Goal: Task Accomplishment & Management: Use online tool/utility

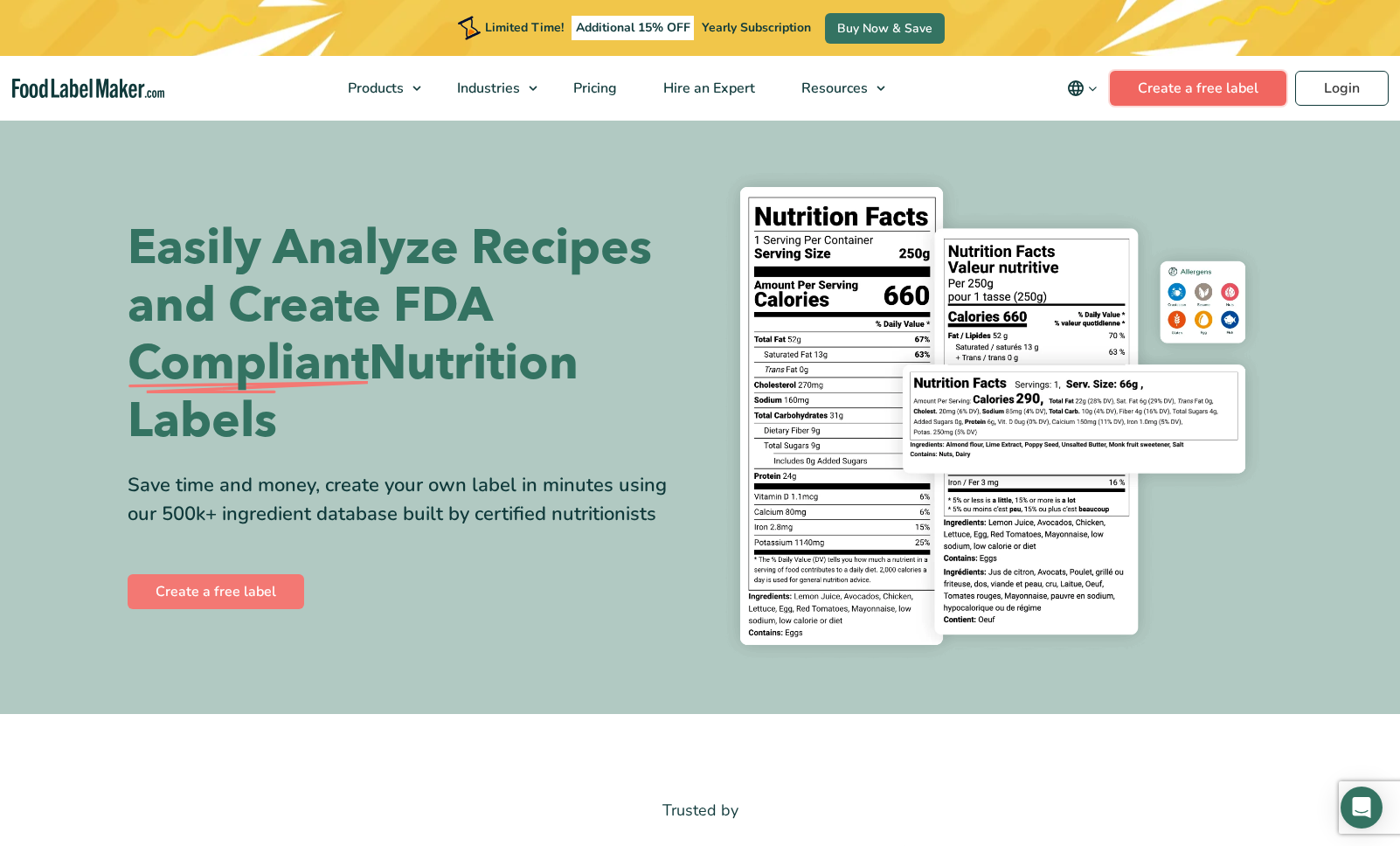
click at [1235, 92] on link "Create a free label" at bounding box center [1198, 88] width 176 height 35
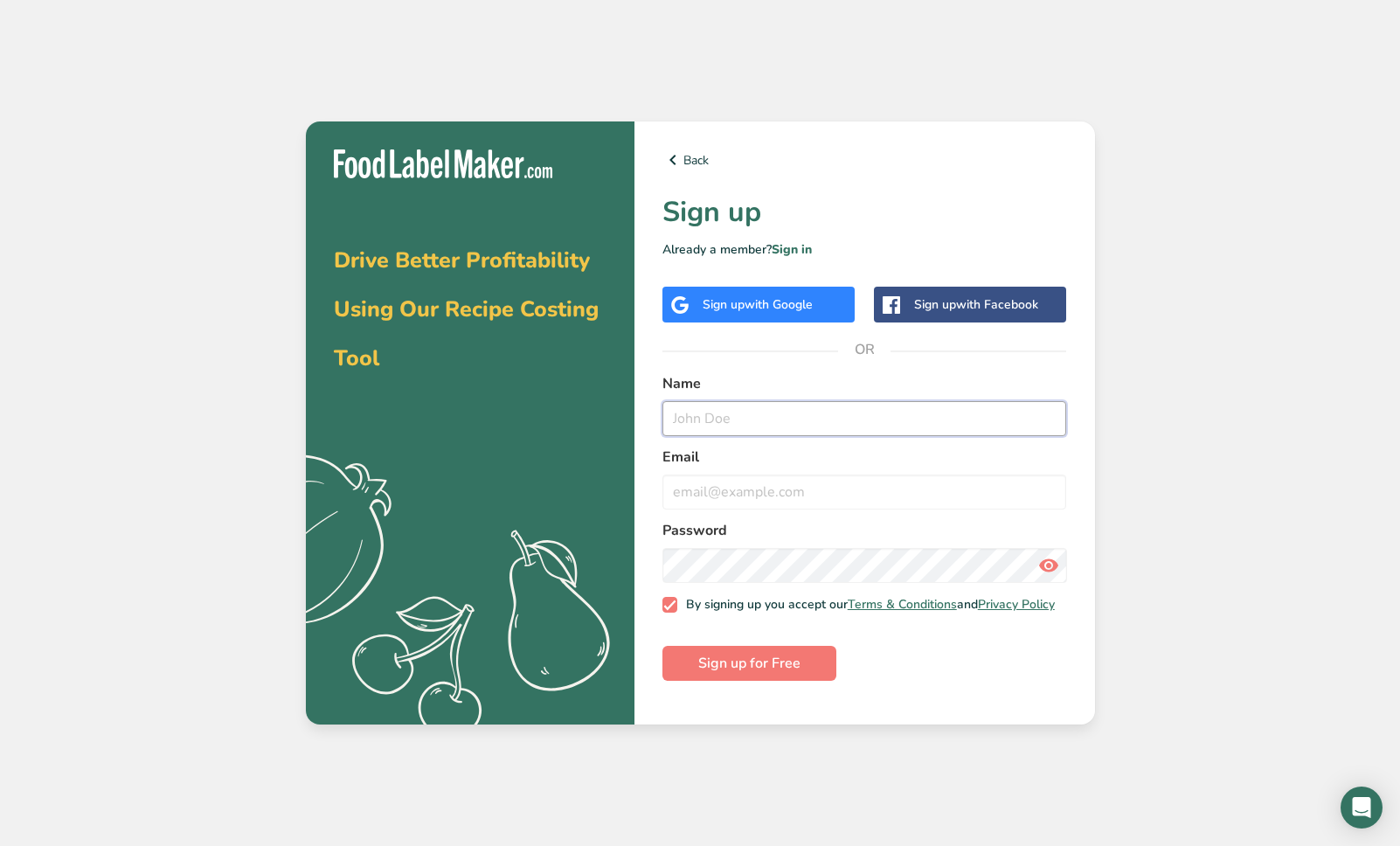
click at [737, 412] on input "text" at bounding box center [864, 419] width 404 height 35
type input "ALYSON"
type input "A"
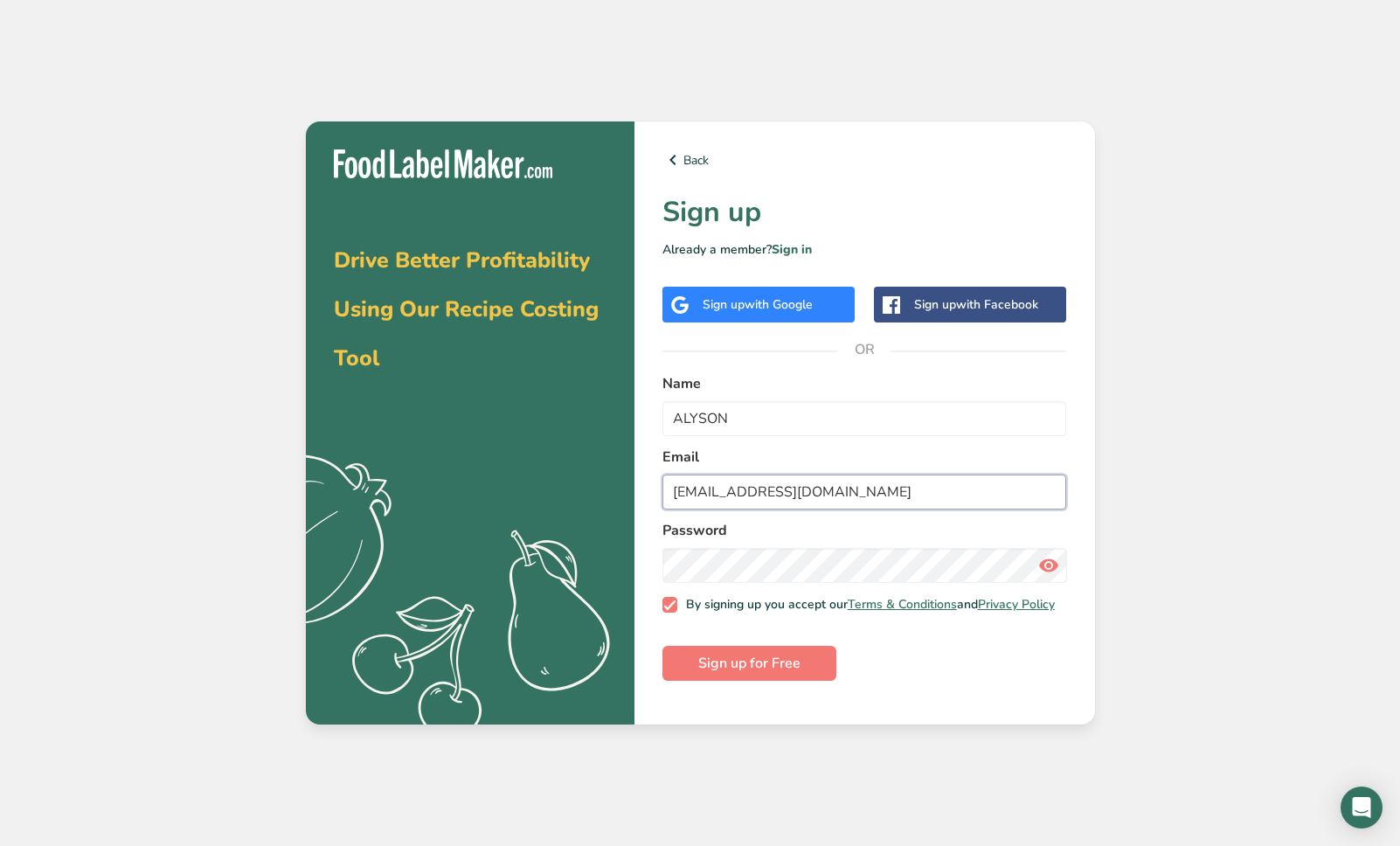
type input "[EMAIL_ADDRESS][DOMAIN_NAME]"
click at [617, 563] on section "Drive Better Profitability Using Our Recipe Costing Tool .a{fill:#f5f3ed;} Back…" at bounding box center [700, 423] width 789 height 603
click at [784, 669] on span "Sign up for Free" at bounding box center [749, 663] width 102 height 21
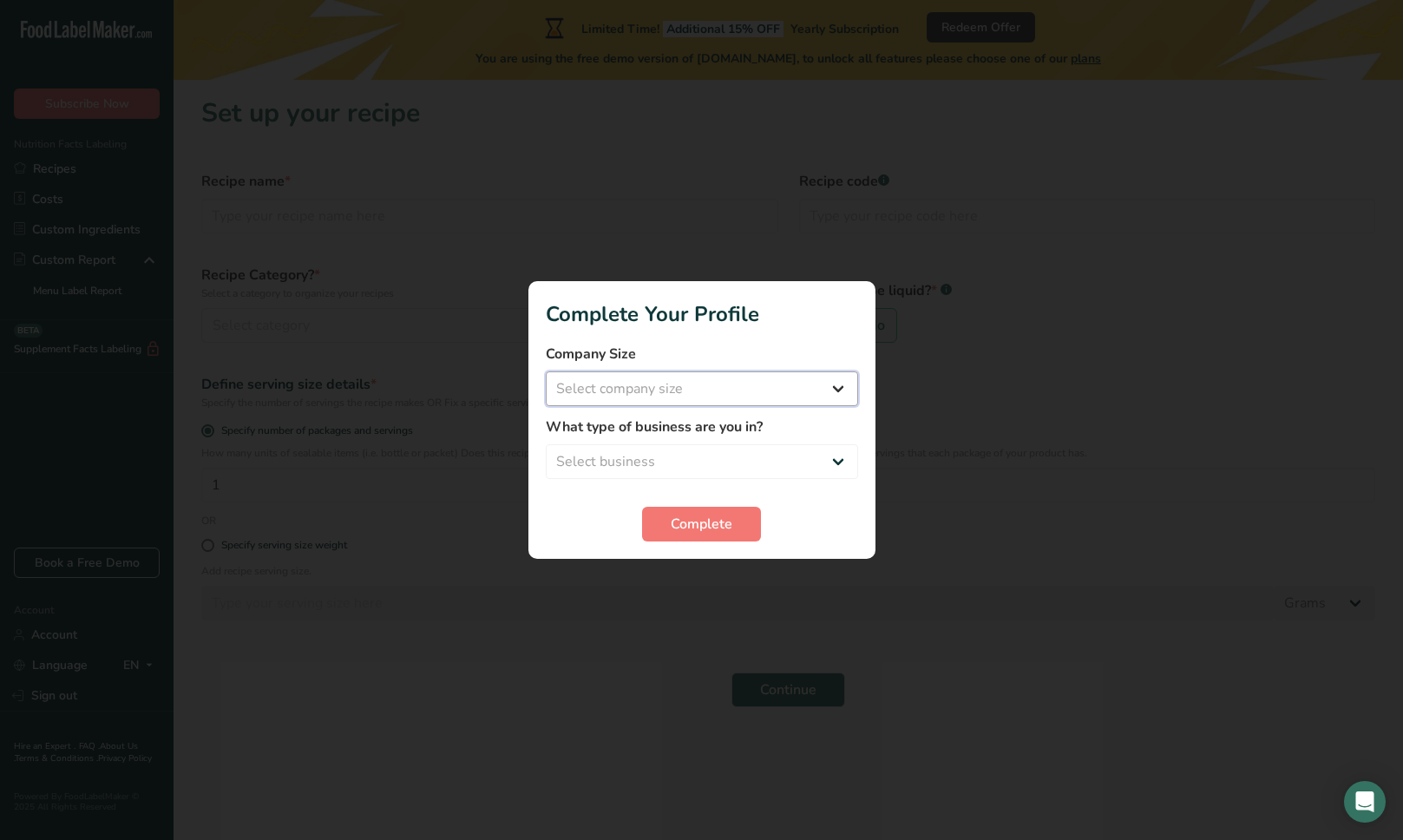
click at [651, 380] on select "Select company size Fewer than 10 Employees 10 to 50 Employees 51 to 500 Employ…" at bounding box center [702, 389] width 312 height 35
select select "1"
click at [691, 445] on select "Select business Packaged Food Manufacturer Restaurant & Cafe Bakery Meal Plans …" at bounding box center [702, 461] width 312 height 35
select select "1"
click at [749, 527] on button "Complete" at bounding box center [701, 524] width 119 height 35
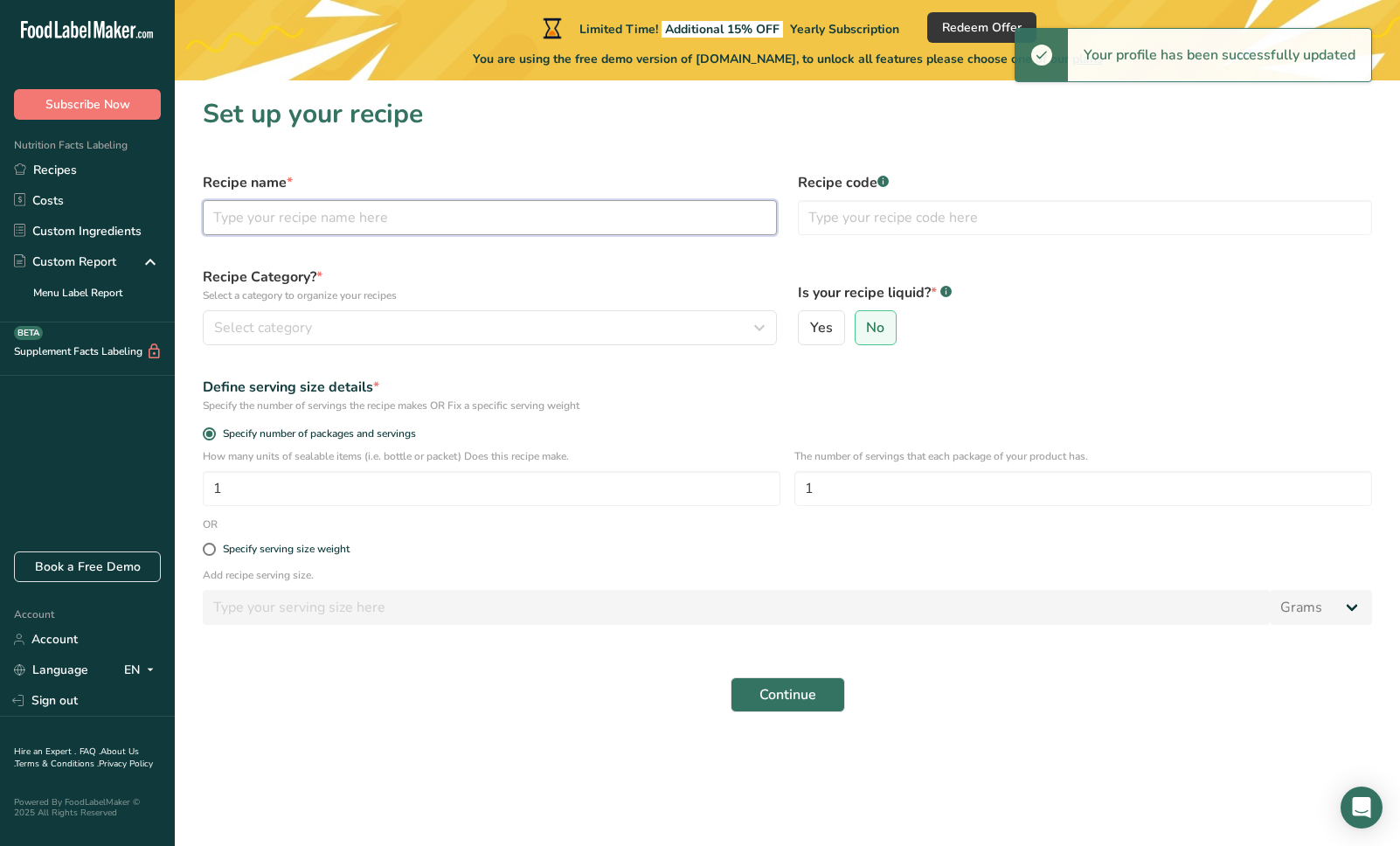
click at [308, 206] on input "text" at bounding box center [490, 218] width 574 height 35
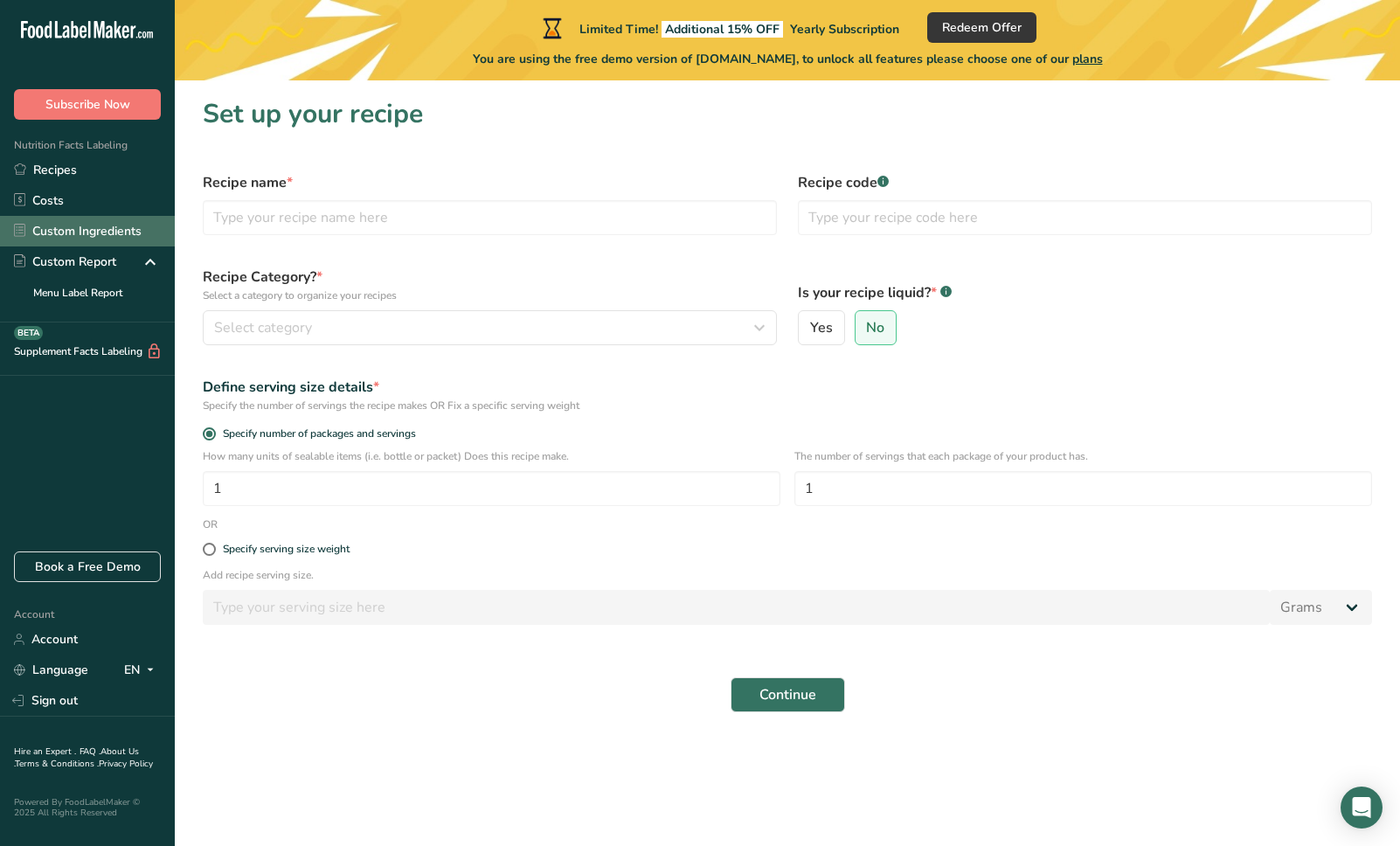
click at [66, 231] on link "Custom Ingredients" at bounding box center [87, 230] width 175 height 30
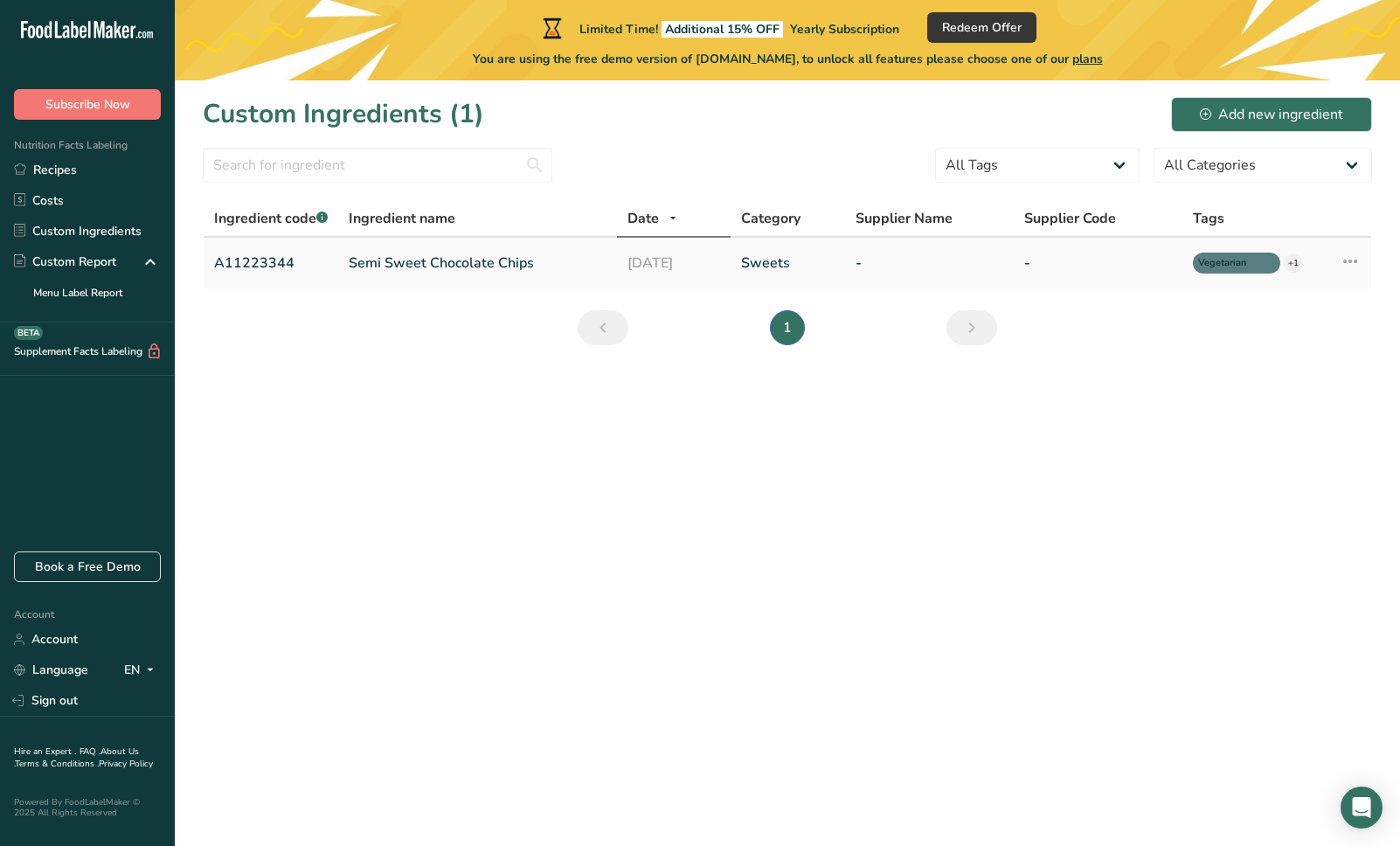
click at [392, 251] on td "Semi Sweet Chocolate Chips" at bounding box center [477, 262] width 279 height 50
click at [432, 257] on link "Semi Sweet Chocolate Chips" at bounding box center [477, 262] width 258 height 21
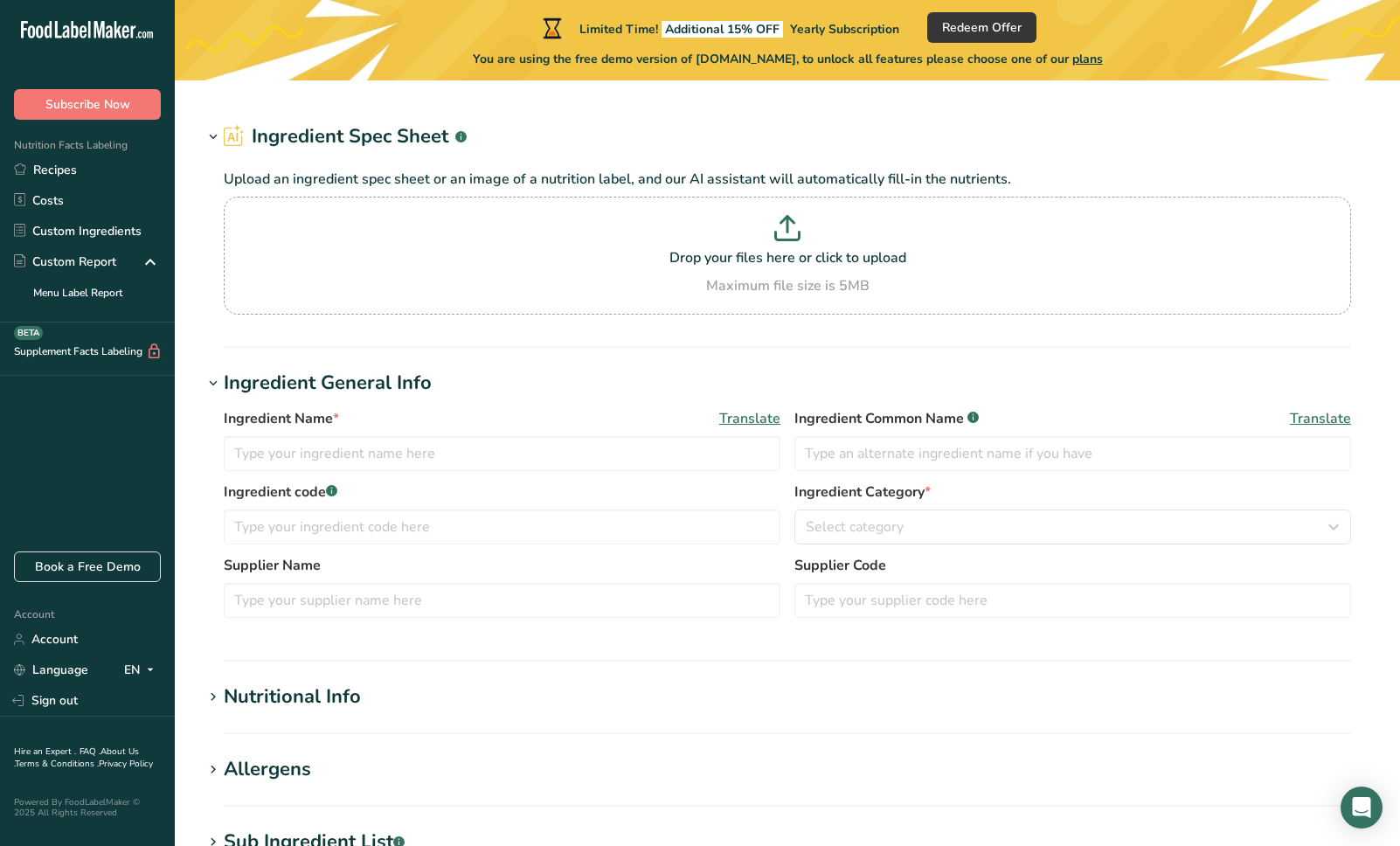
type input "Semi Sweet Chocolate Chips"
type input "Choco Chips"
type input "A11223344"
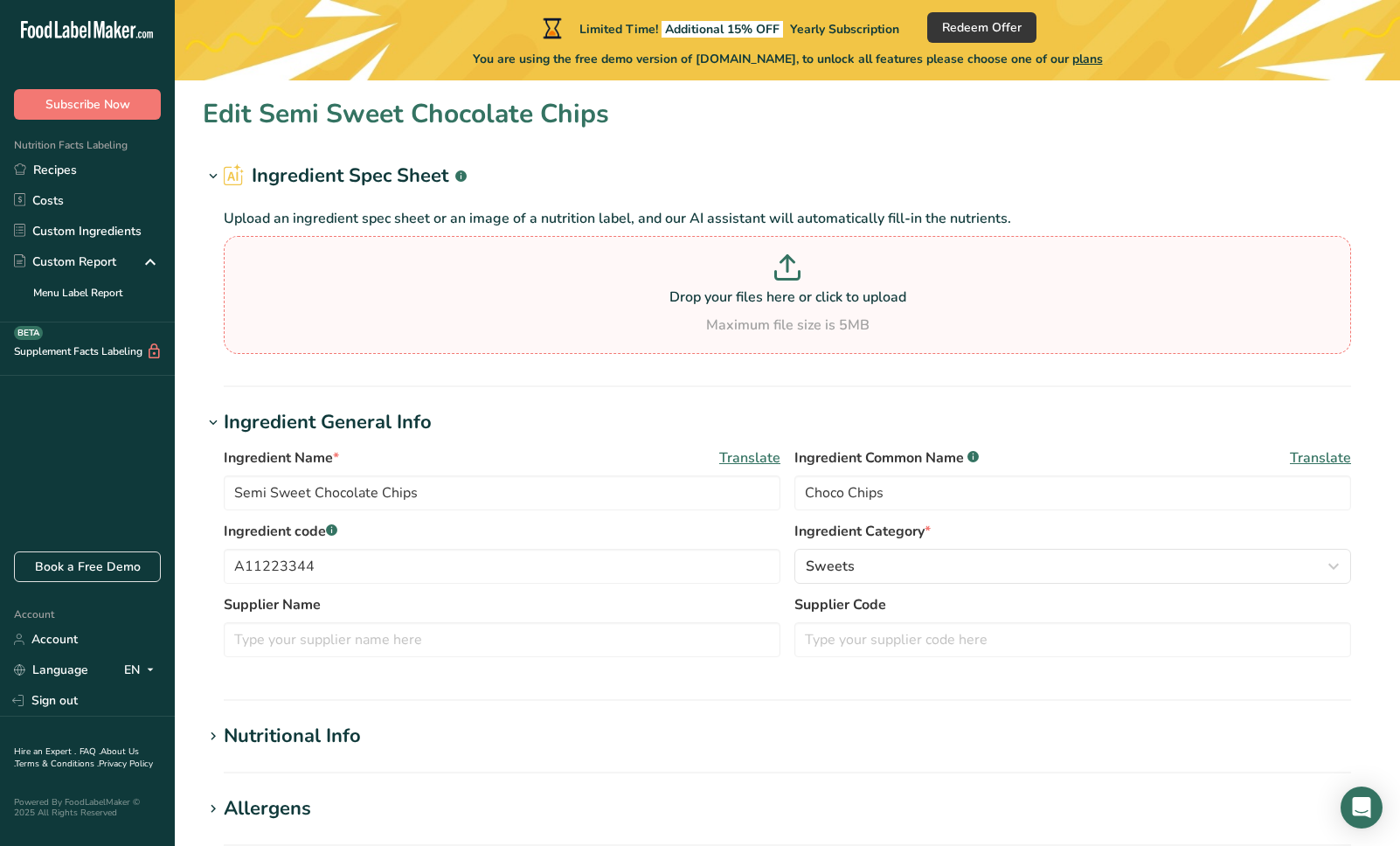
click at [657, 295] on p "Drop your files here or click to upload" at bounding box center [786, 296] width 1118 height 21
click at [657, 295] on input "Drop your files here or click to upload Maximum file size is 5MB" at bounding box center [787, 294] width 1127 height 118
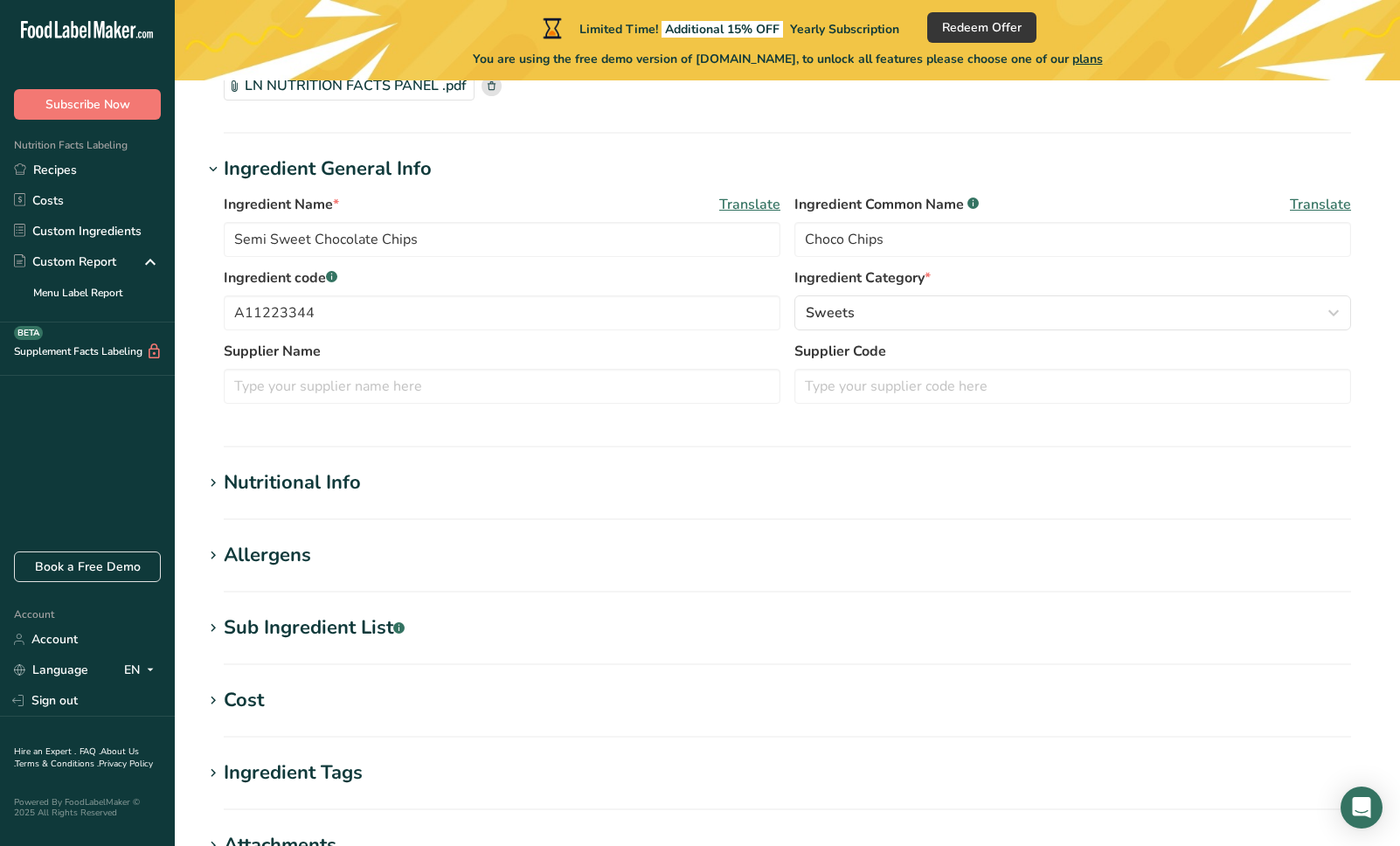
scroll to position [170, 0]
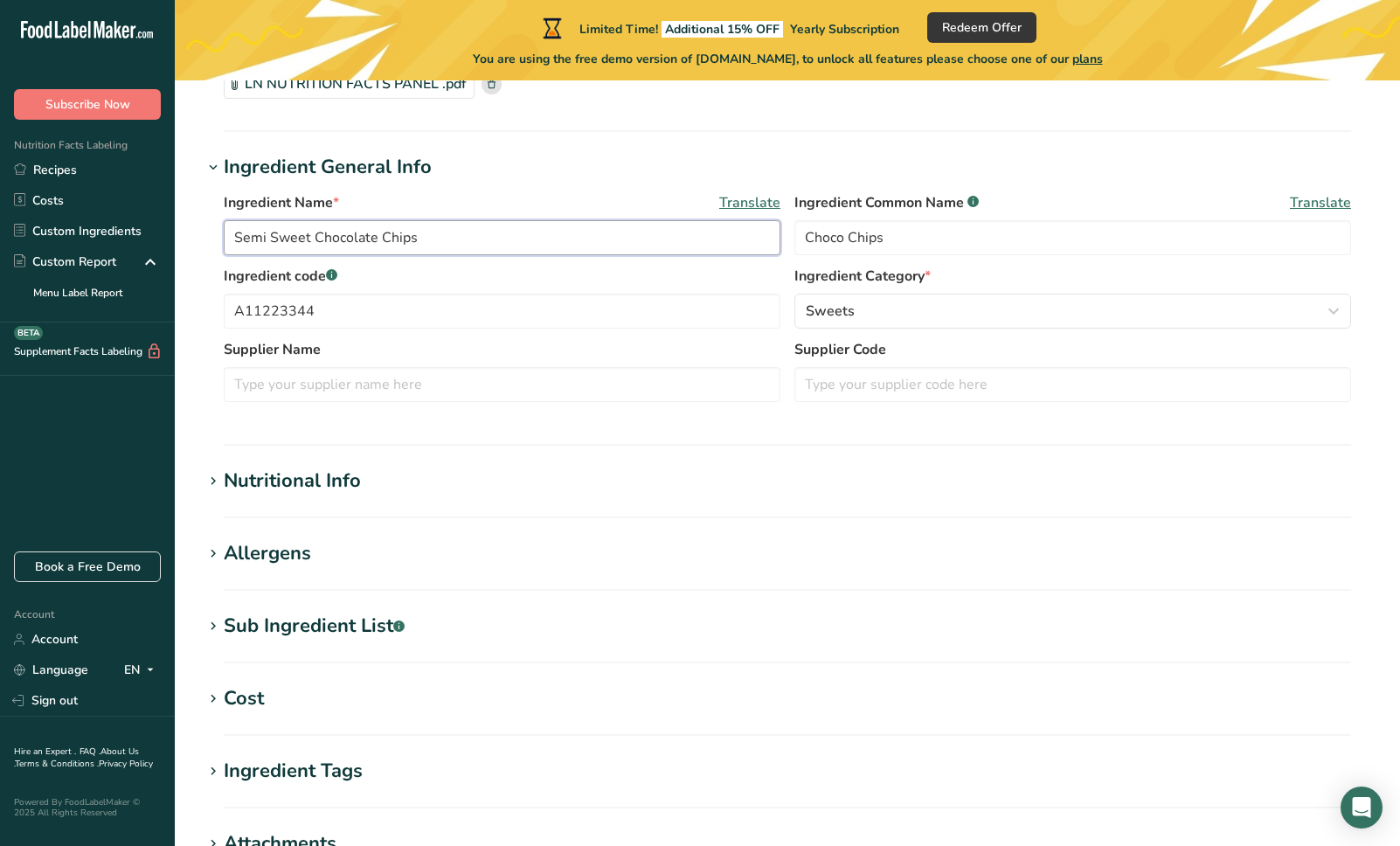
click at [344, 241] on input "Semi Sweet Chocolate Chips" at bounding box center [502, 238] width 557 height 35
click at [237, 236] on input "Palmyra blossom nectar" at bounding box center [502, 238] width 557 height 35
type input "100% Palmyra blossom nectar"
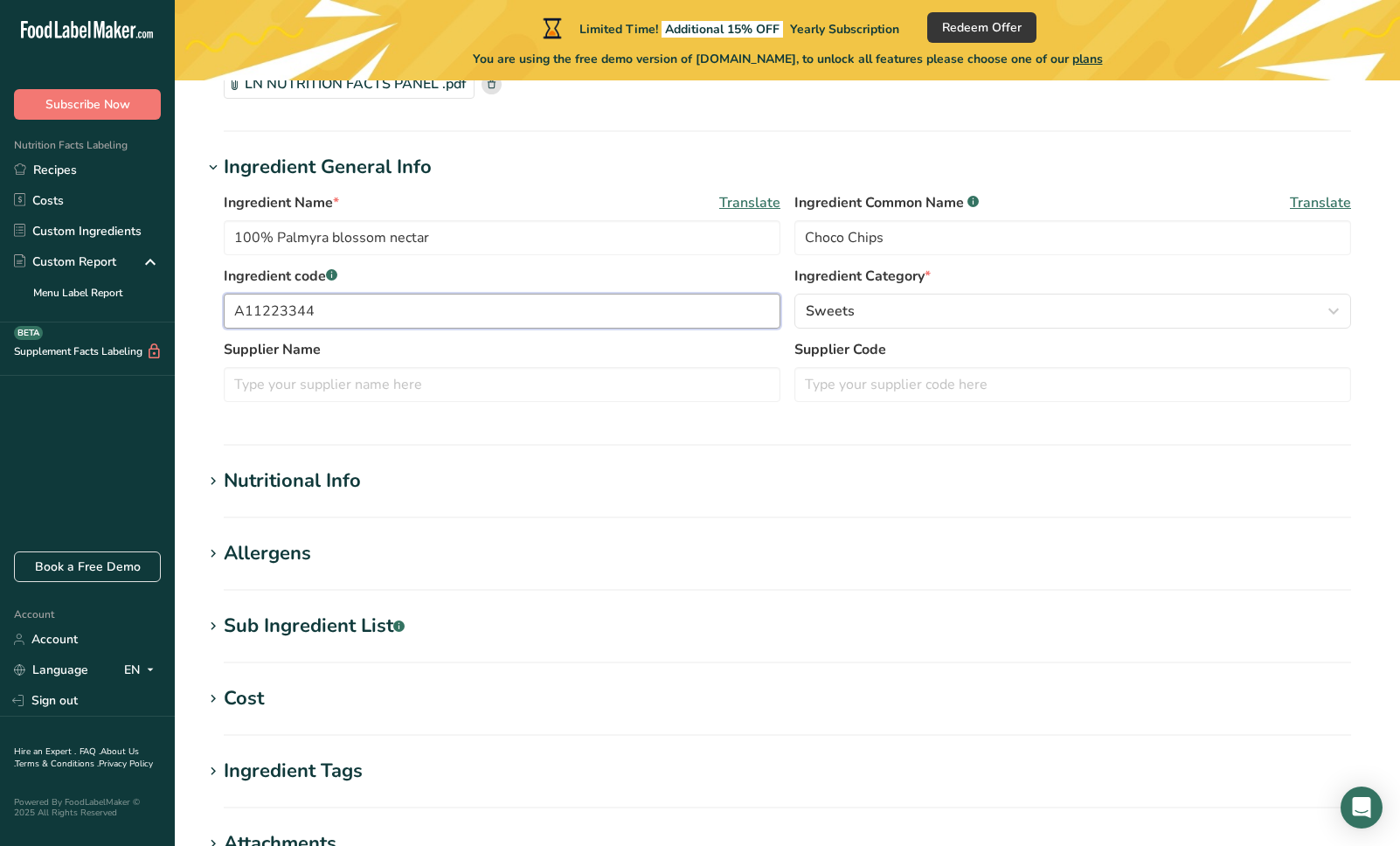
click at [305, 305] on input "A11223344" at bounding box center [502, 311] width 557 height 35
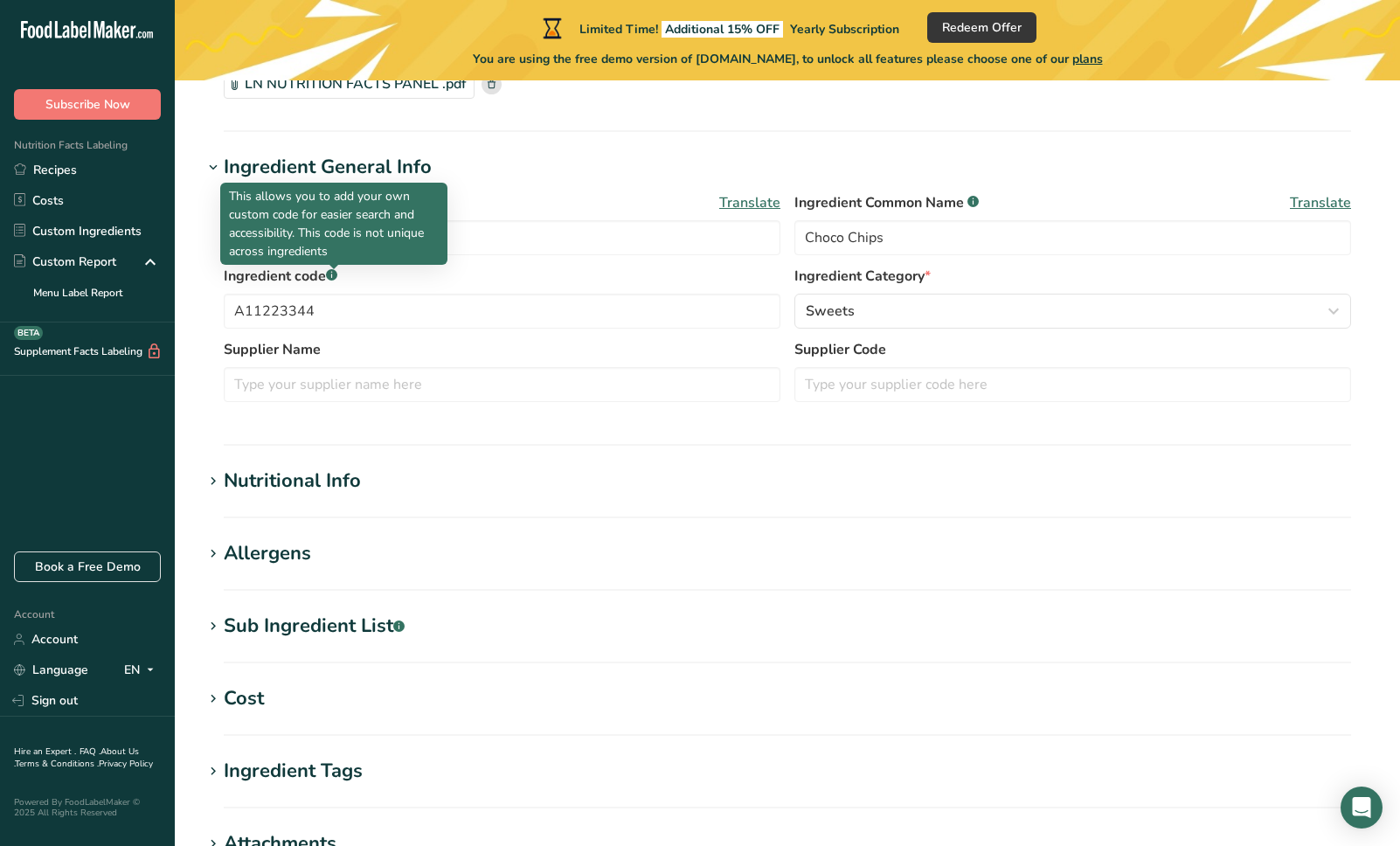
click at [332, 274] on rect at bounding box center [331, 274] width 11 height 11
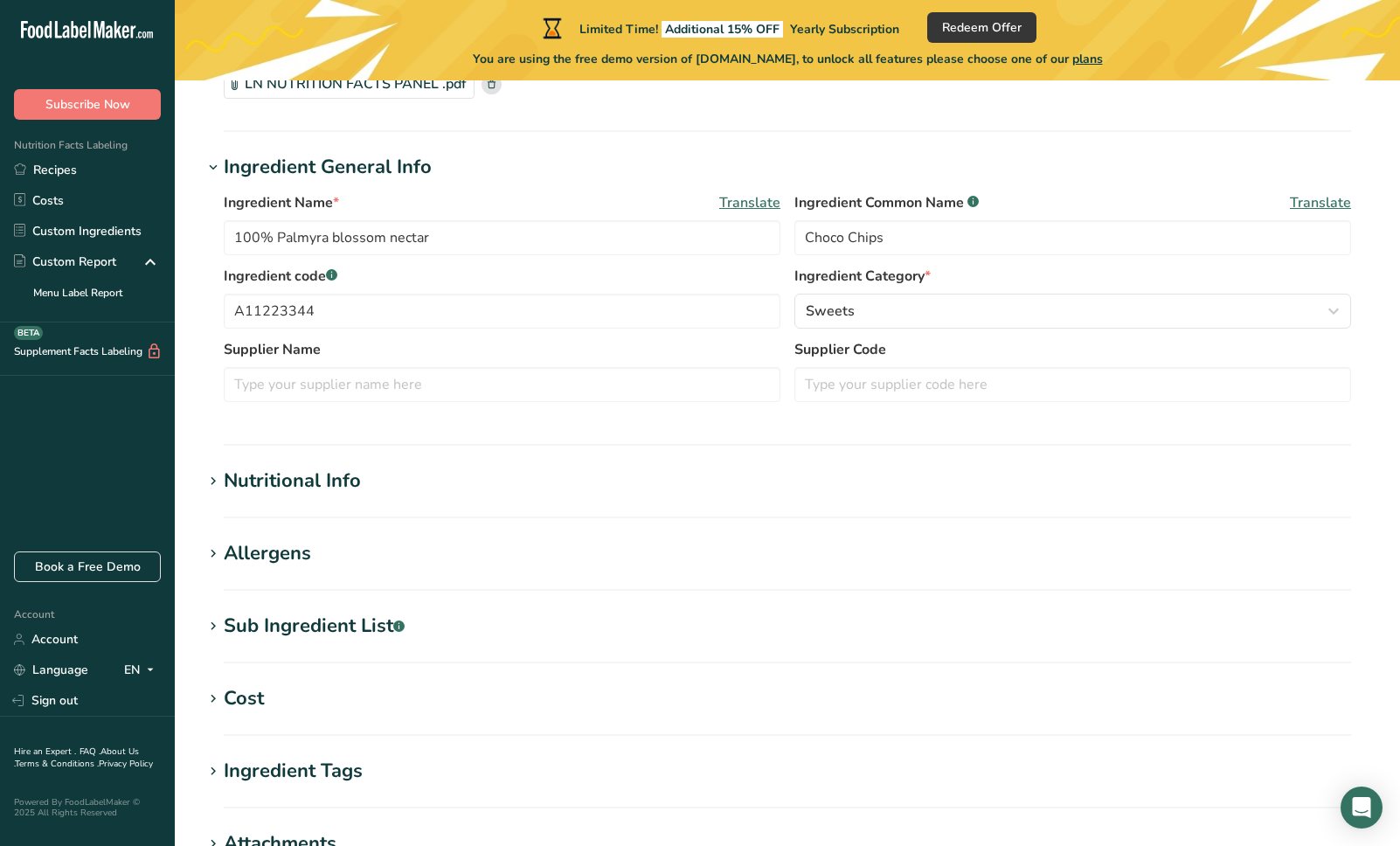
click at [336, 277] on rect at bounding box center [331, 274] width 11 height 11
click at [337, 305] on input "A11223344" at bounding box center [502, 311] width 557 height 35
drag, startPoint x: 337, startPoint y: 305, endPoint x: 199, endPoint y: 307, distance: 138.0
click at [199, 307] on section "Edit 100% Palmyra blossom nectar Ingredient Spec Sheet .a-a{fill:#347362;}.b-a{…" at bounding box center [787, 509] width 1225 height 1199
drag, startPoint x: 931, startPoint y: 241, endPoint x: 726, endPoint y: 238, distance: 205.0
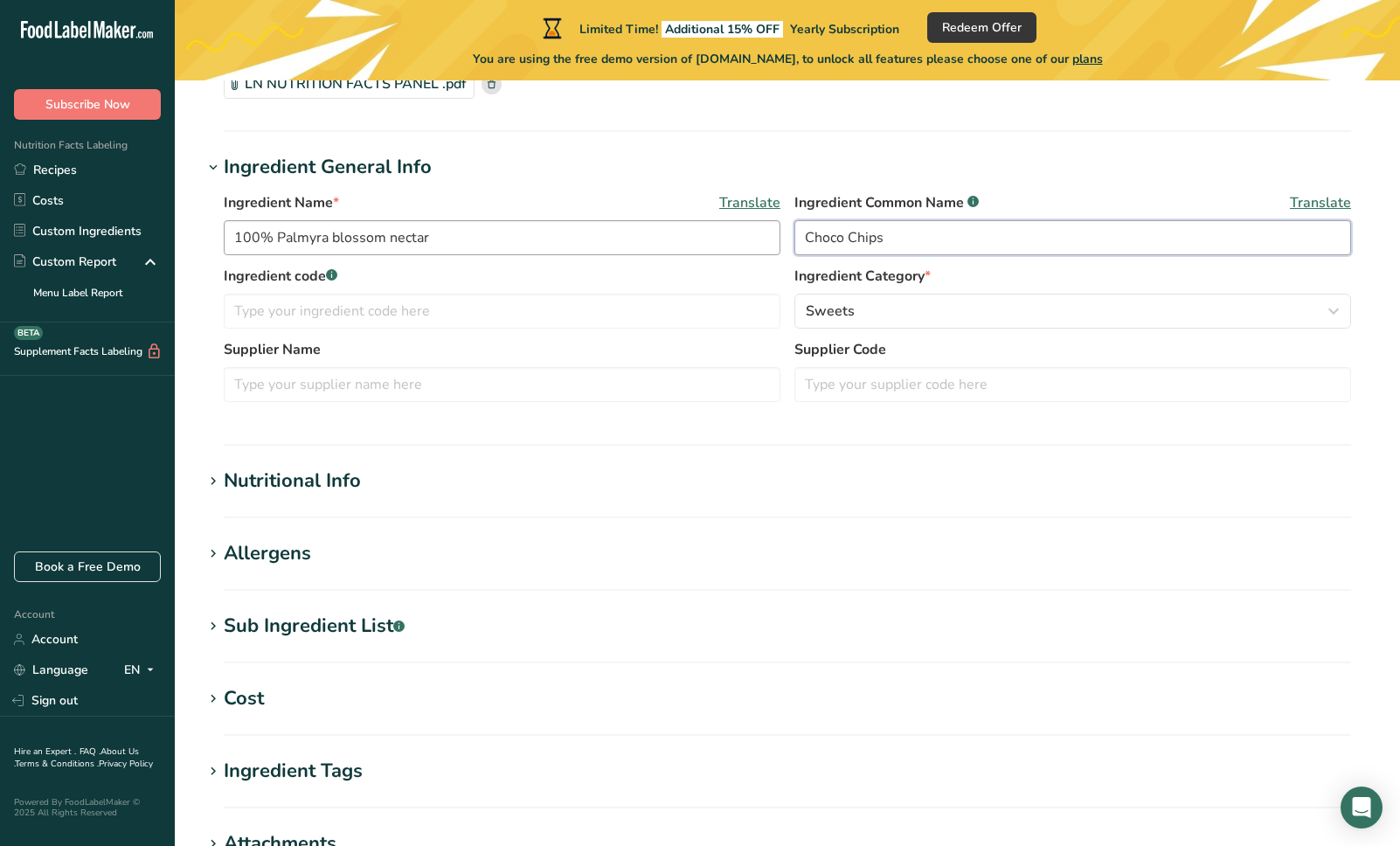
click at [726, 238] on div "Ingredient Name * Translate 100% Palmyra blossom nectar Ingredient Common Name …" at bounding box center [787, 229] width 1127 height 73
type input "Living Nectar"
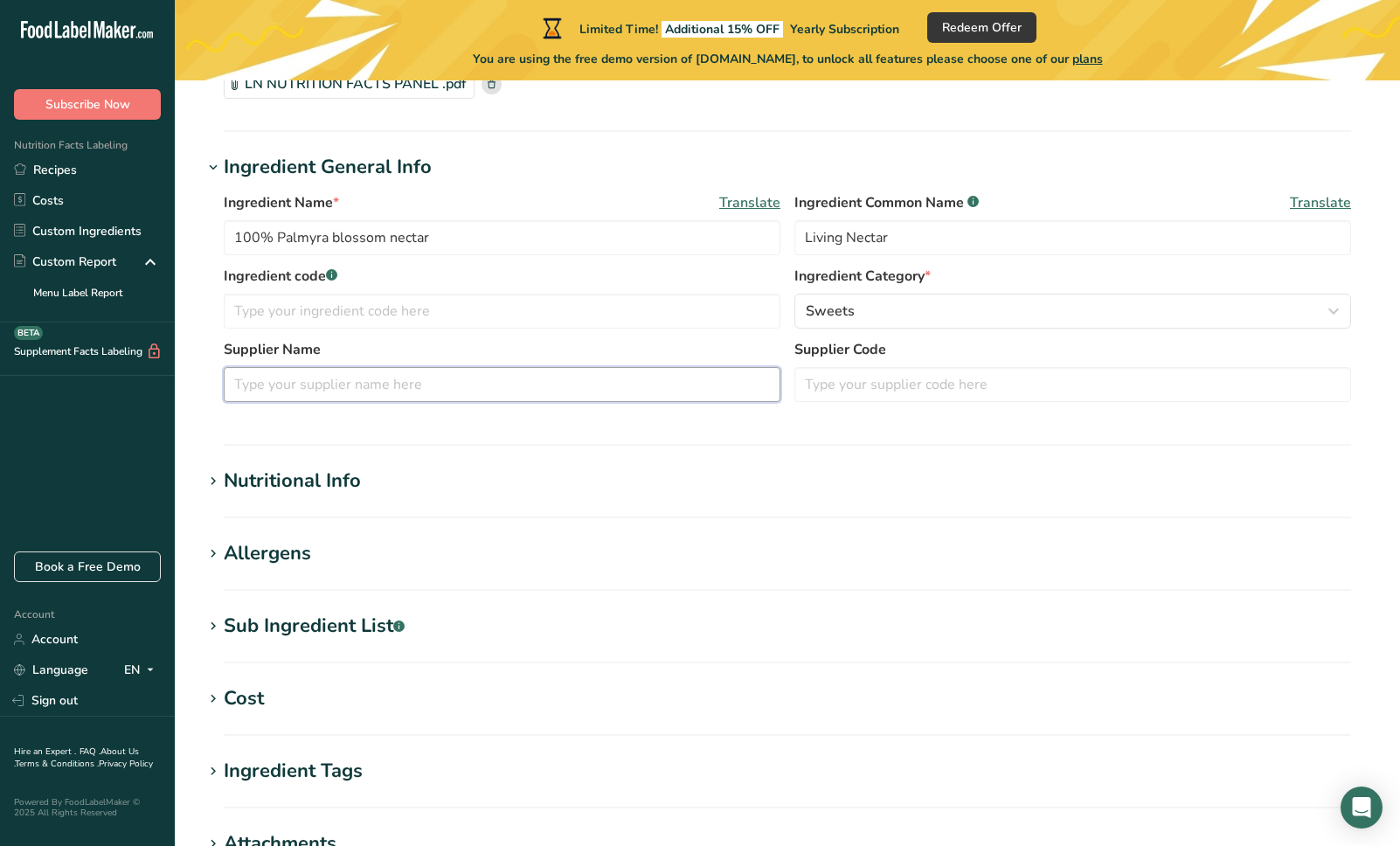
click at [350, 383] on input "text" at bounding box center [502, 384] width 557 height 35
type input "TerraVida Naturals LLC"
click at [220, 482] on icon at bounding box center [213, 481] width 16 height 25
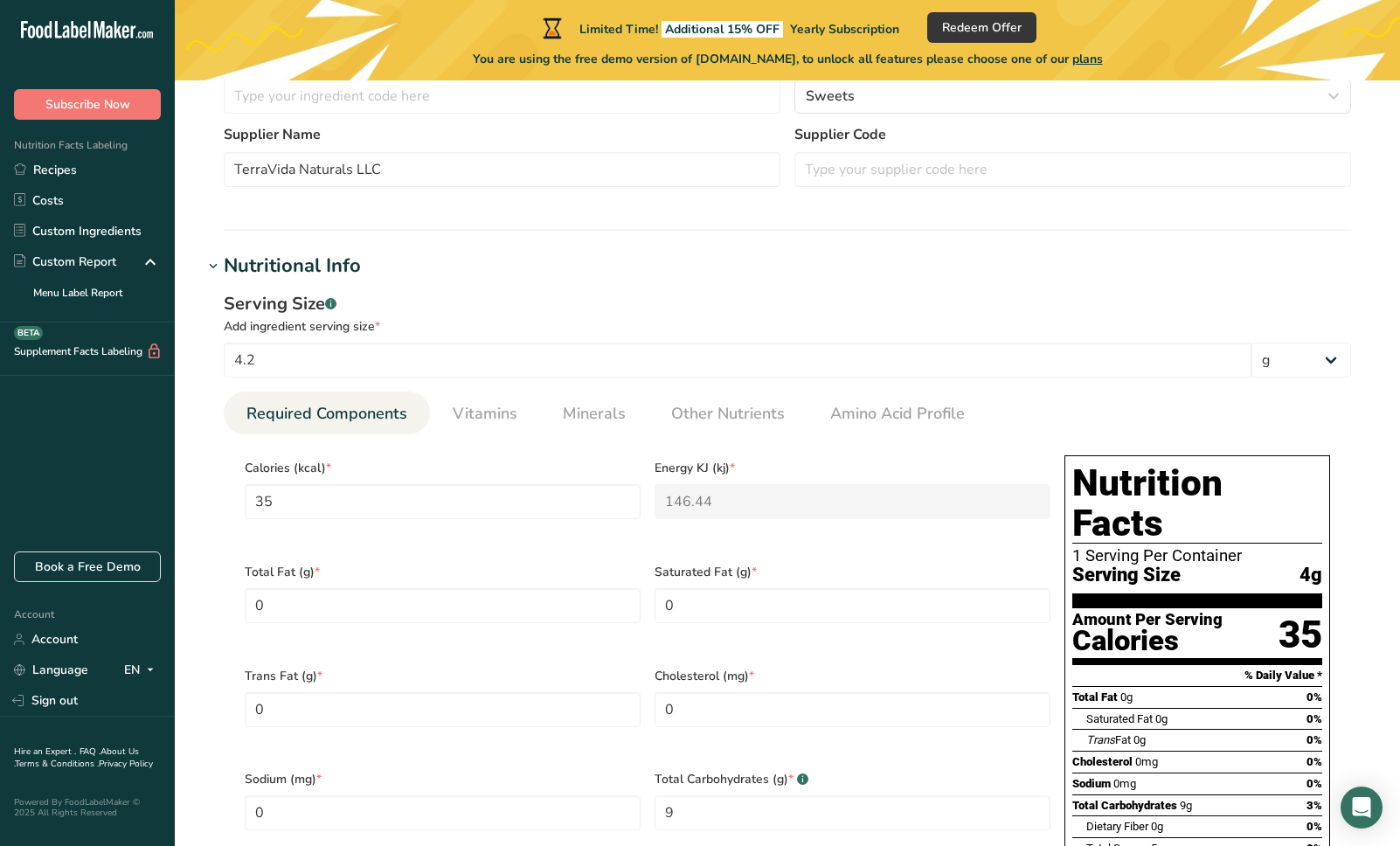
scroll to position [417, 0]
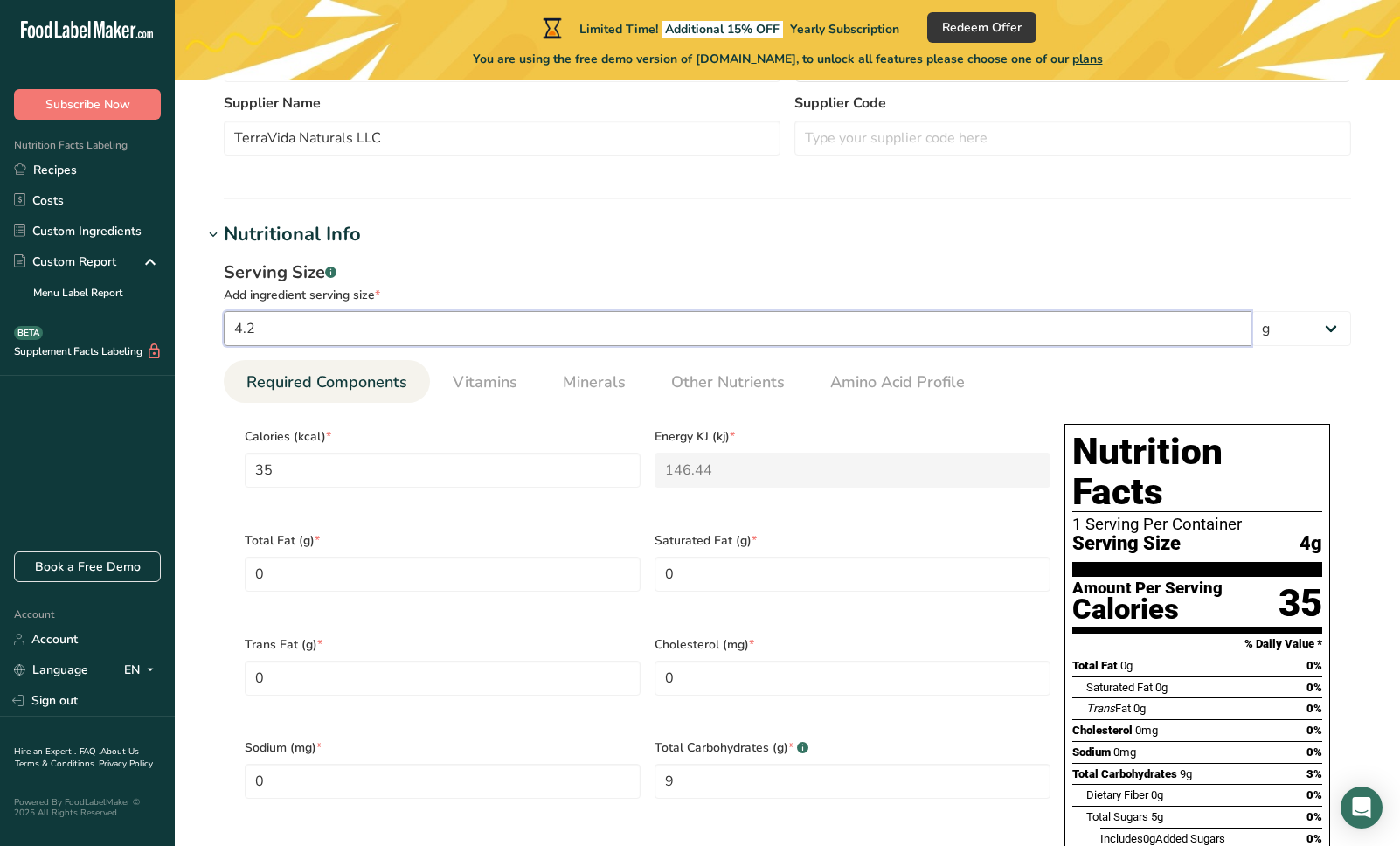
drag, startPoint x: 286, startPoint y: 325, endPoint x: 219, endPoint y: 322, distance: 67.1
click at [219, 322] on div "Serving Size .a-a{fill:#347362;}.b-a{fill:#fff;} Add ingredient serving size * …" at bounding box center [787, 657] width 1170 height 816
type input "1"
type input "2"
type KJ "8.368"
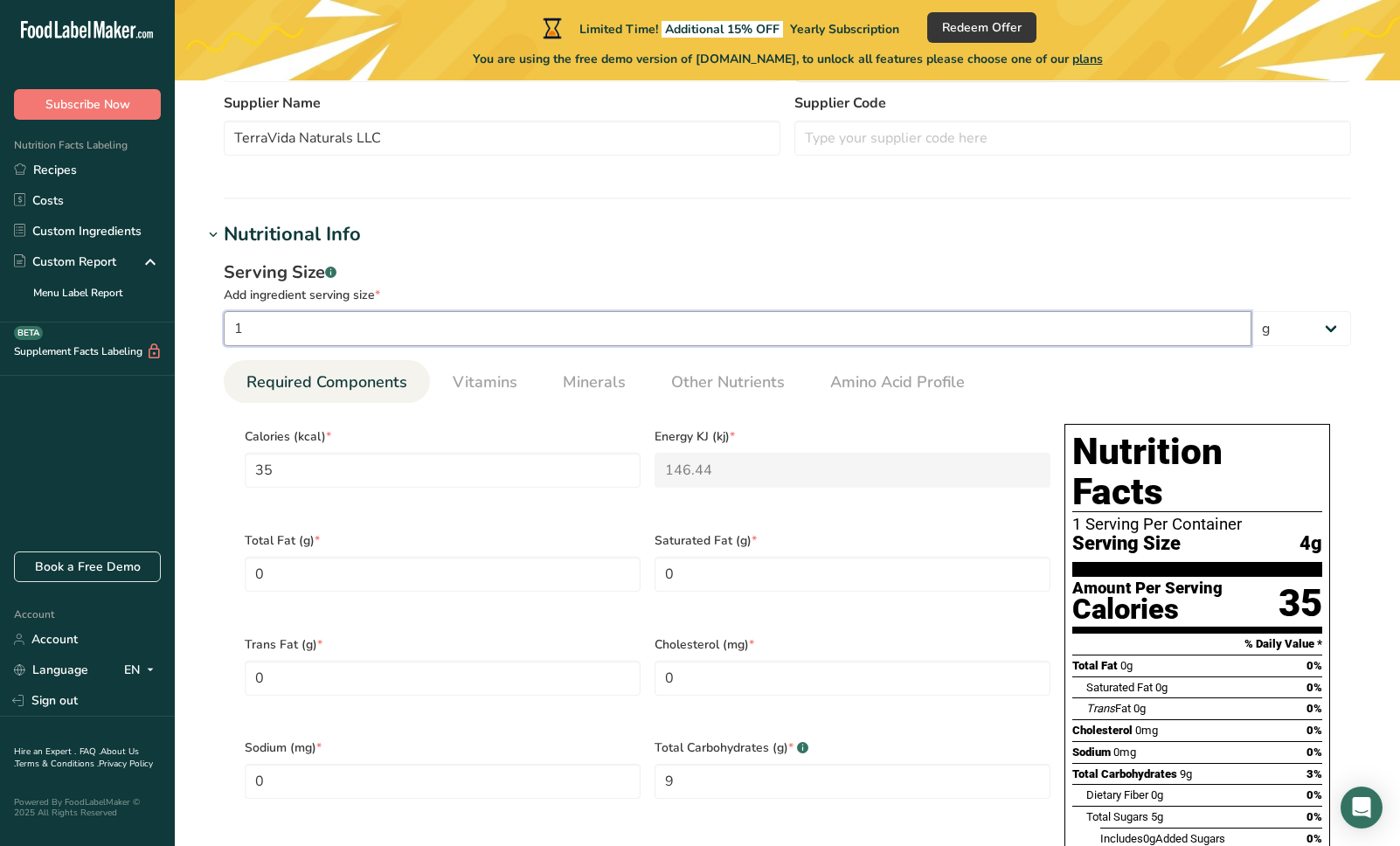
type Fat "0.2"
type Fat "0.04"
type Fat "0.03"
type input "0.12"
type Carbohydrates "0.2"
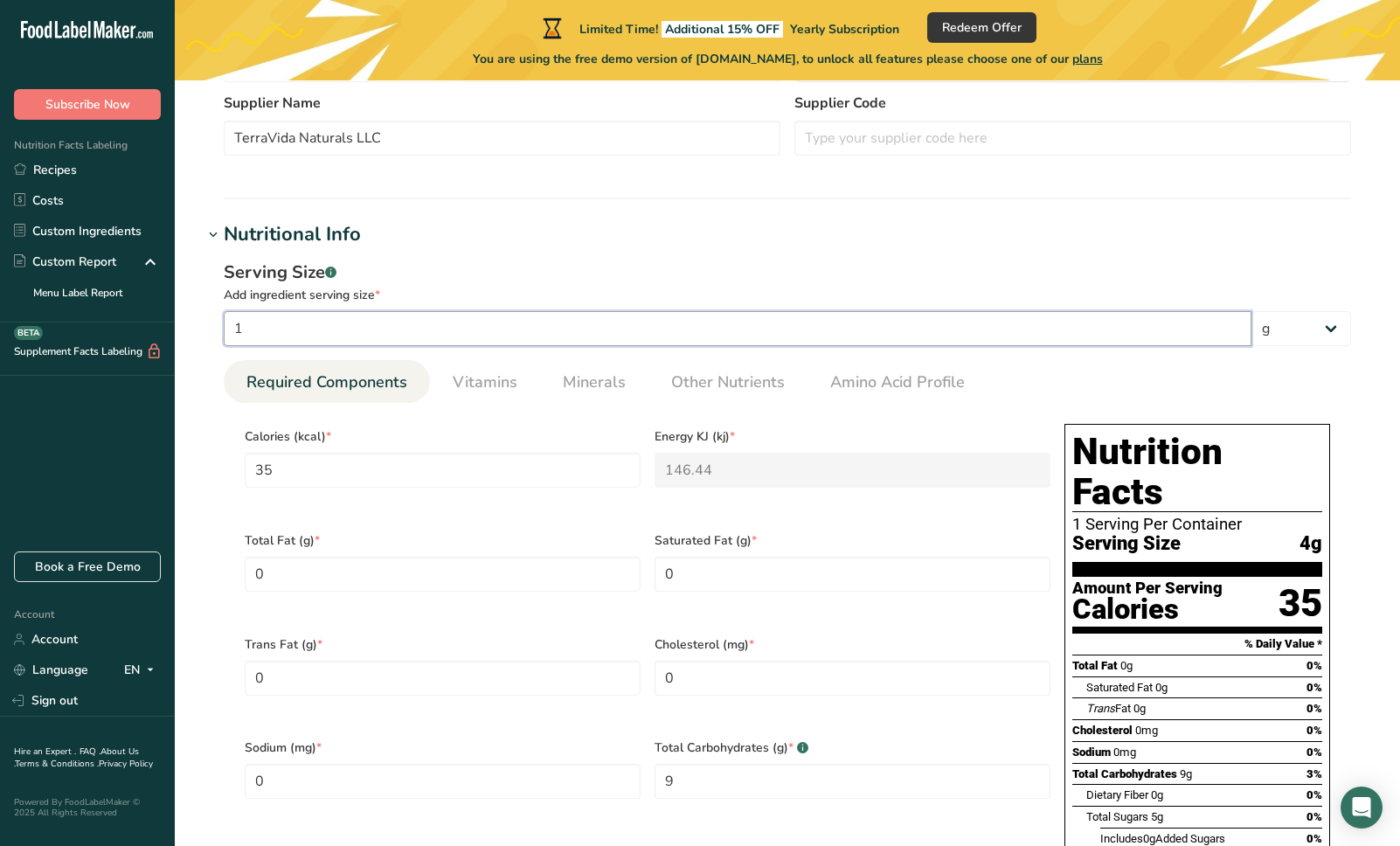
type Fiber "0.13"
type Sugars "0.35"
type input "0.12"
type input "15"
type input "30"
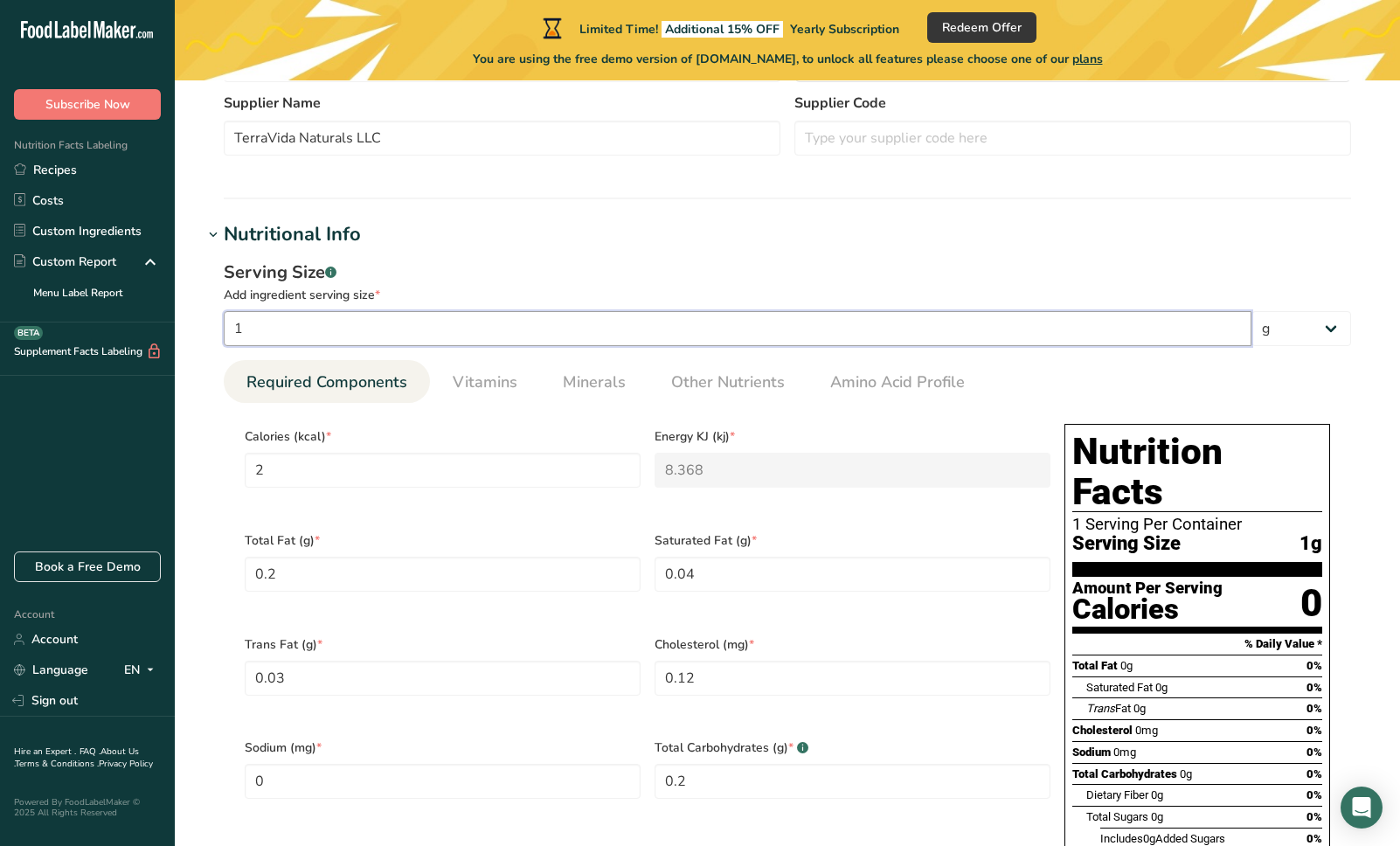
type KJ "125.52"
type Fat "3"
type Fat "0.6"
type Fat "0.45"
type input "1.8"
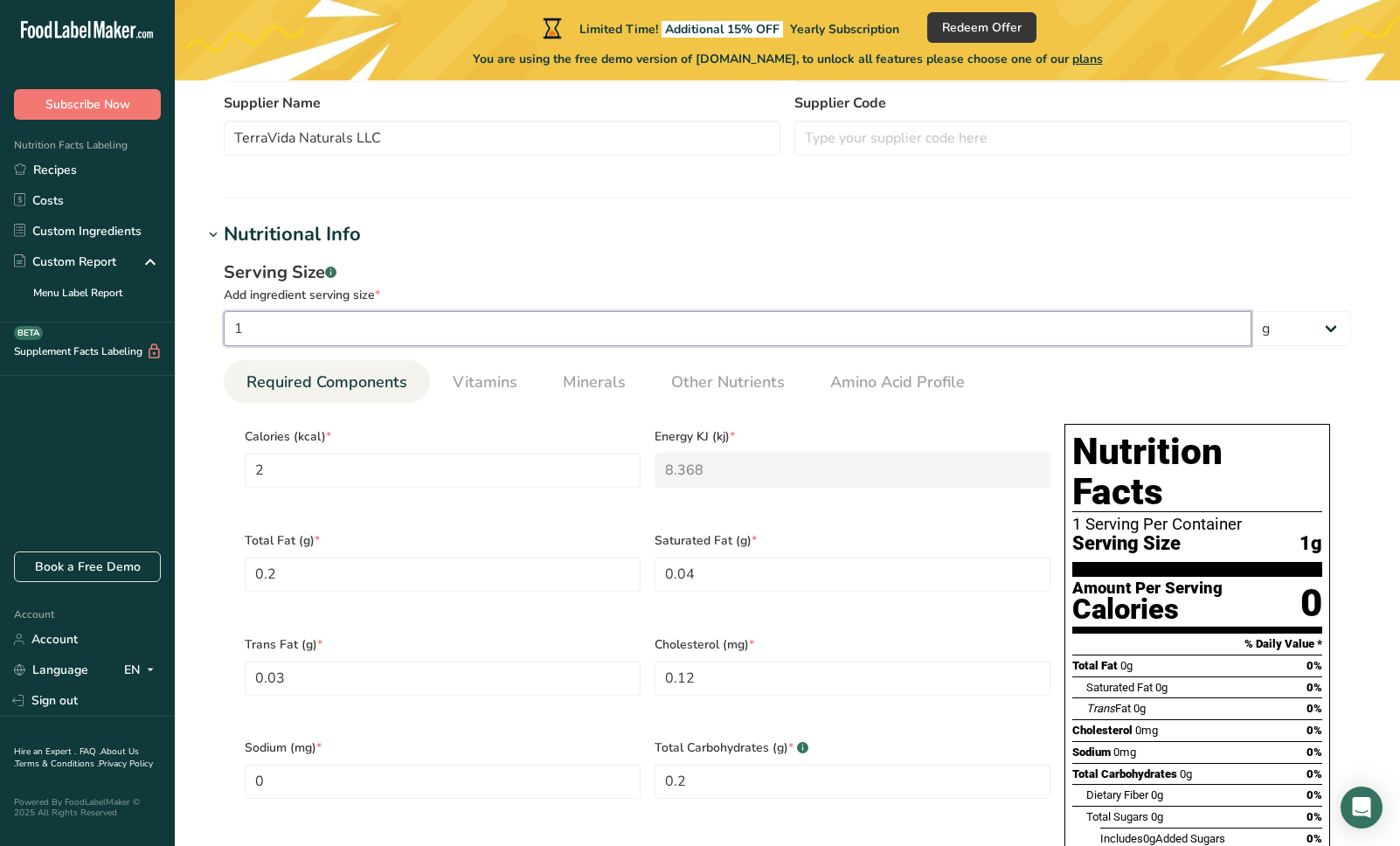
type Carbohydrates "3"
type Fiber "1.95"
type Sugars "5.25"
type input "1.8"
type input "15"
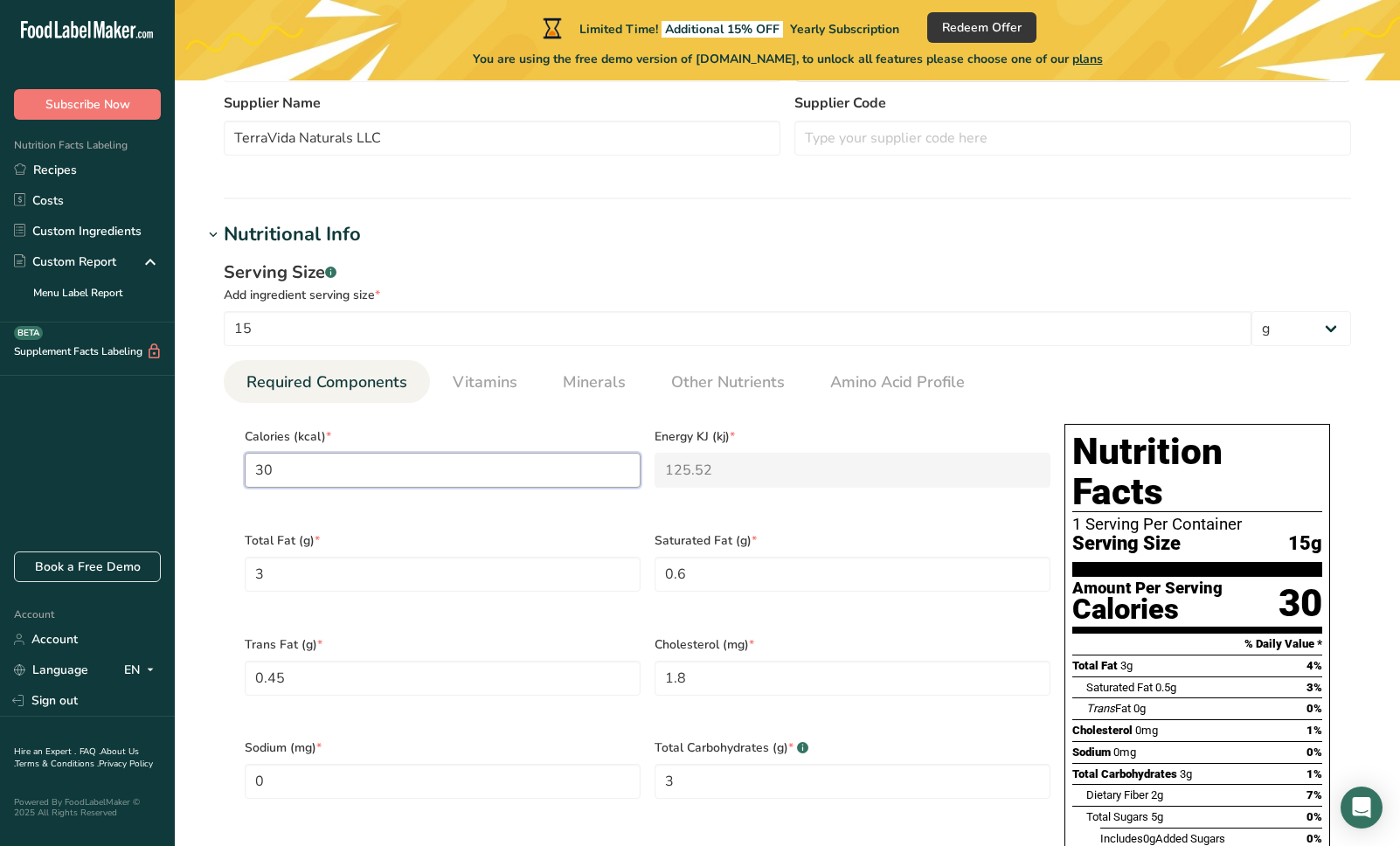
drag, startPoint x: 289, startPoint y: 468, endPoint x: 214, endPoint y: 459, distance: 75.5
click at [214, 459] on div "Serving Size .a-a{fill:#347362;}.b-a{fill:#fff;} Add ingredient serving size * …" at bounding box center [787, 657] width 1170 height 816
type input "6"
type KJ "25.1"
type input "60"
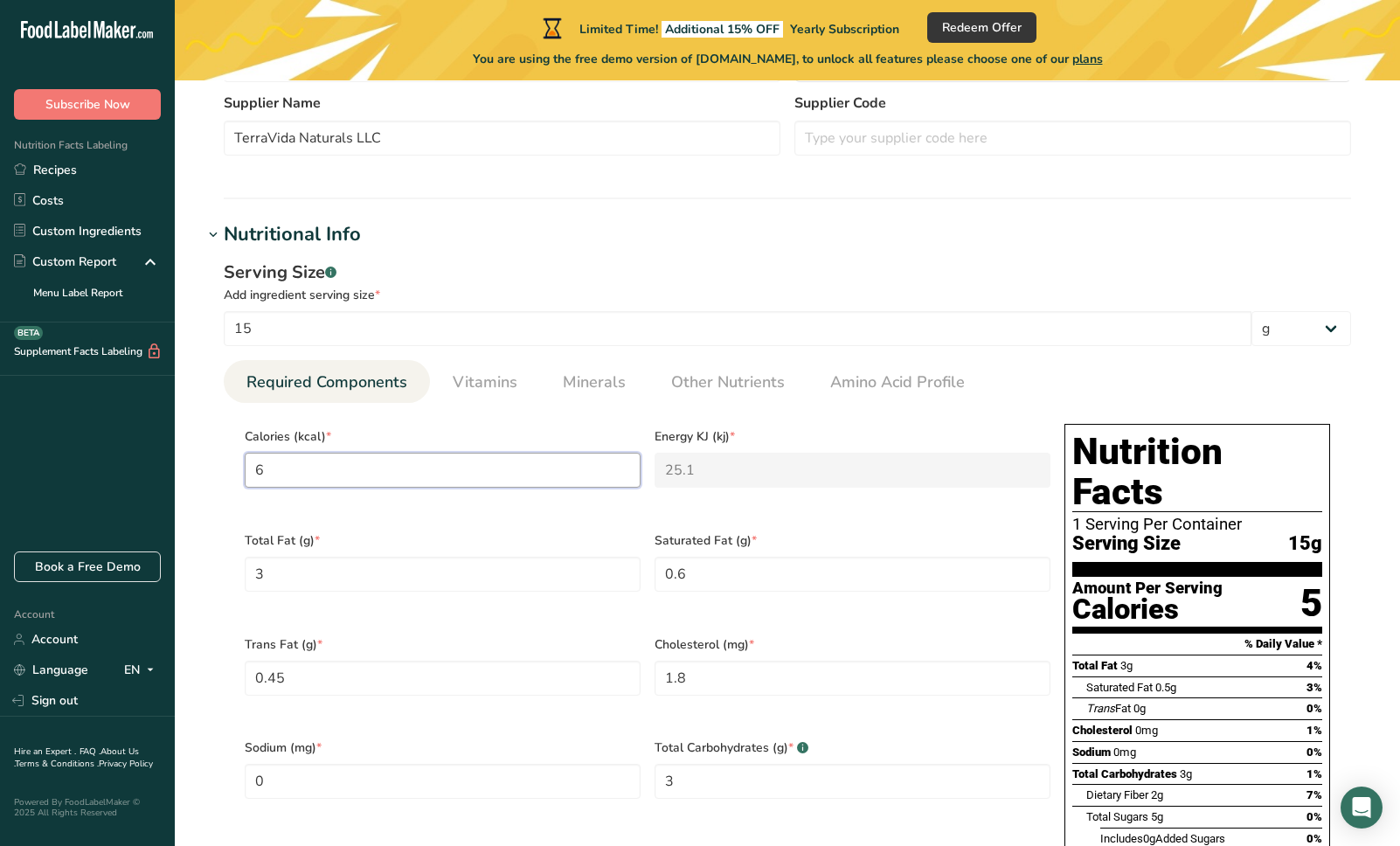
type KJ "251"
type input "60"
drag, startPoint x: 285, startPoint y: 563, endPoint x: 223, endPoint y: 554, distance: 62.6
click at [224, 554] on section "Calories (kcal) * 60 Energy KJ (kj) * 251 Total Fat (g) * 3 Saturated Fat (g) *…" at bounding box center [787, 729] width 1127 height 651
type Fat "0"
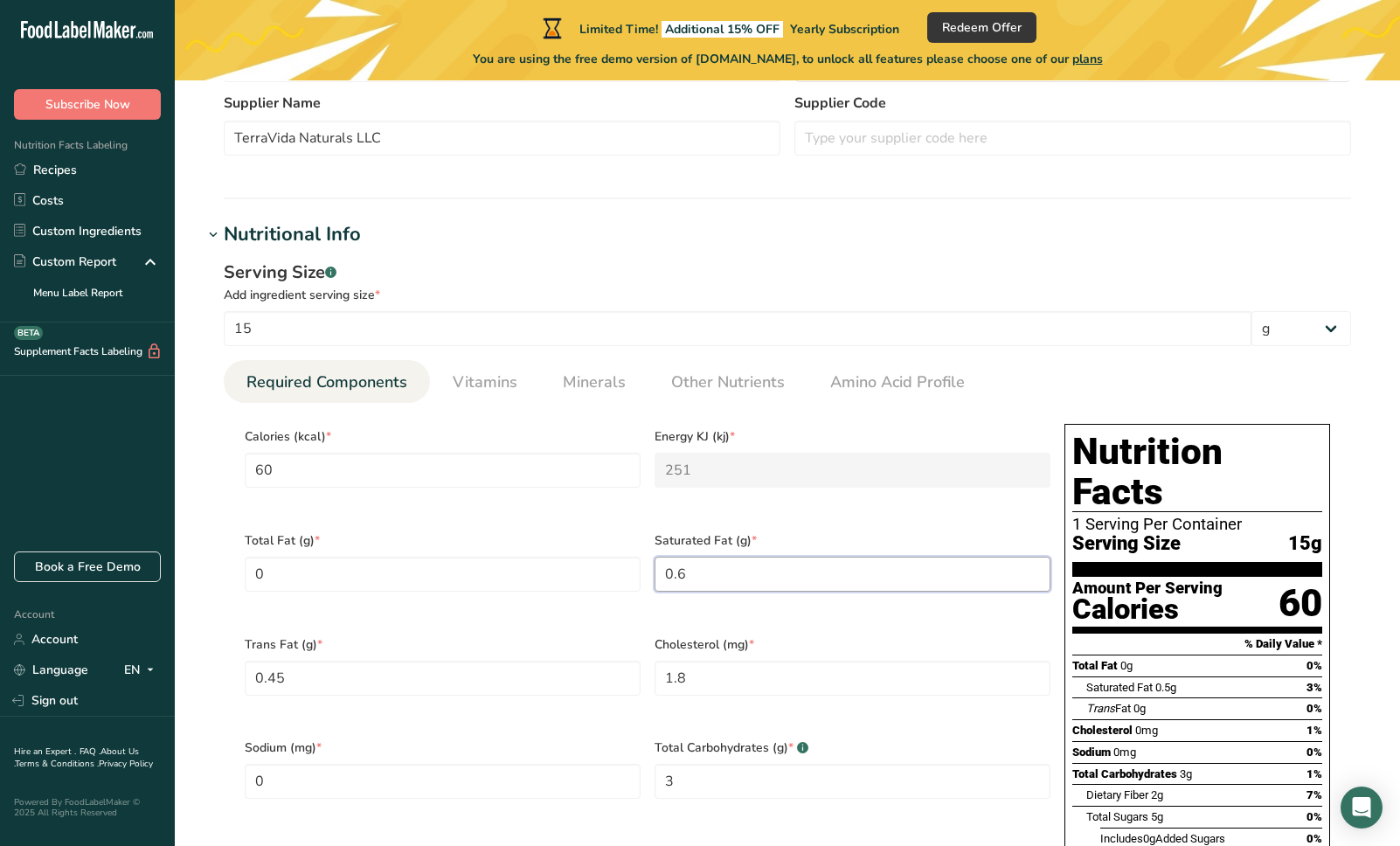
drag, startPoint x: 659, startPoint y: 560, endPoint x: 481, endPoint y: 549, distance: 178.3
click at [481, 549] on div "Calories (kcal) * 60 Energy KJ (kj) * 251 Total Fat (g) * 0 Saturated Fat (g) *…" at bounding box center [647, 728] width 819 height 623
type Fat "0"
drag, startPoint x: 295, startPoint y: 664, endPoint x: 137, endPoint y: 655, distance: 158.3
click at [137, 655] on div ".a-20{fill:#fff;} Subscribe Now Nutrition Facts Labeling Recipes Costs Custom I…" at bounding box center [700, 659] width 1400 height 2151
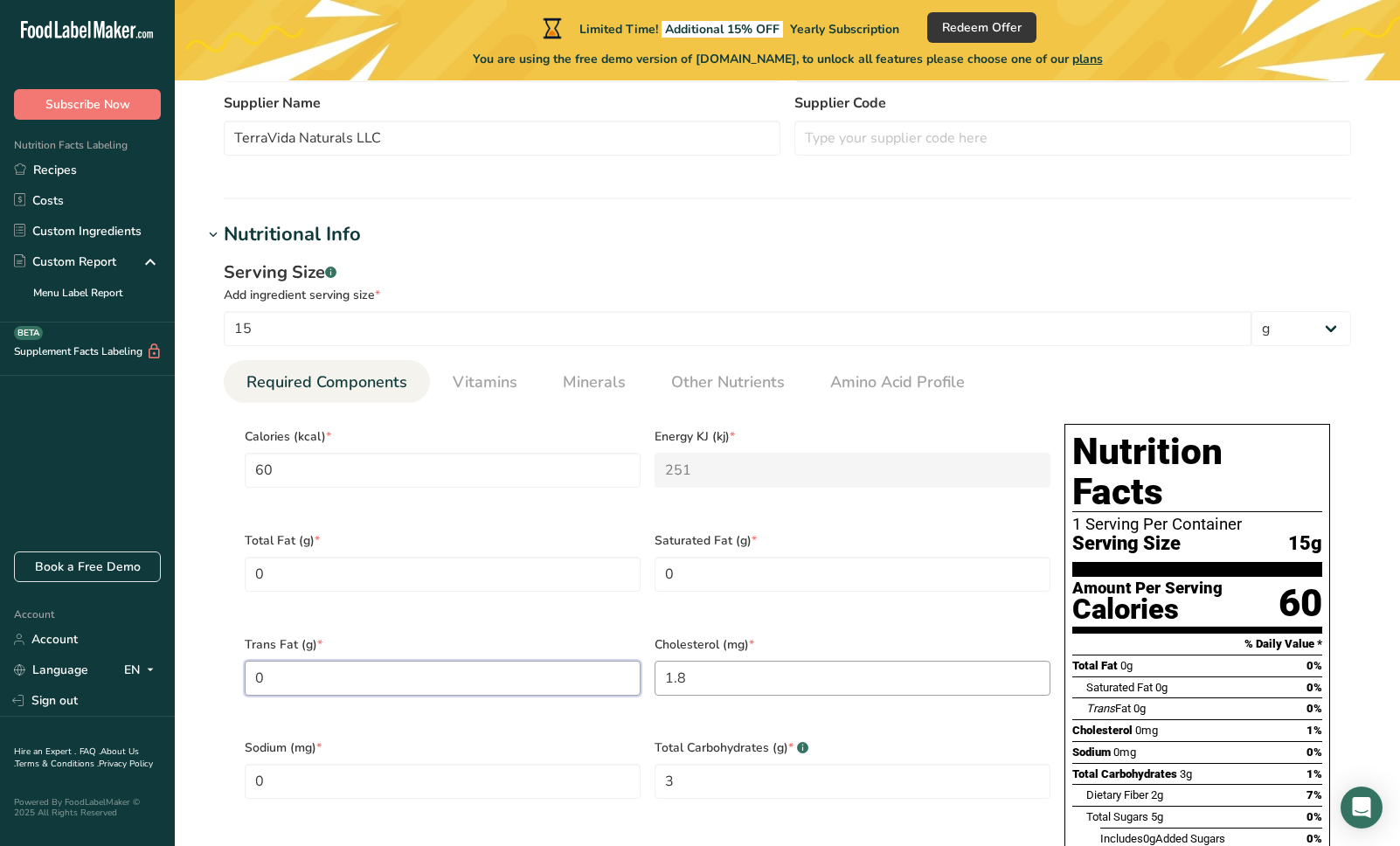
type Fat "0"
drag, startPoint x: 774, startPoint y: 667, endPoint x: 612, endPoint y: 659, distance: 162.2
click at [612, 659] on div "Calories (kcal) * 60 Energy KJ (kj) * 251 Total Fat (g) * 0 Saturated Fat (g) *…" at bounding box center [647, 728] width 819 height 623
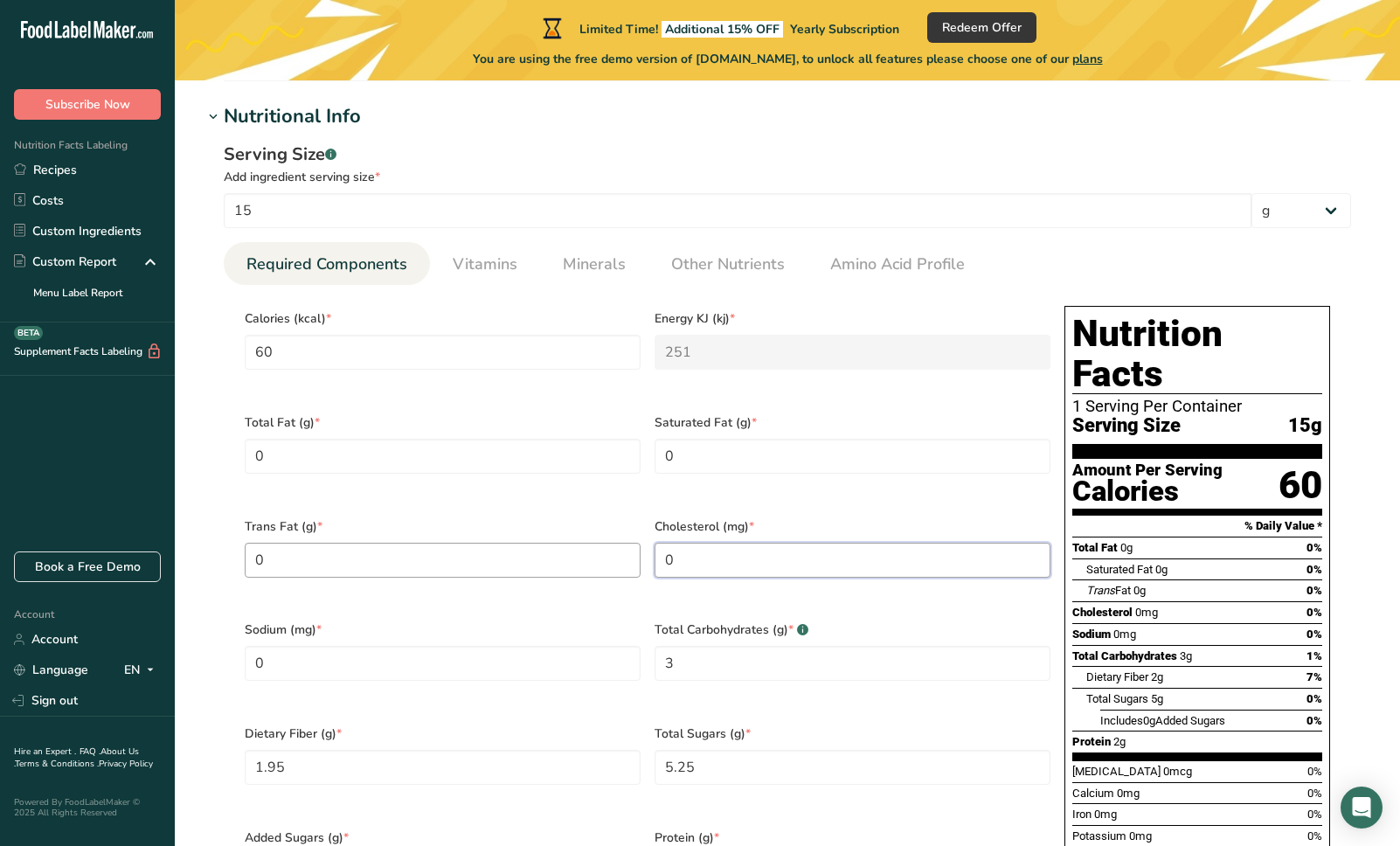
scroll to position [605, 0]
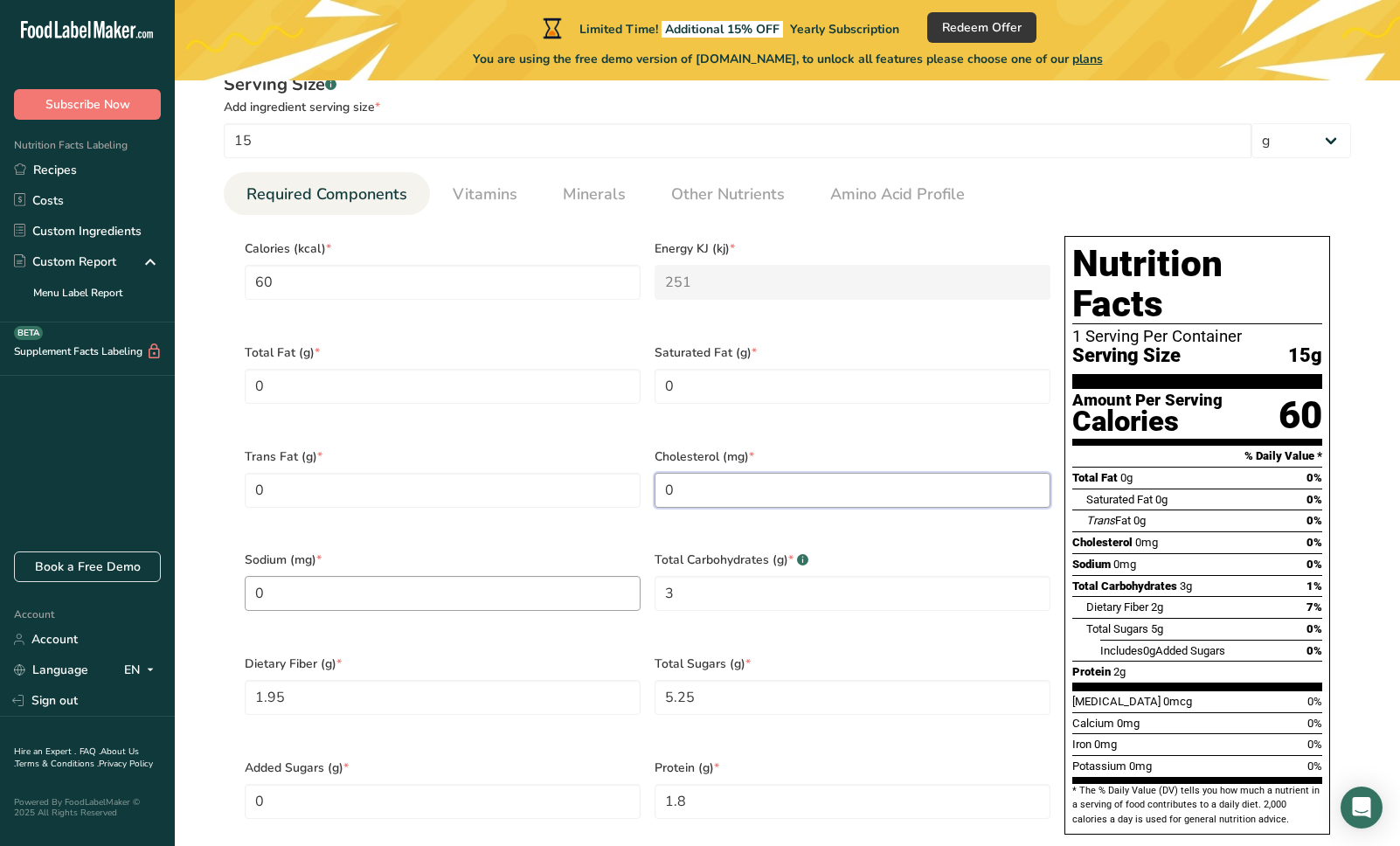
type input "0"
drag, startPoint x: 607, startPoint y: 566, endPoint x: 595, endPoint y: 565, distance: 12.0
click at [595, 565] on div "Calories (kcal) * 60 Energy KJ (kj) * 251 Total Fat (g) * 0 Saturated Fat (g) *…" at bounding box center [647, 540] width 819 height 623
type Carbohydrates "14"
drag, startPoint x: 306, startPoint y: 666, endPoint x: 195, endPoint y: 664, distance: 111.0
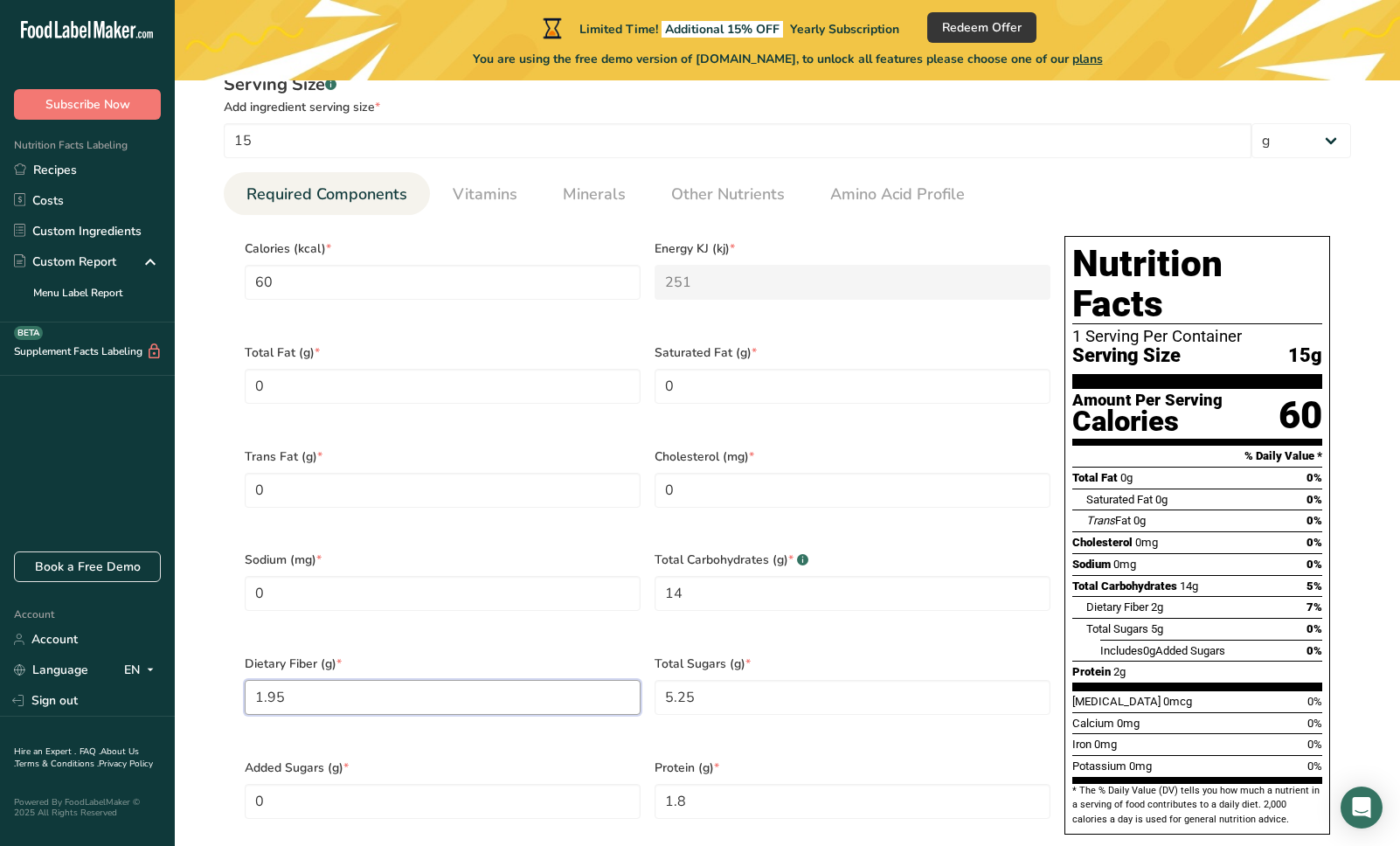
click at [195, 664] on section "Edit 100% Palmyra blossom nectar Ingredient Spec Sheet .a-a{fill:#347362;}.b-a{…" at bounding box center [787, 483] width 1225 height 2015
type Fiber "0"
drag, startPoint x: 758, startPoint y: 675, endPoint x: 576, endPoint y: 669, distance: 182.1
click at [576, 669] on div "Calories (kcal) * 60 Energy KJ (kj) * 251 Total Fat (g) * 0 Saturated Fat (g) *…" at bounding box center [647, 540] width 819 height 623
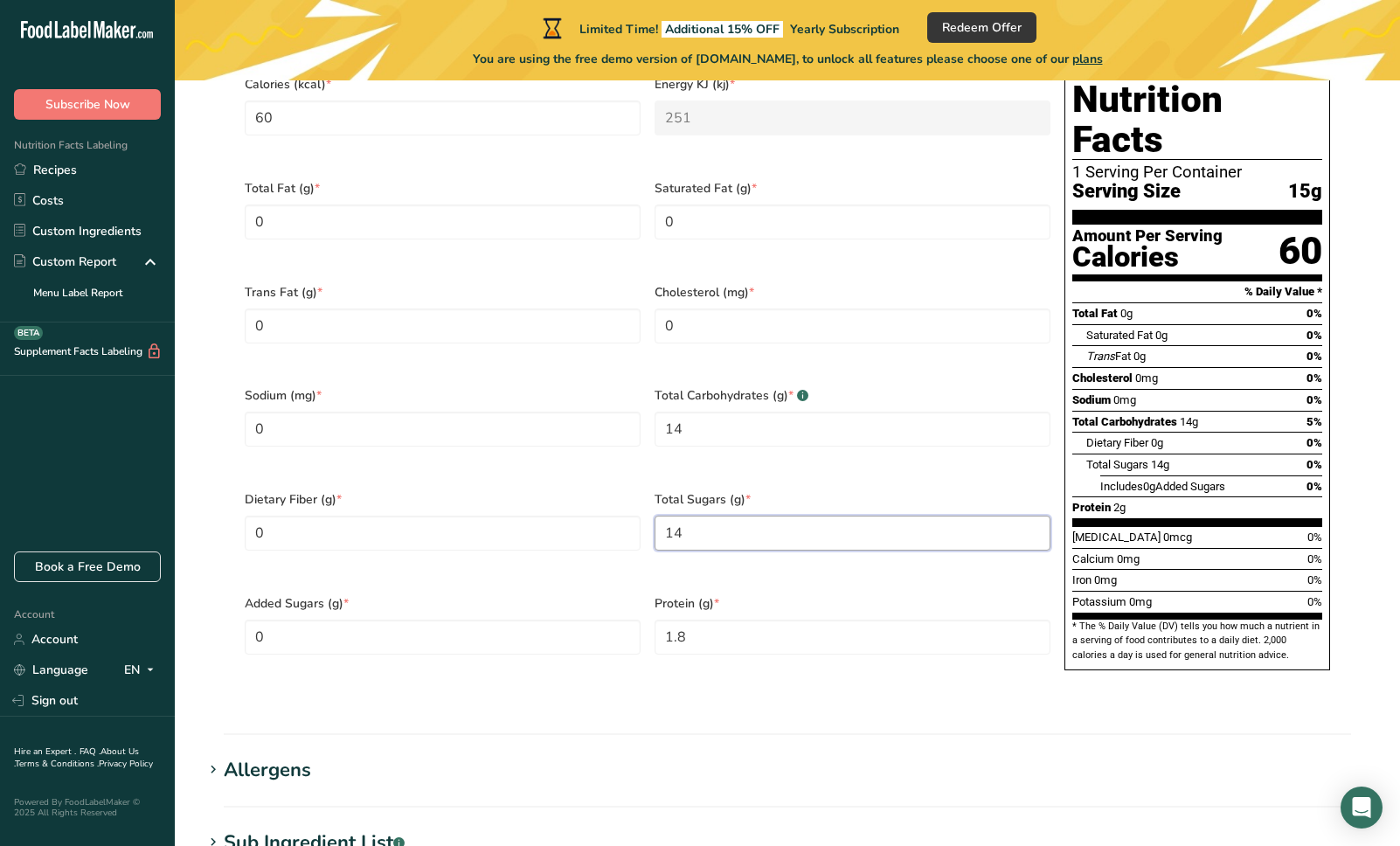
scroll to position [774, 0]
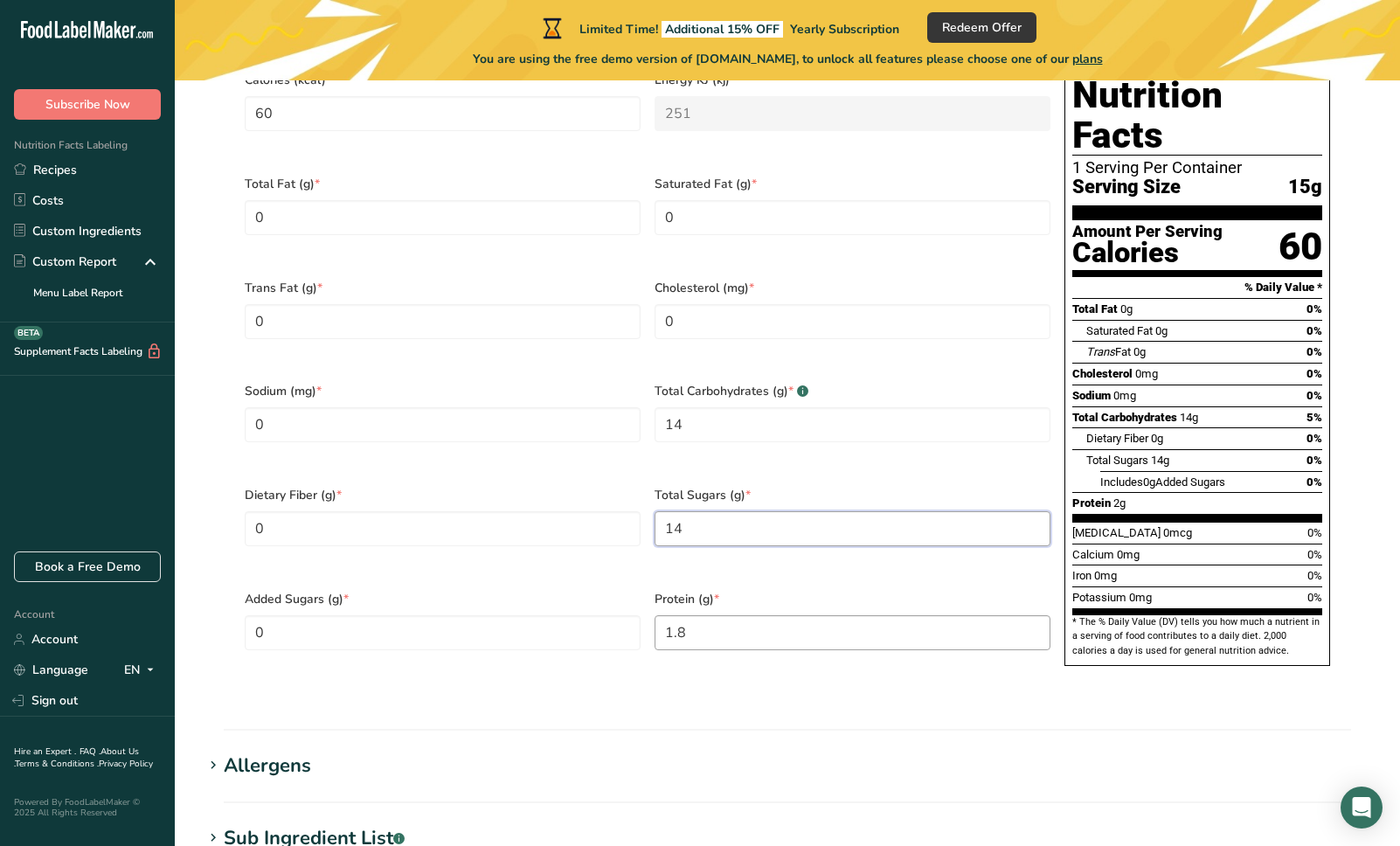
type Sugars "14"
drag, startPoint x: 741, startPoint y: 597, endPoint x: 563, endPoint y: 584, distance: 178.5
click at [563, 584] on div "Calories (kcal) * 60 Energy KJ (kj) * 251 Total Fat (g) * 0 Saturated Fat (g) *…" at bounding box center [647, 371] width 819 height 623
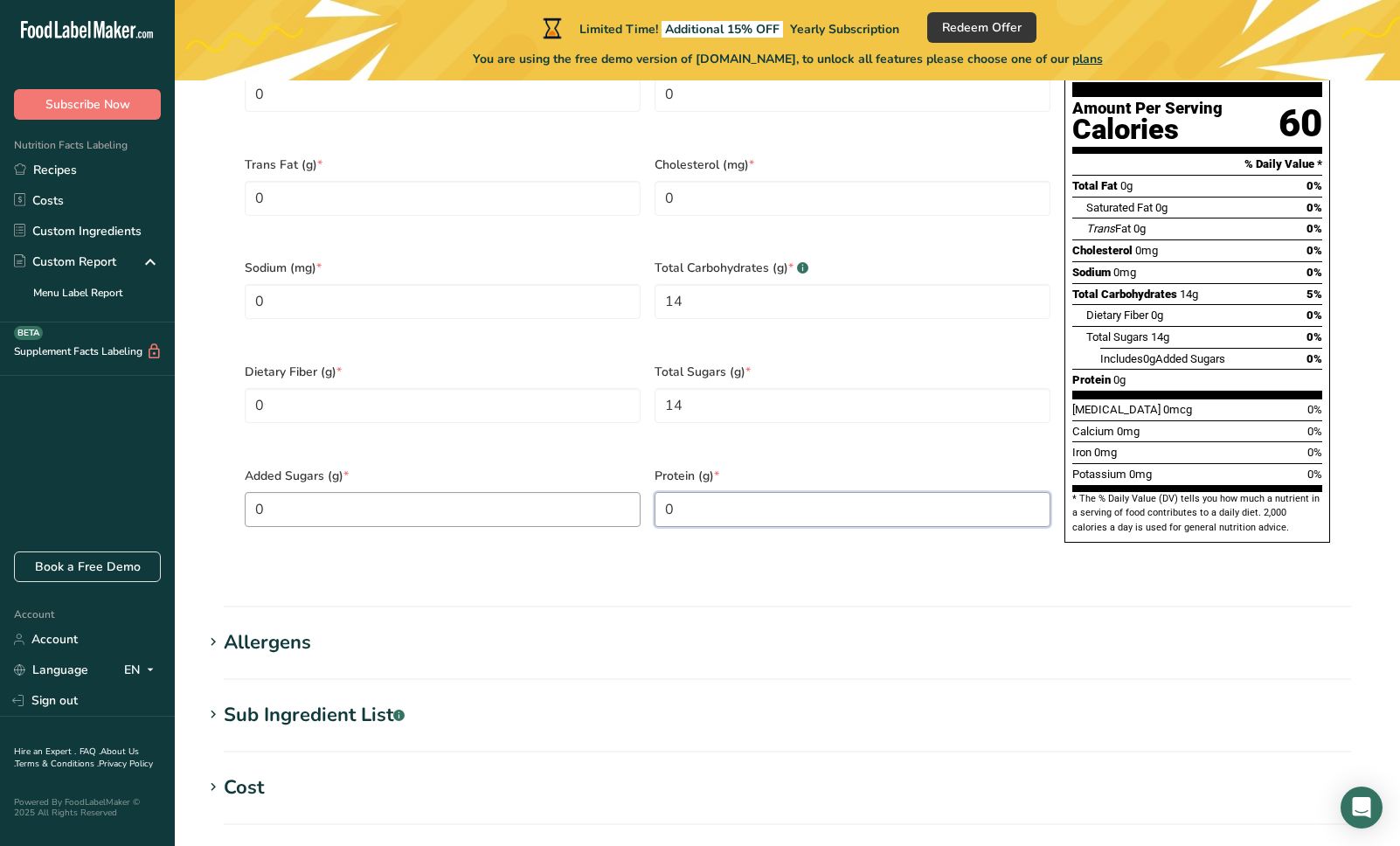
scroll to position [917, 0]
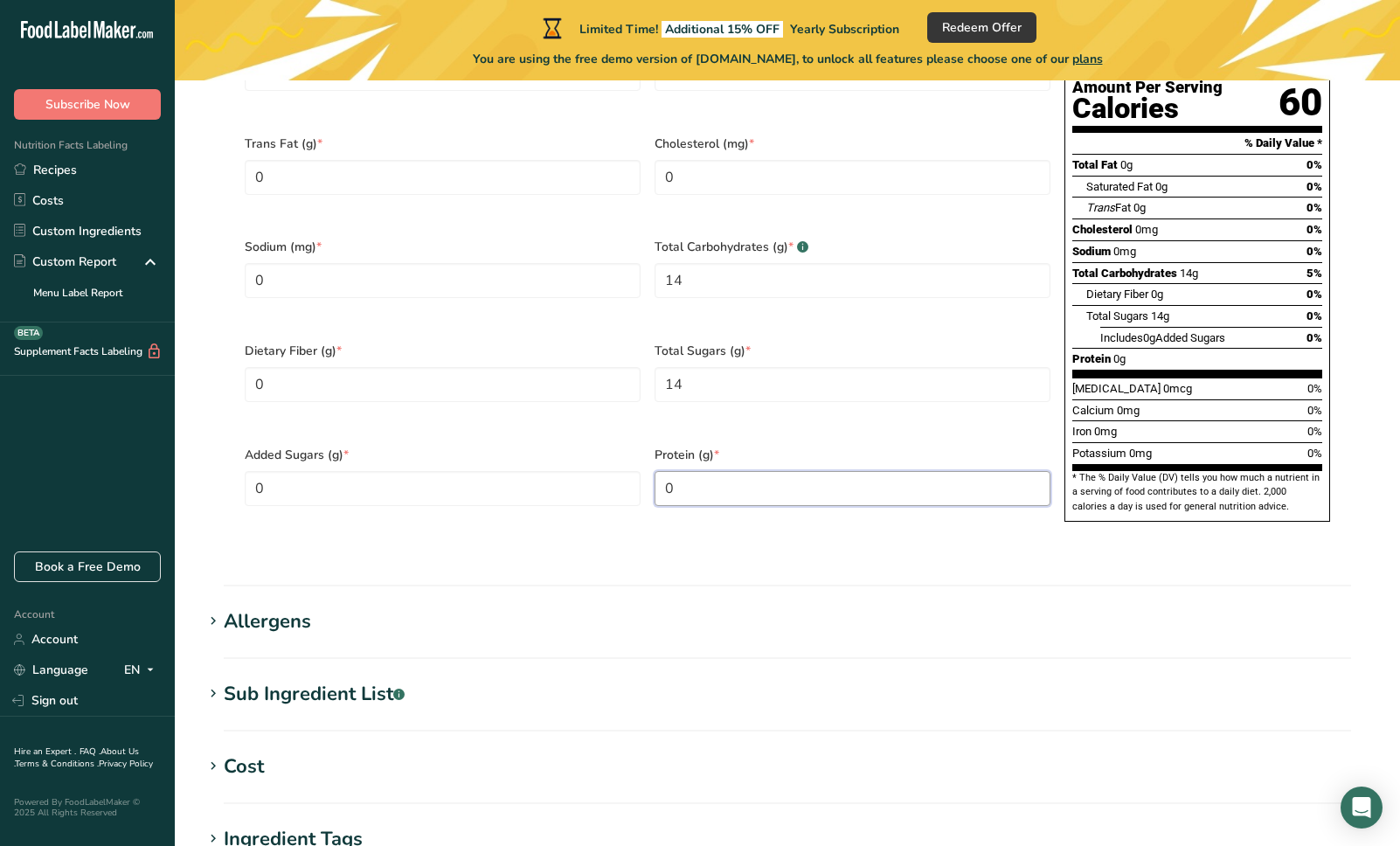
type input "0"
click at [207, 609] on icon at bounding box center [213, 621] width 16 height 25
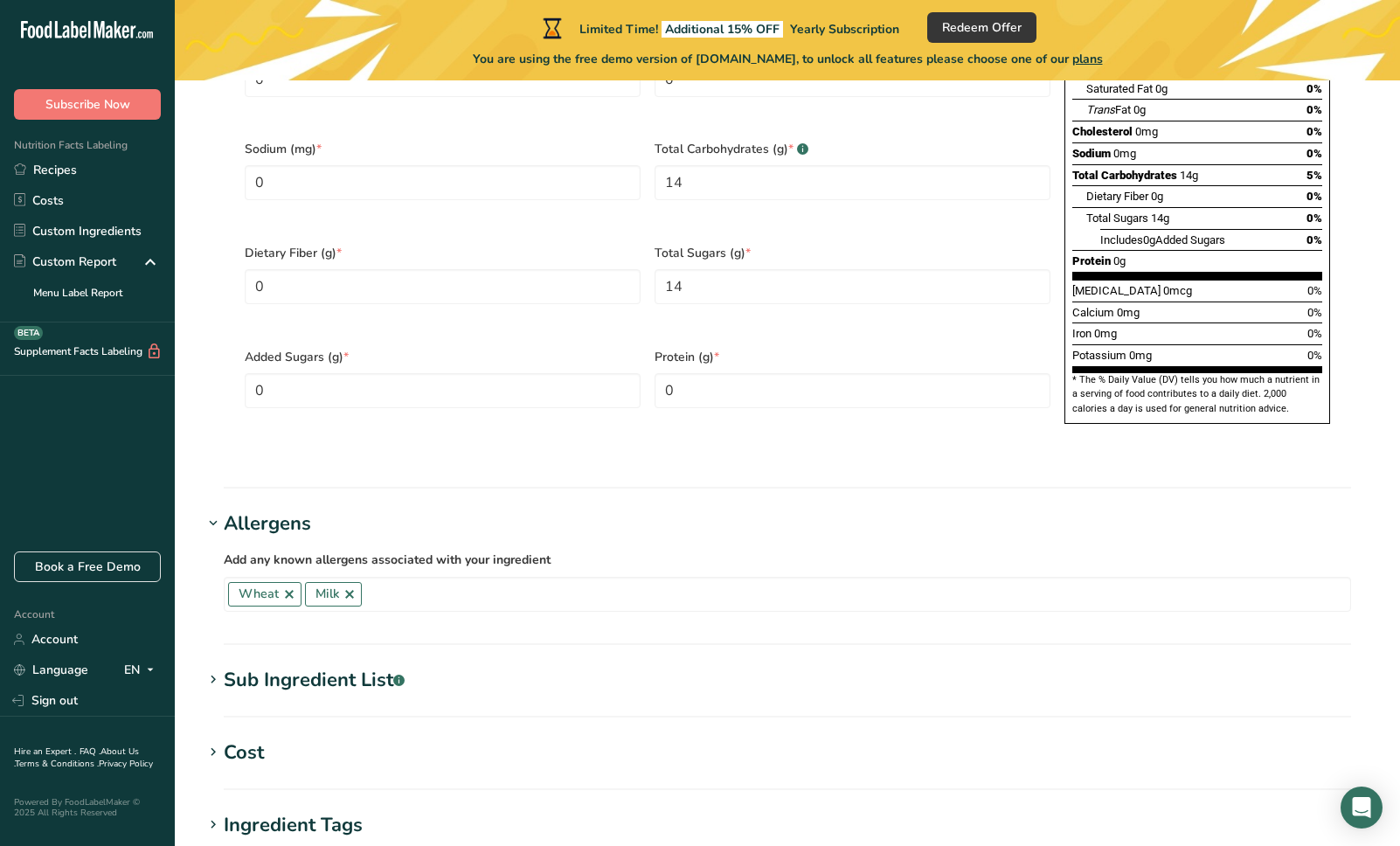
scroll to position [1041, 0]
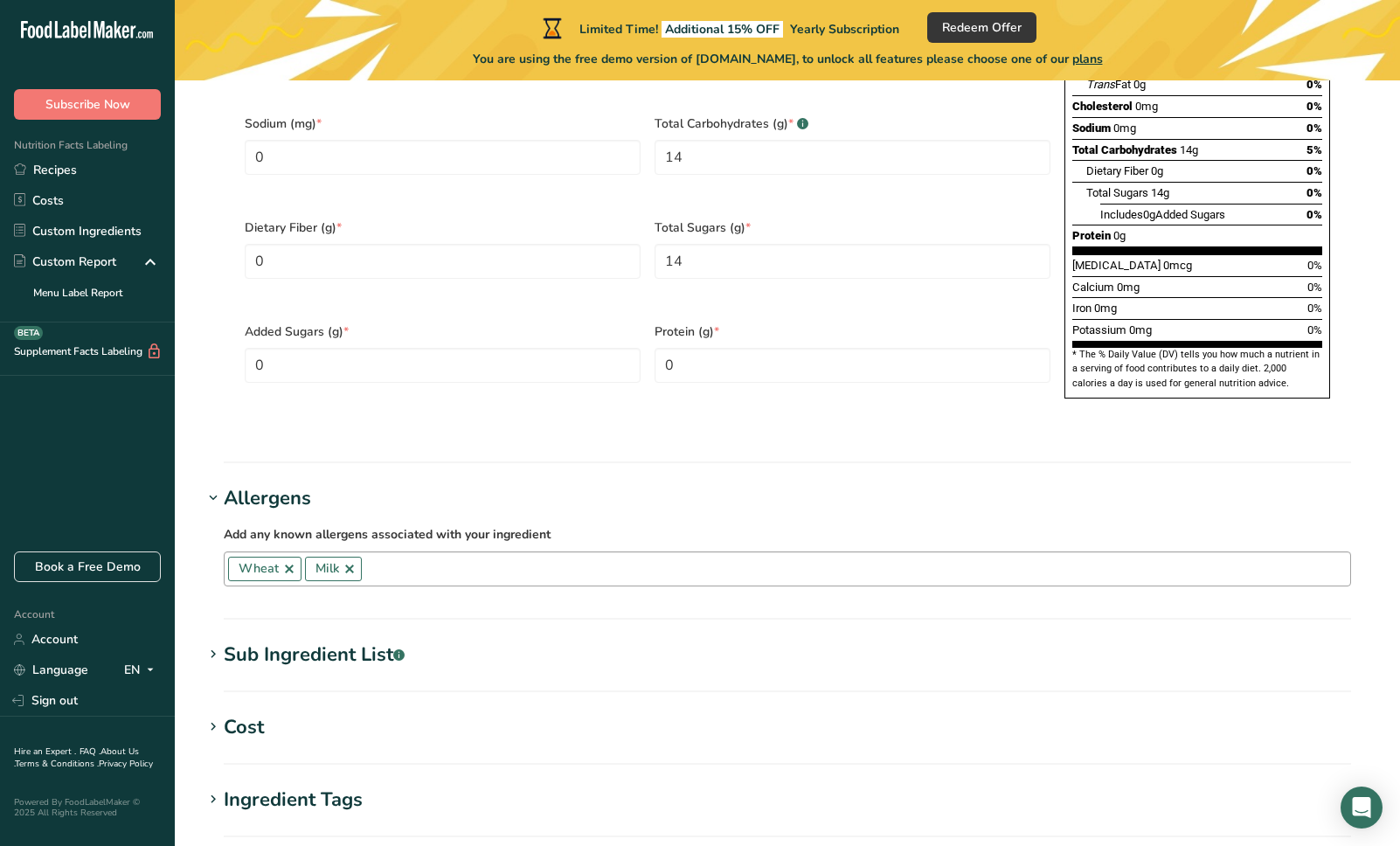
click at [283, 562] on link at bounding box center [289, 568] width 14 height 14
click at [276, 562] on link at bounding box center [272, 568] width 14 height 14
click at [673, 484] on h1 "Allergens" at bounding box center [787, 498] width 1170 height 29
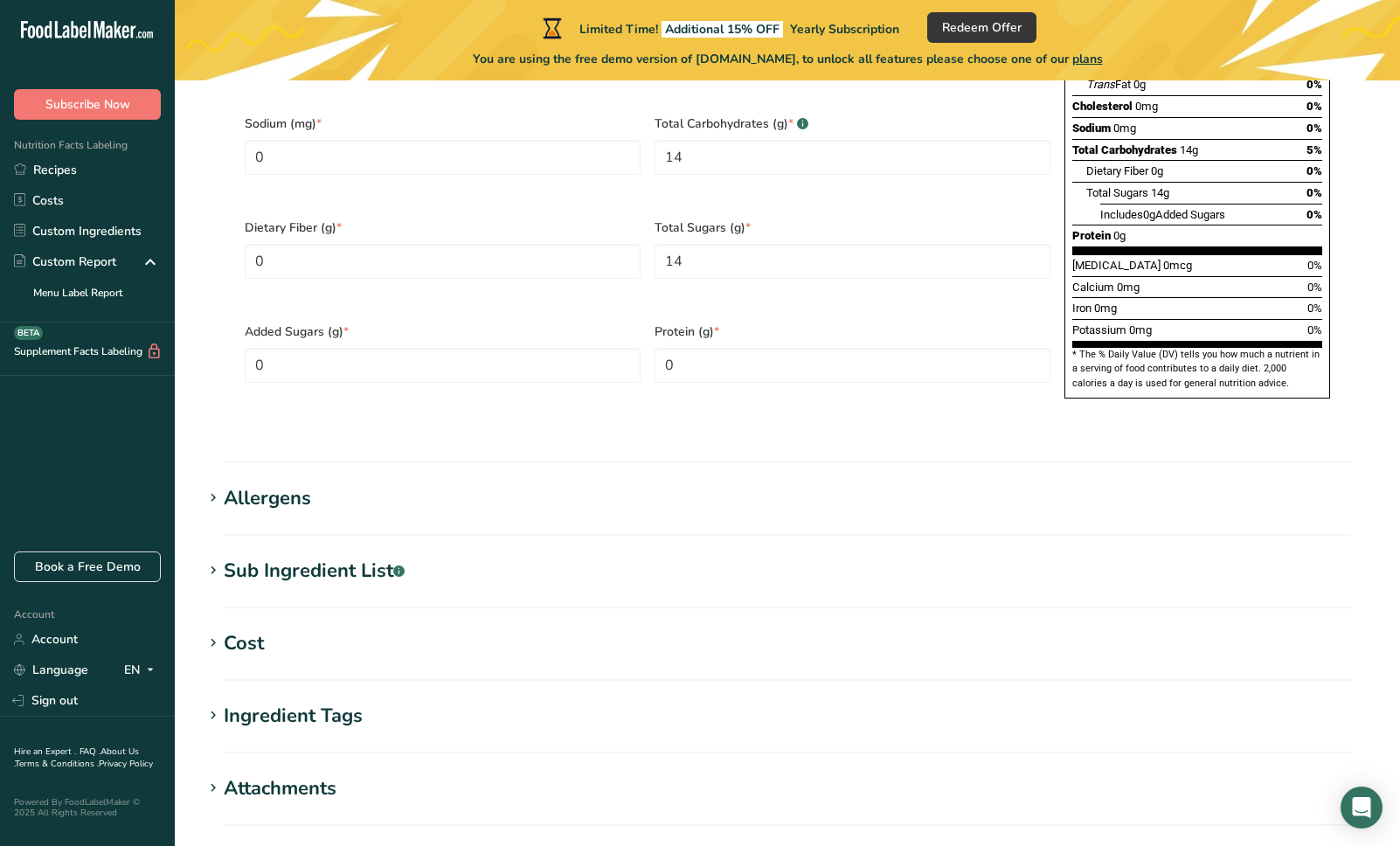
click at [212, 559] on icon at bounding box center [213, 571] width 16 height 25
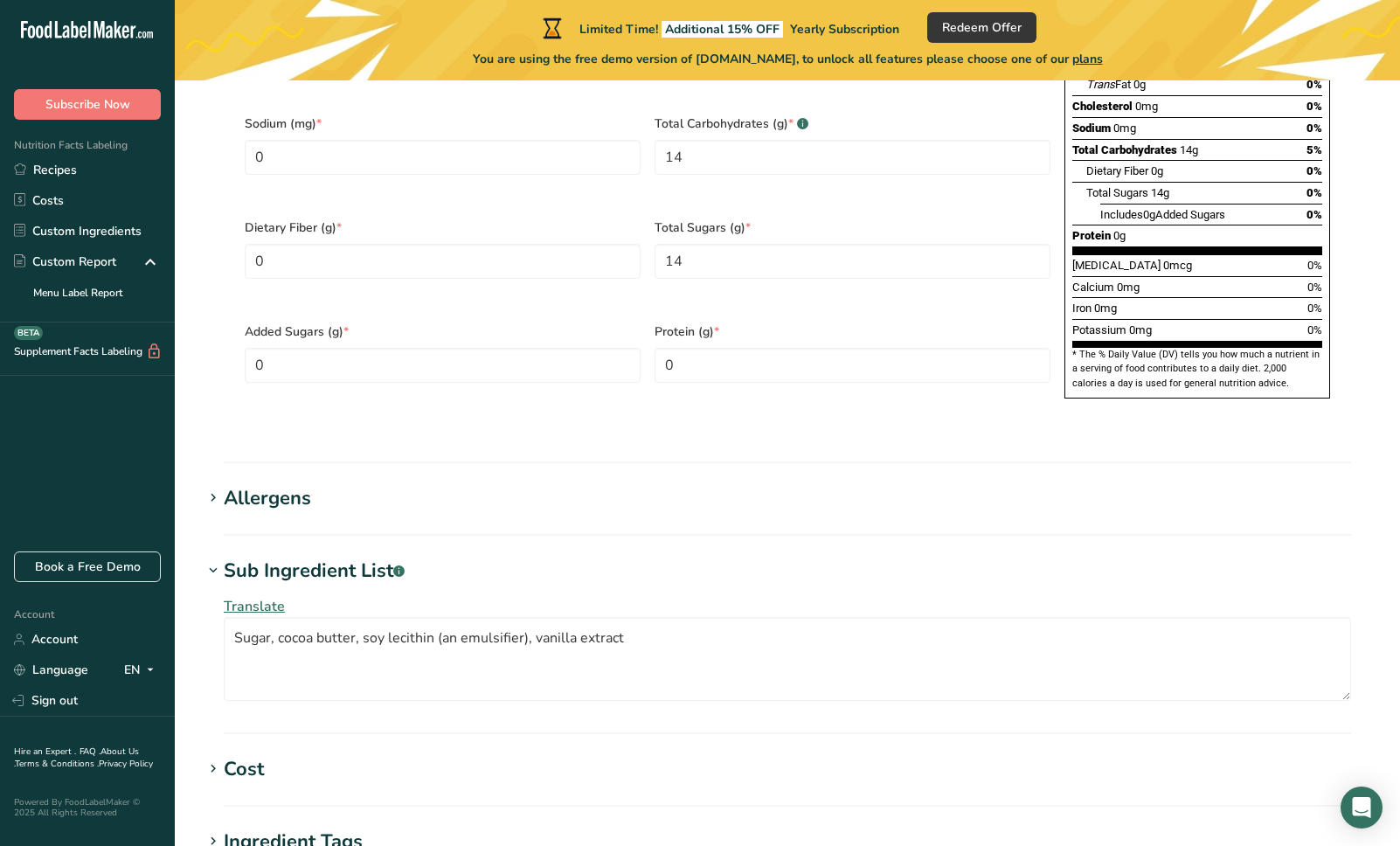
click at [219, 559] on icon at bounding box center [213, 571] width 16 height 25
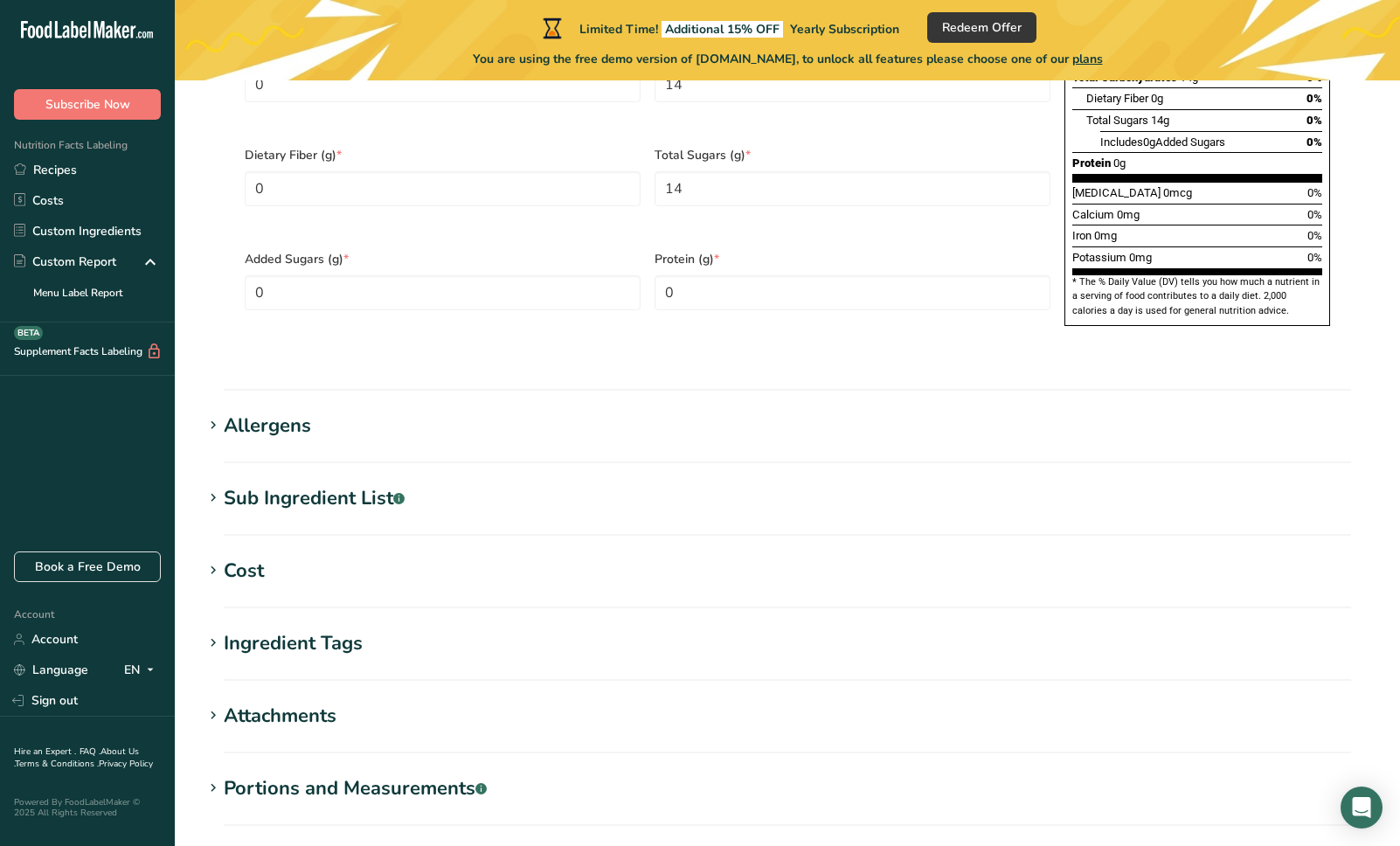
scroll to position [1143, 0]
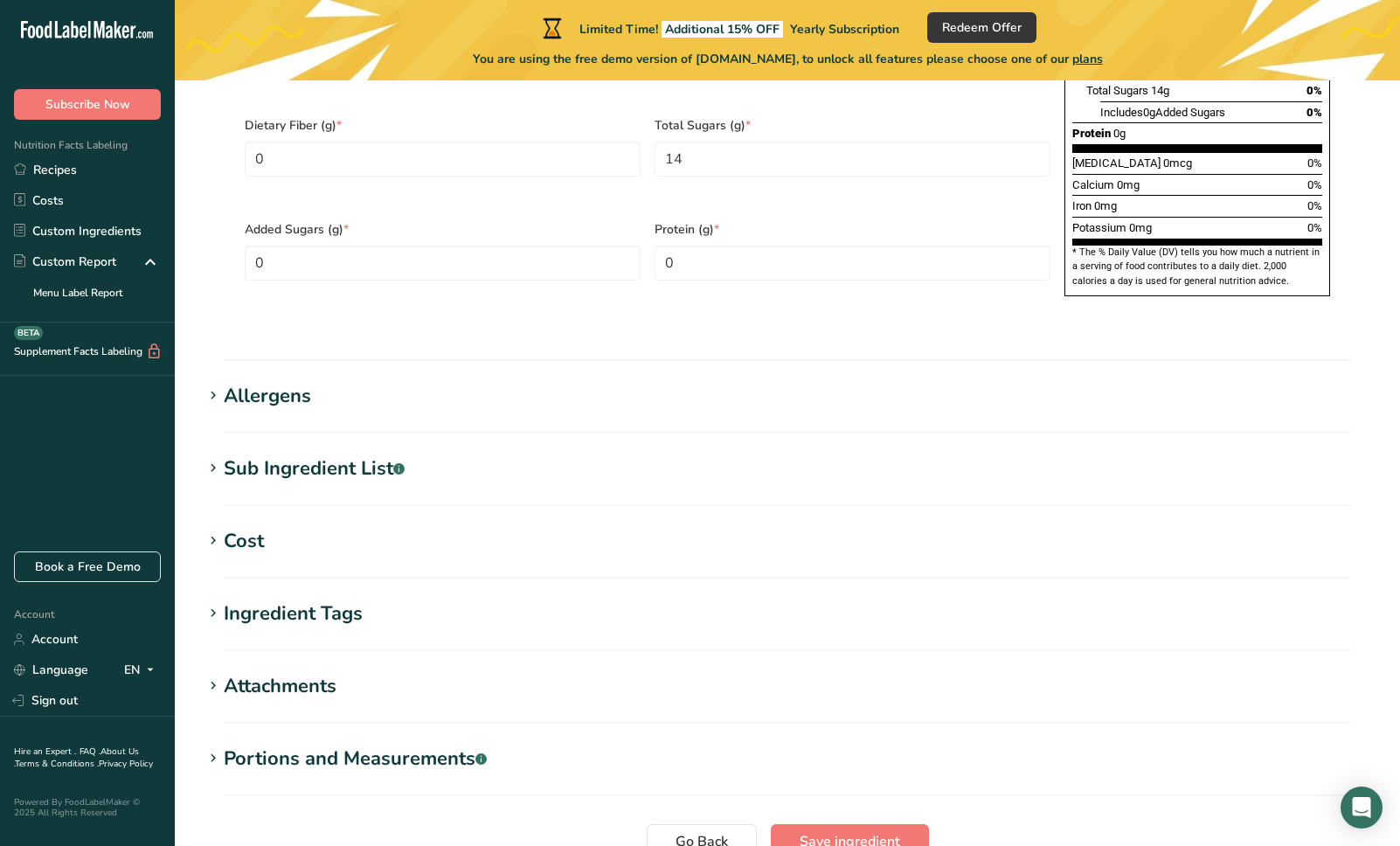
click at [207, 601] on icon at bounding box center [213, 613] width 16 height 25
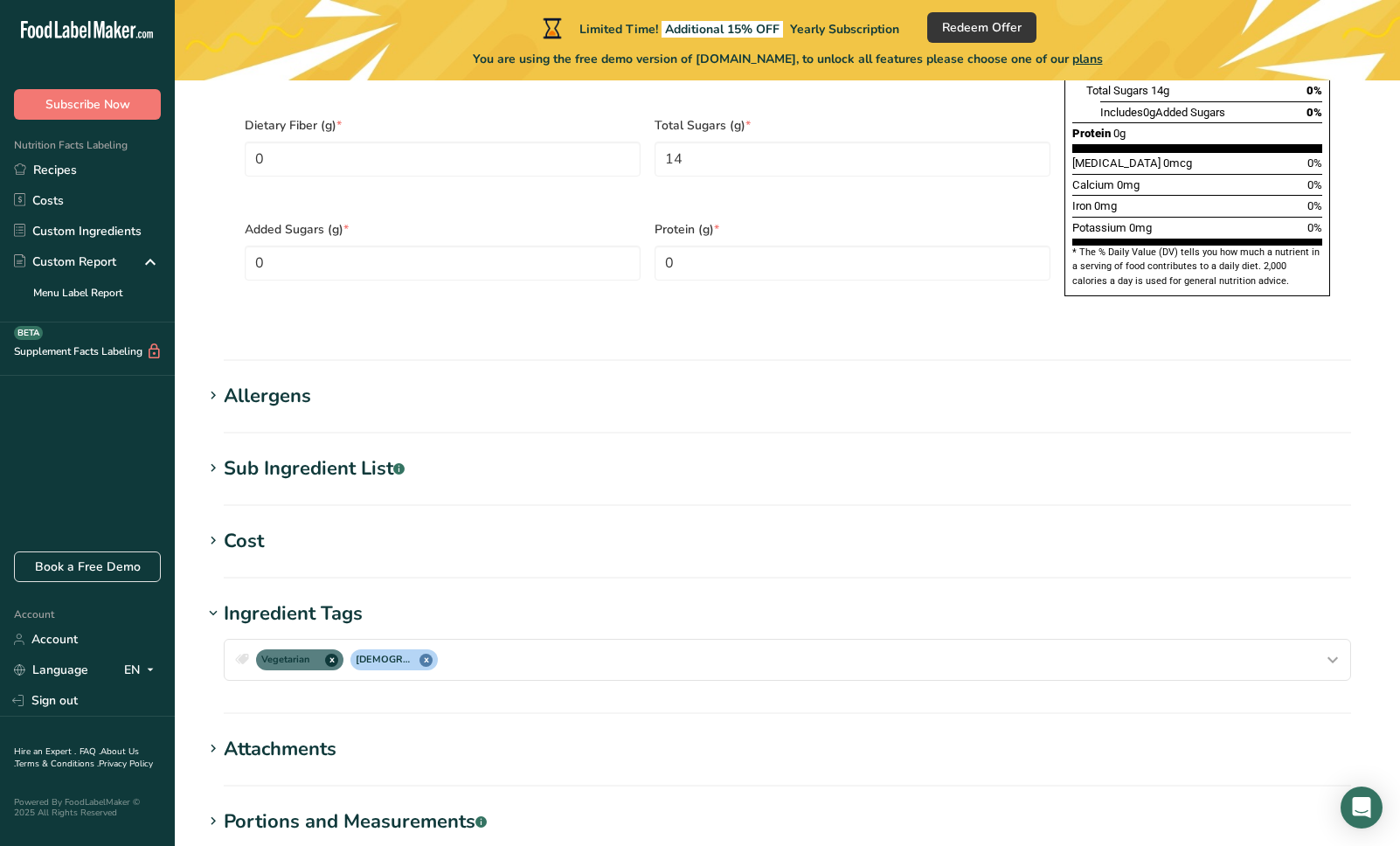
click at [207, 601] on icon at bounding box center [213, 613] width 16 height 25
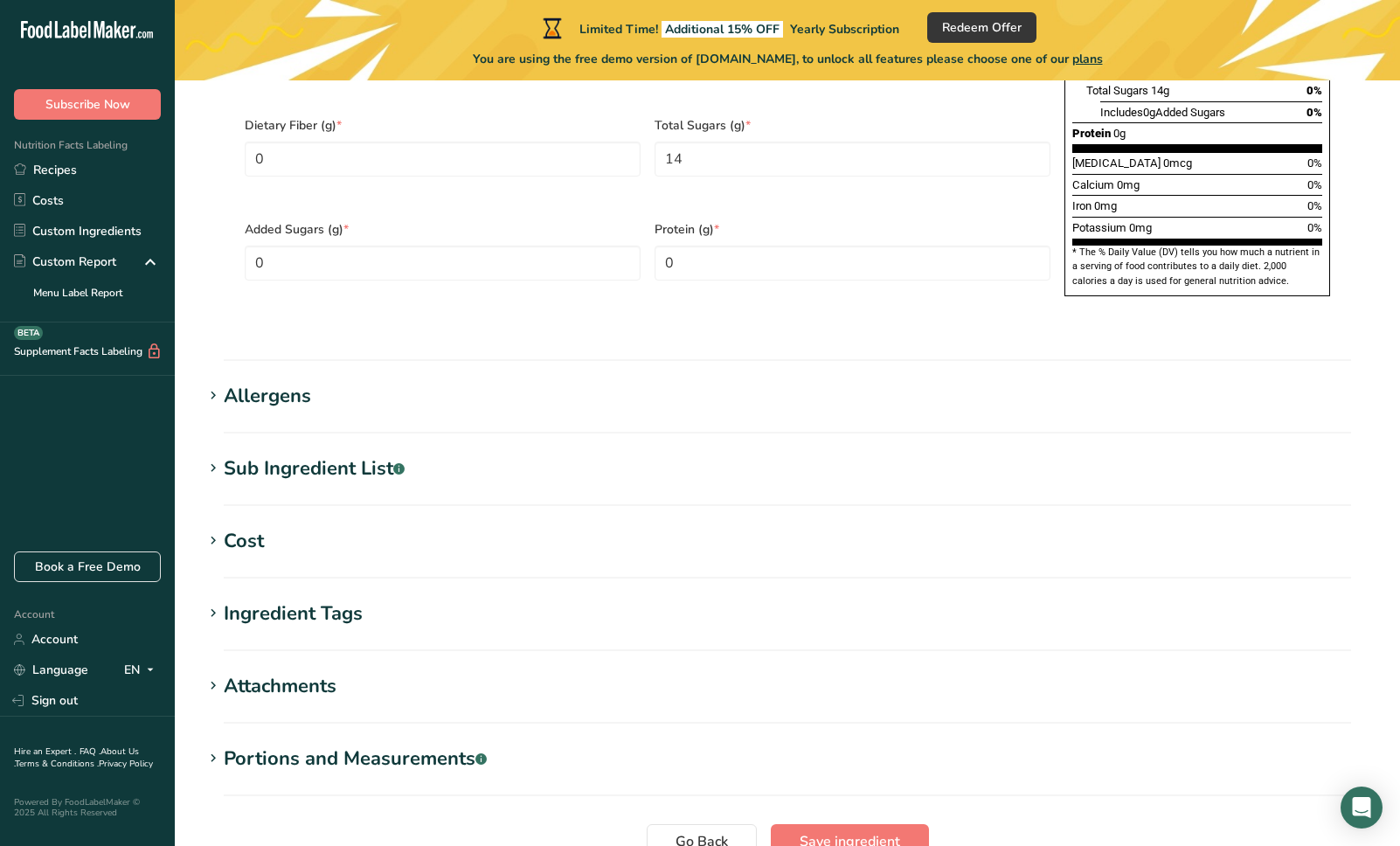
scroll to position [1147, 0]
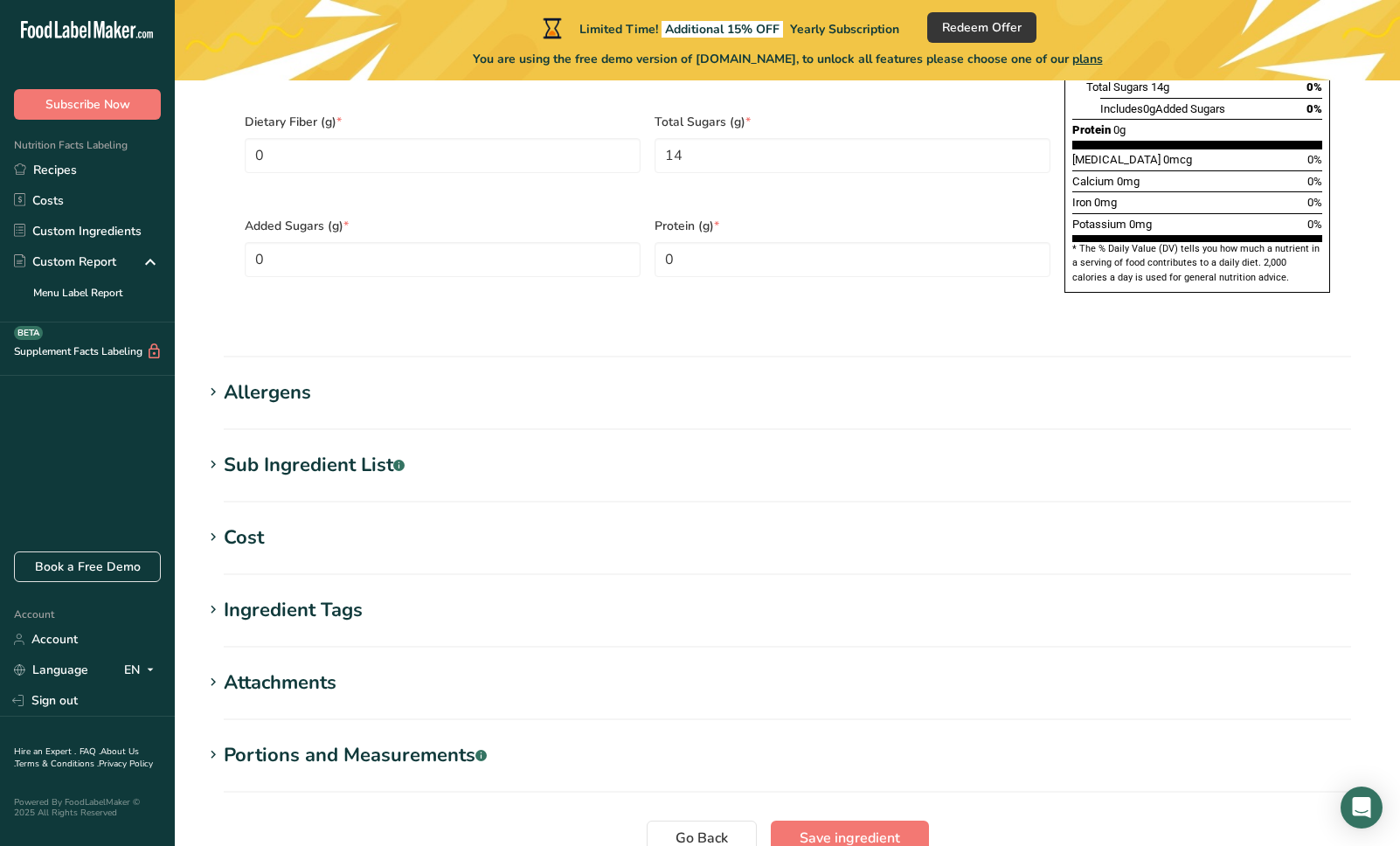
click at [214, 598] on icon at bounding box center [213, 610] width 16 height 25
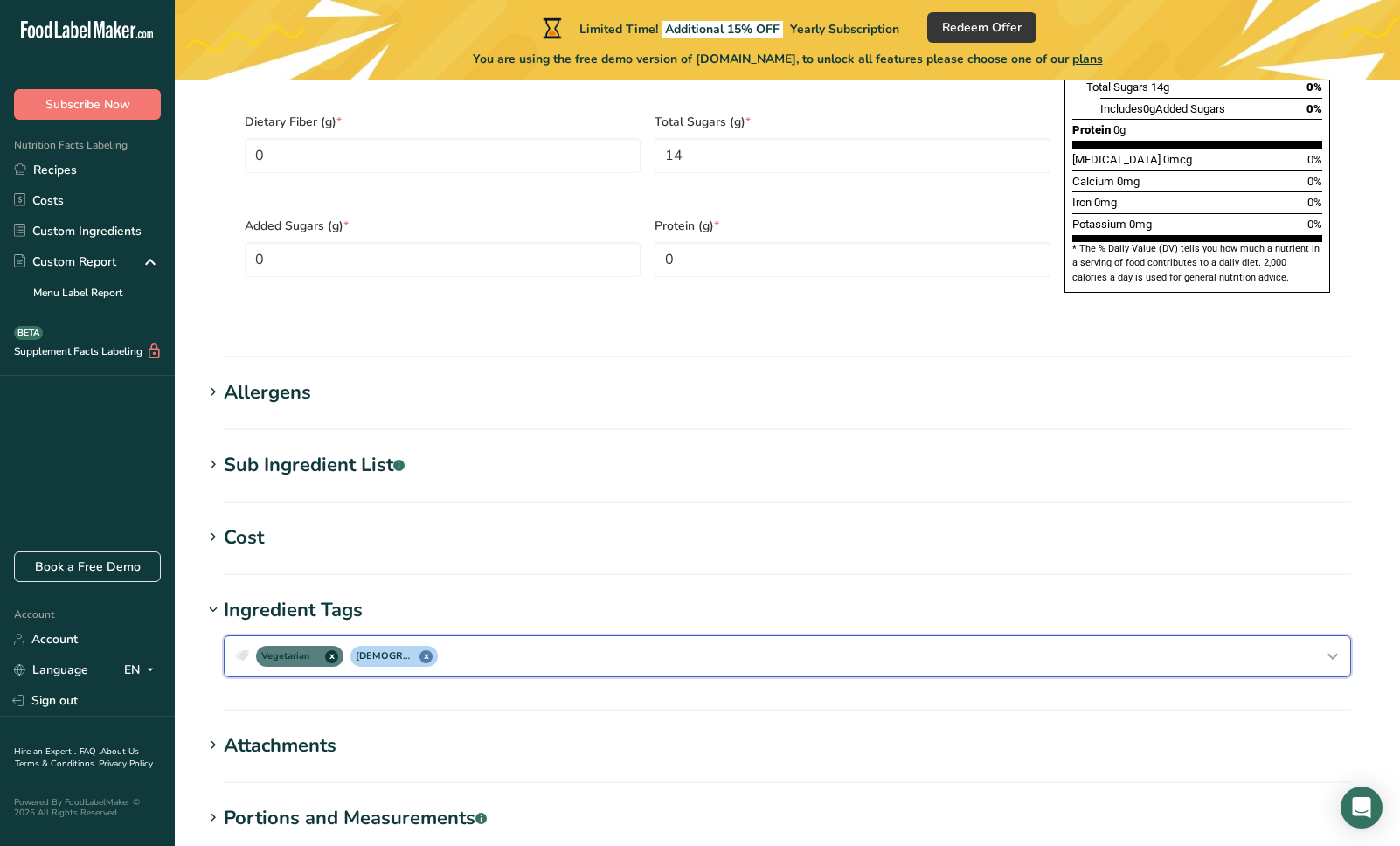
click at [478, 642] on div "Vegetarian x Halal x" at bounding box center [786, 656] width 1111 height 28
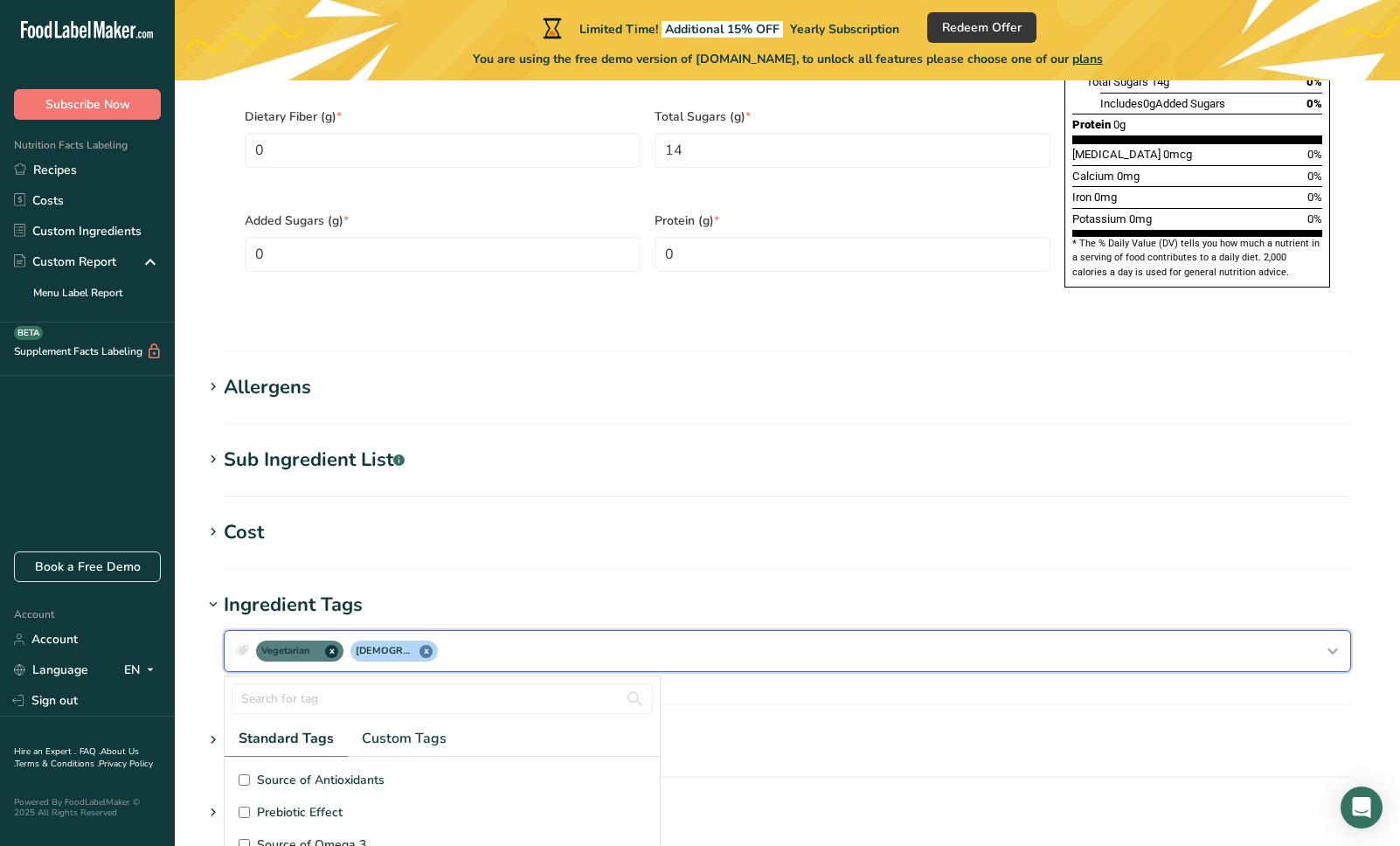
scroll to position [11, 0]
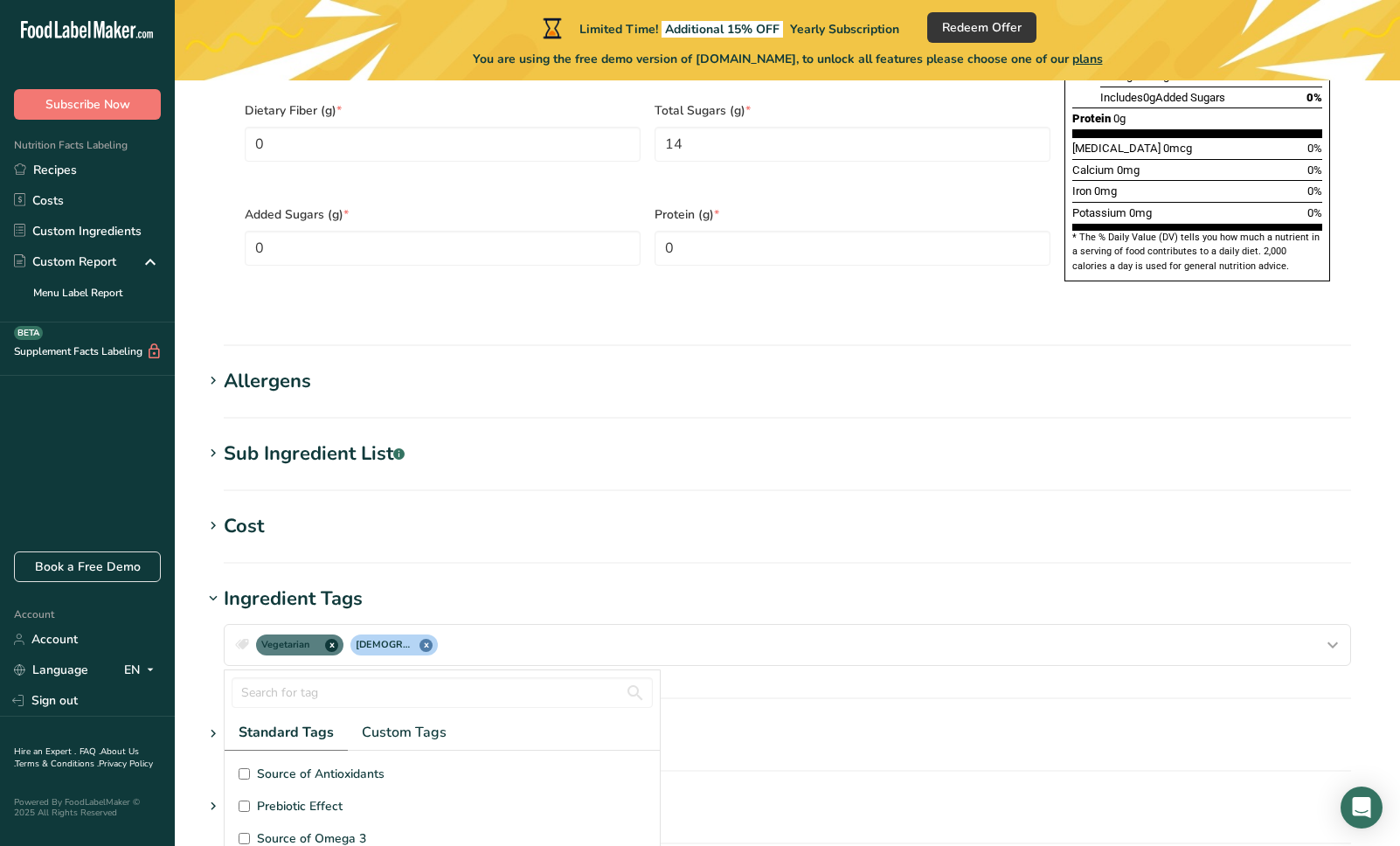
click at [243, 800] on input "Prebiotic Effect" at bounding box center [244, 806] width 11 height 11
checkbox input "true"
click at [241, 820] on input "Dairy free" at bounding box center [244, 826] width 11 height 11
checkbox input "true"
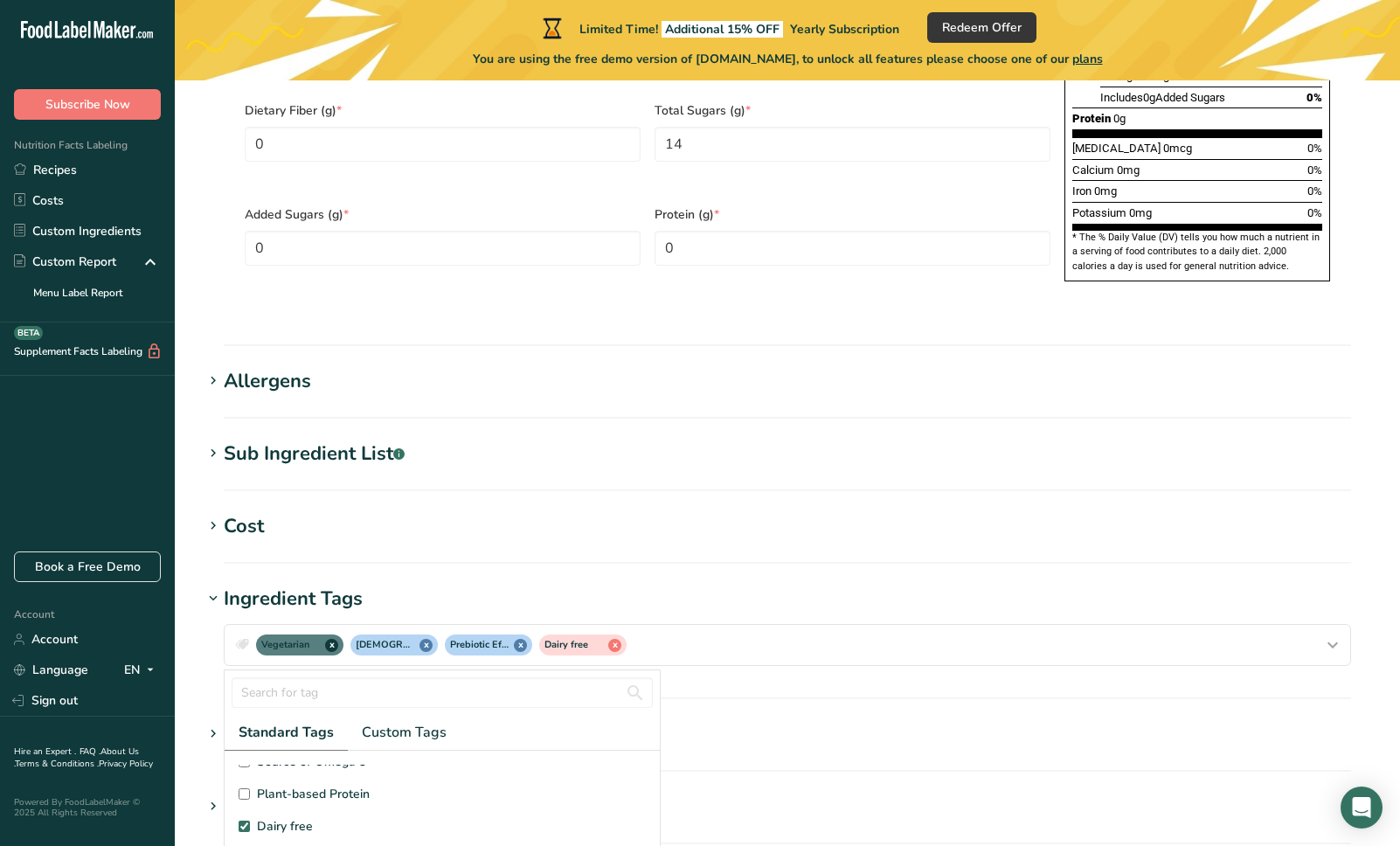
click at [244, 845] on input "Gluten free" at bounding box center [244, 859] width 11 height 11
checkbox input "true"
click at [251, 830] on label "Vegan" at bounding box center [442, 840] width 407 height 18
click at [250, 834] on input "Vegan" at bounding box center [244, 840] width 11 height 11
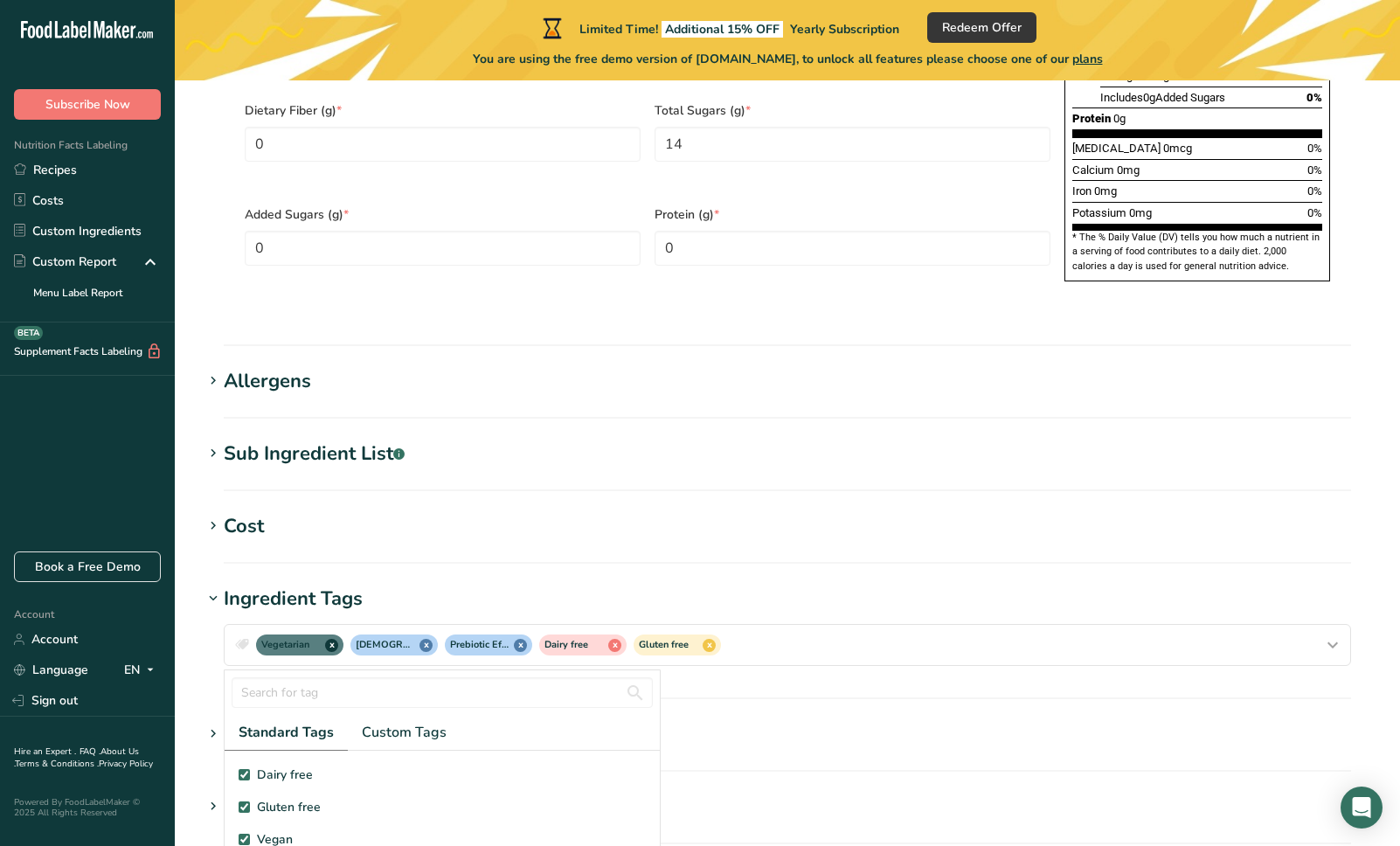
checkbox input "true"
click at [245, 779] on input "Soy free" at bounding box center [244, 785] width 11 height 11
checkbox input "true"
click at [244, 844] on input "Source of B-Vitamins" at bounding box center [244, 850] width 11 height 11
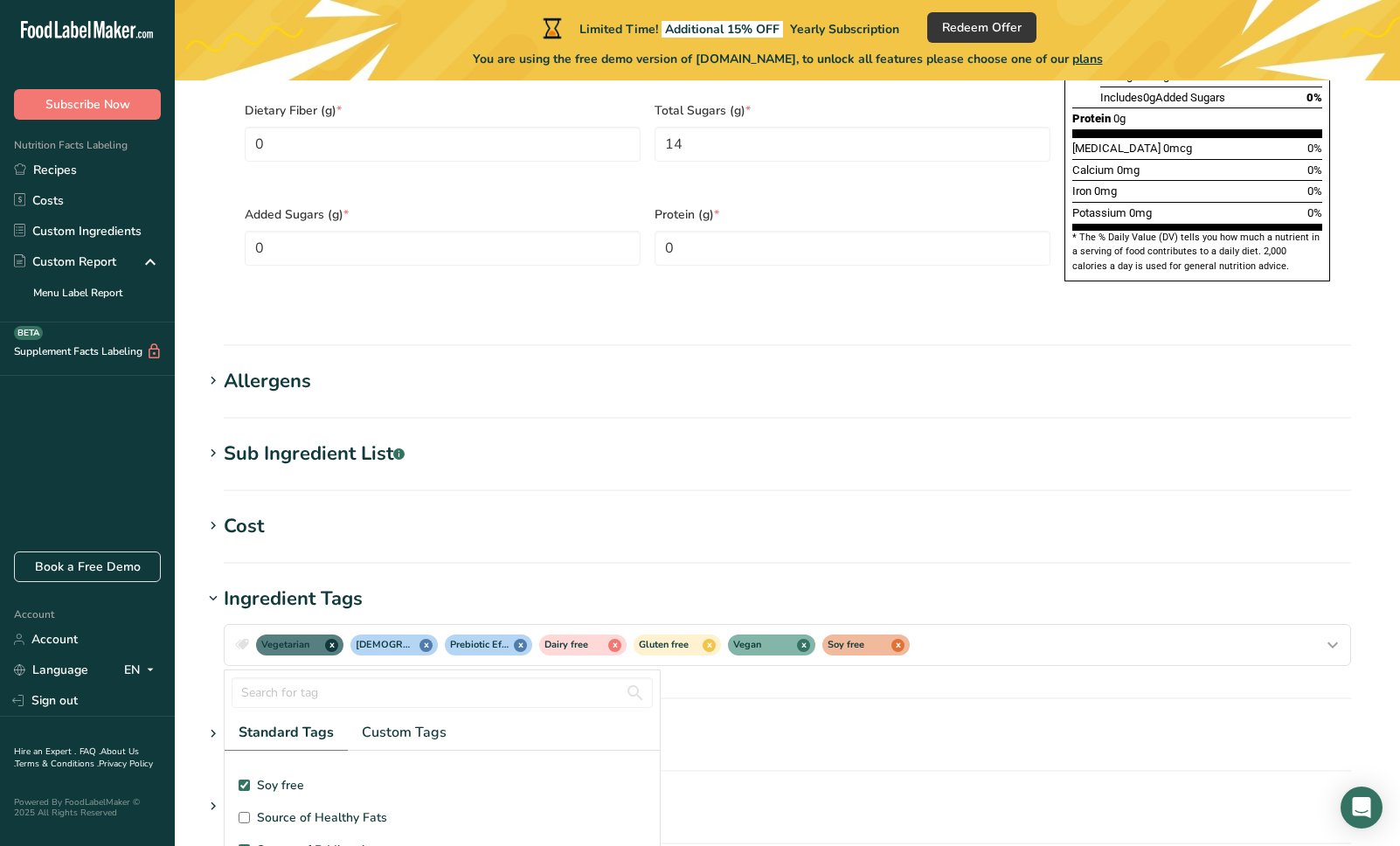
checkbox input "true"
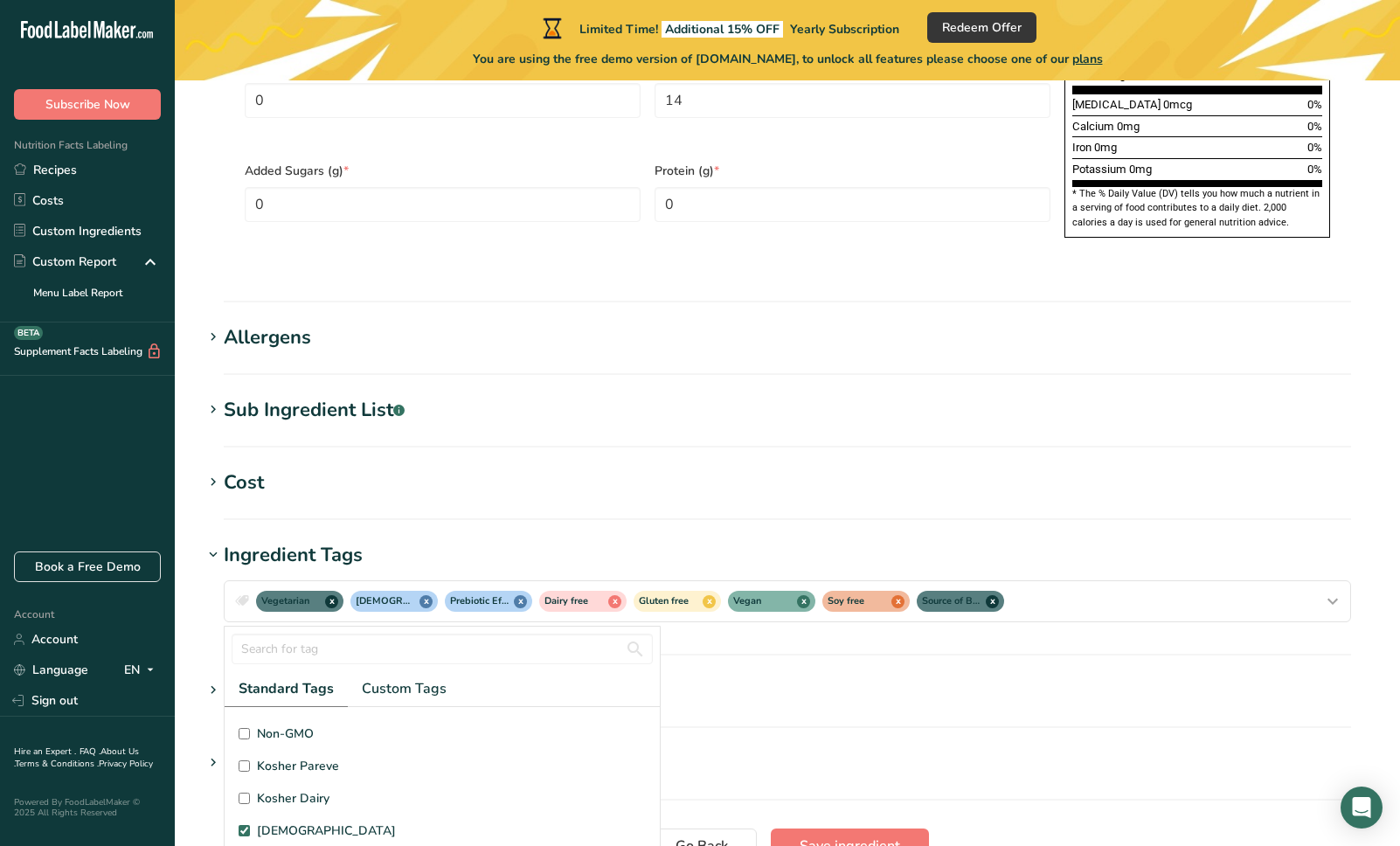
scroll to position [1223, 0]
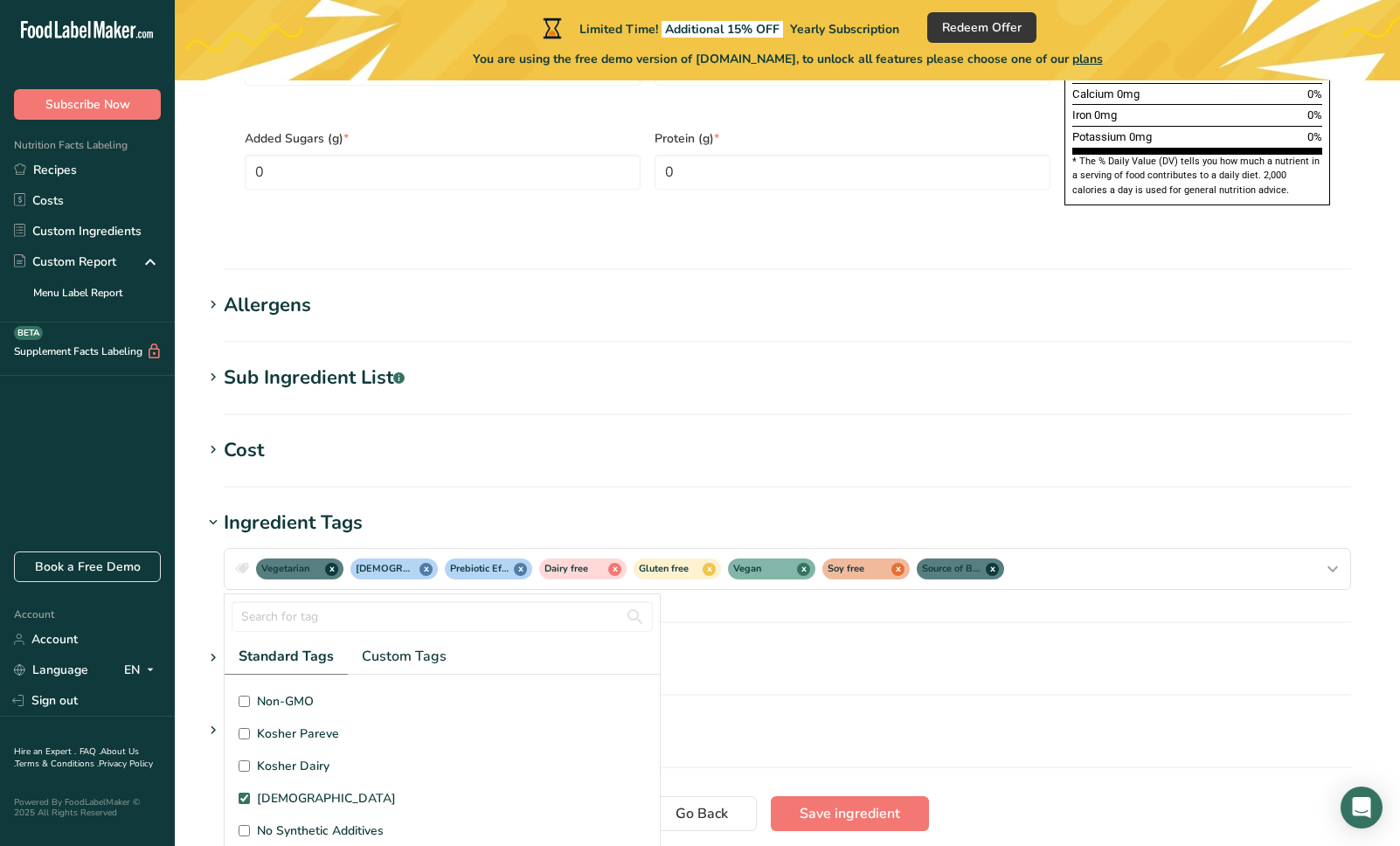
click at [384, 821] on label "No Synthetic Additives" at bounding box center [442, 830] width 407 height 18
click at [250, 825] on input "No Synthetic Additives" at bounding box center [244, 830] width 11 height 11
checkbox input "true"
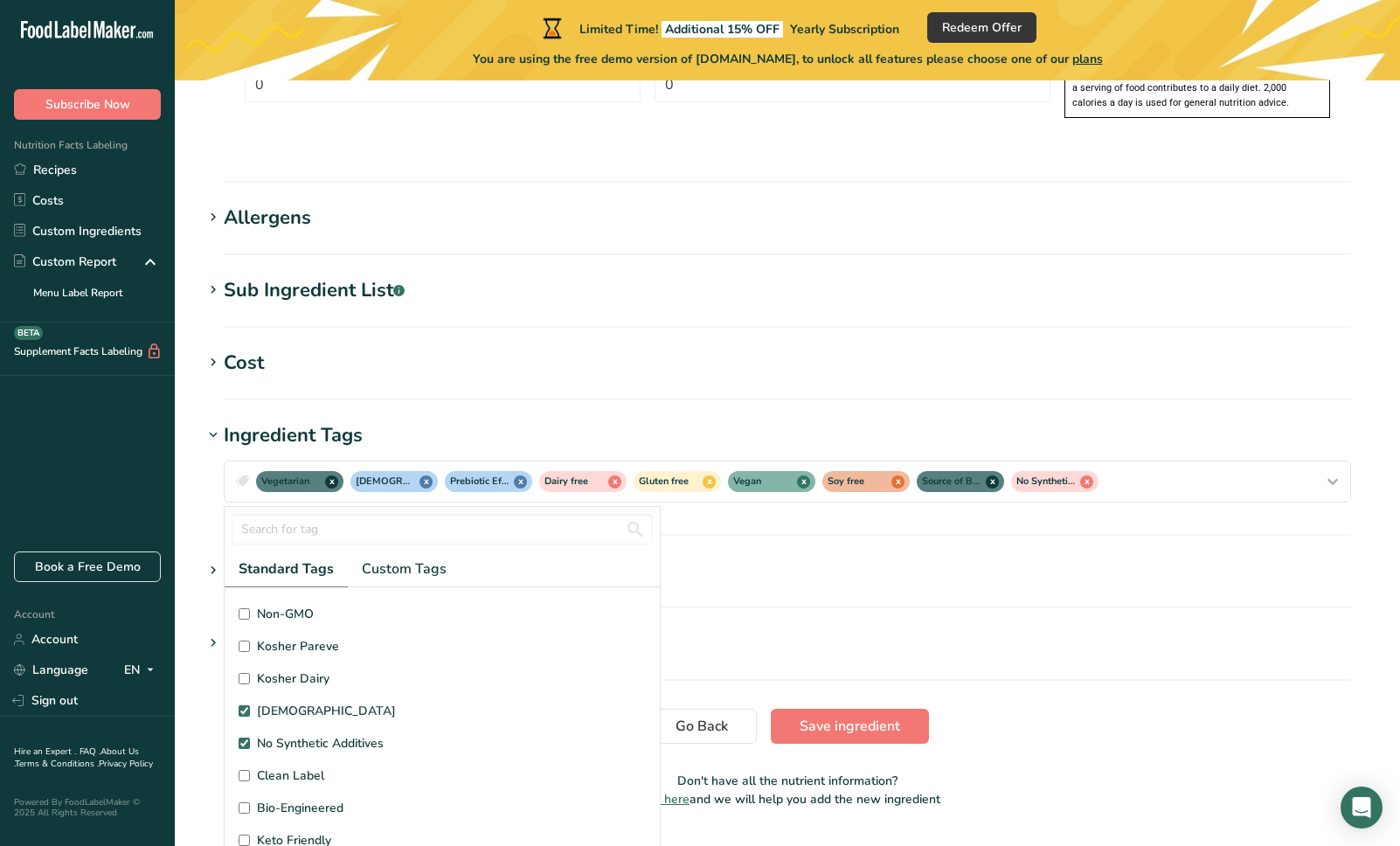
scroll to position [1327, 0]
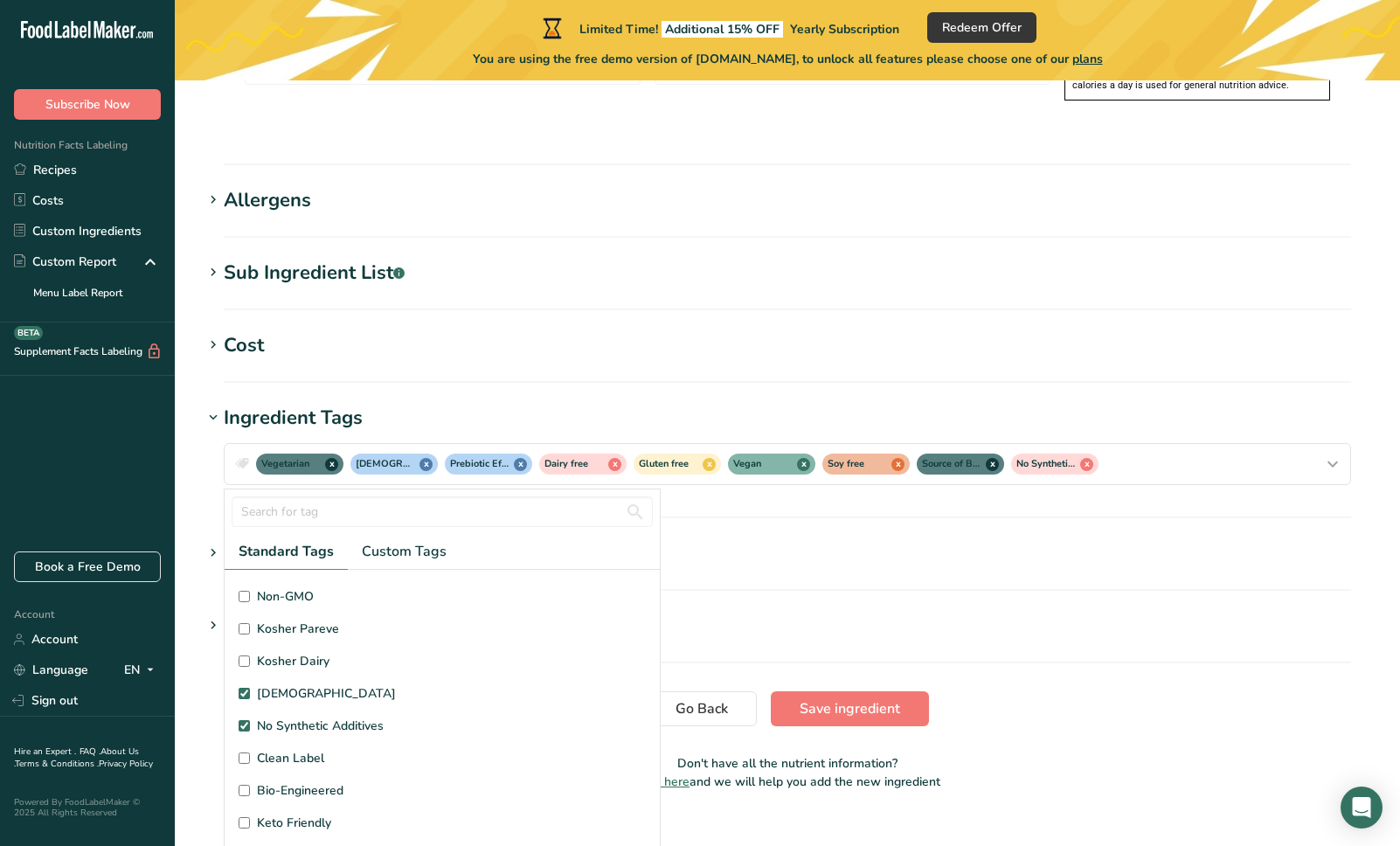
click at [325, 814] on span "Keto Friendly" at bounding box center [294, 823] width 74 height 18
click at [250, 817] on input "Keto Friendly" at bounding box center [244, 822] width 11 height 11
checkbox input "true"
click at [849, 691] on button "Save ingredient" at bounding box center [850, 709] width 158 height 35
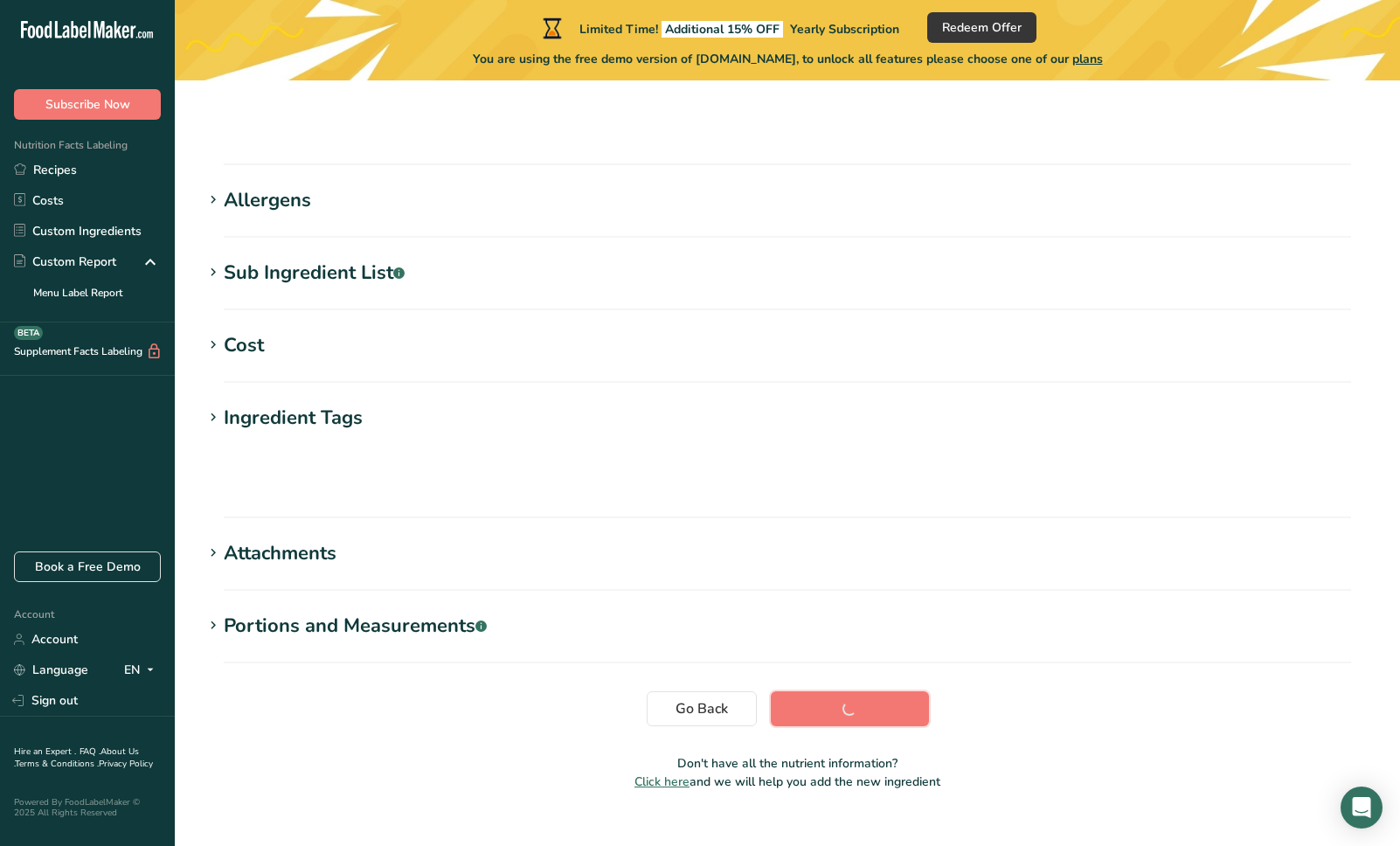
scroll to position [0, 0]
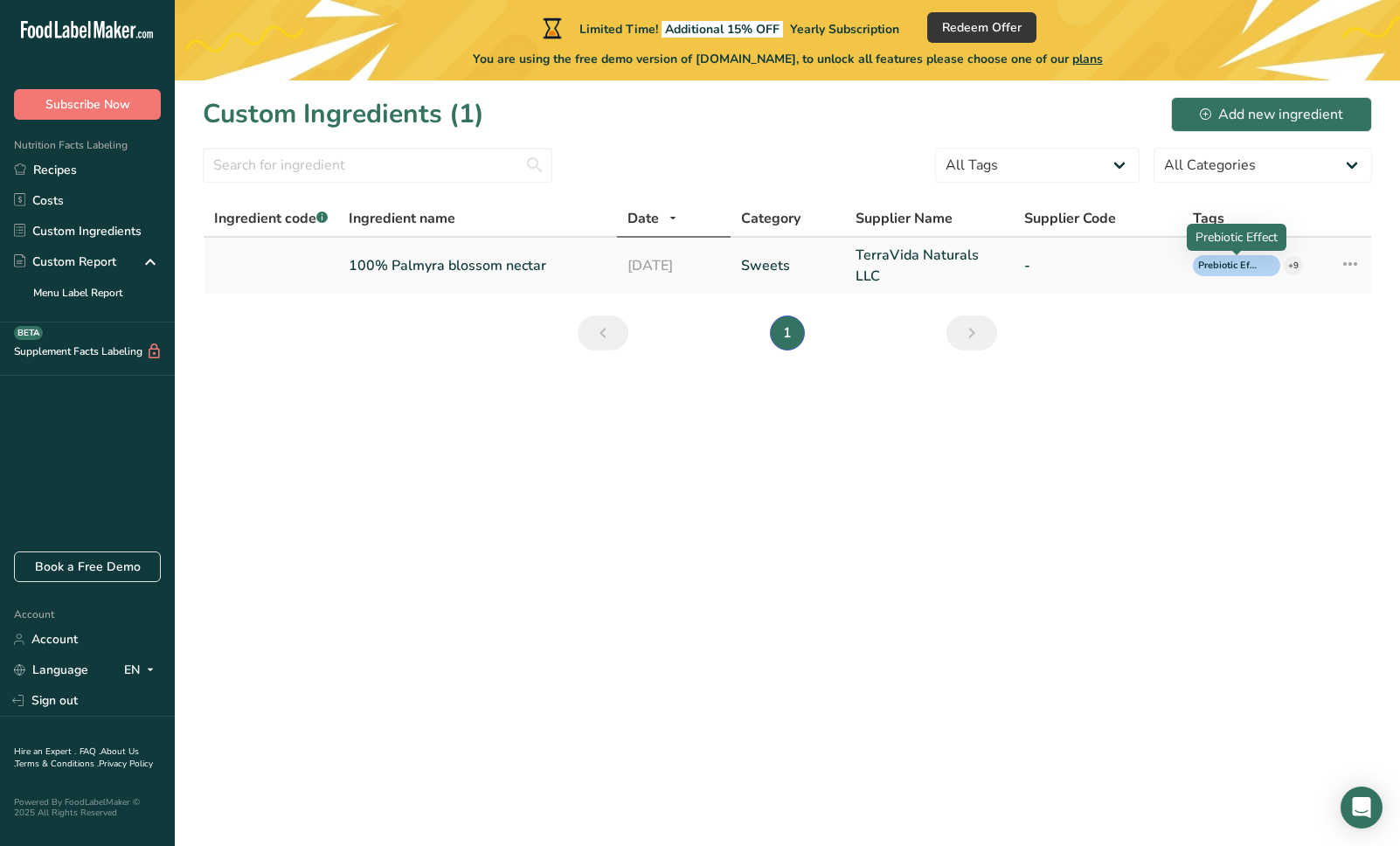
click at [1068, 264] on link "-" at bounding box center [1097, 265] width 147 height 21
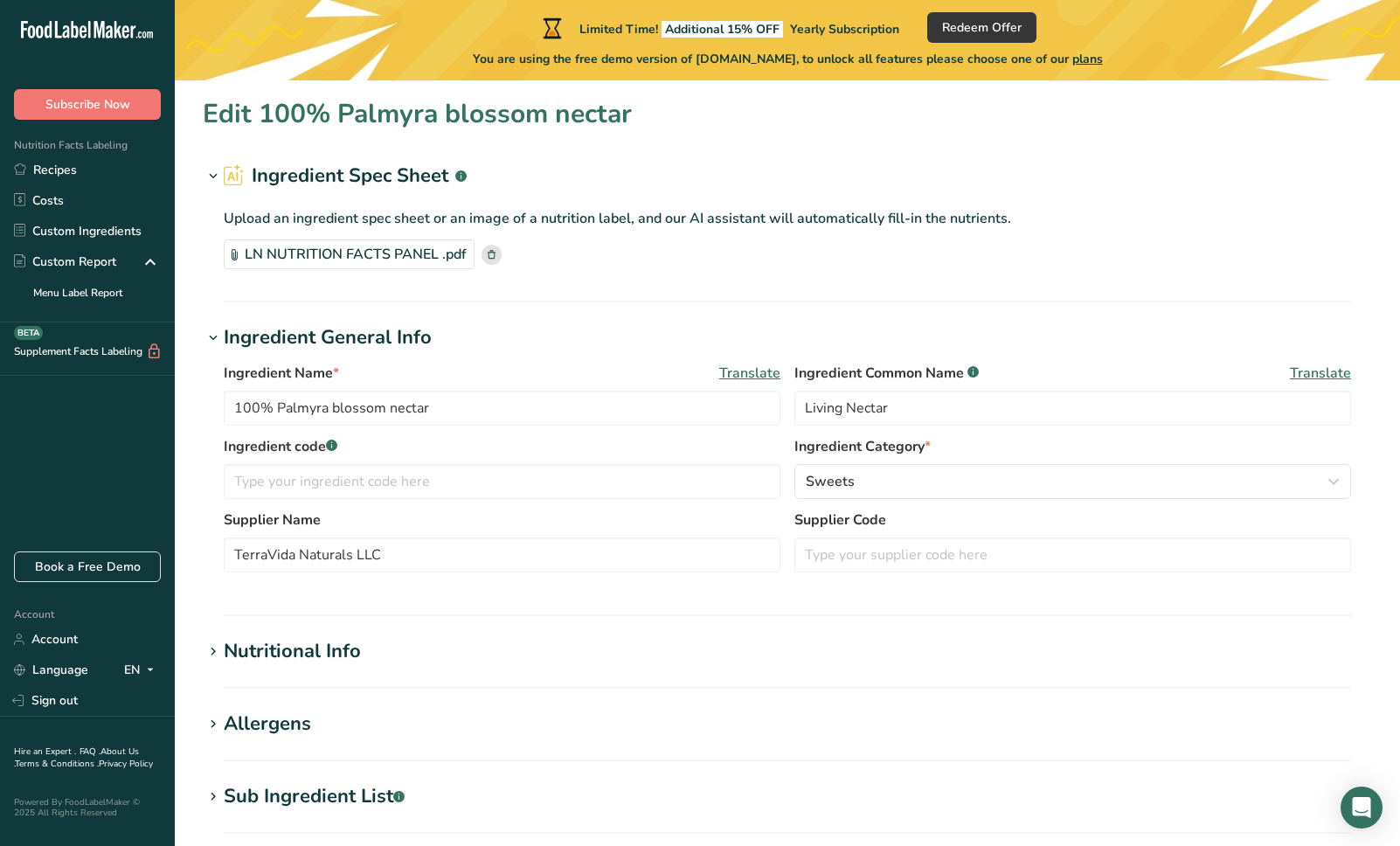
type input "100% Palmyra blossom nectar"
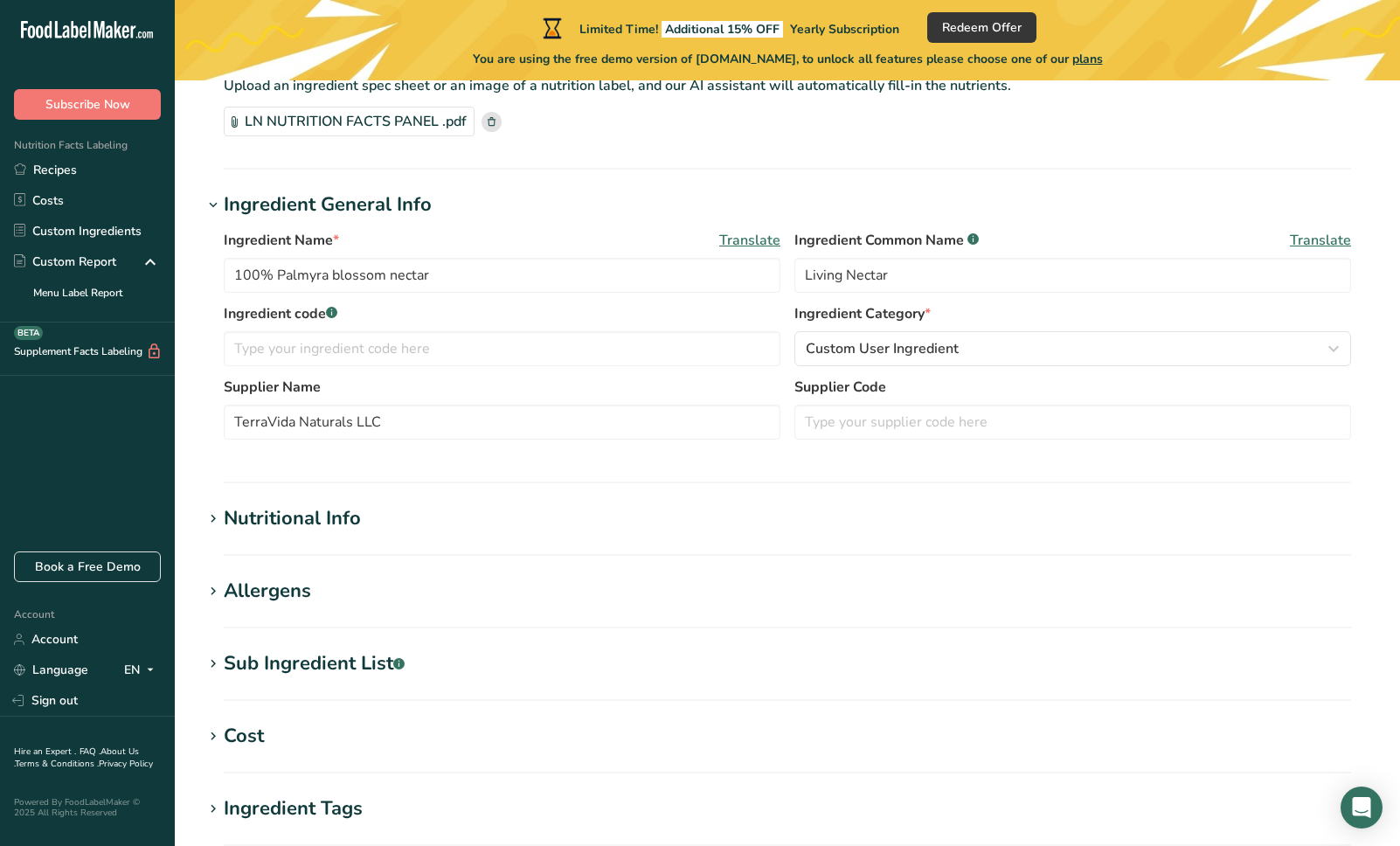
scroll to position [135, 0]
click at [208, 508] on icon at bounding box center [213, 516] width 16 height 25
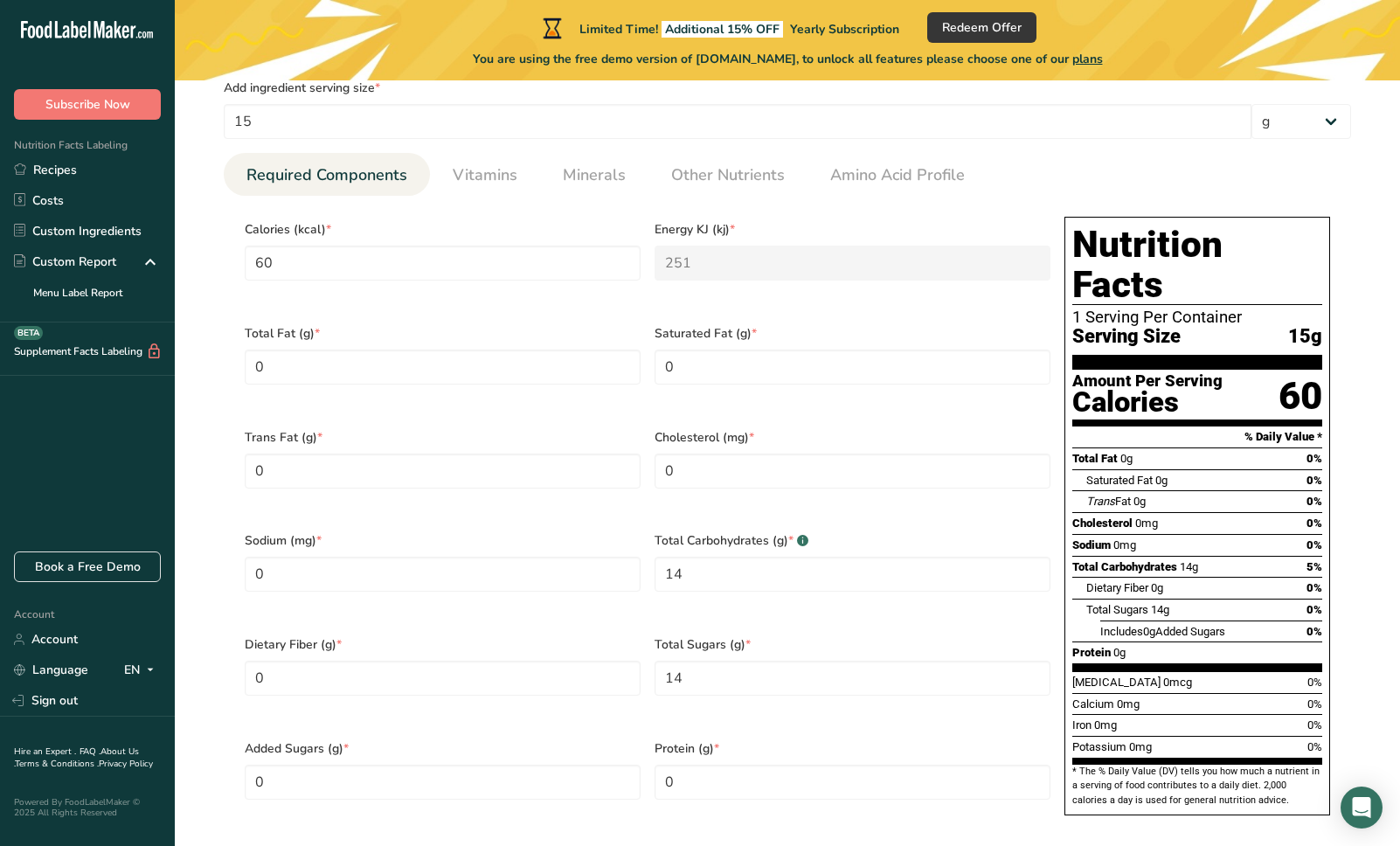
scroll to position [602, 0]
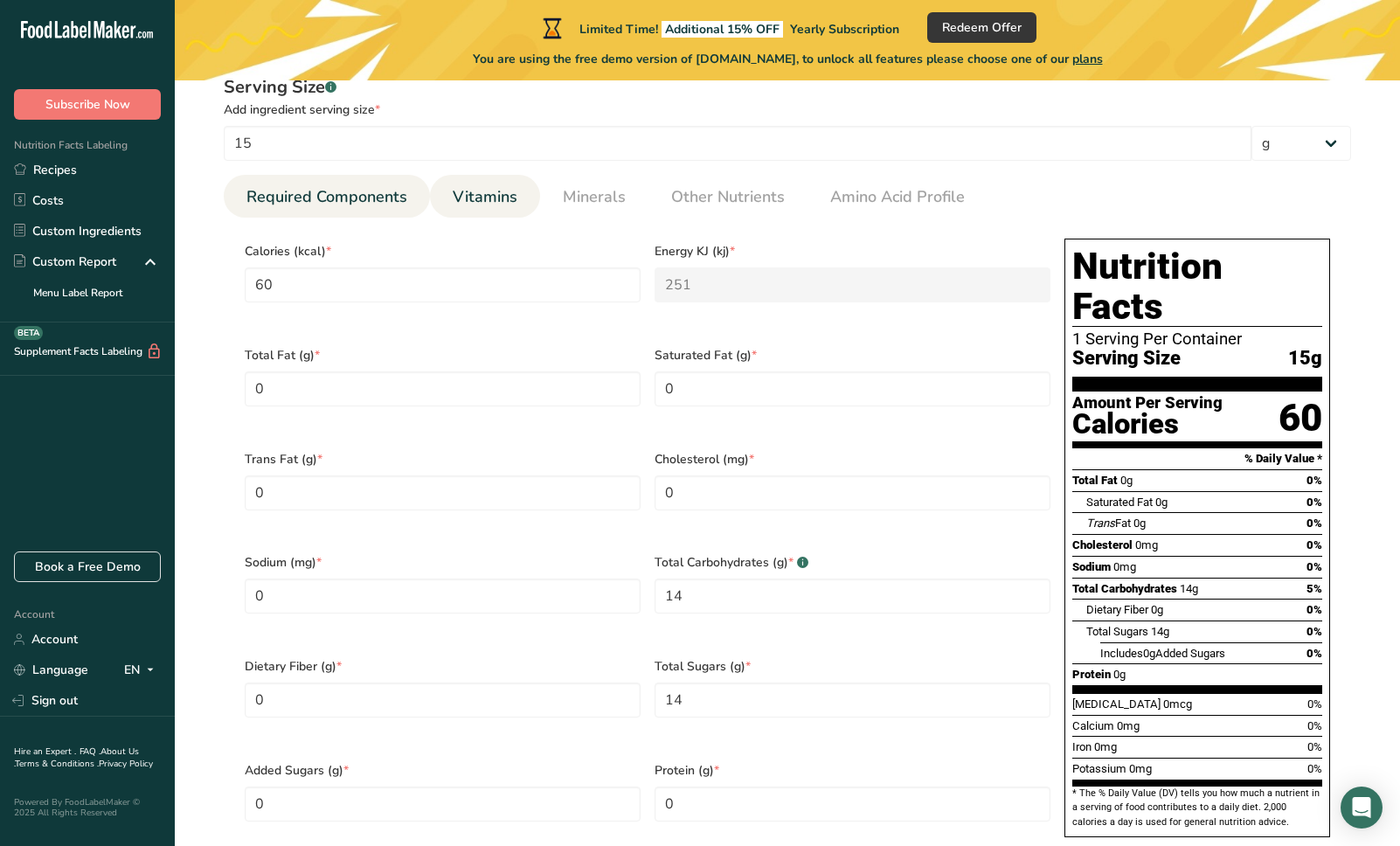
click at [480, 199] on span "Vitamins" at bounding box center [485, 198] width 65 height 24
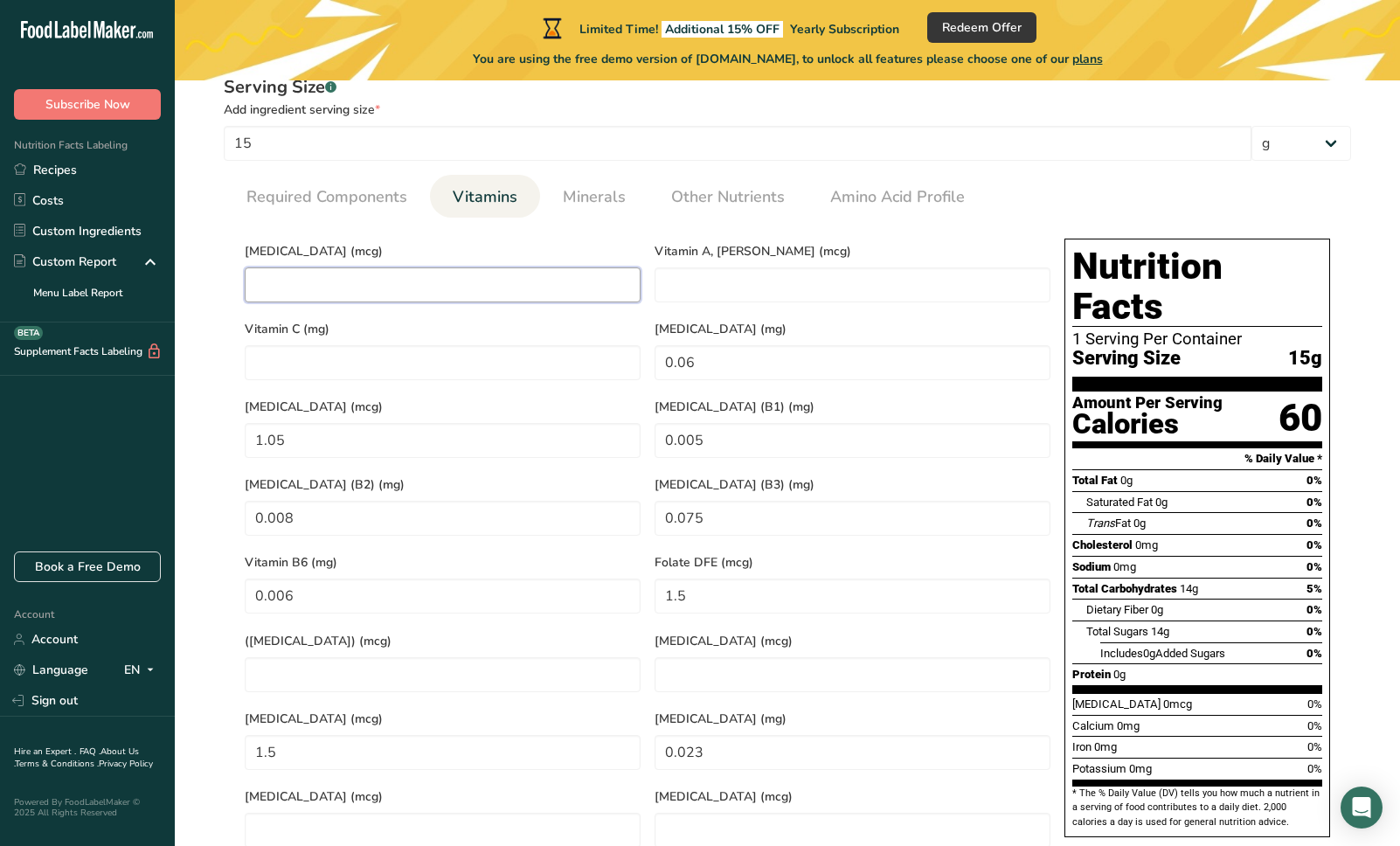
click at [358, 284] on D "number" at bounding box center [443, 284] width 396 height 35
type D "0"
click at [342, 359] on C "number" at bounding box center [443, 362] width 396 height 35
drag, startPoint x: 717, startPoint y: 349, endPoint x: 582, endPoint y: 348, distance: 135.0
click at [582, 348] on div "Vitamin D (mcg) 0 Vitamin A, RAE (mcg) Vitamin C (mg) Vitamin E (mg) 0.06 Vitam…" at bounding box center [647, 542] width 819 height 623
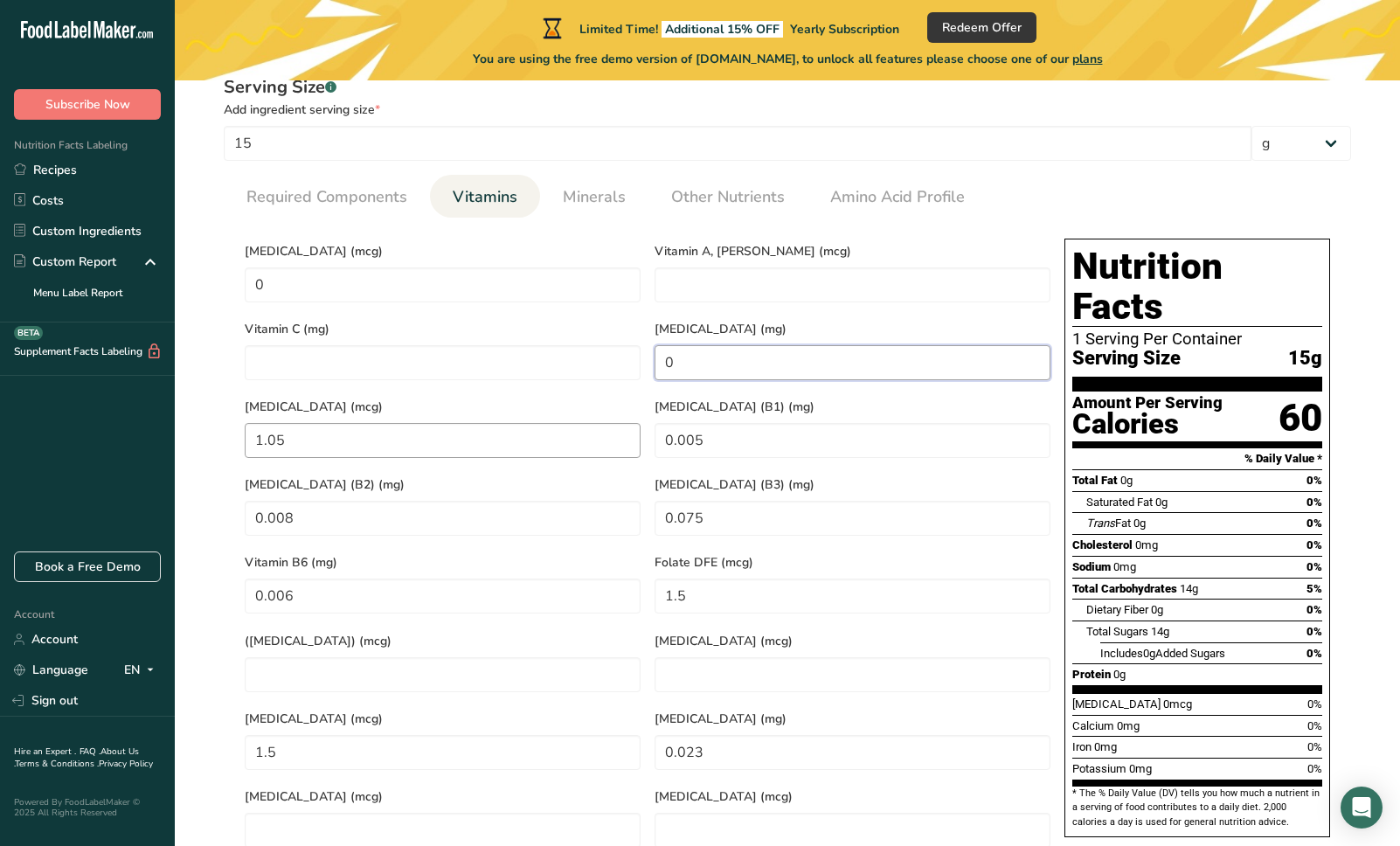
type E "0"
drag, startPoint x: 326, startPoint y: 435, endPoint x: 178, endPoint y: 425, distance: 148.3
click at [178, 425] on section "Edit 100% Palmyra blossom nectar Ingredient Spec Sheet .a-a{fill:#347362;}.b-a{…" at bounding box center [787, 486] width 1225 height 2015
type K "0"
click at [717, 429] on \(B1\) "0.005" at bounding box center [852, 440] width 396 height 35
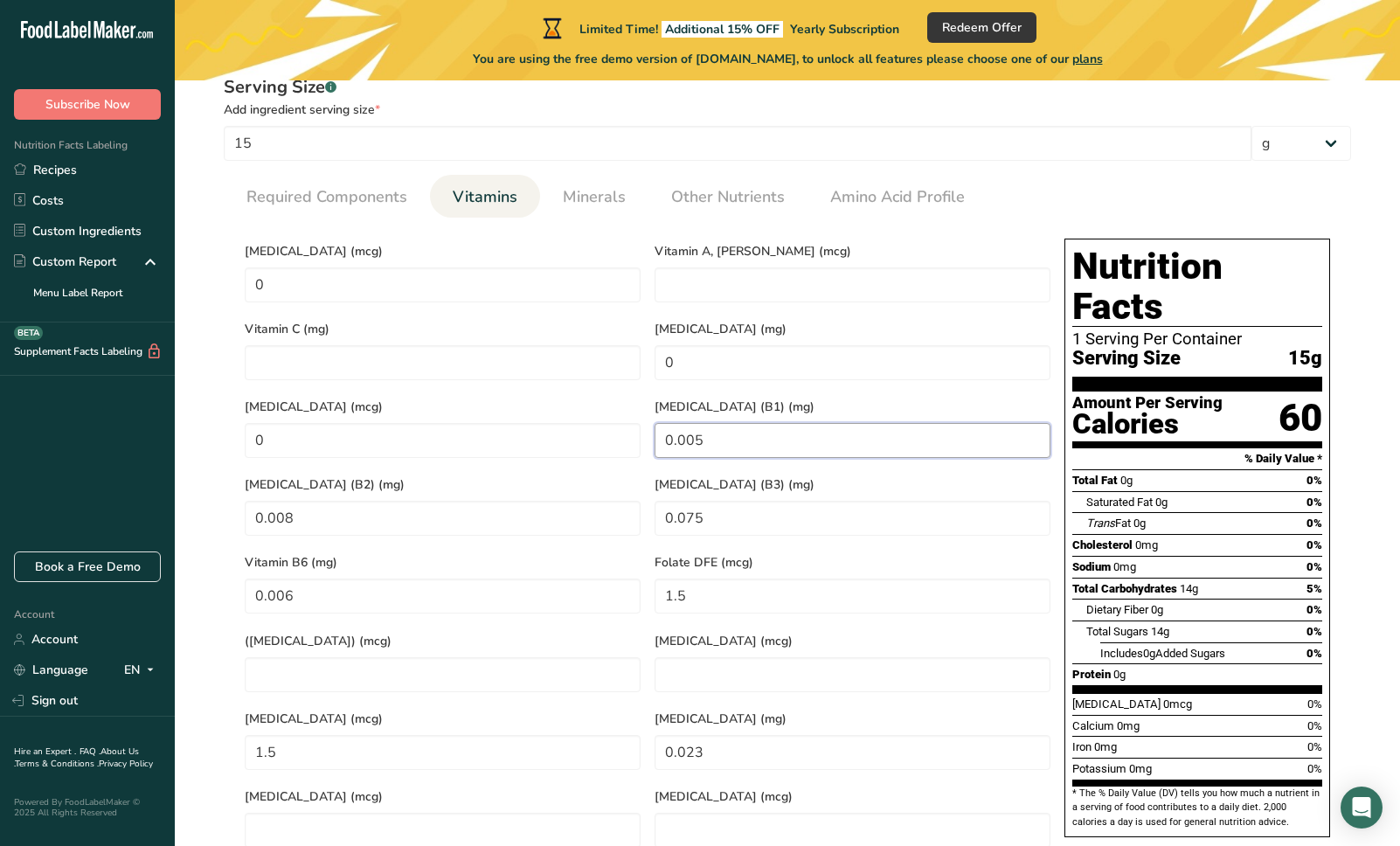
type \(B1\) "0"
type \(B1\) "0.13"
click at [763, 501] on \(B3\) "0.075" at bounding box center [852, 519] width 396 height 35
type \(B3\) "0.26"
click at [376, 501] on \(B2\) "0.008" at bounding box center [443, 519] width 396 height 35
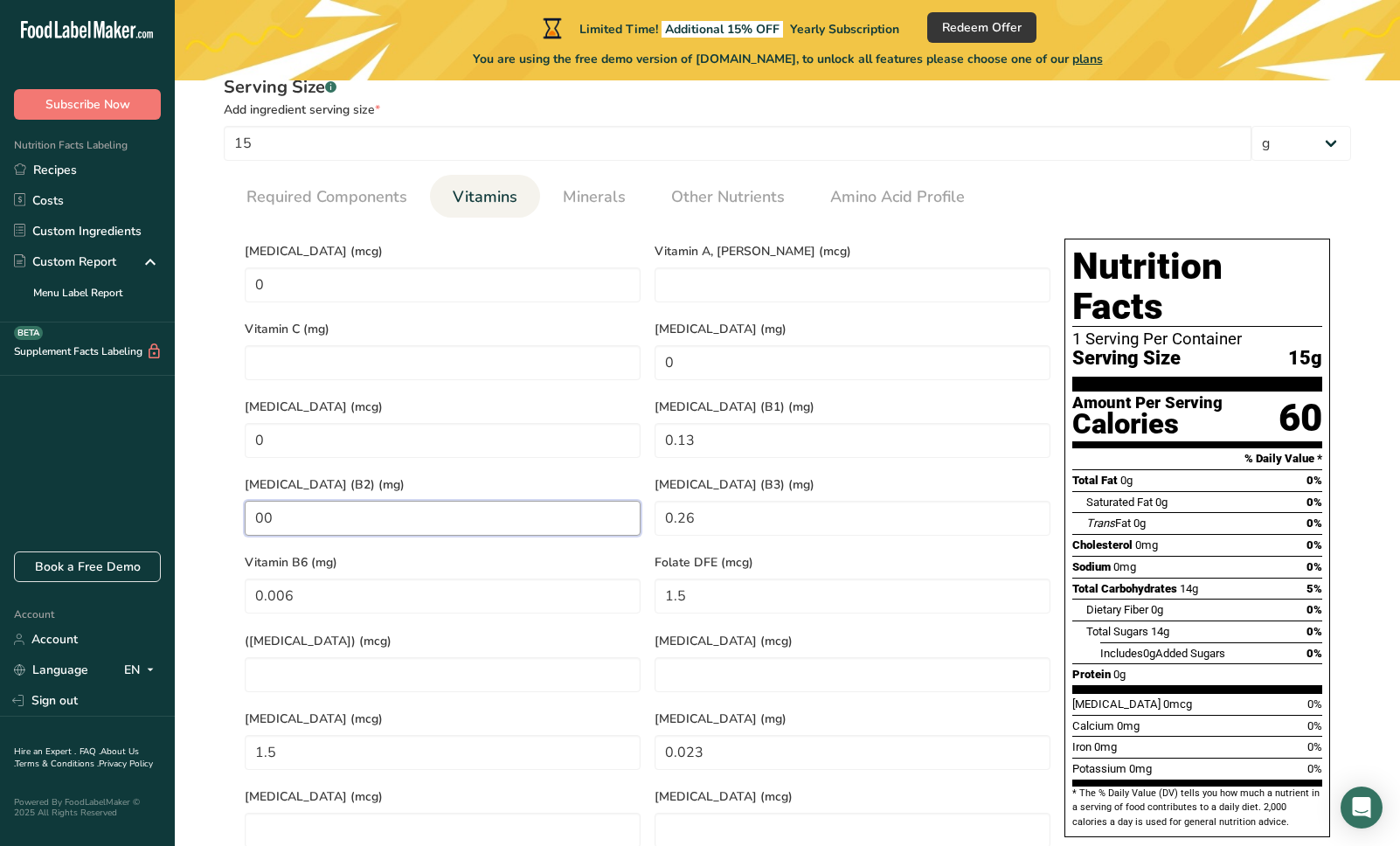
drag, startPoint x: 305, startPoint y: 510, endPoint x: 204, endPoint y: 501, distance: 101.4
click at [204, 501] on div "Serving Size .a-a{fill:#347362;}.b-a{fill:#fff;} Add ingredient serving size * …" at bounding box center [787, 472] width 1170 height 816
type \(B2\) "0"
drag, startPoint x: 354, startPoint y: 580, endPoint x: 214, endPoint y: 575, distance: 140.1
click at [214, 575] on div "Serving Size .a-a{fill:#347362;}.b-a{fill:#fff;} Add ingredient serving size * …" at bounding box center [787, 472] width 1170 height 816
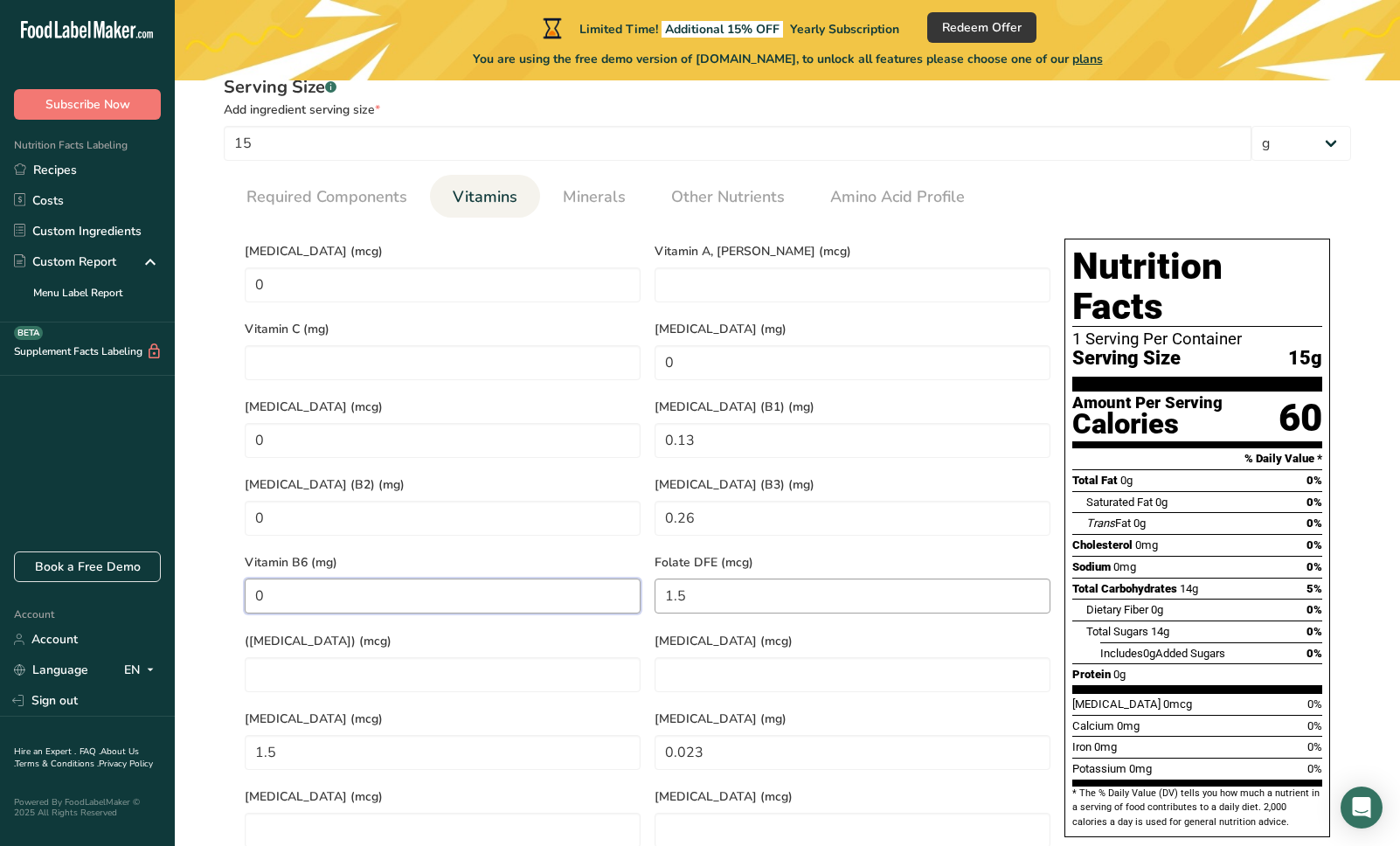
type B6 "0"
drag, startPoint x: 741, startPoint y: 582, endPoint x: 610, endPoint y: 577, distance: 131.1
click at [610, 577] on div "Vitamin D (mcg) 0 Vitamin A, RAE (mcg) Vitamin C (mg) Vitamin E (mg) 0 Vitamin …" at bounding box center [647, 542] width 819 height 623
type DFE "0"
click at [424, 658] on Acid\) "number" at bounding box center [443, 675] width 396 height 35
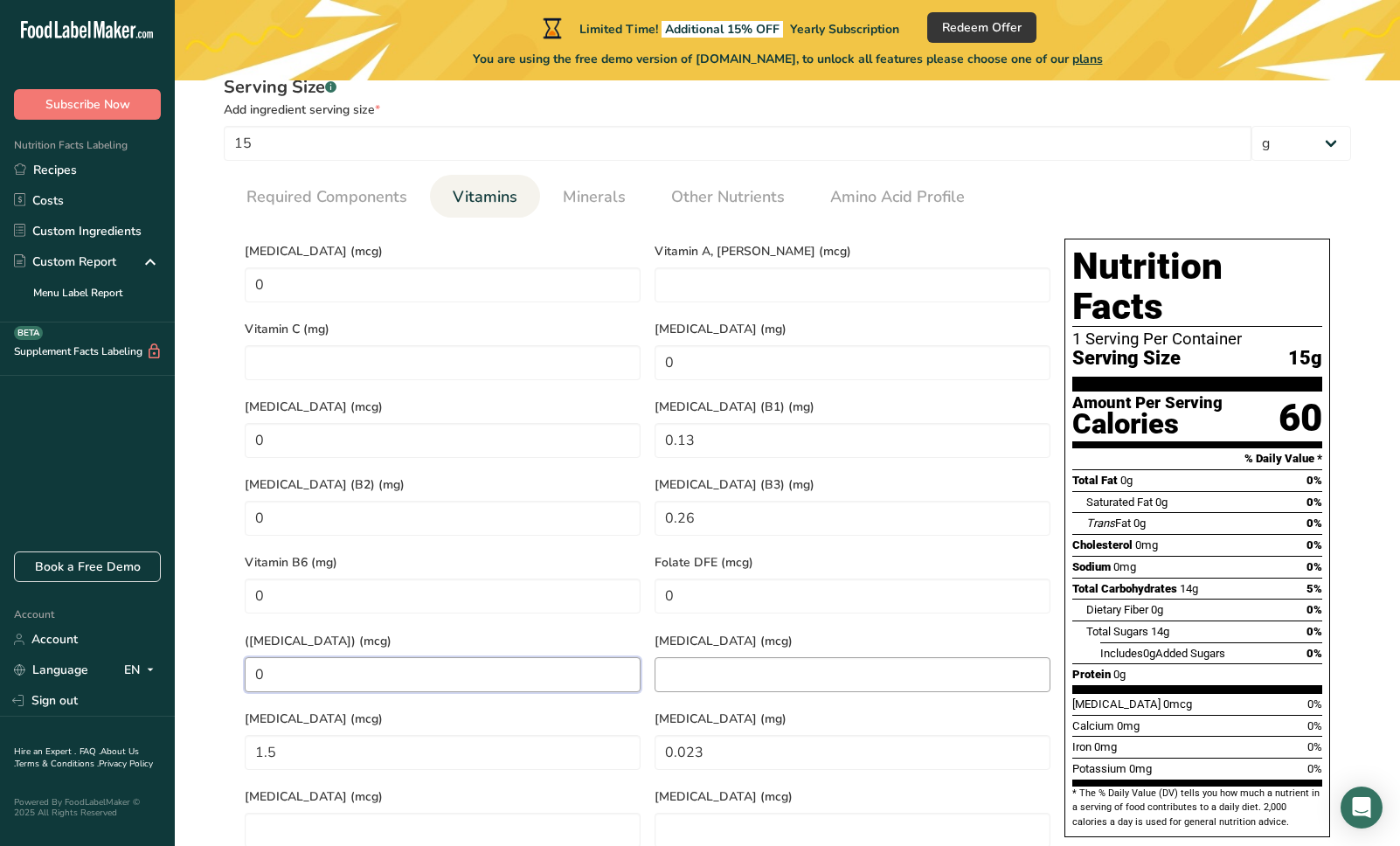
type Acid\) "0"
click at [690, 658] on B12 "number" at bounding box center [852, 675] width 396 height 35
type B12 "2.4"
drag, startPoint x: 367, startPoint y: 720, endPoint x: 216, endPoint y: 717, distance: 151.0
click at [216, 717] on div "Serving Size .a-a{fill:#347362;}.b-a{fill:#fff;} Add ingredient serving size * …" at bounding box center [787, 472] width 1170 height 816
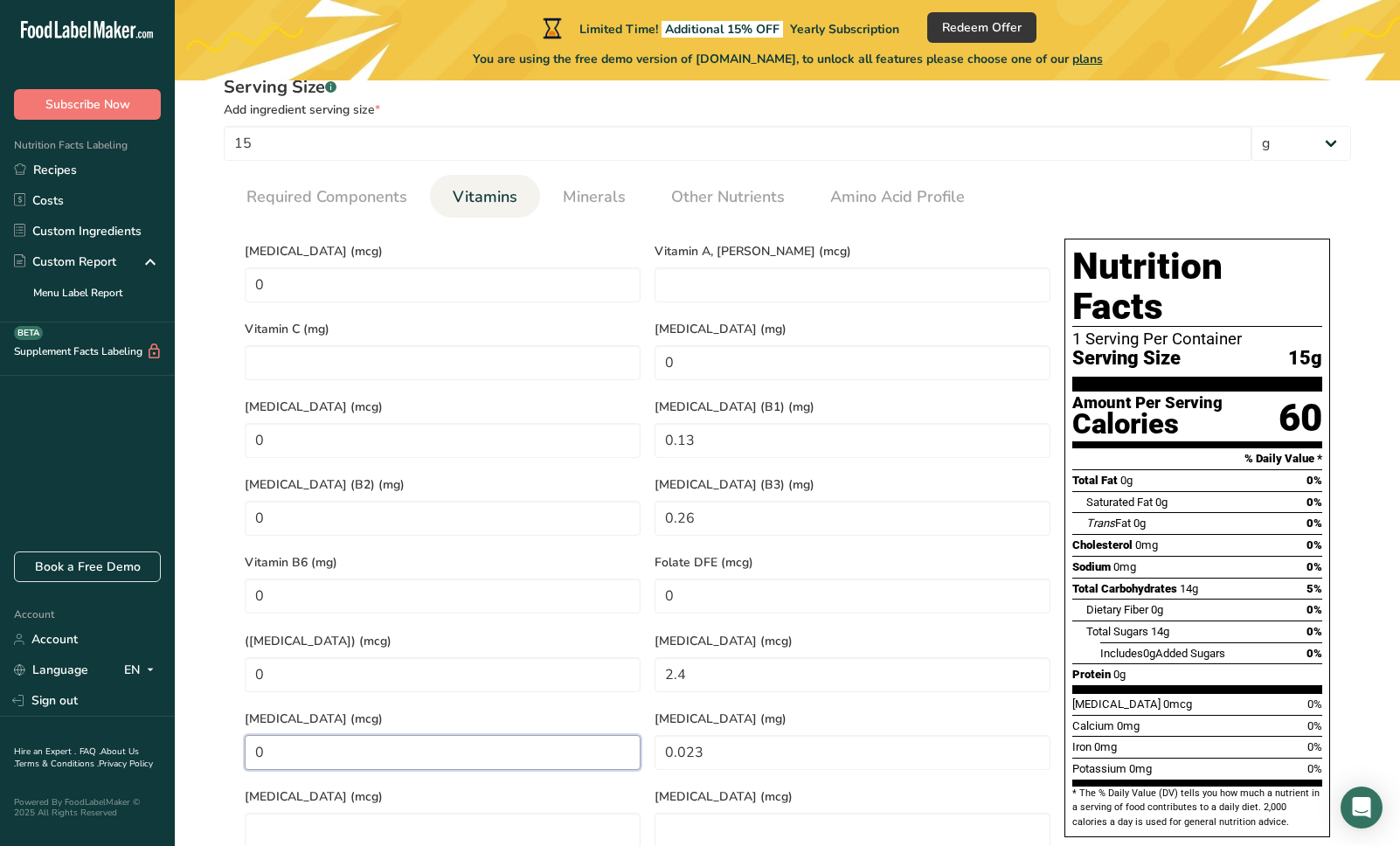
type input "0"
drag, startPoint x: 647, startPoint y: 717, endPoint x: 604, endPoint y: 714, distance: 43.1
click at [604, 714] on div "Vitamin D (mcg) 0 Vitamin A, RAE (mcg) Vitamin C (mg) Vitamin E (mg) 0 Vitamin …" at bounding box center [647, 542] width 819 height 623
type acid "0"
click at [531, 813] on Carotene "number" at bounding box center [443, 830] width 396 height 35
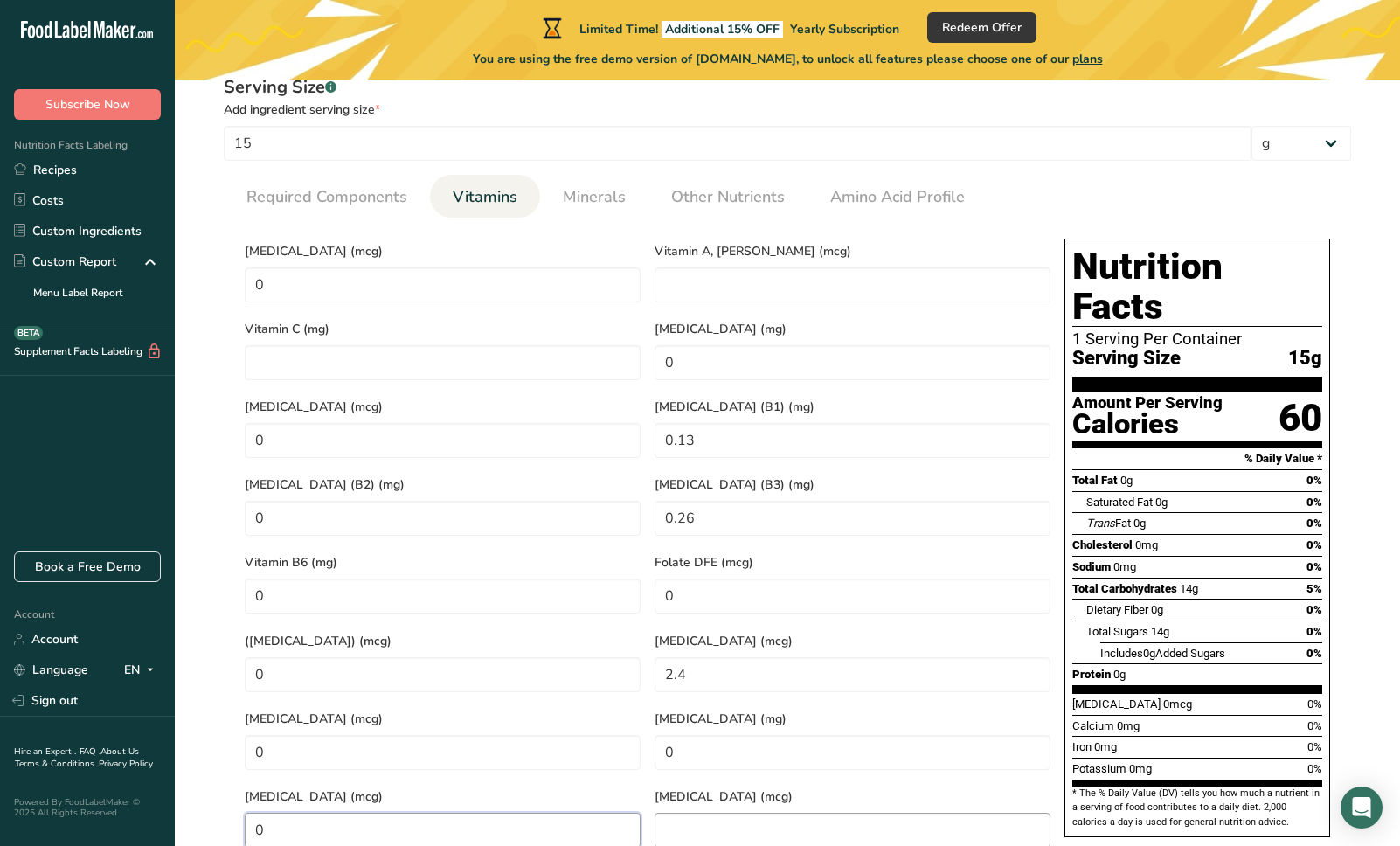
type Carotene "0"
click at [727, 813] on input "number" at bounding box center [852, 830] width 396 height 35
type input "0"
click at [317, 355] on C "number" at bounding box center [443, 362] width 396 height 35
type C "0"
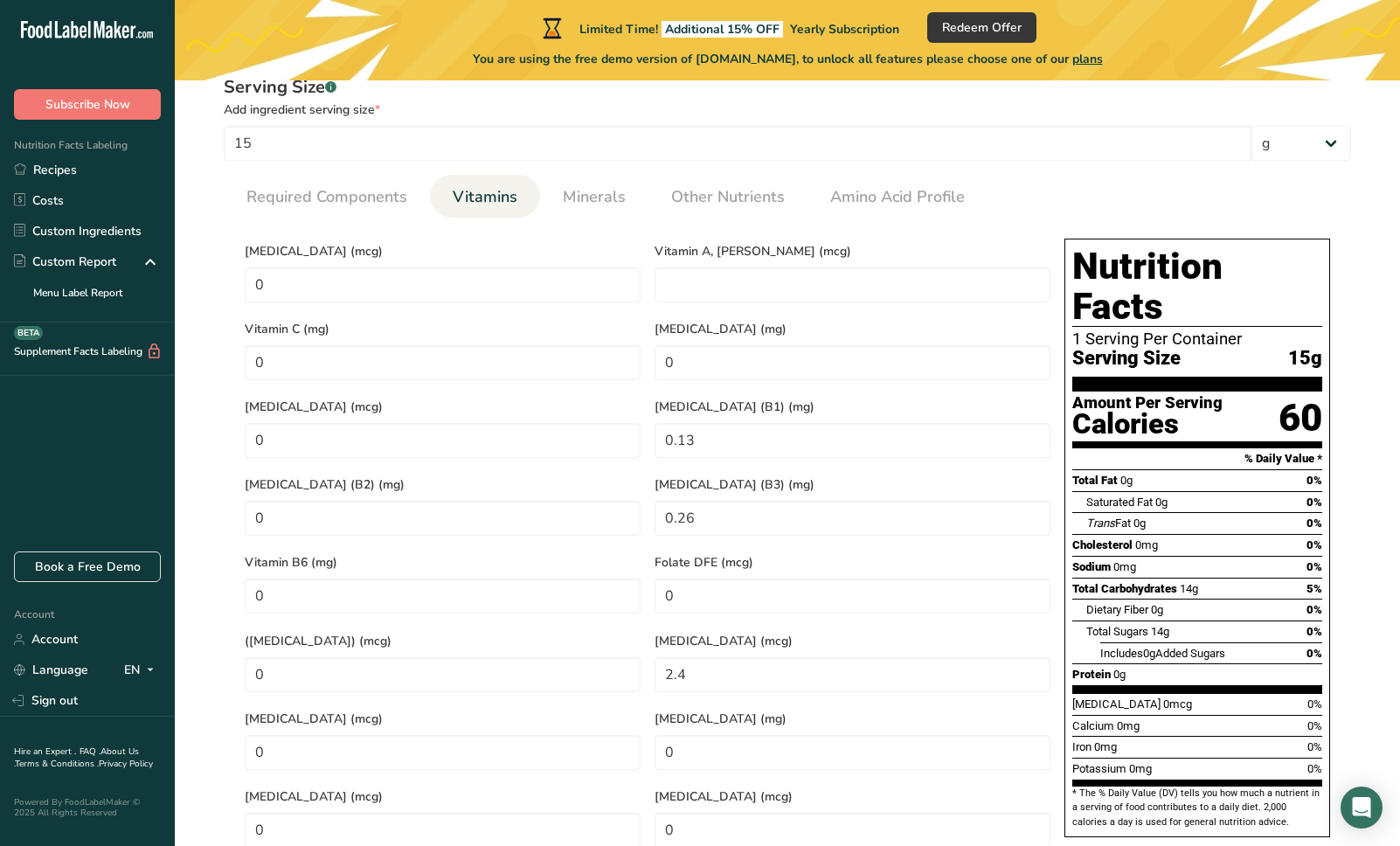
click at [753, 262] on div "Vitamin A, RAE (mcg)" at bounding box center [852, 270] width 410 height 78
click at [751, 277] on RAE "number" at bounding box center [852, 284] width 396 height 35
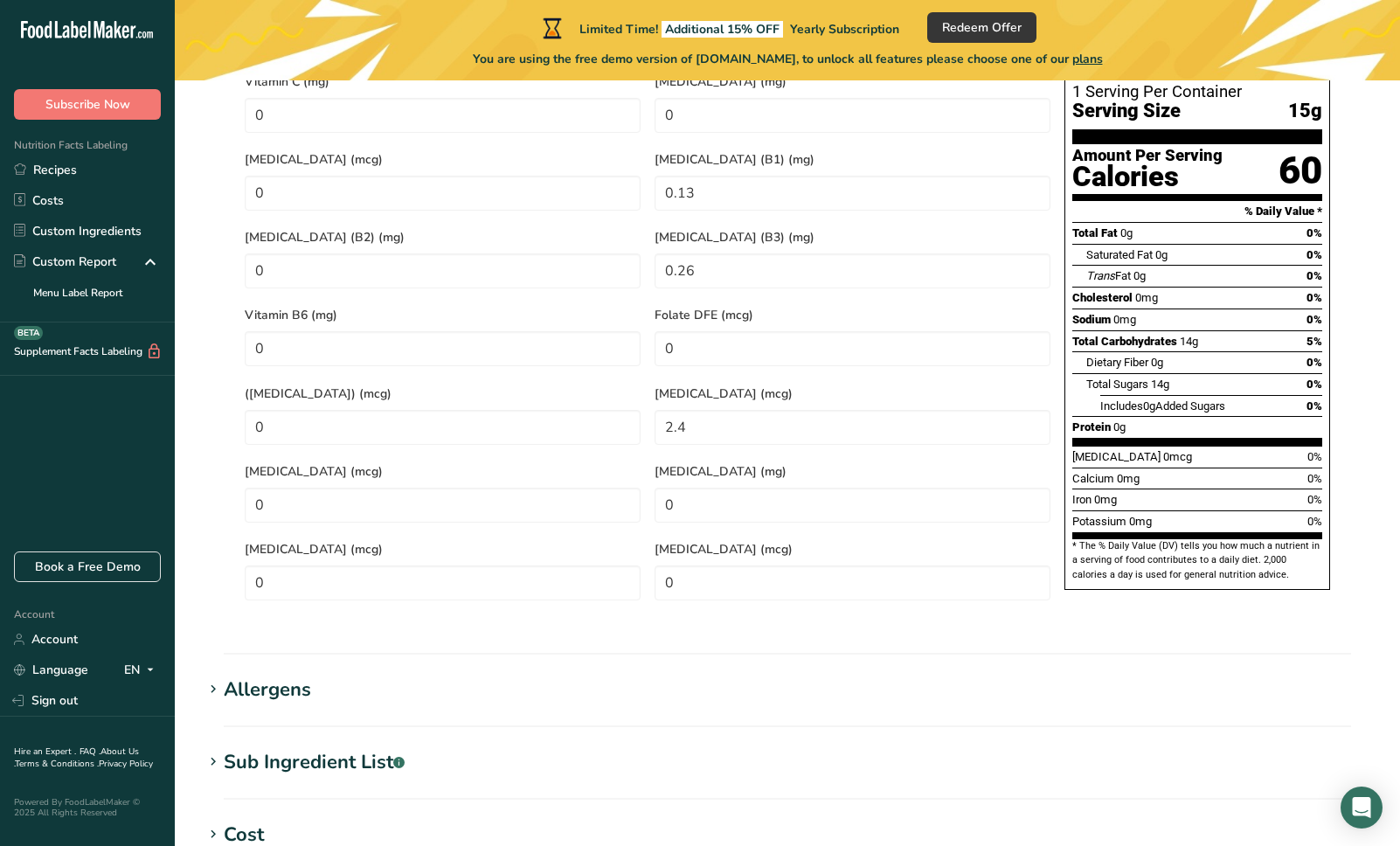
scroll to position [454, 0]
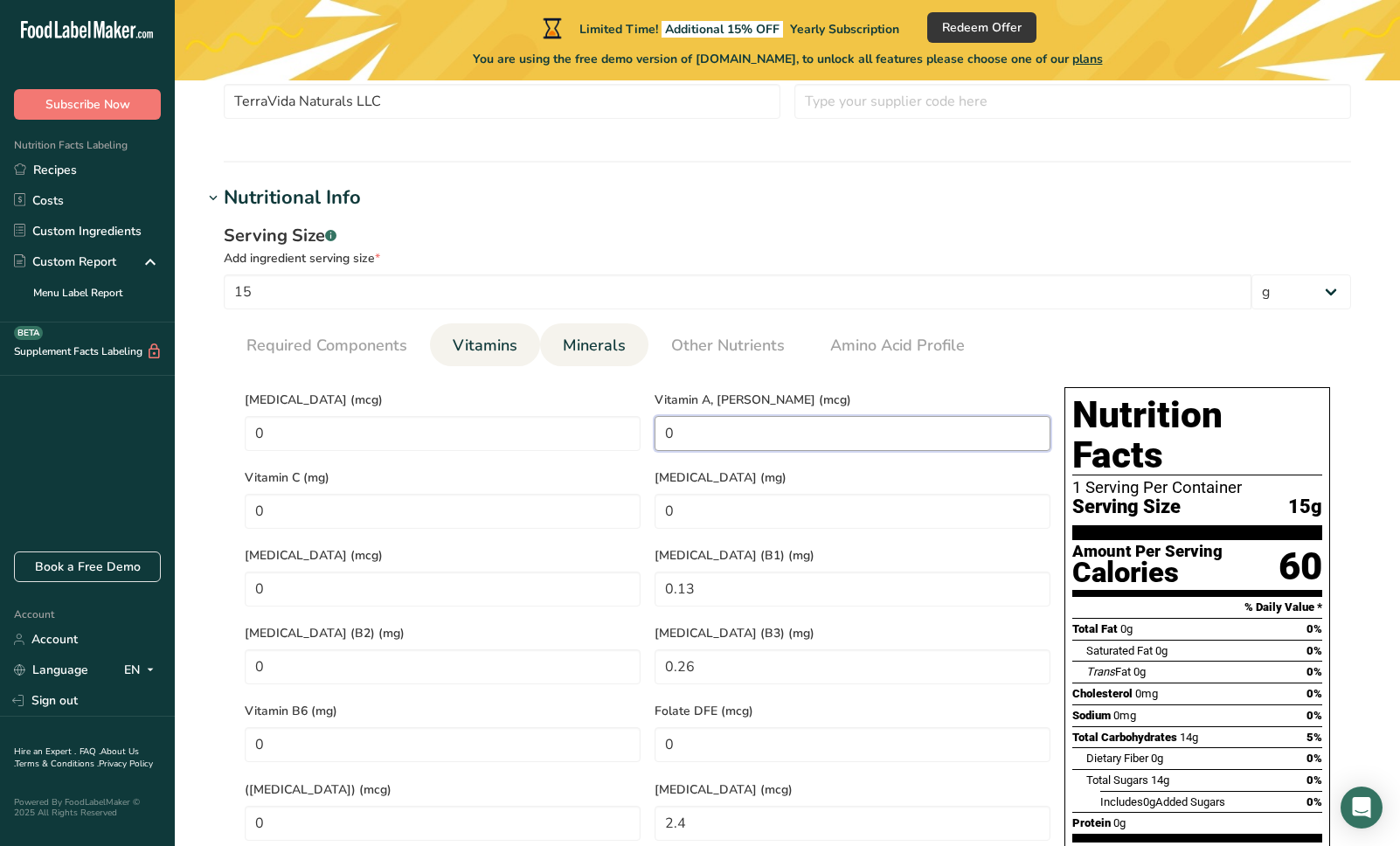
type RAE "0"
click at [594, 348] on span "Minerals" at bounding box center [593, 346] width 63 height 24
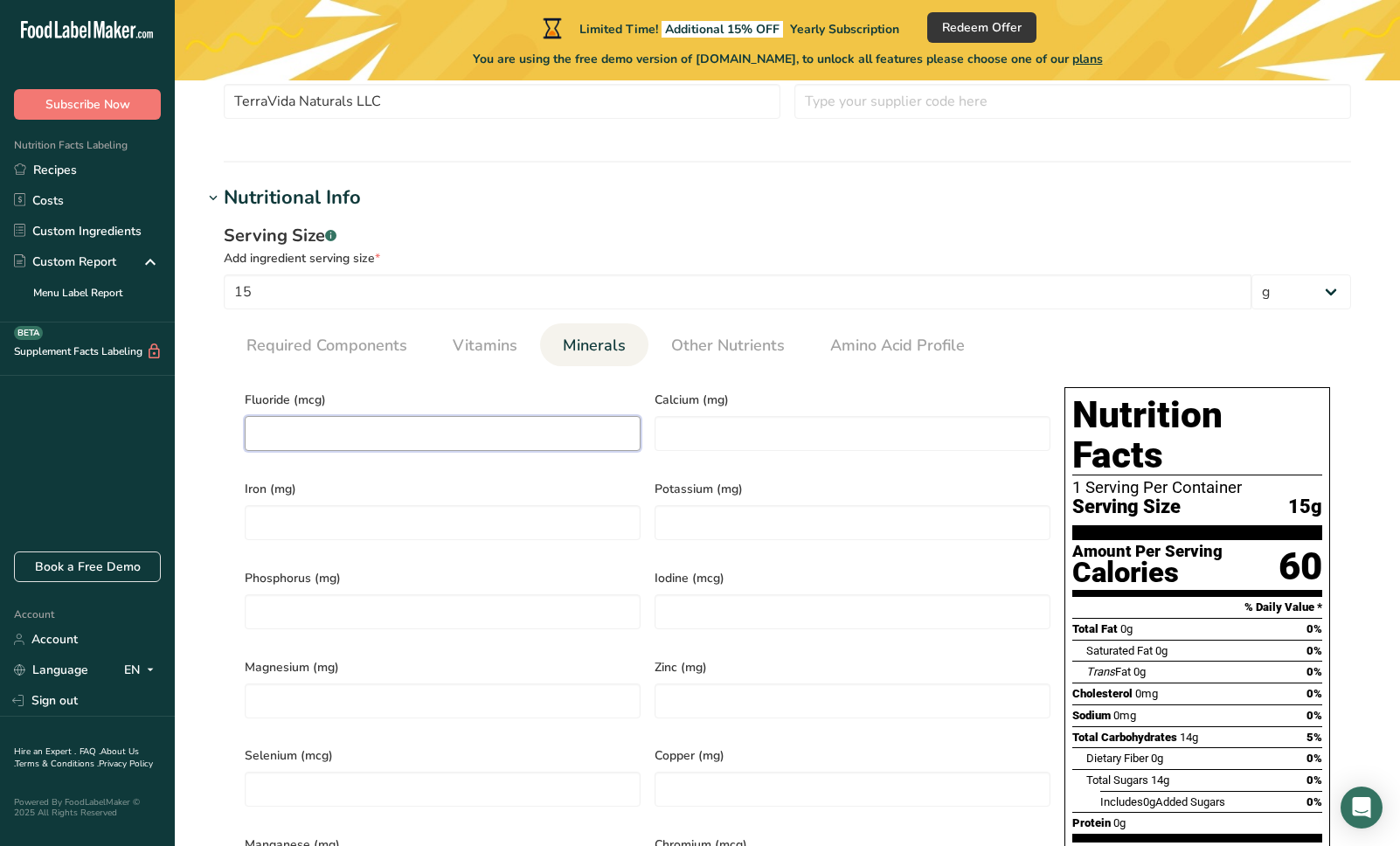
click at [372, 434] on input "number" at bounding box center [443, 434] width 396 height 35
type input "0"
click at [732, 443] on input "number" at bounding box center [852, 434] width 396 height 35
type input "173"
click at [326, 526] on input "number" at bounding box center [443, 522] width 396 height 35
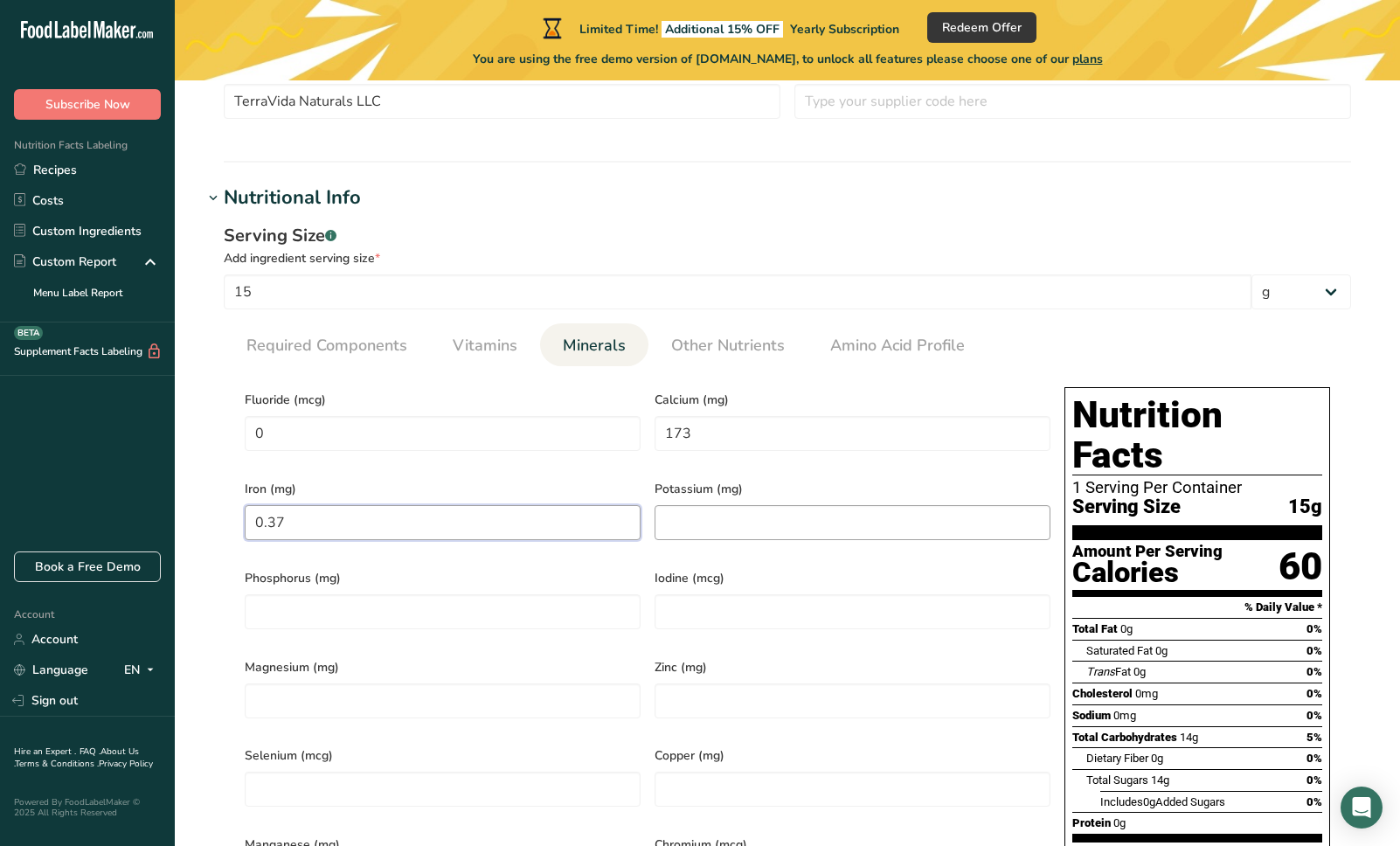
type input "0.37"
click at [732, 528] on input "number" at bounding box center [852, 522] width 396 height 35
type input "115"
click at [608, 610] on input "number" at bounding box center [443, 612] width 396 height 35
type input "0"
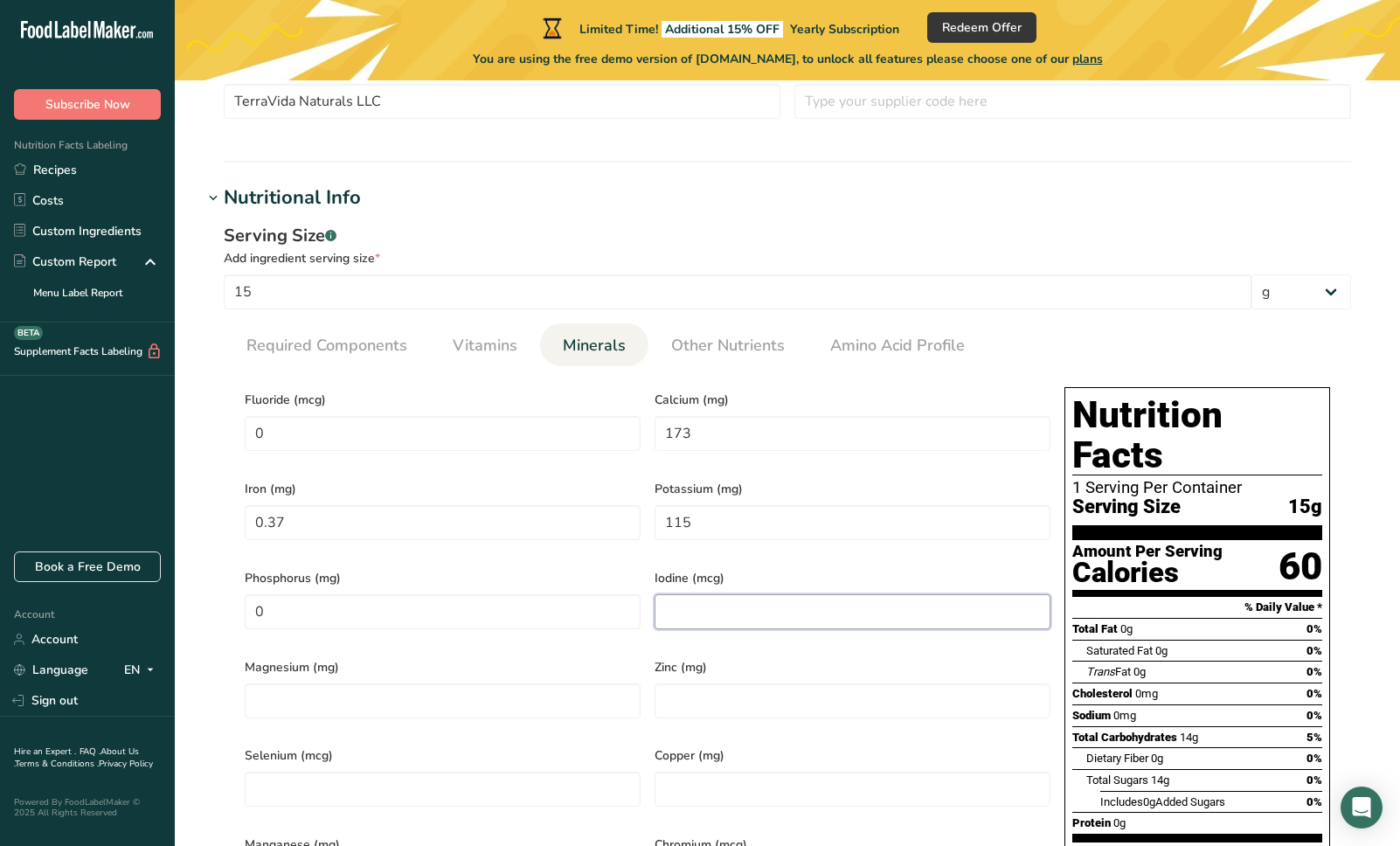
click at [776, 607] on input "number" at bounding box center [852, 612] width 396 height 35
type input "0"
click at [354, 683] on input "number" at bounding box center [443, 701] width 396 height 35
type input "0"
click at [813, 687] on input "number" at bounding box center [852, 701] width 396 height 35
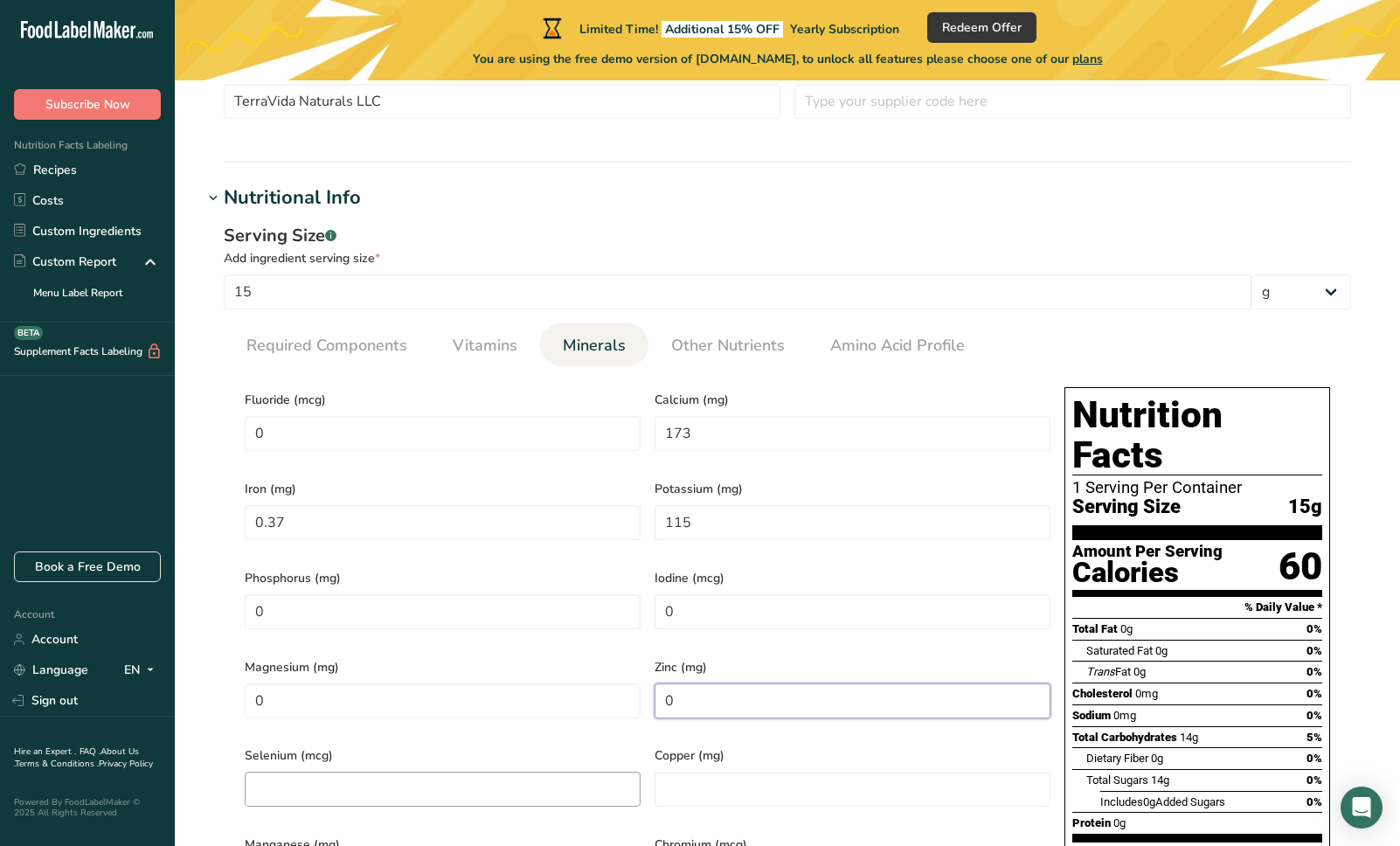
type input "0"
click at [402, 772] on input "number" at bounding box center [443, 789] width 396 height 35
type input "0"
click at [760, 781] on input "number" at bounding box center [852, 789] width 396 height 35
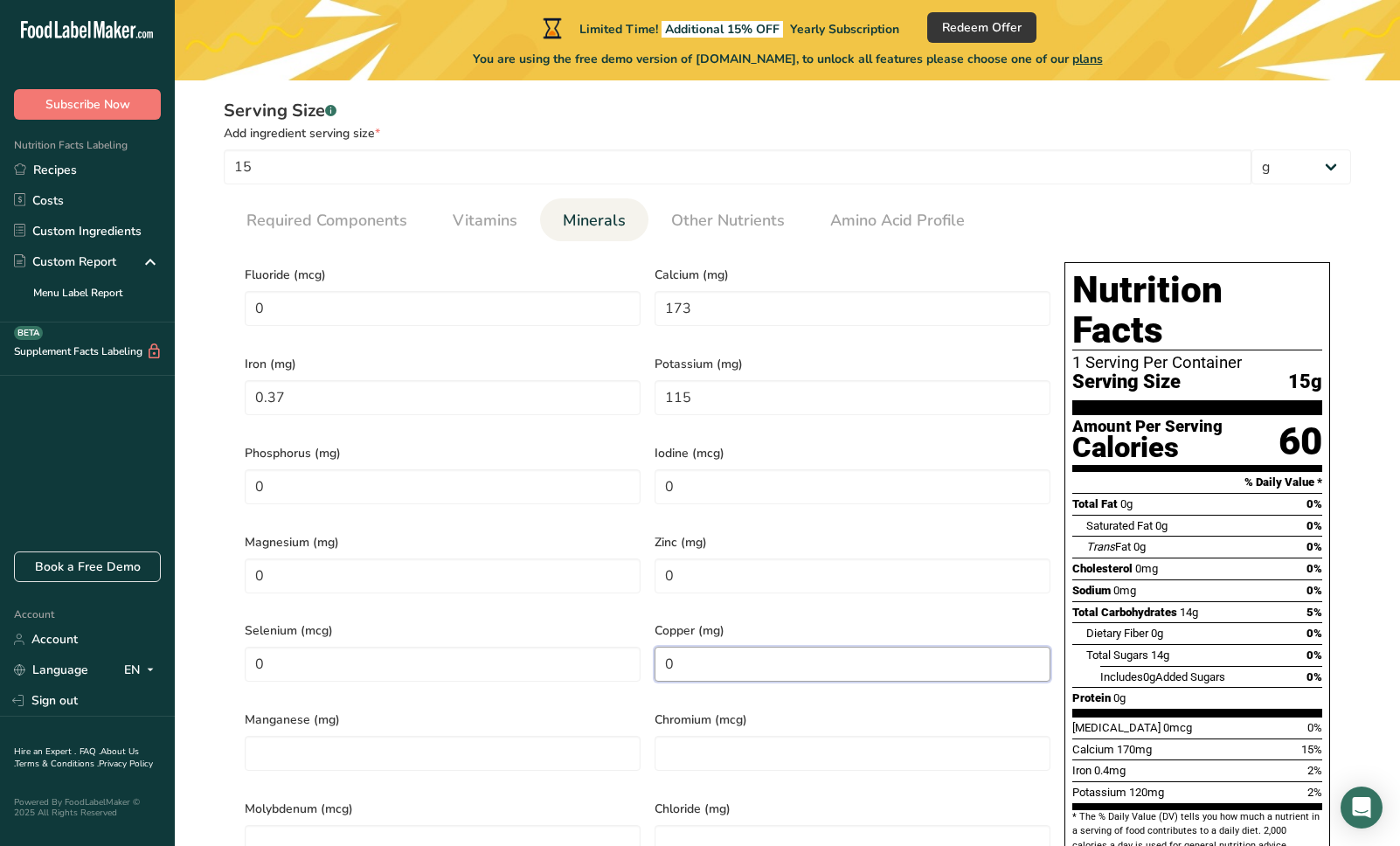
scroll to position [582, 0]
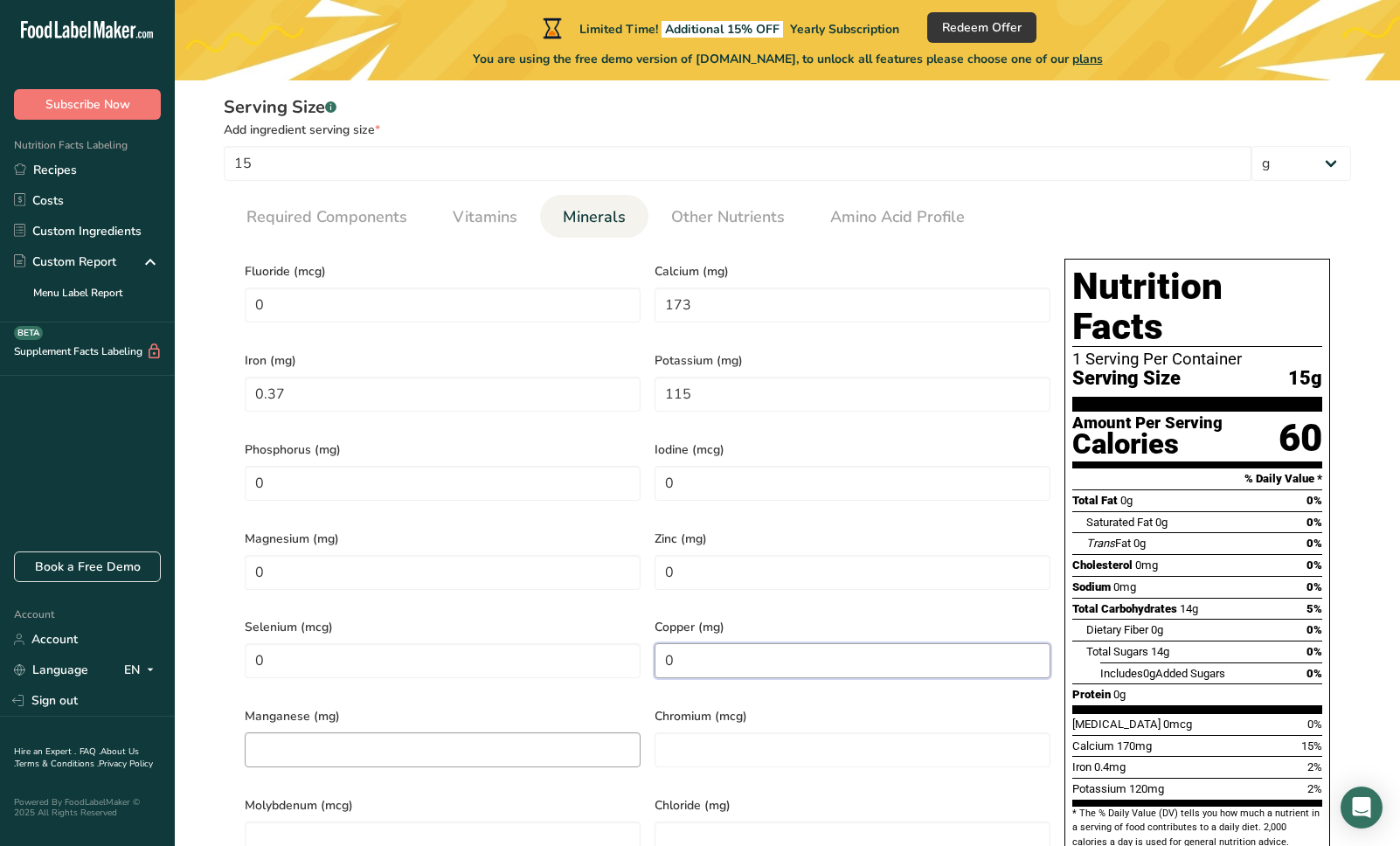
type input "0"
drag, startPoint x: 382, startPoint y: 734, endPoint x: 426, endPoint y: 734, distance: 44.0
click at [383, 734] on input "number" at bounding box center [443, 750] width 396 height 35
type input "0"
click at [742, 733] on input "number" at bounding box center [852, 750] width 396 height 35
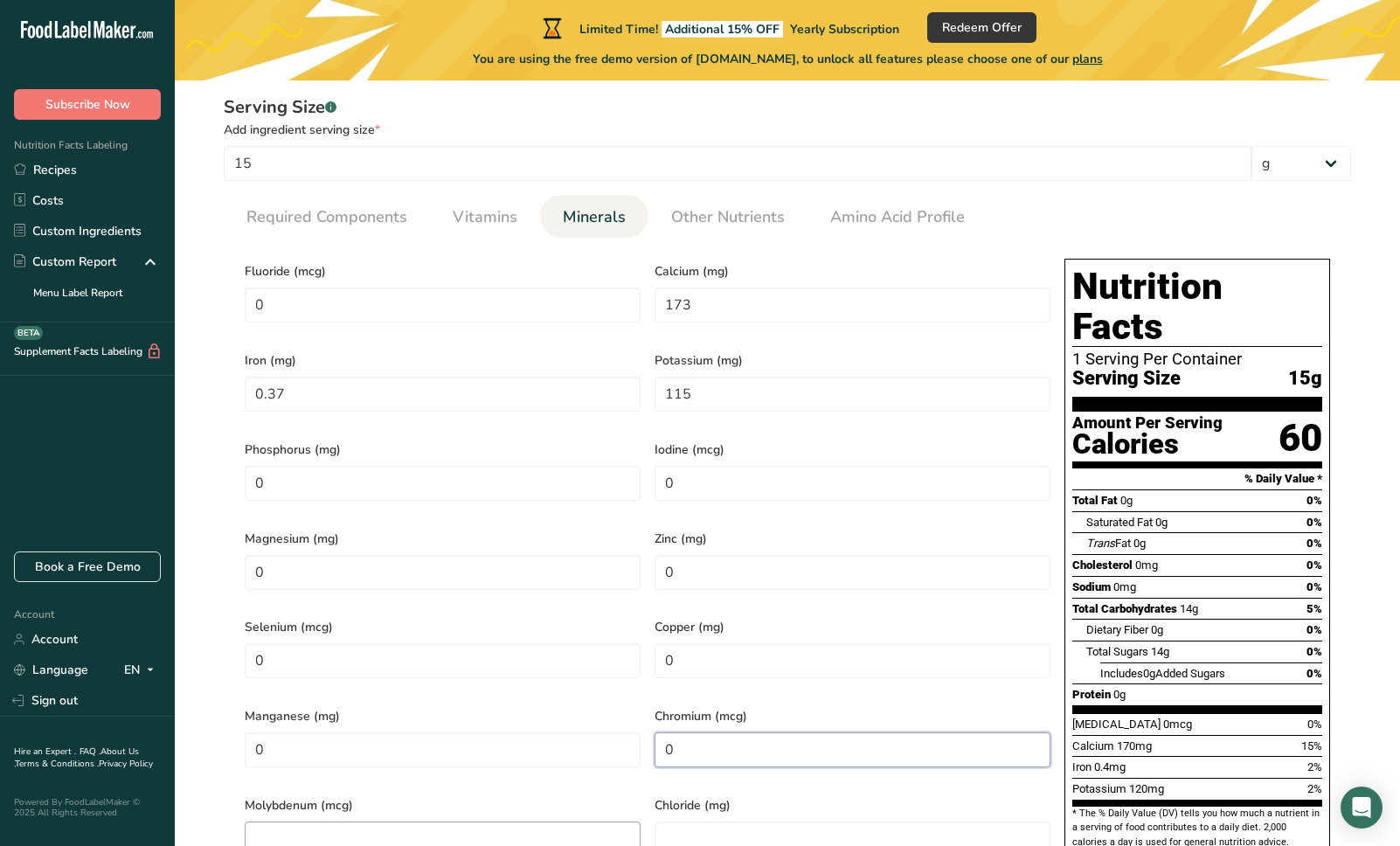
type input "0"
click at [373, 821] on input "number" at bounding box center [443, 839] width 396 height 35
type input "0"
click at [703, 821] on input "number" at bounding box center [852, 839] width 396 height 35
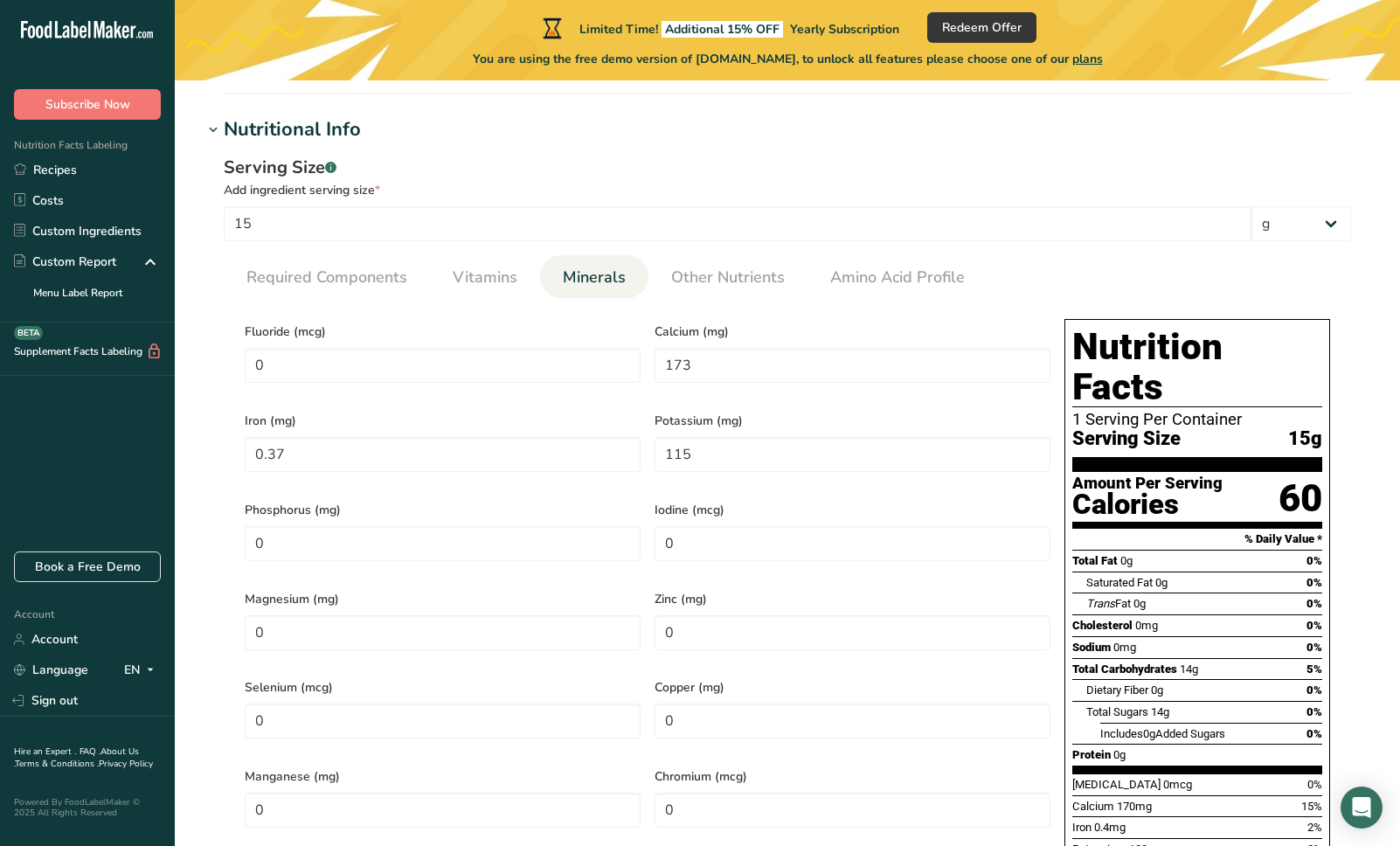
scroll to position [480, 0]
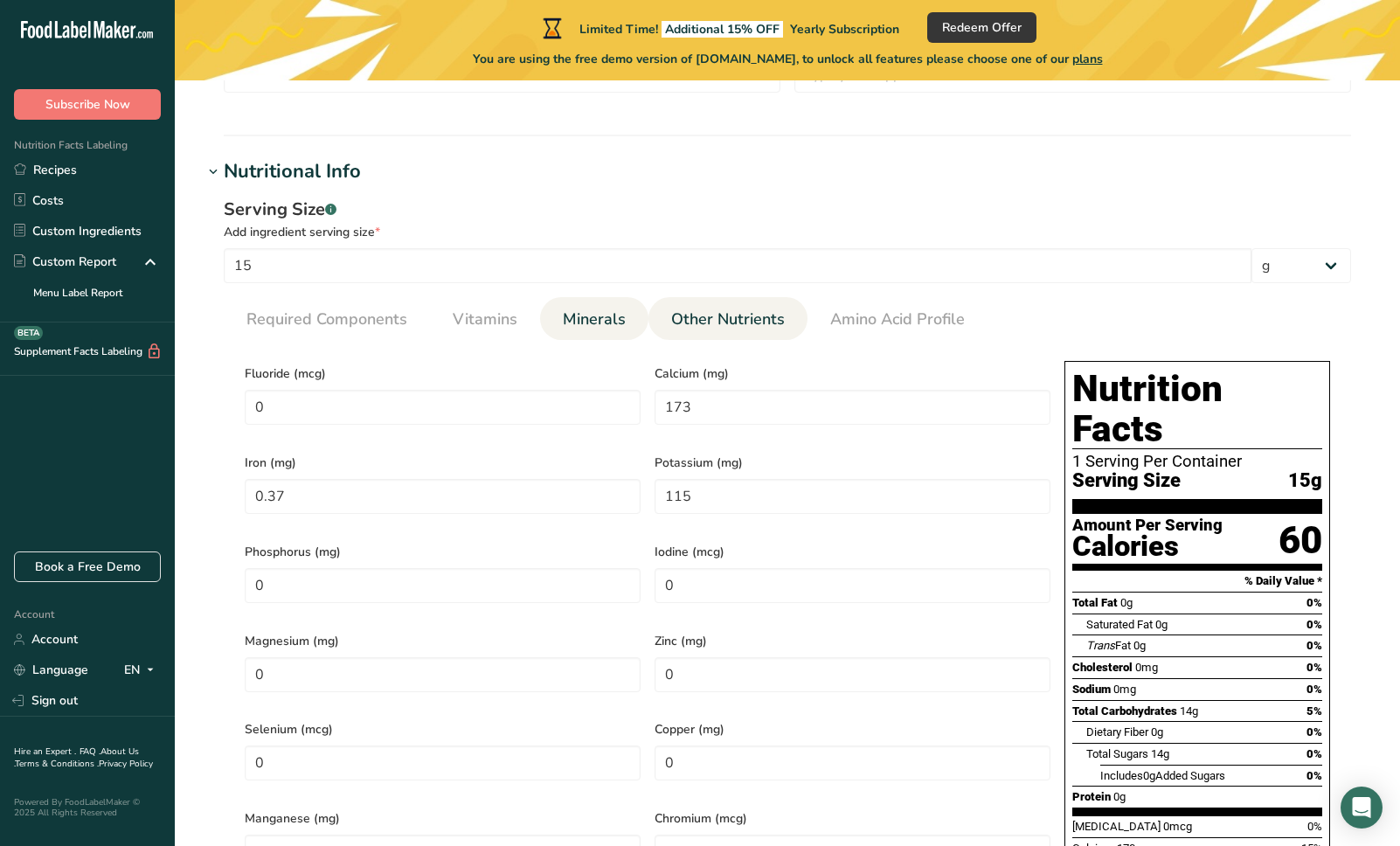
type input "0"
click at [744, 324] on span "Other Nutrients" at bounding box center [728, 319] width 113 height 24
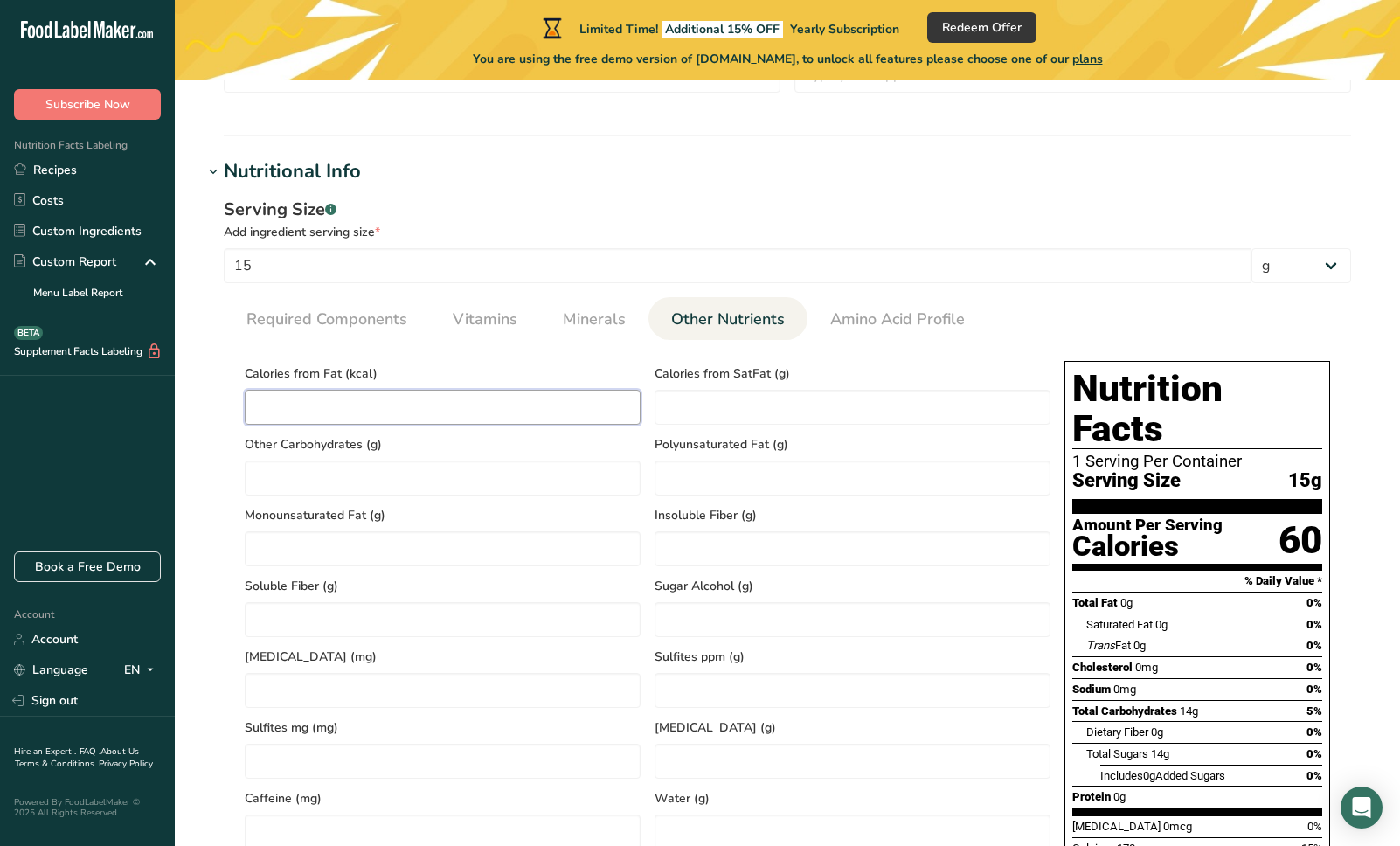
click at [431, 396] on Fat "number" at bounding box center [443, 407] width 396 height 35
type Fat "0"
click at [690, 412] on SatFat "number" at bounding box center [852, 407] width 396 height 35
type SatFat "0"
click at [482, 476] on Carbohydrates "number" at bounding box center [443, 478] width 396 height 35
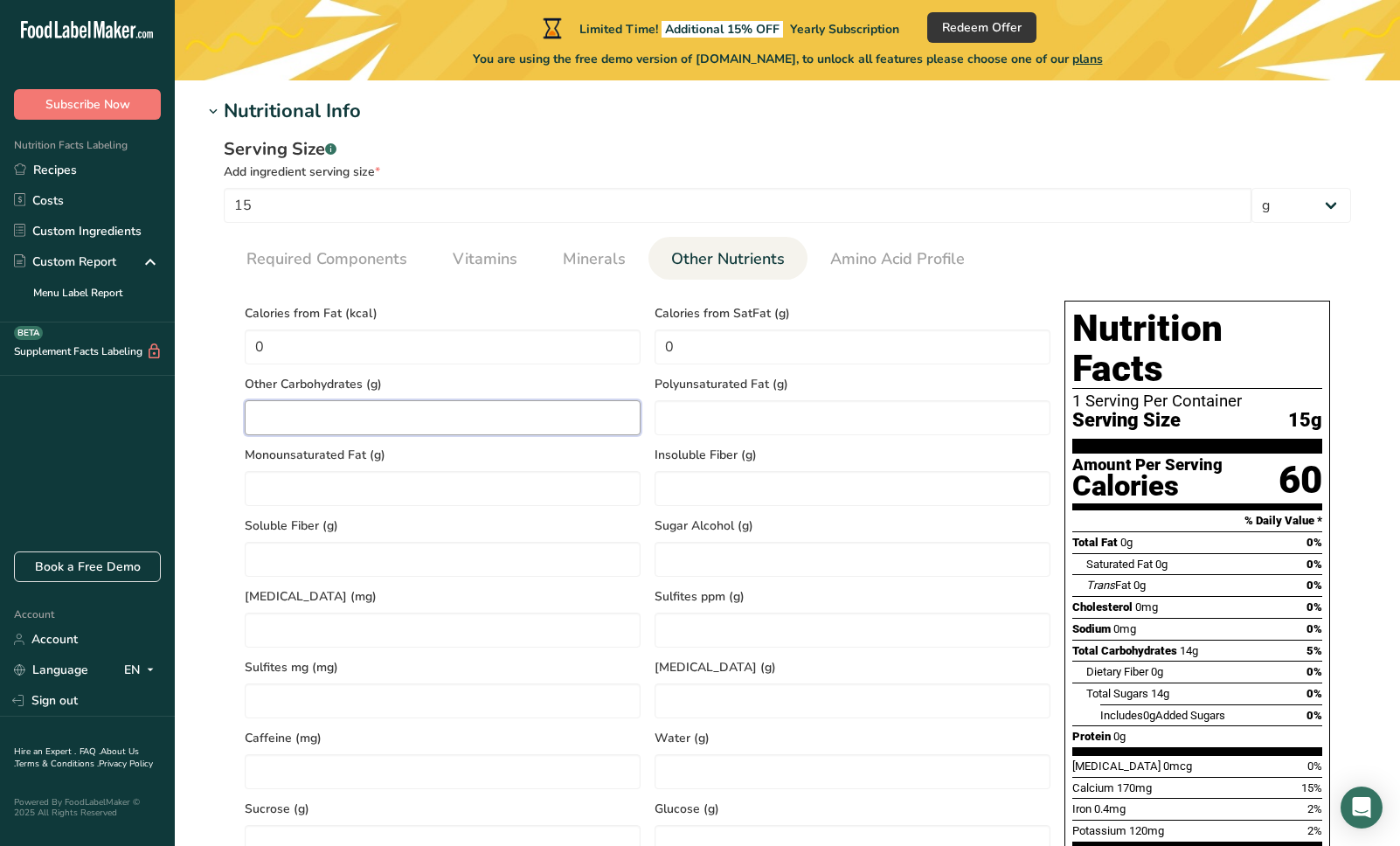
scroll to position [541, 0]
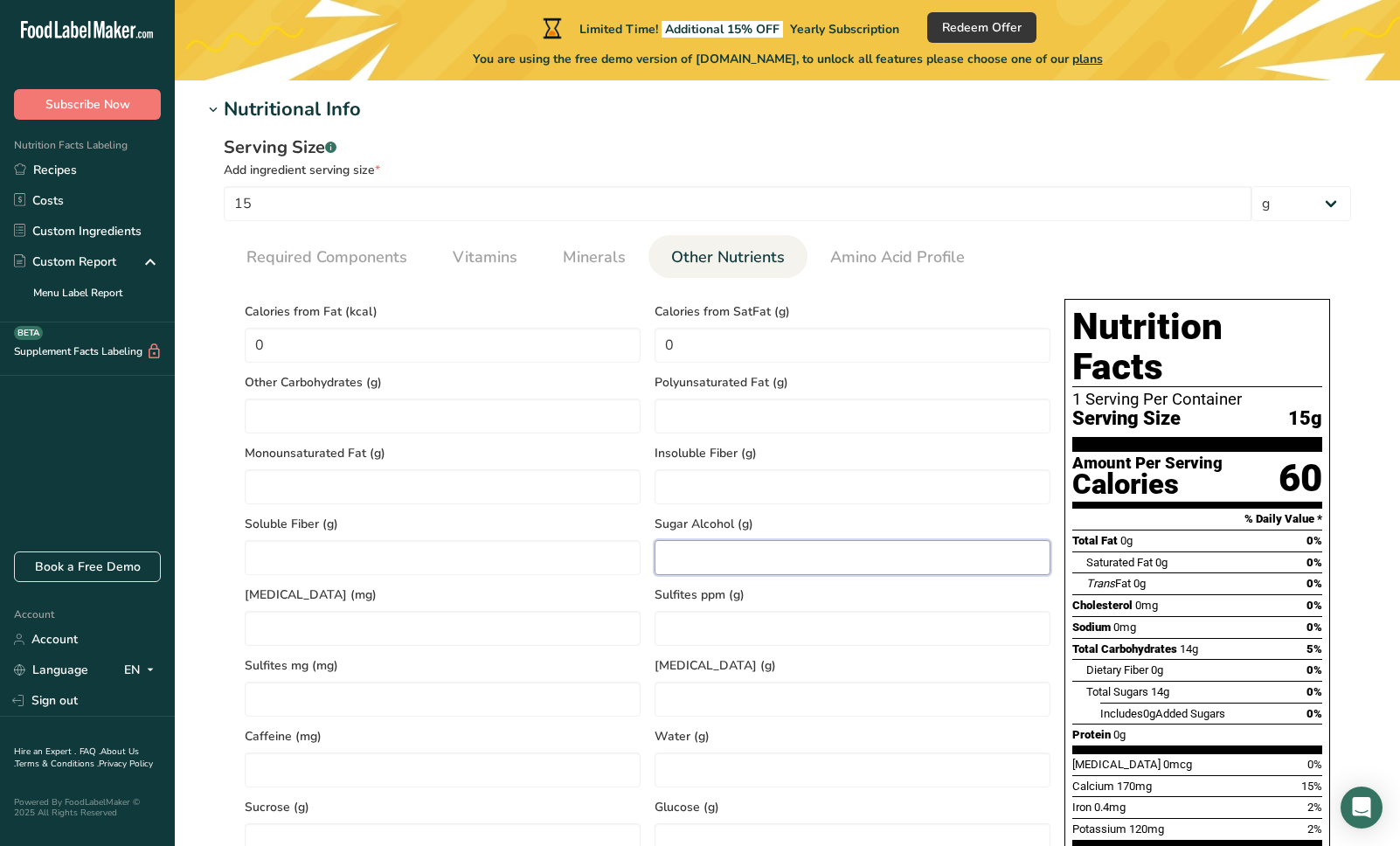
click at [688, 561] on Alcohol "number" at bounding box center [852, 558] width 396 height 35
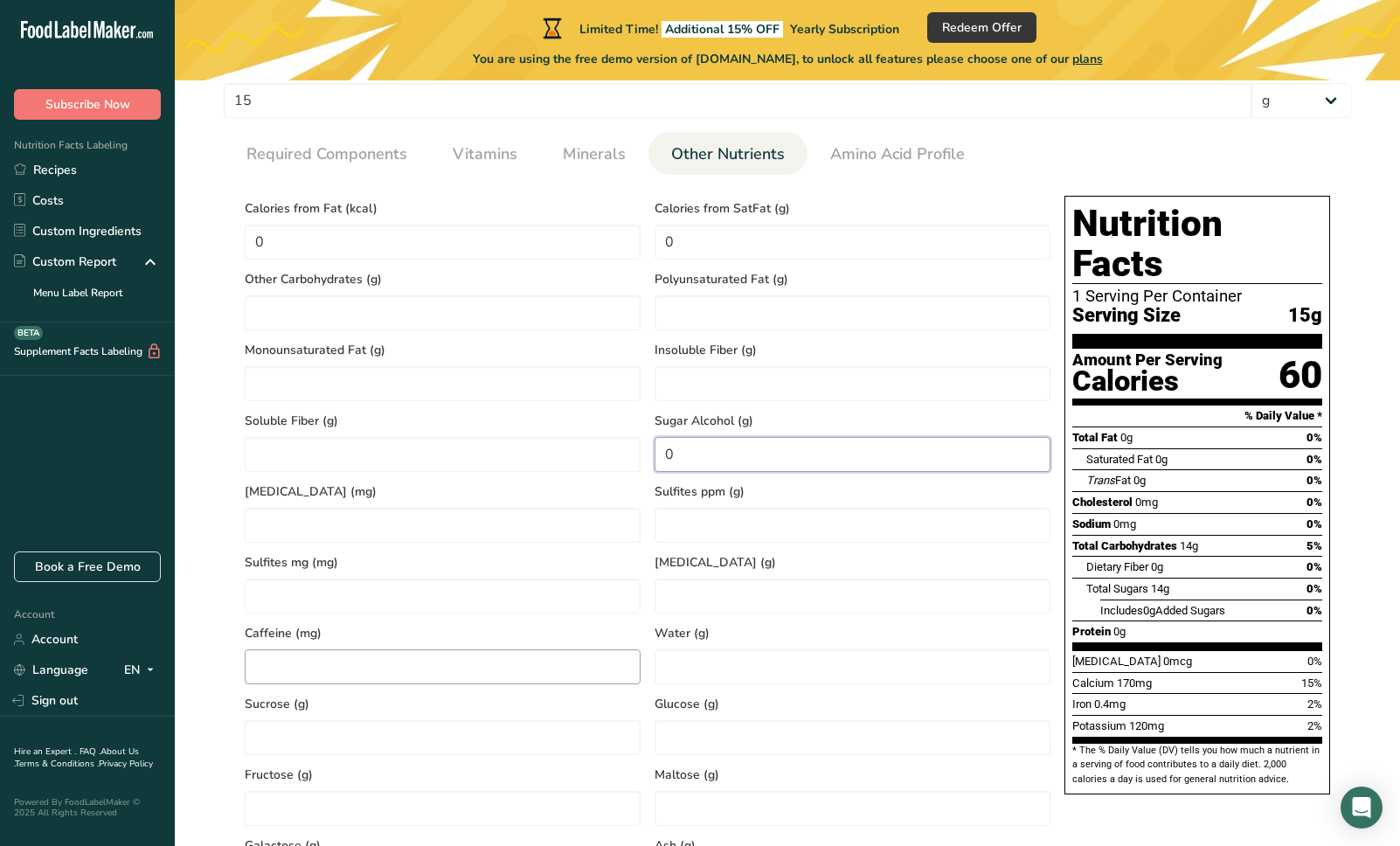
scroll to position [647, 0]
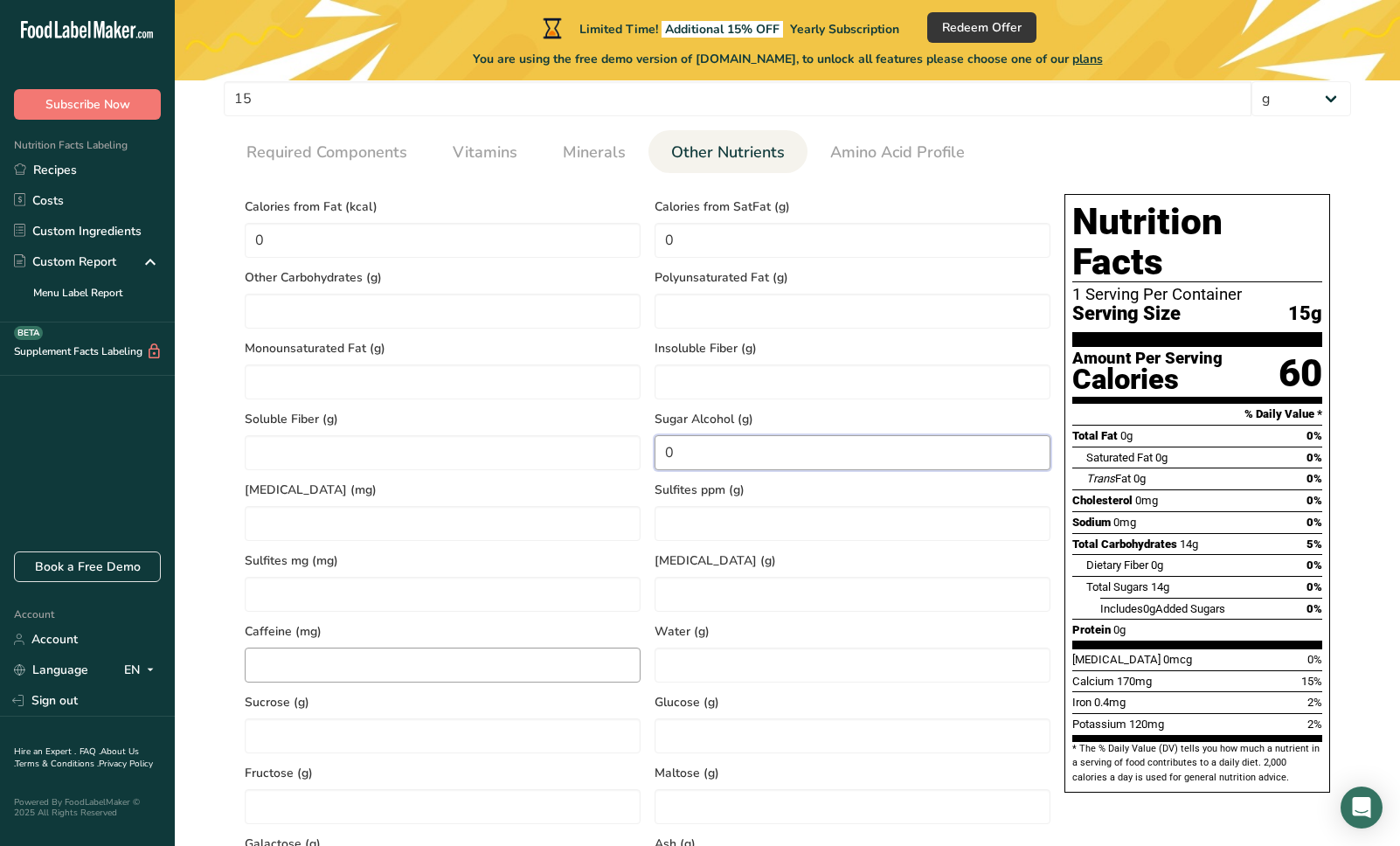
type Alcohol "0"
click at [294, 658] on input "number" at bounding box center [443, 665] width 396 height 35
type input "0"
click at [330, 735] on input "number" at bounding box center [443, 735] width 396 height 35
type input "0"
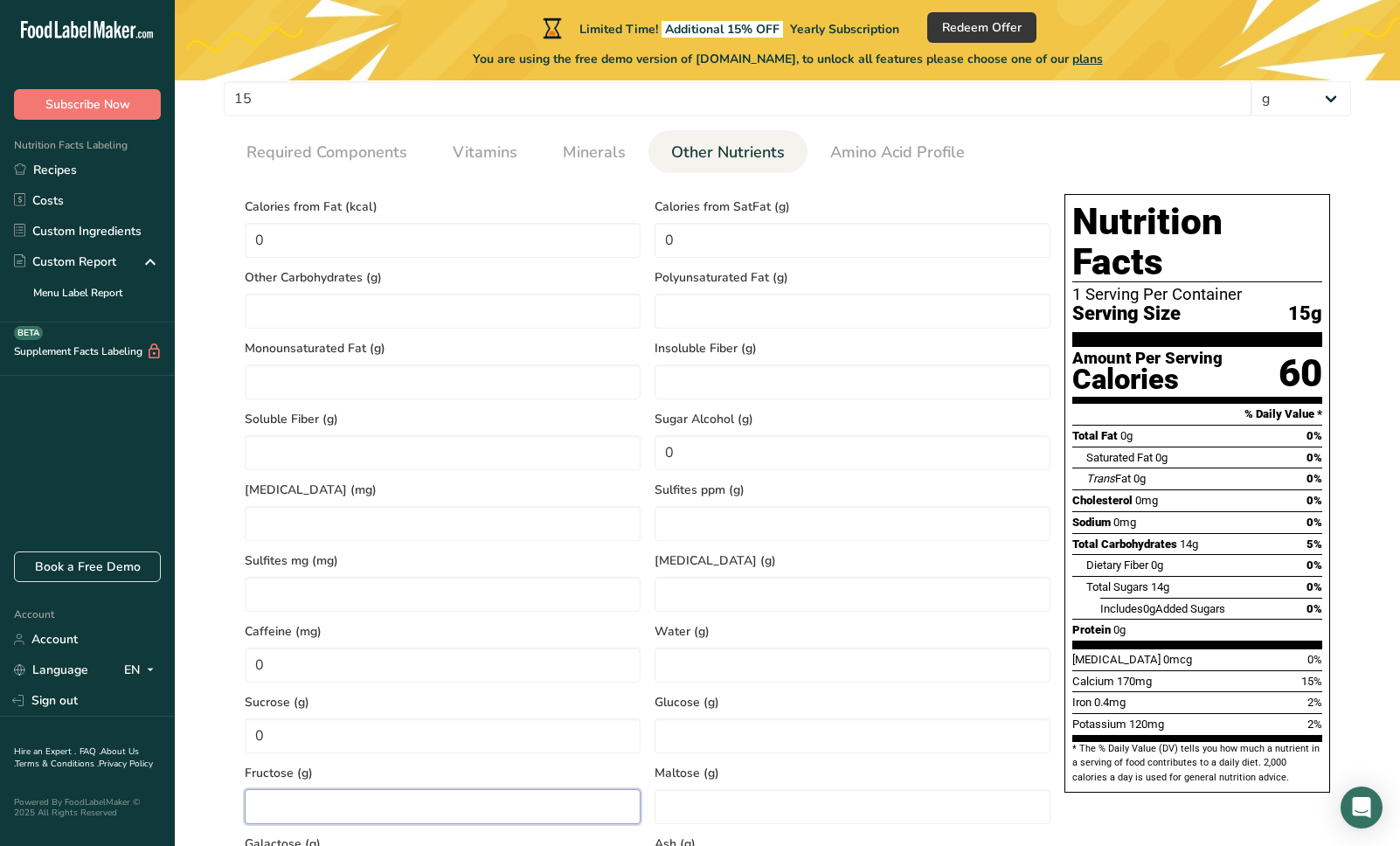
click at [325, 808] on input "number" at bounding box center [443, 807] width 396 height 35
type input "0"
click at [379, 745] on input "0" at bounding box center [443, 735] width 396 height 35
type input "0"
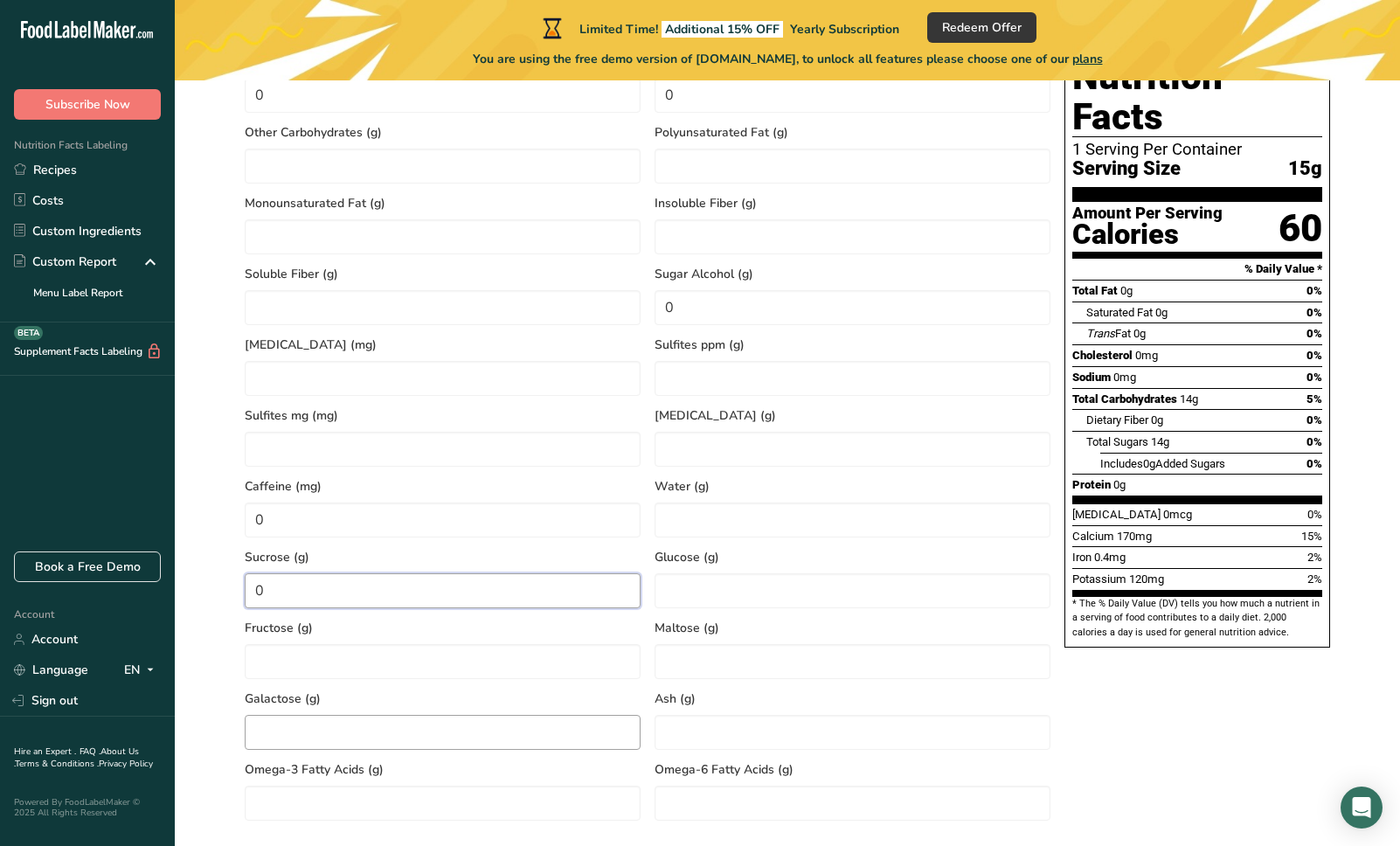
scroll to position [816, 0]
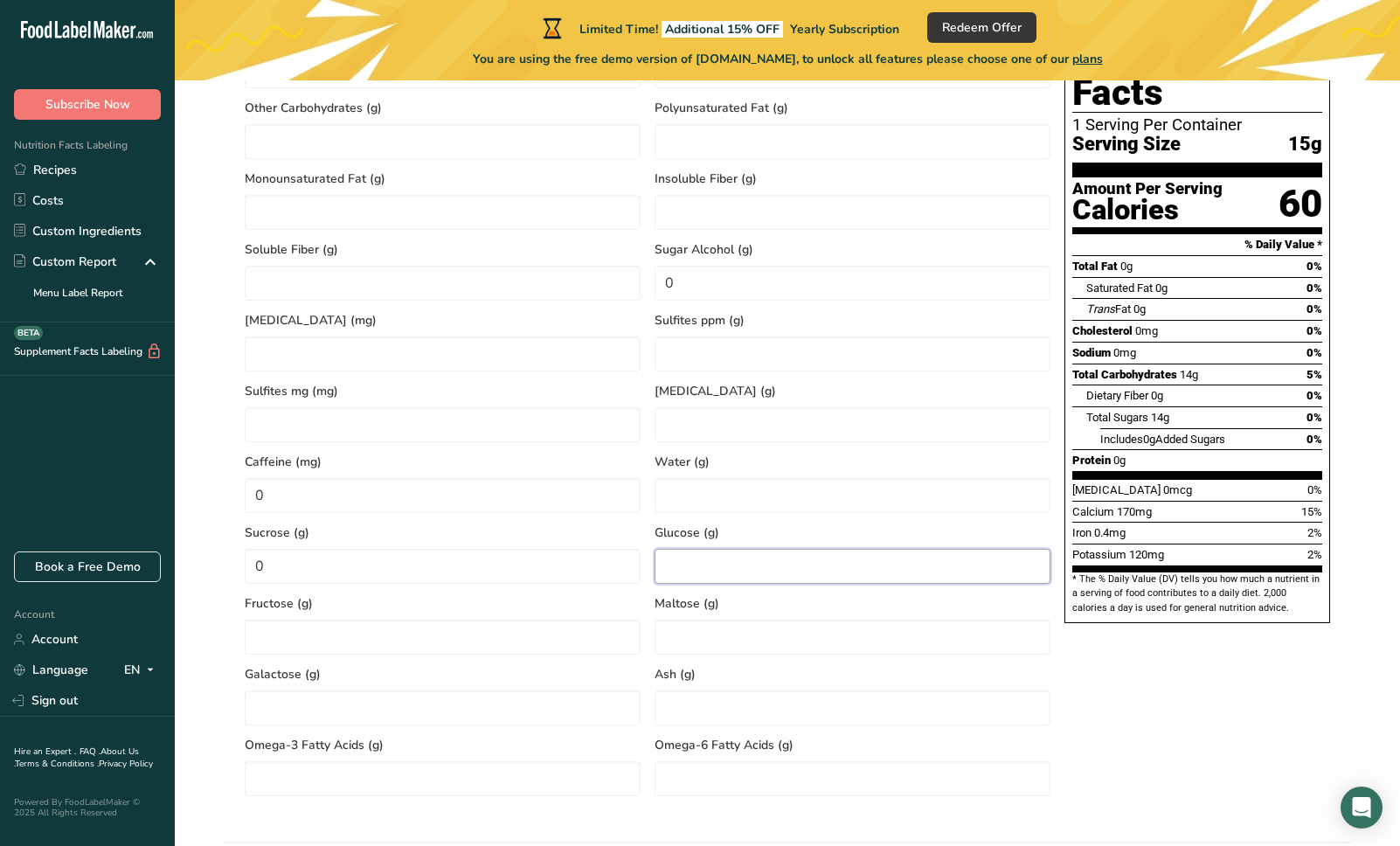
click at [711, 553] on input "number" at bounding box center [852, 566] width 396 height 35
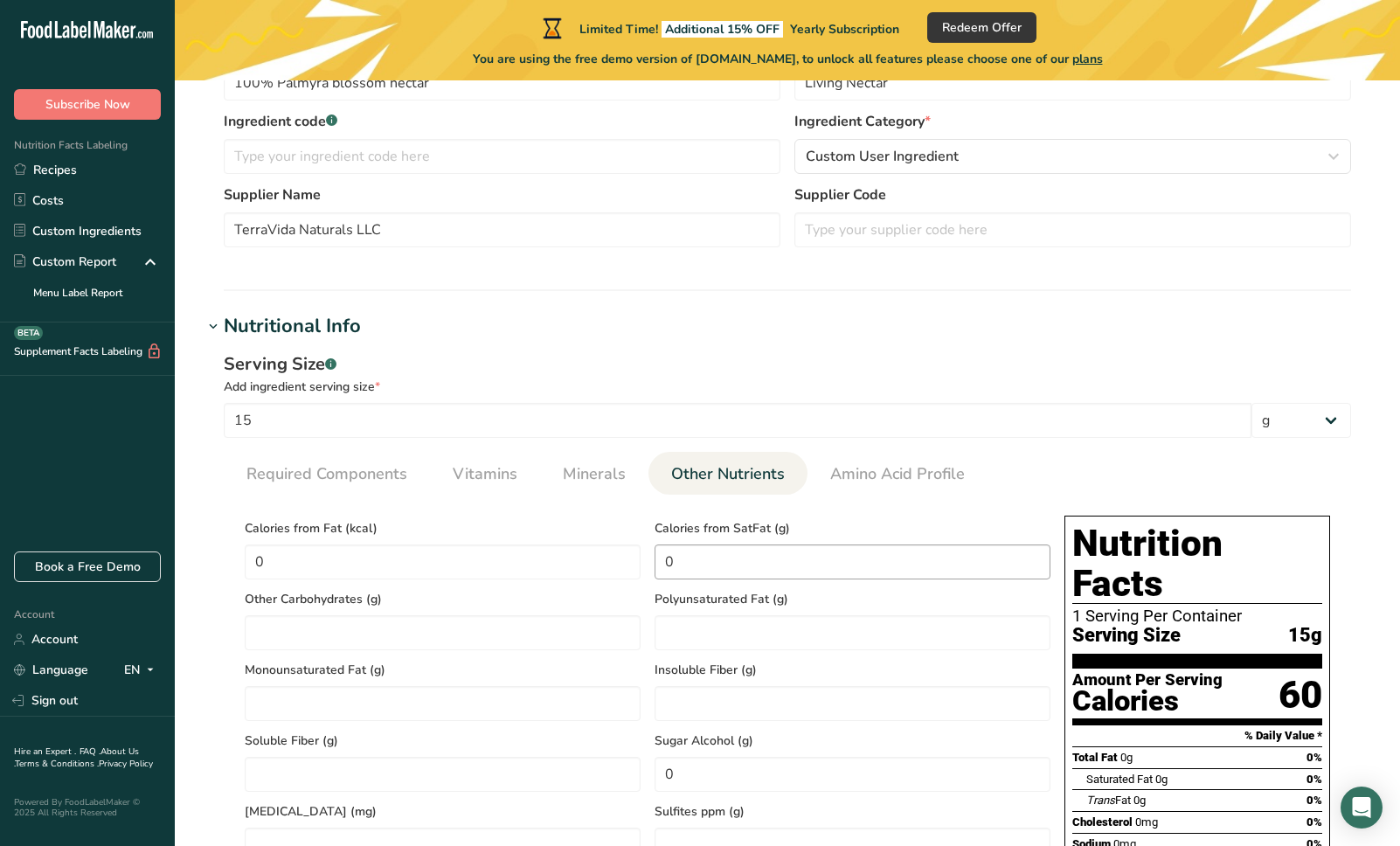
scroll to position [325, 0]
type input "0.0003"
click at [353, 477] on span "Required Components" at bounding box center [326, 475] width 161 height 24
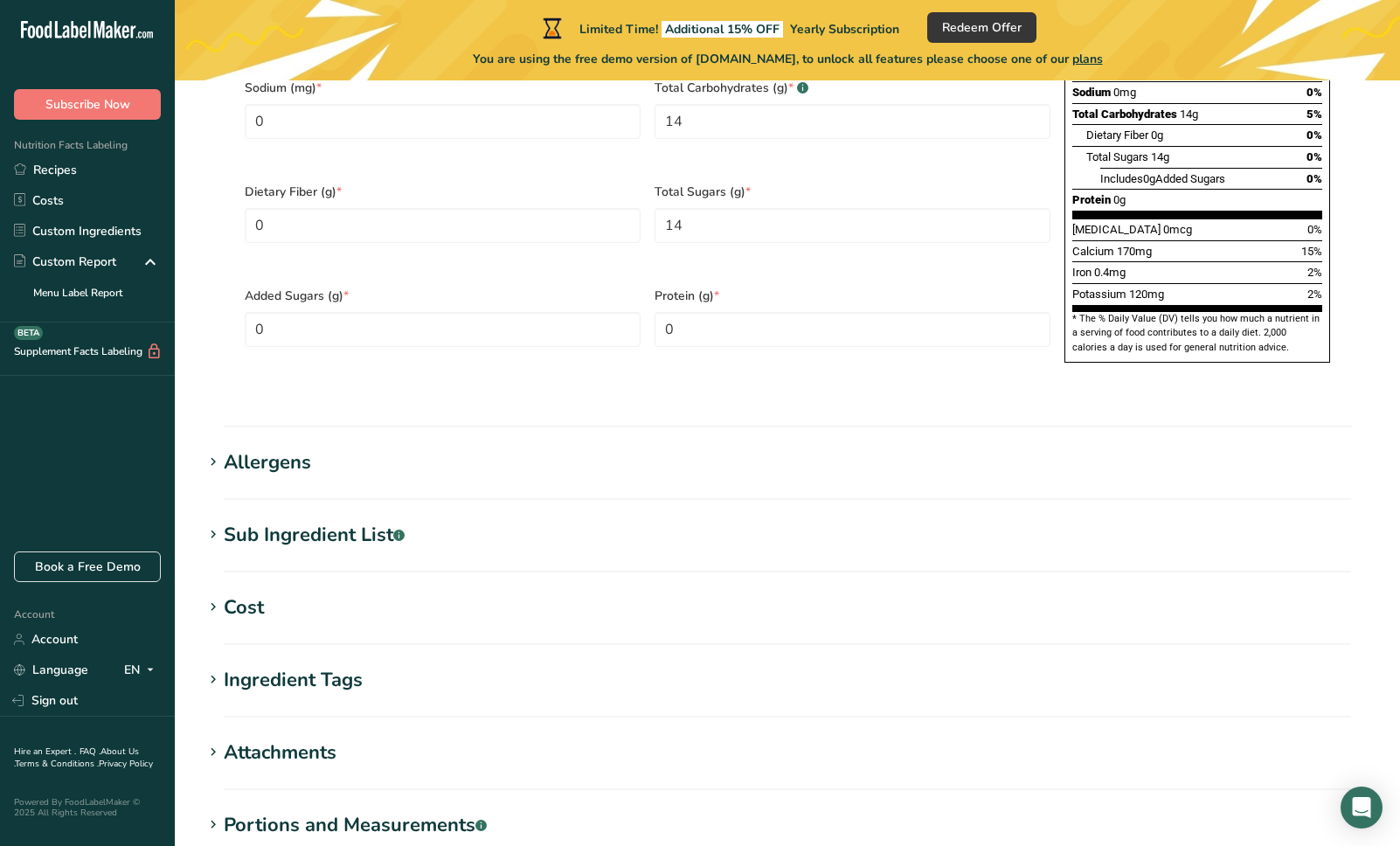
scroll to position [1265, 0]
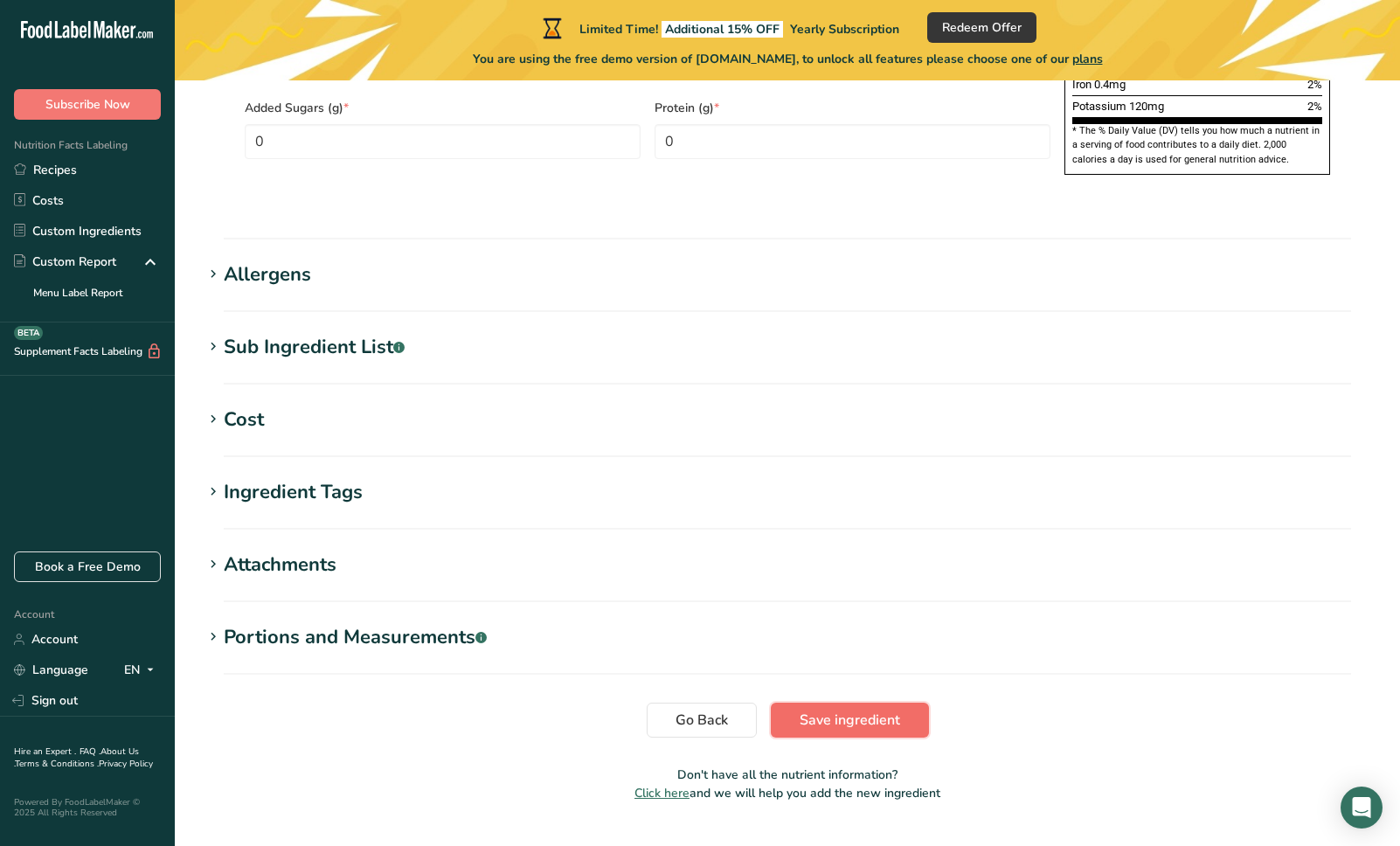
click at [868, 710] on span "Save ingredient" at bounding box center [850, 720] width 101 height 21
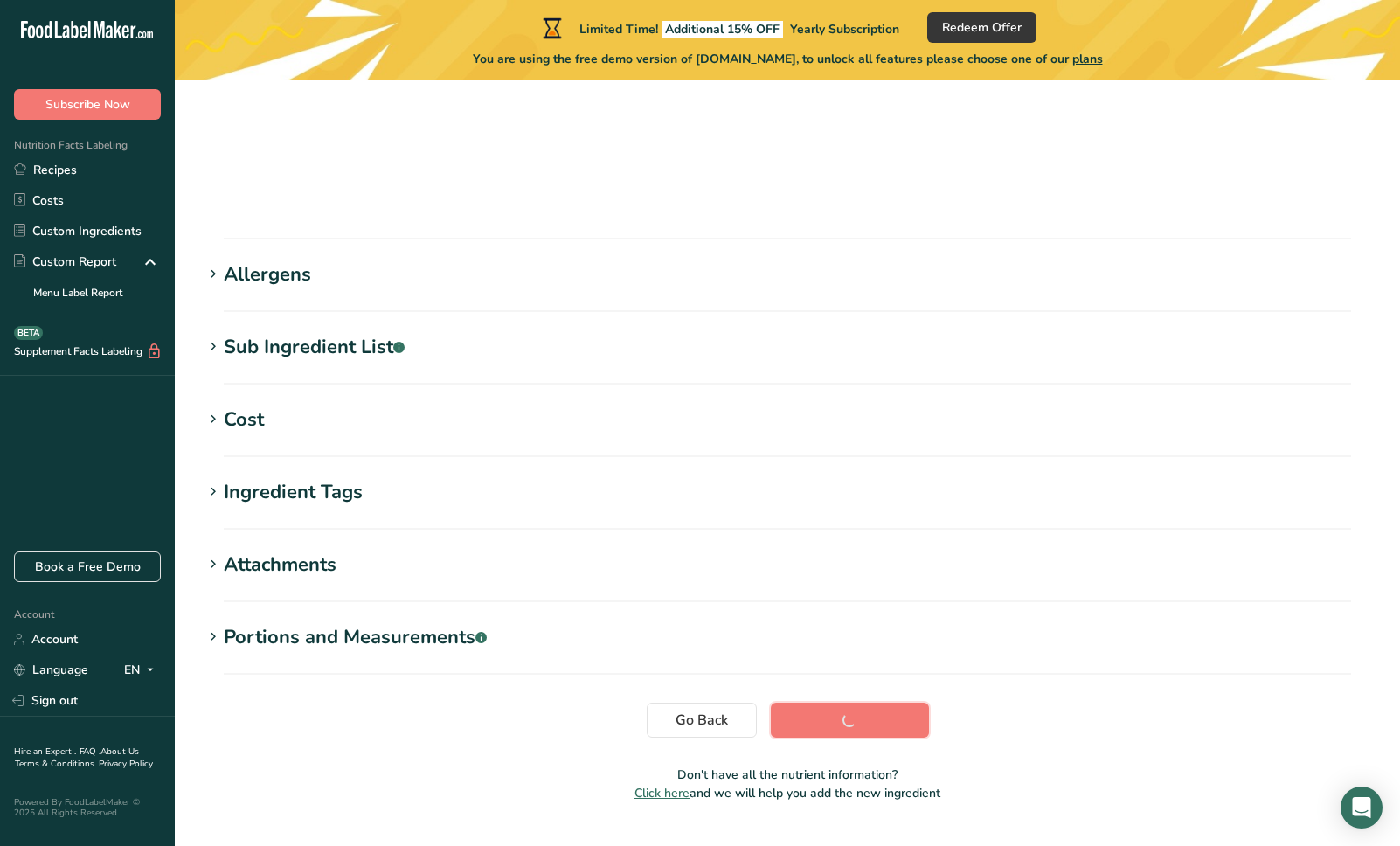
scroll to position [159, 0]
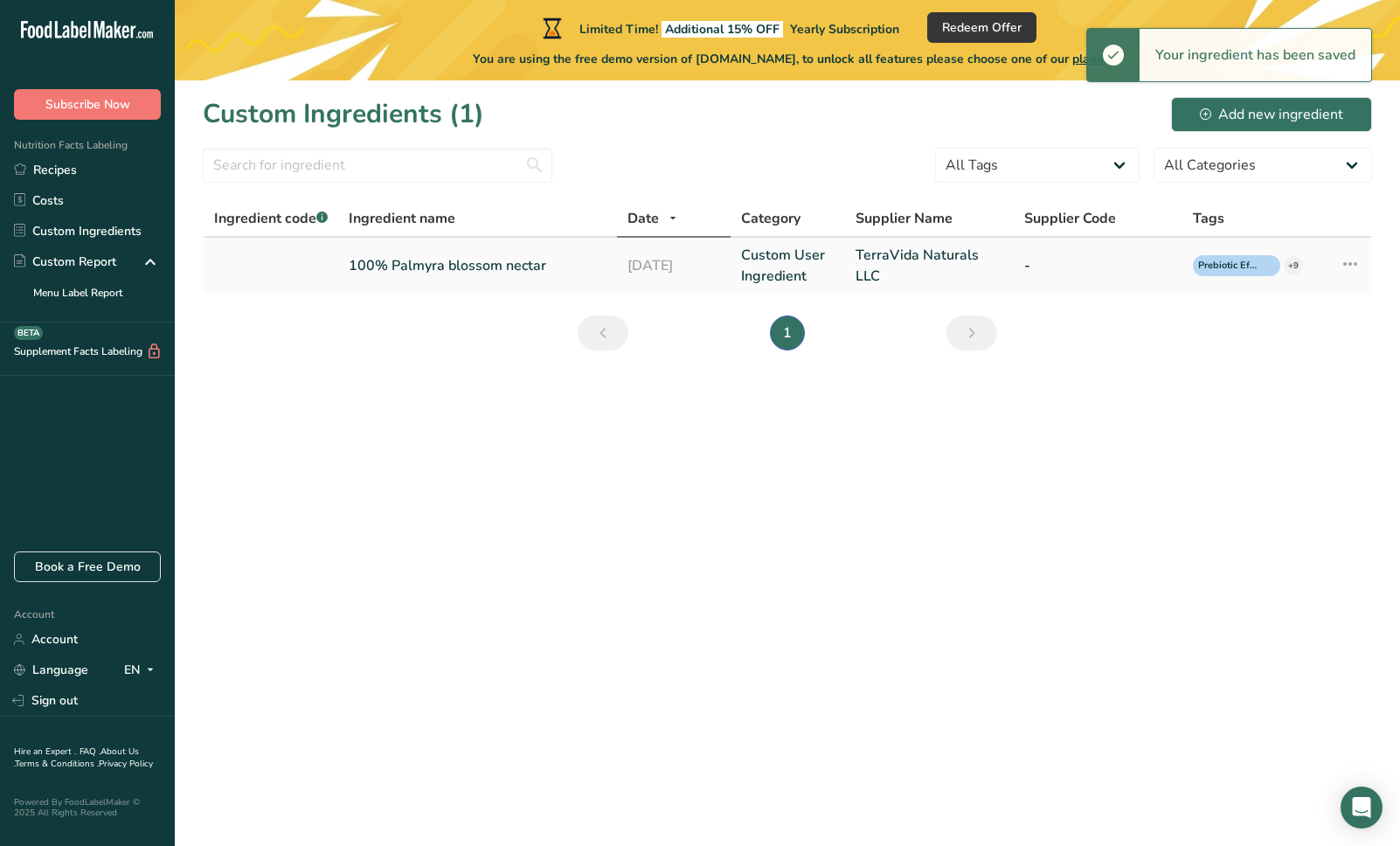
click at [1345, 255] on icon at bounding box center [1350, 263] width 21 height 31
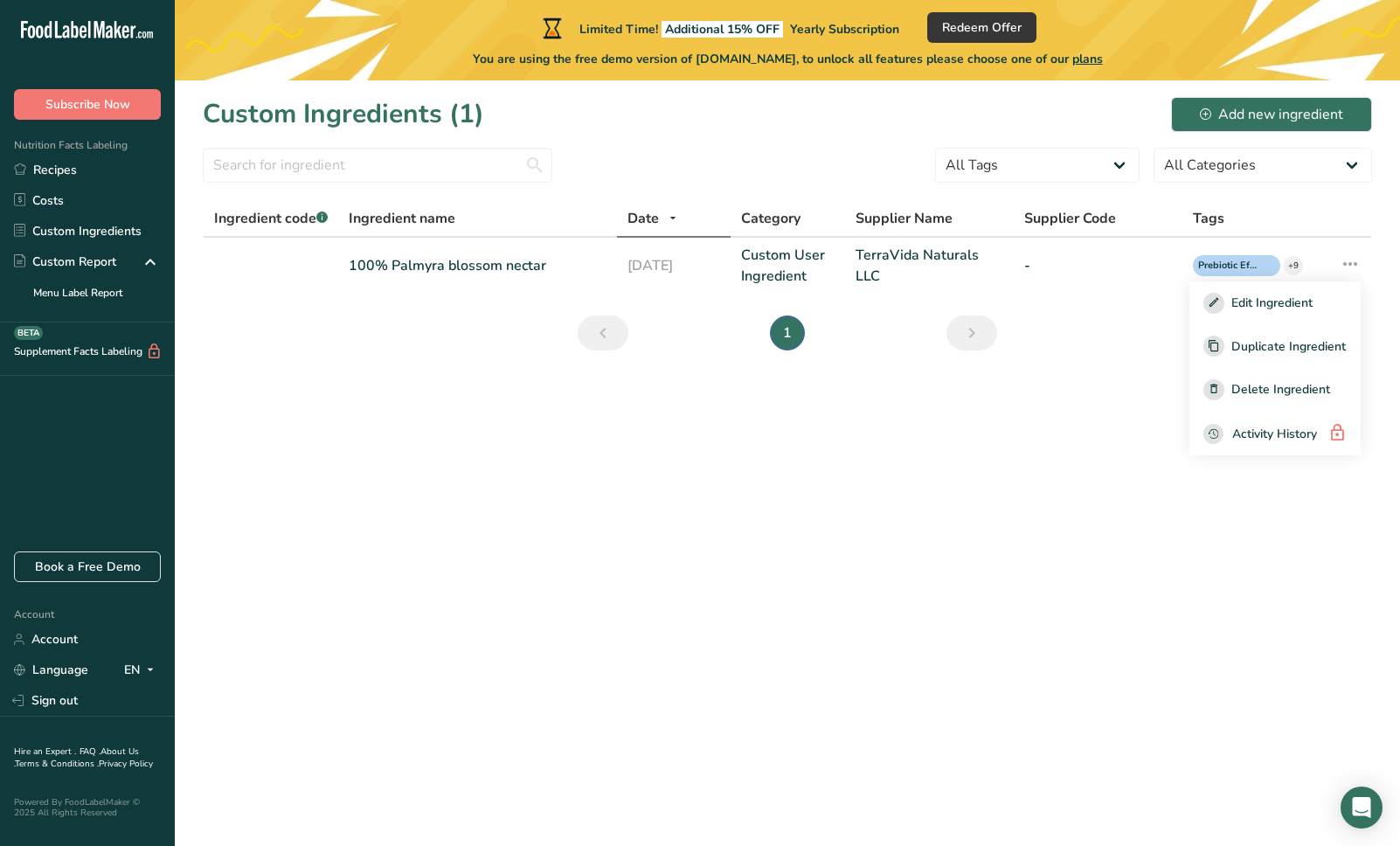
click at [1078, 381] on main "Limited Time! Additional 15% OFF Yearly Subscription Redeem Offer You are using…" at bounding box center [700, 423] width 1400 height 846
click at [461, 271] on link "100% Palmyra blossom nectar" at bounding box center [477, 265] width 258 height 21
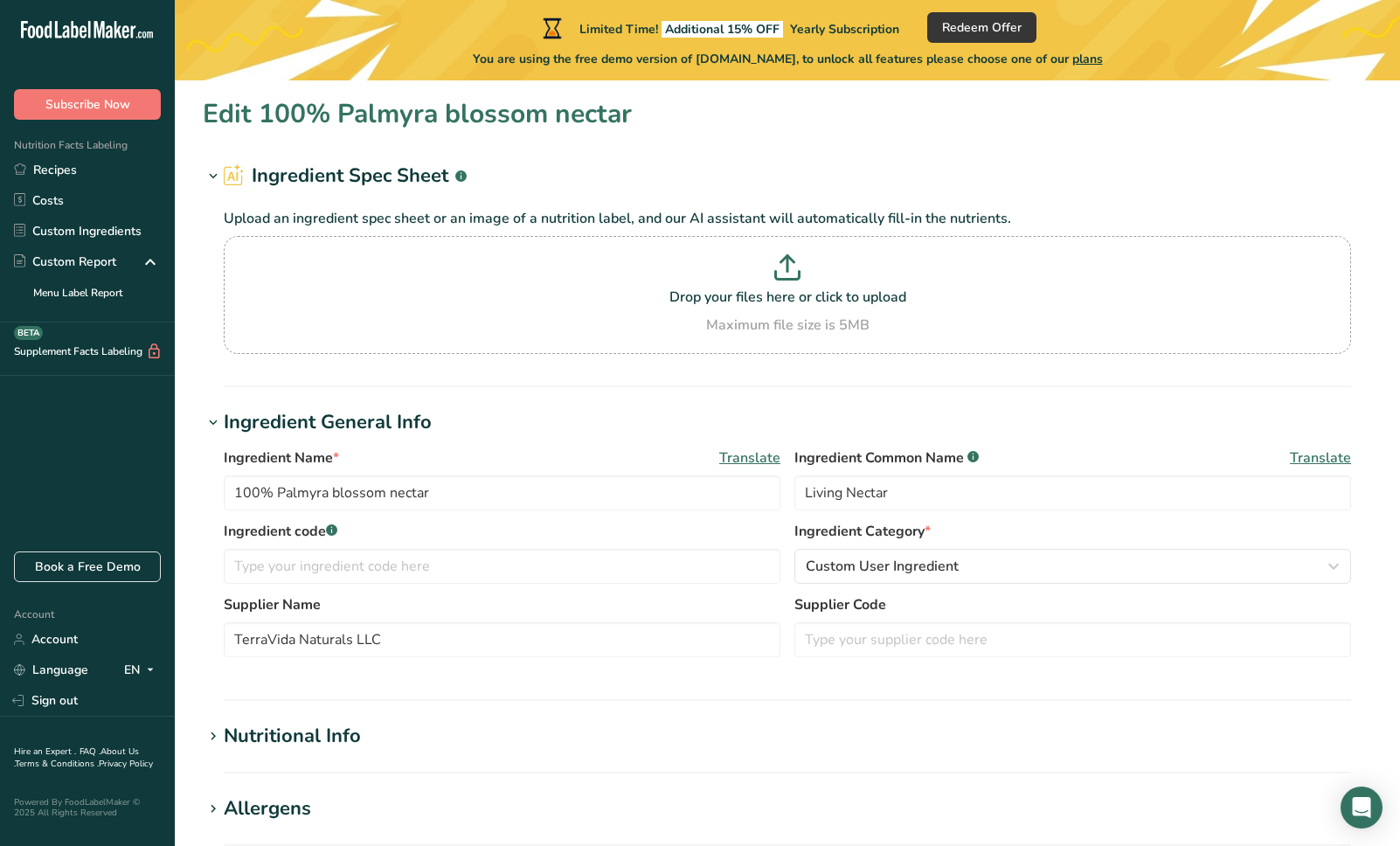
scroll to position [574, 0]
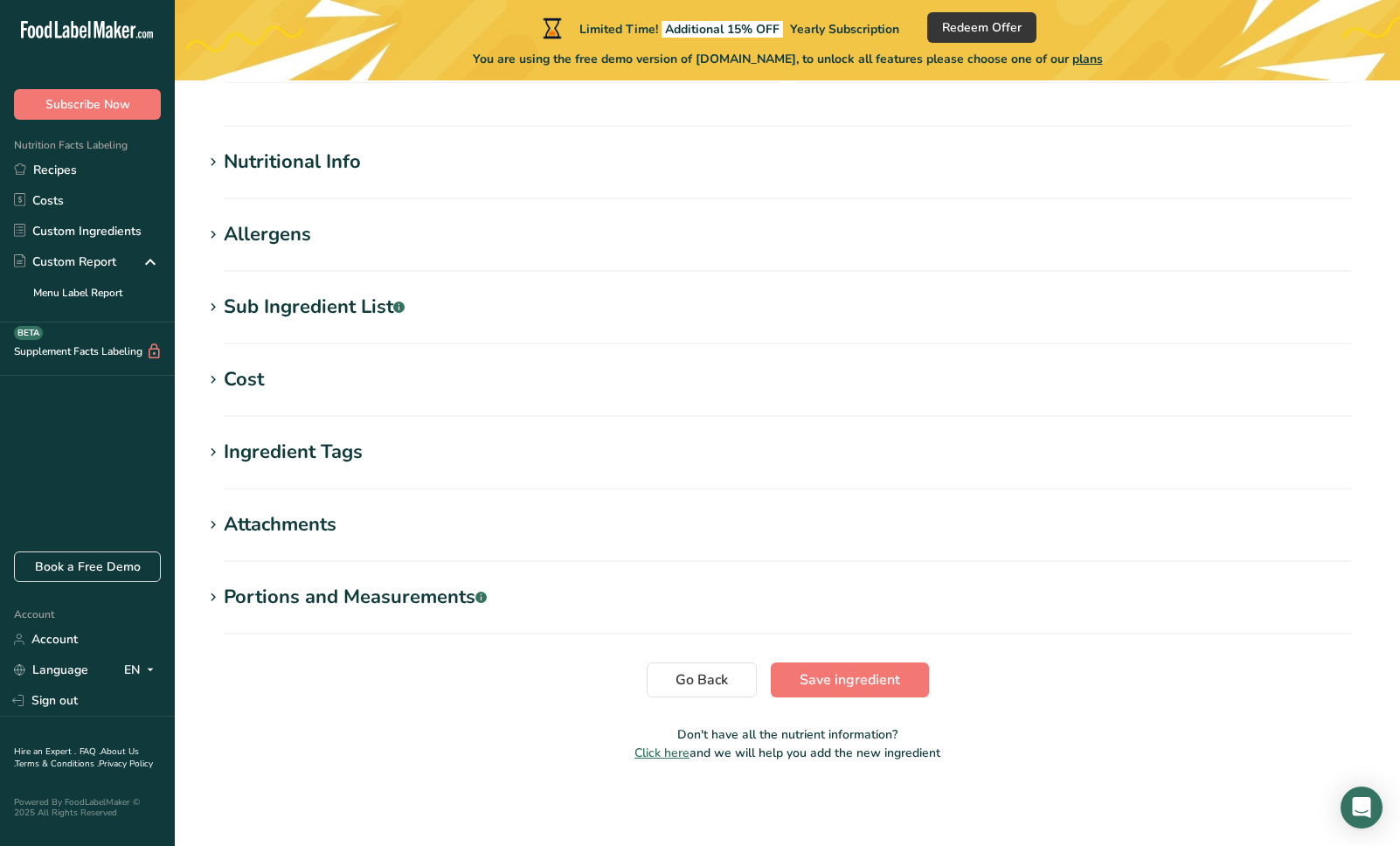
click at [215, 159] on icon at bounding box center [213, 162] width 16 height 25
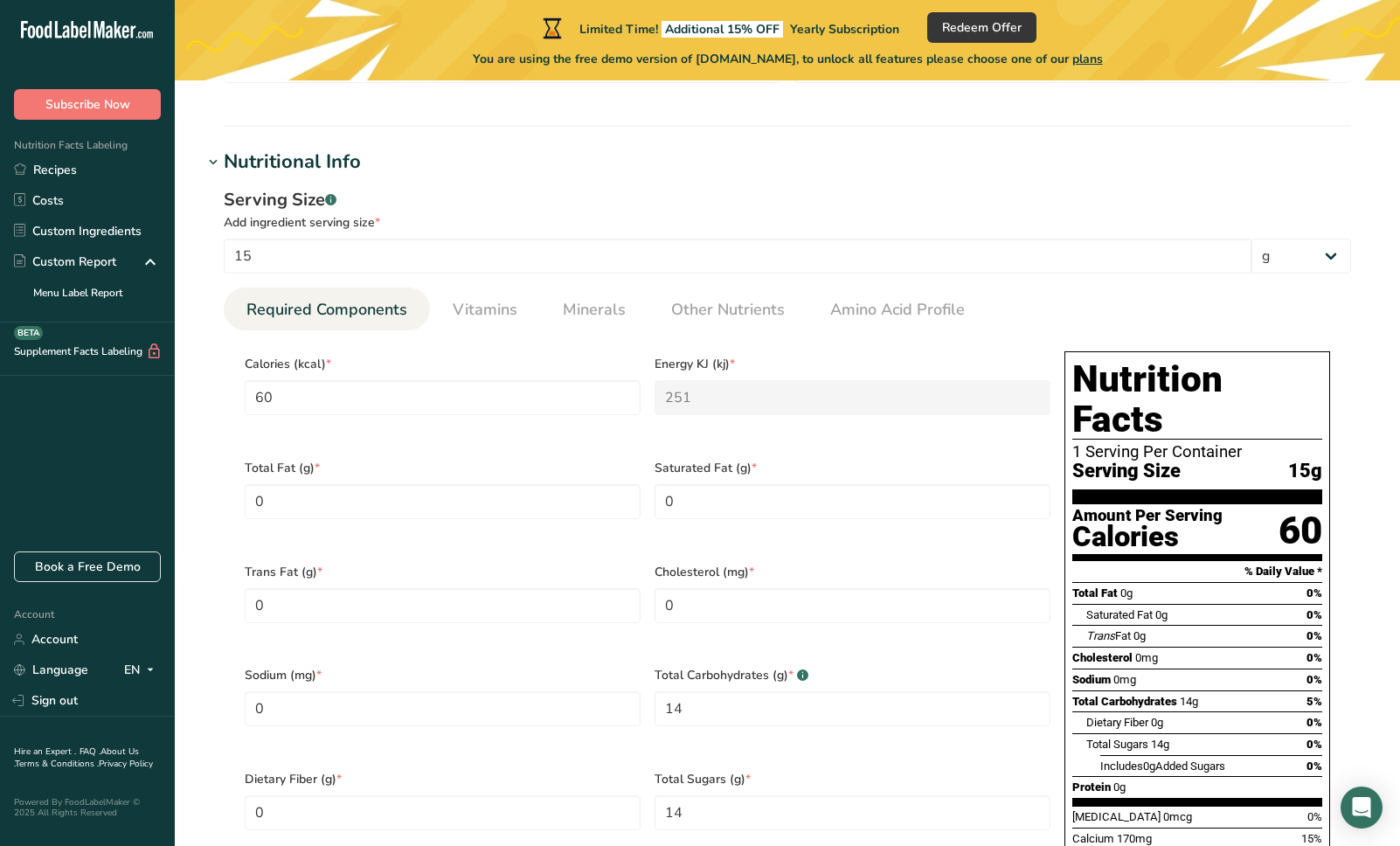
click at [215, 159] on icon at bounding box center [213, 162] width 16 height 25
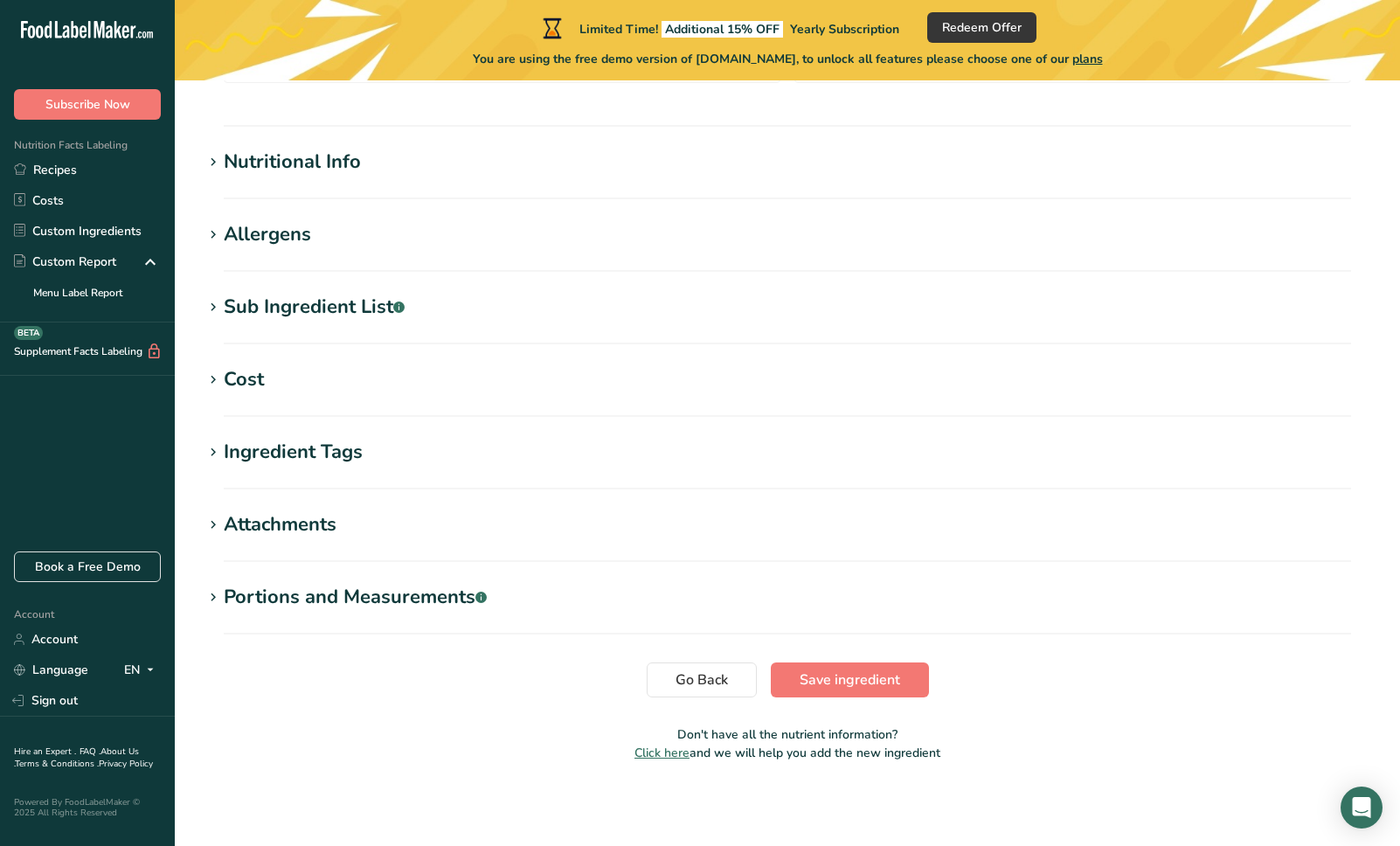
click at [208, 299] on icon at bounding box center [213, 307] width 16 height 25
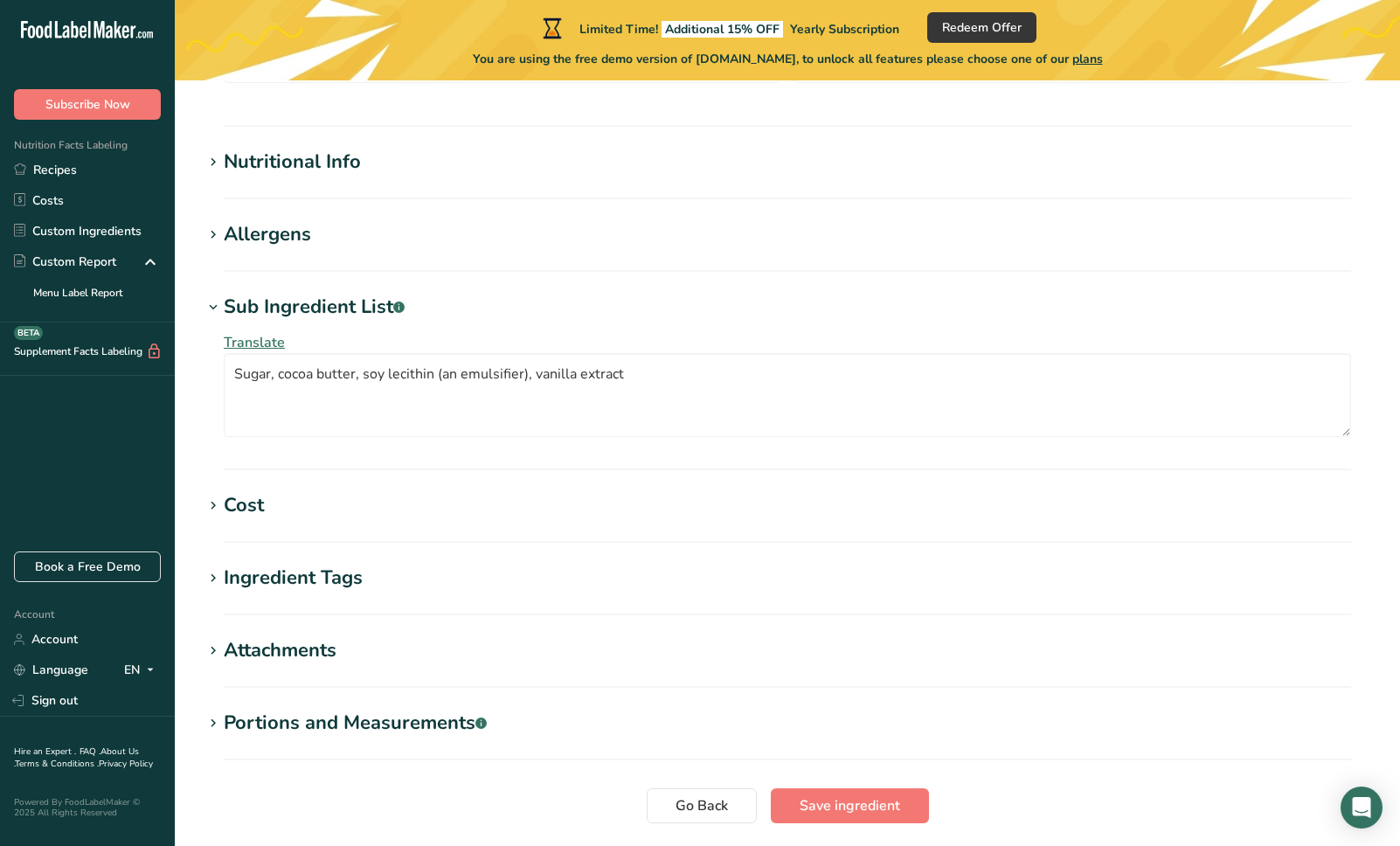
click at [208, 299] on icon at bounding box center [213, 307] width 16 height 25
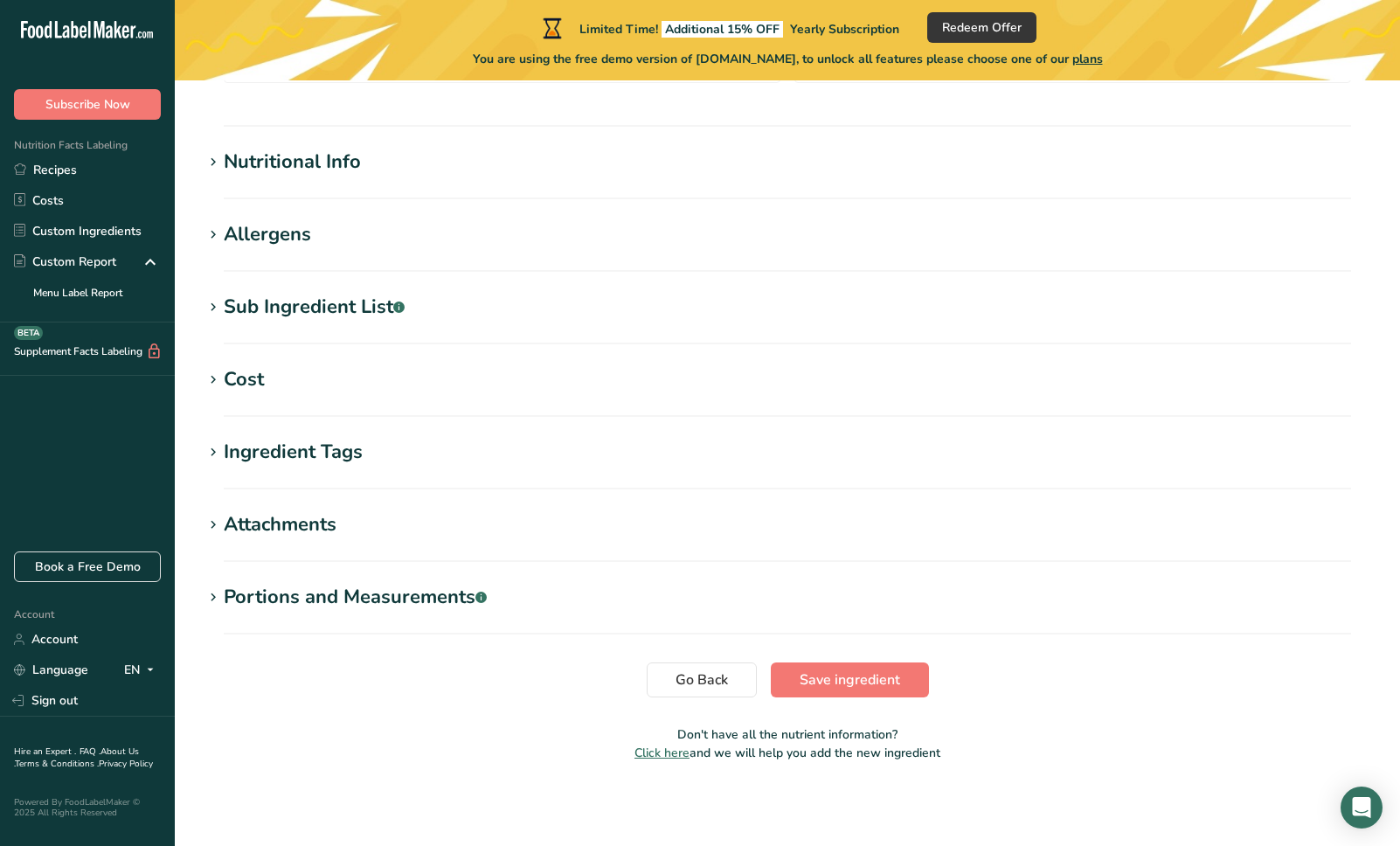
click at [208, 299] on icon at bounding box center [213, 307] width 16 height 25
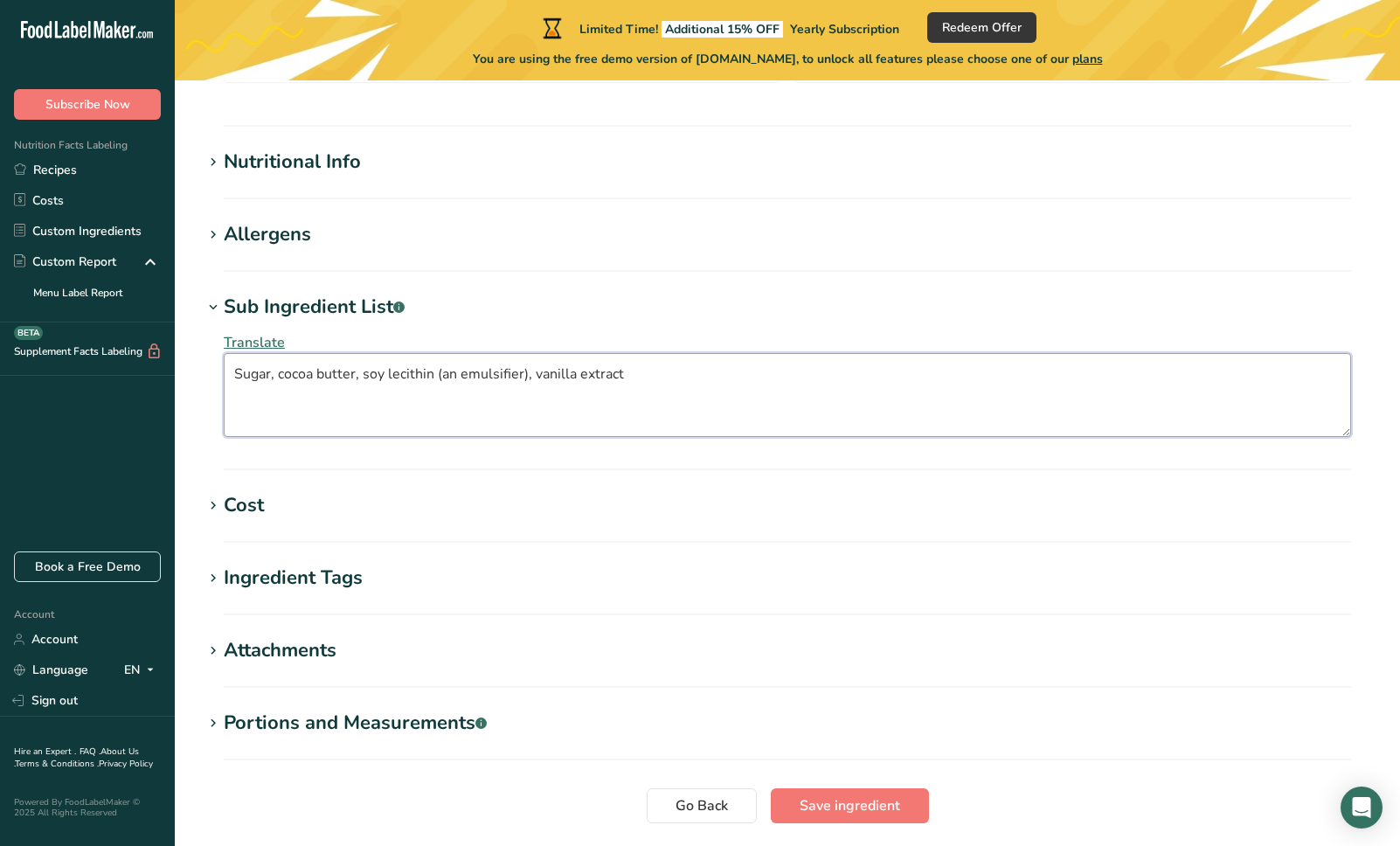
drag, startPoint x: 669, startPoint y: 384, endPoint x: 183, endPoint y: 351, distance: 487.1
click at [183, 351] on section "Edit 100% Palmyra blossom nectar Ingredient Spec Sheet .a-a{fill:#347362;}.b-a{…" at bounding box center [787, 210] width 1225 height 1409
click at [217, 309] on icon at bounding box center [213, 307] width 16 height 25
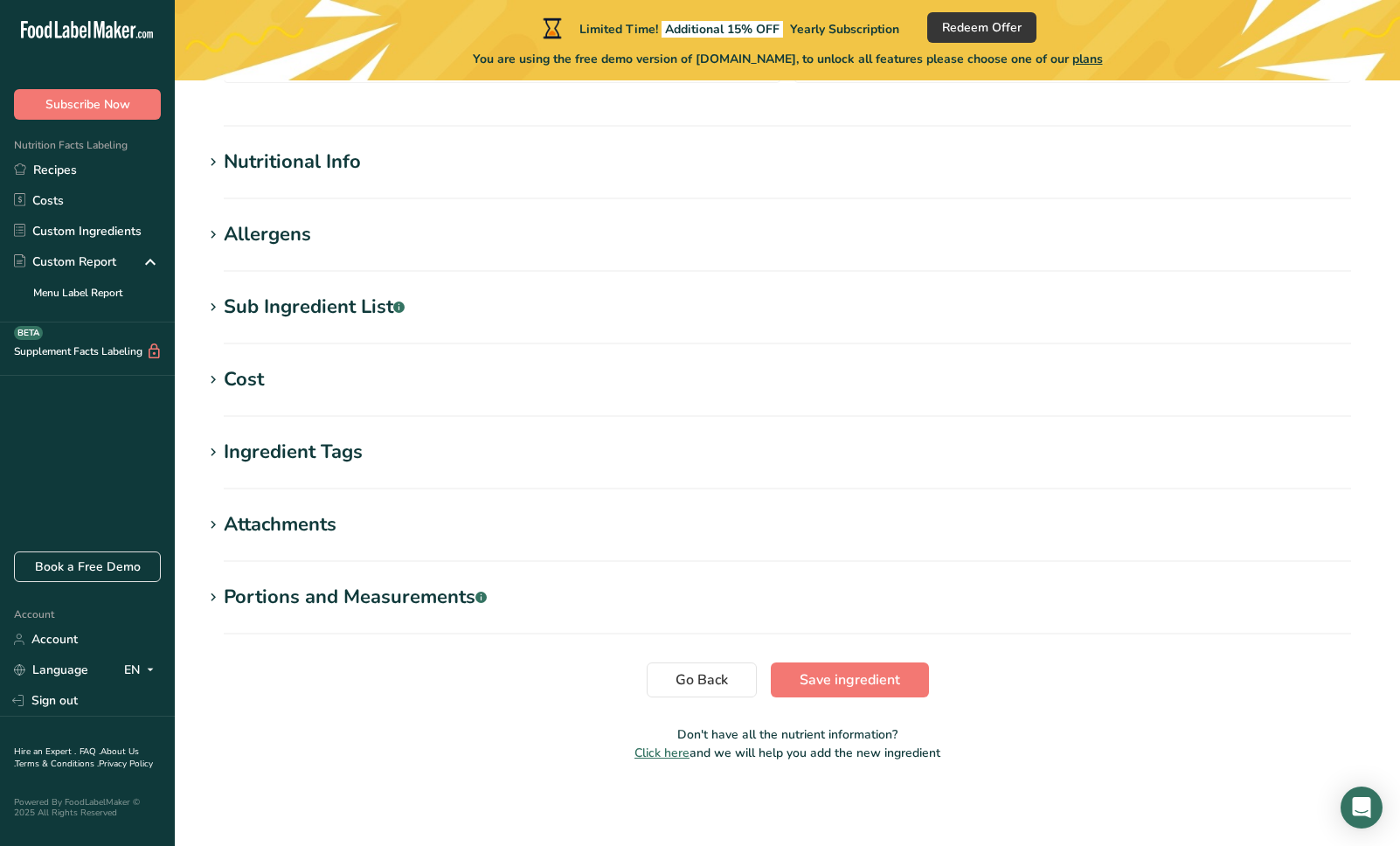
click at [214, 241] on icon at bounding box center [213, 235] width 16 height 25
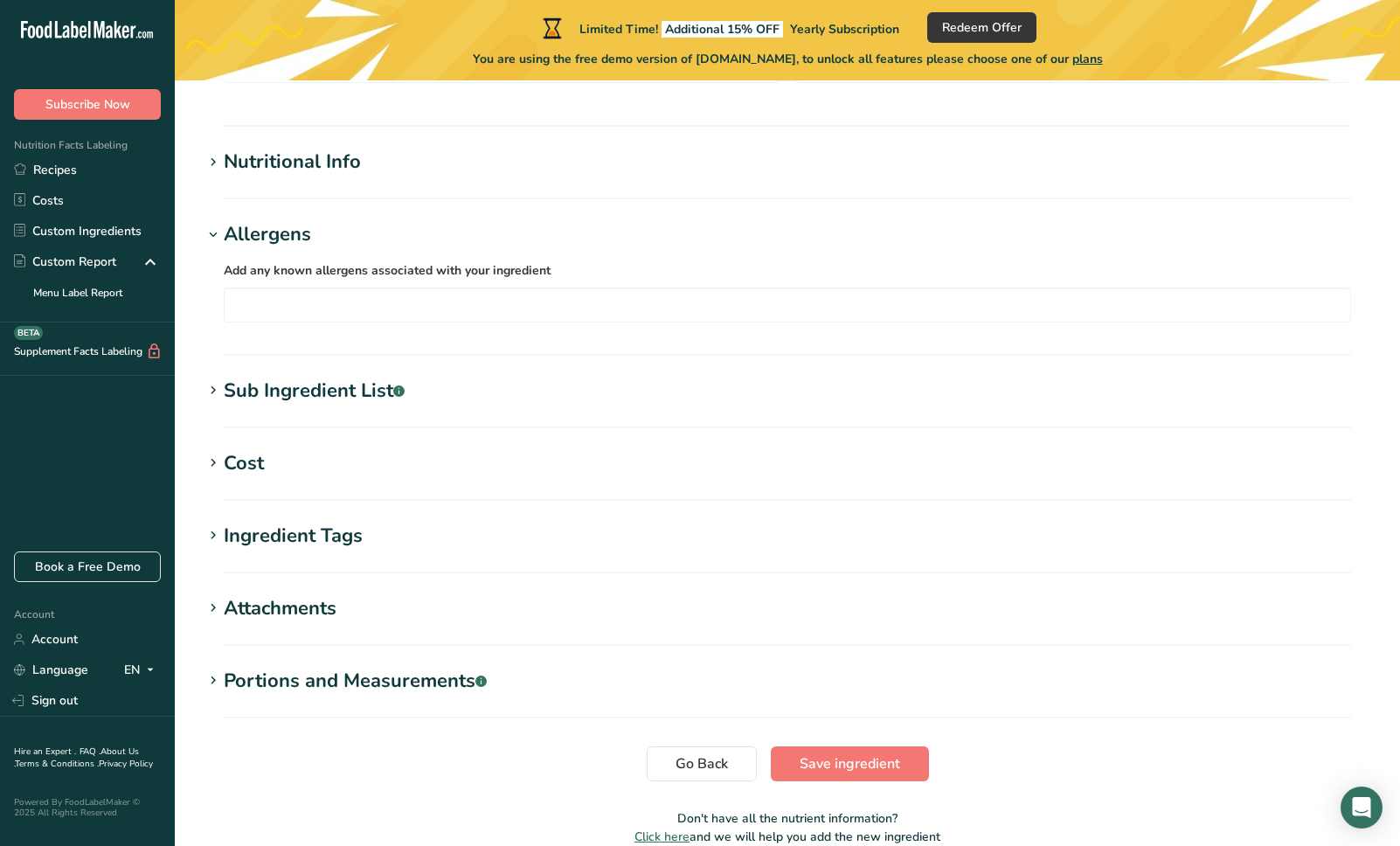
click at [214, 241] on icon at bounding box center [213, 235] width 16 height 25
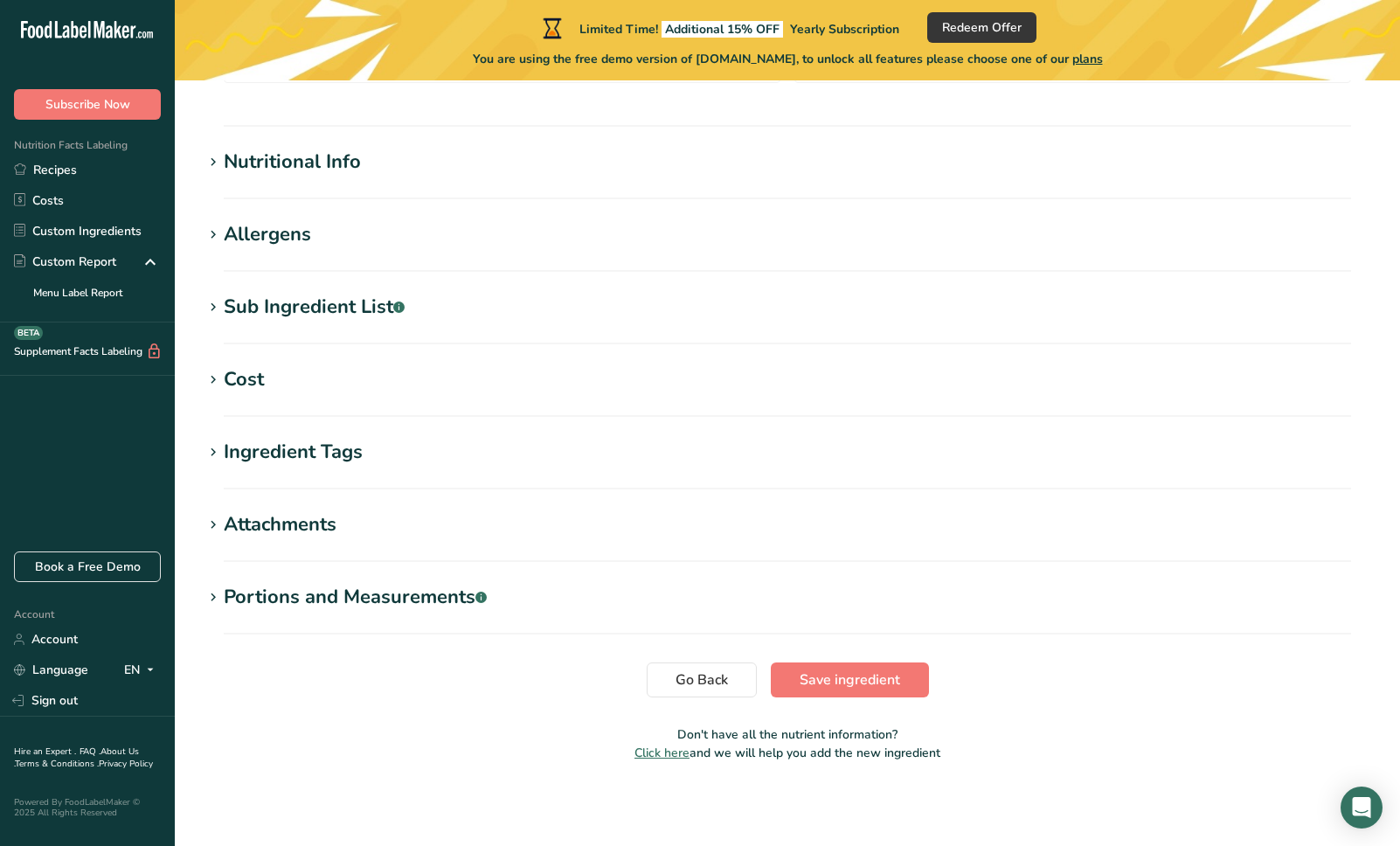
click at [219, 380] on icon at bounding box center [213, 380] width 16 height 25
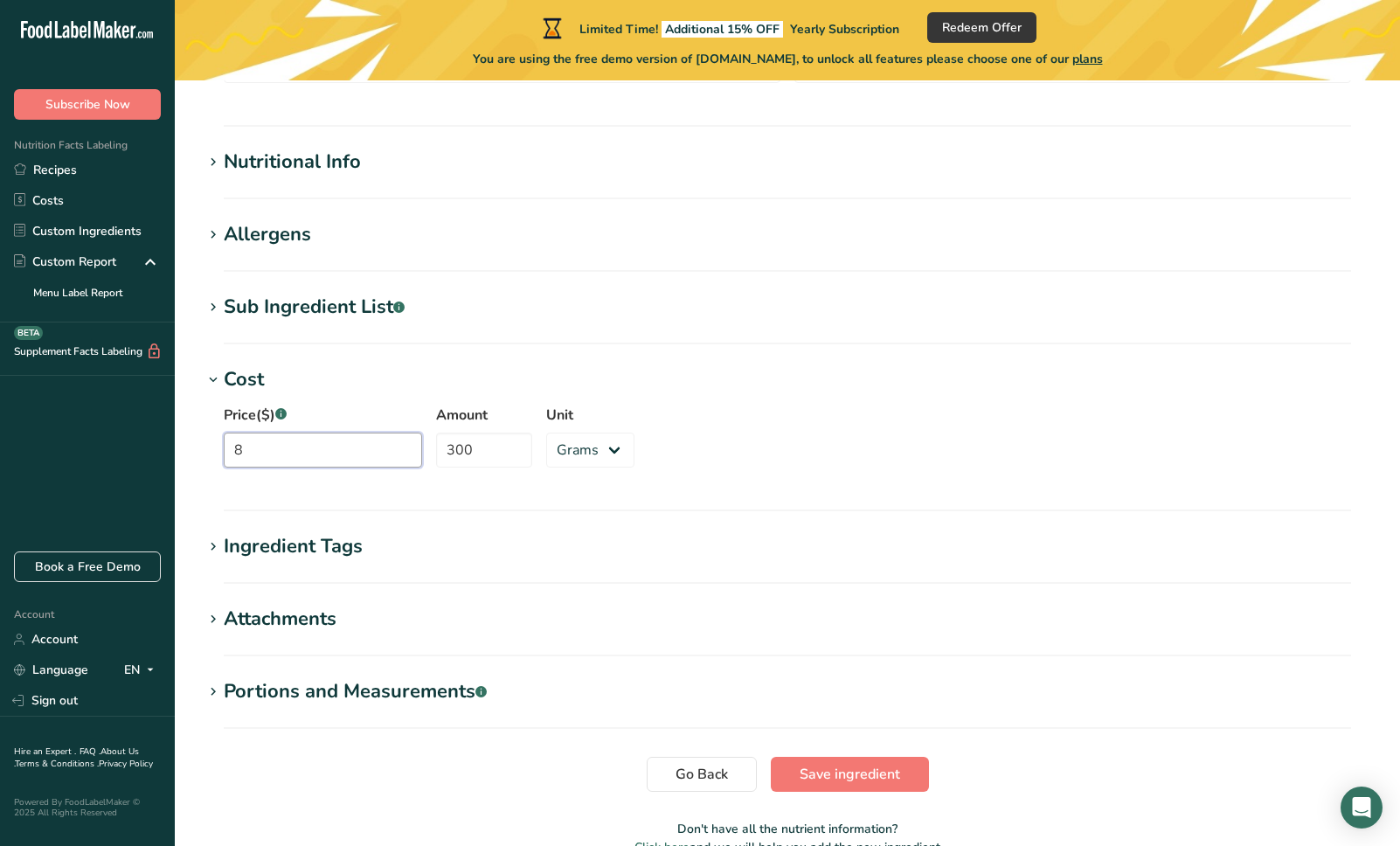
click at [294, 457] on input "8" at bounding box center [323, 450] width 198 height 35
type input "39.95"
click at [727, 455] on div "Price($) .a-a{fill:#347362;}.b-a{fill:#fff;} 39.95 Amount 300 Unit Grams kg mg …" at bounding box center [787, 441] width 1170 height 94
click at [213, 380] on icon at bounding box center [213, 380] width 16 height 25
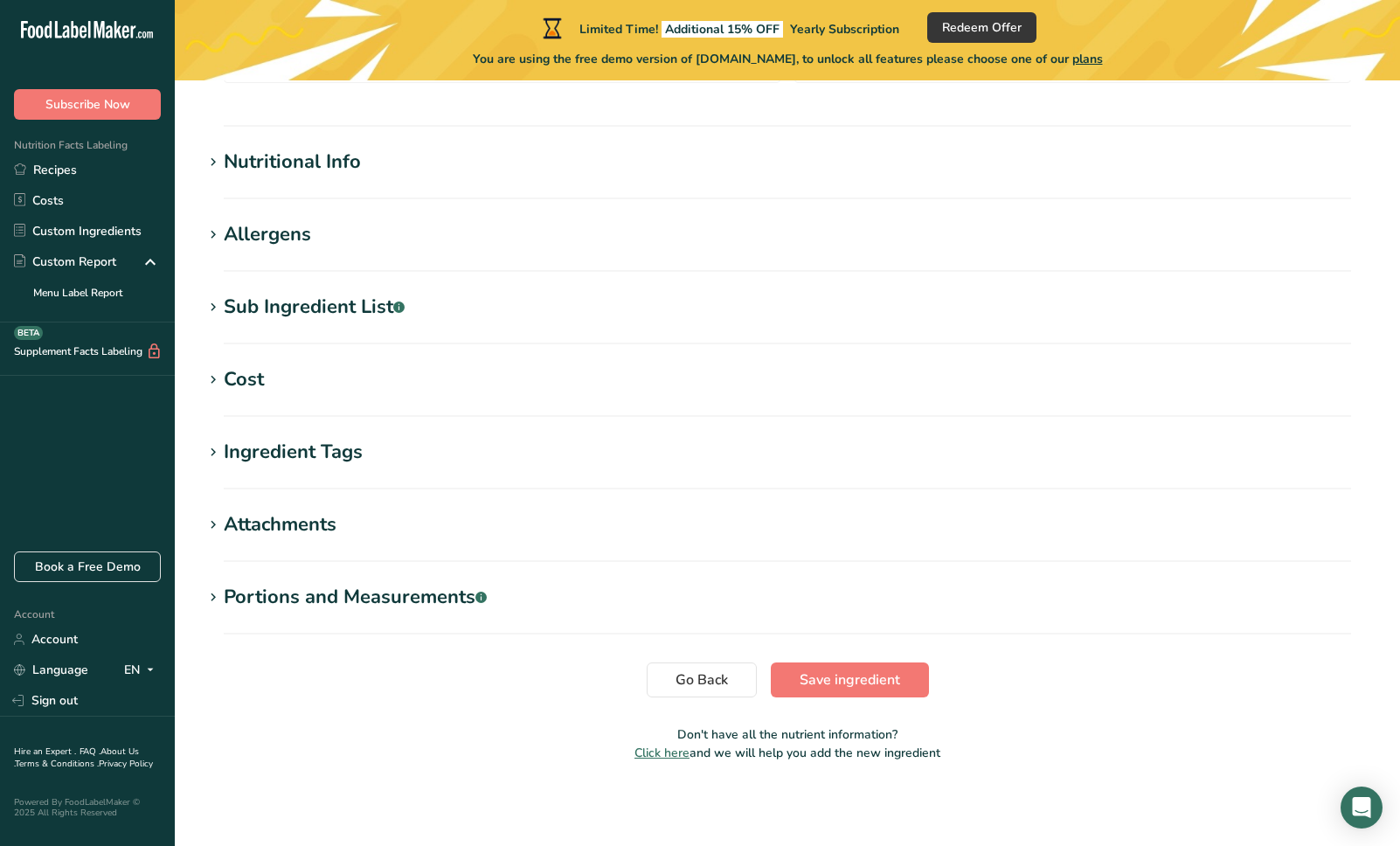
click at [211, 452] on icon at bounding box center [213, 453] width 16 height 25
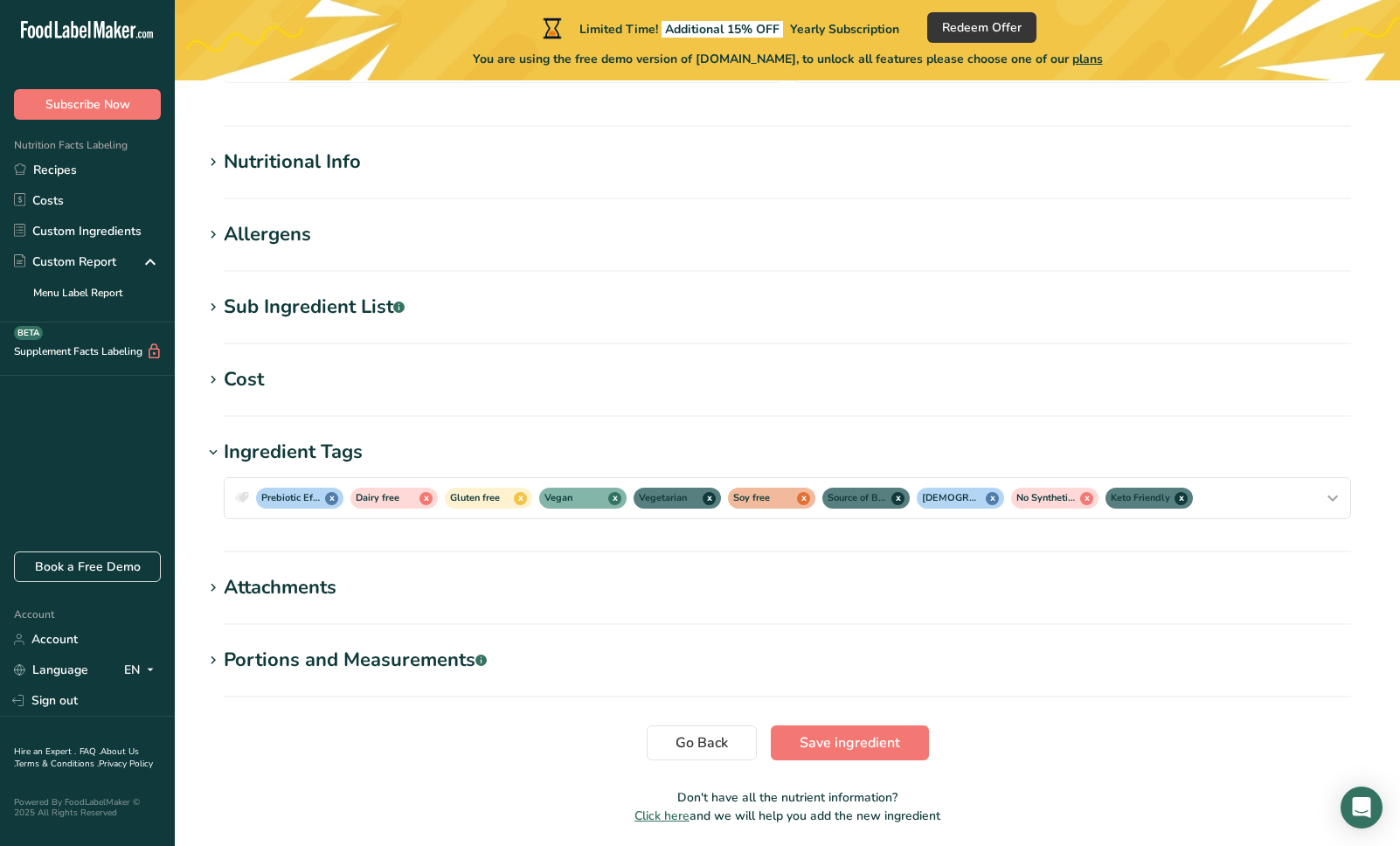
click at [211, 452] on icon at bounding box center [213, 453] width 16 height 25
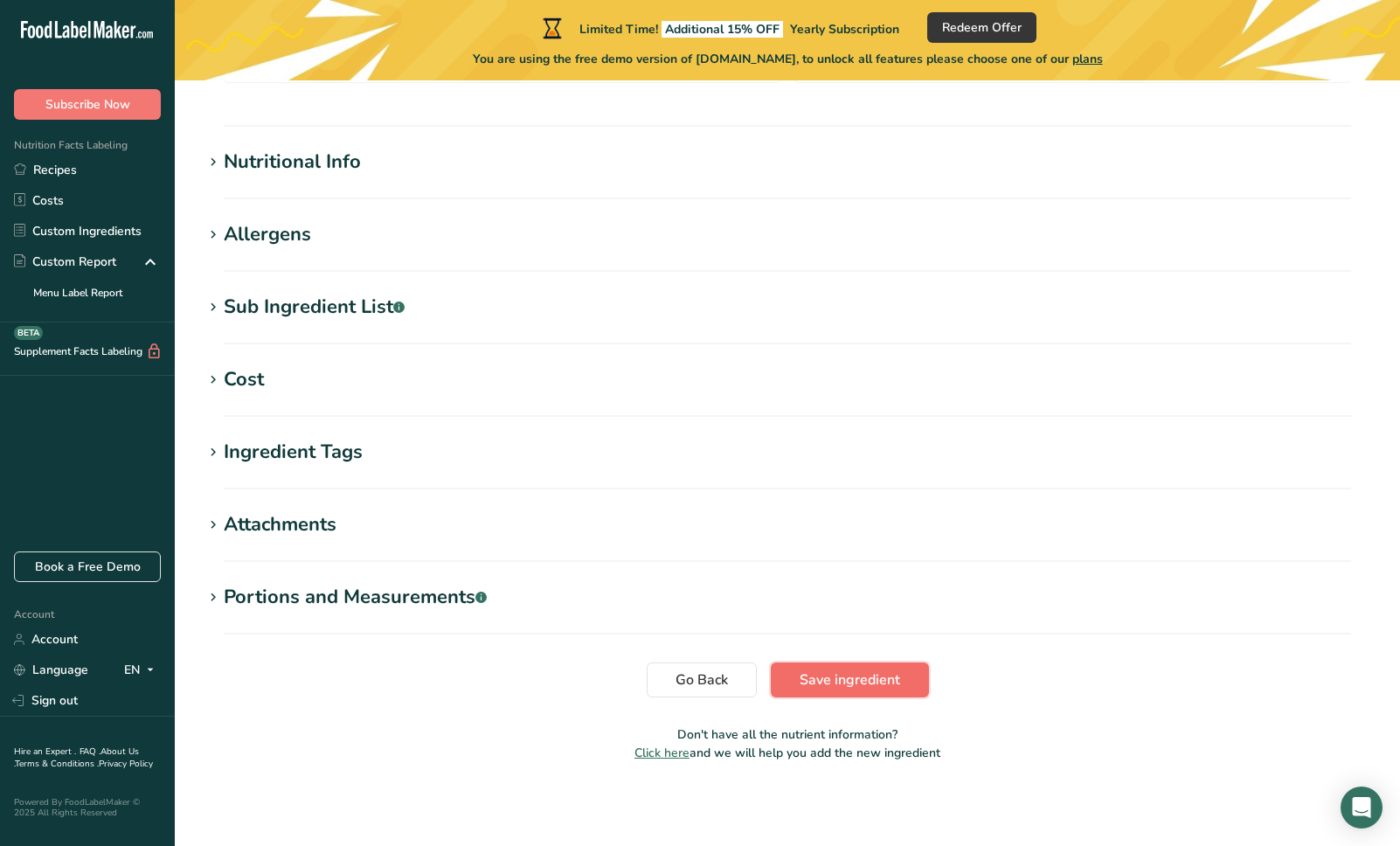
click at [799, 674] on span "Save ingredient" at bounding box center [850, 680] width 101 height 21
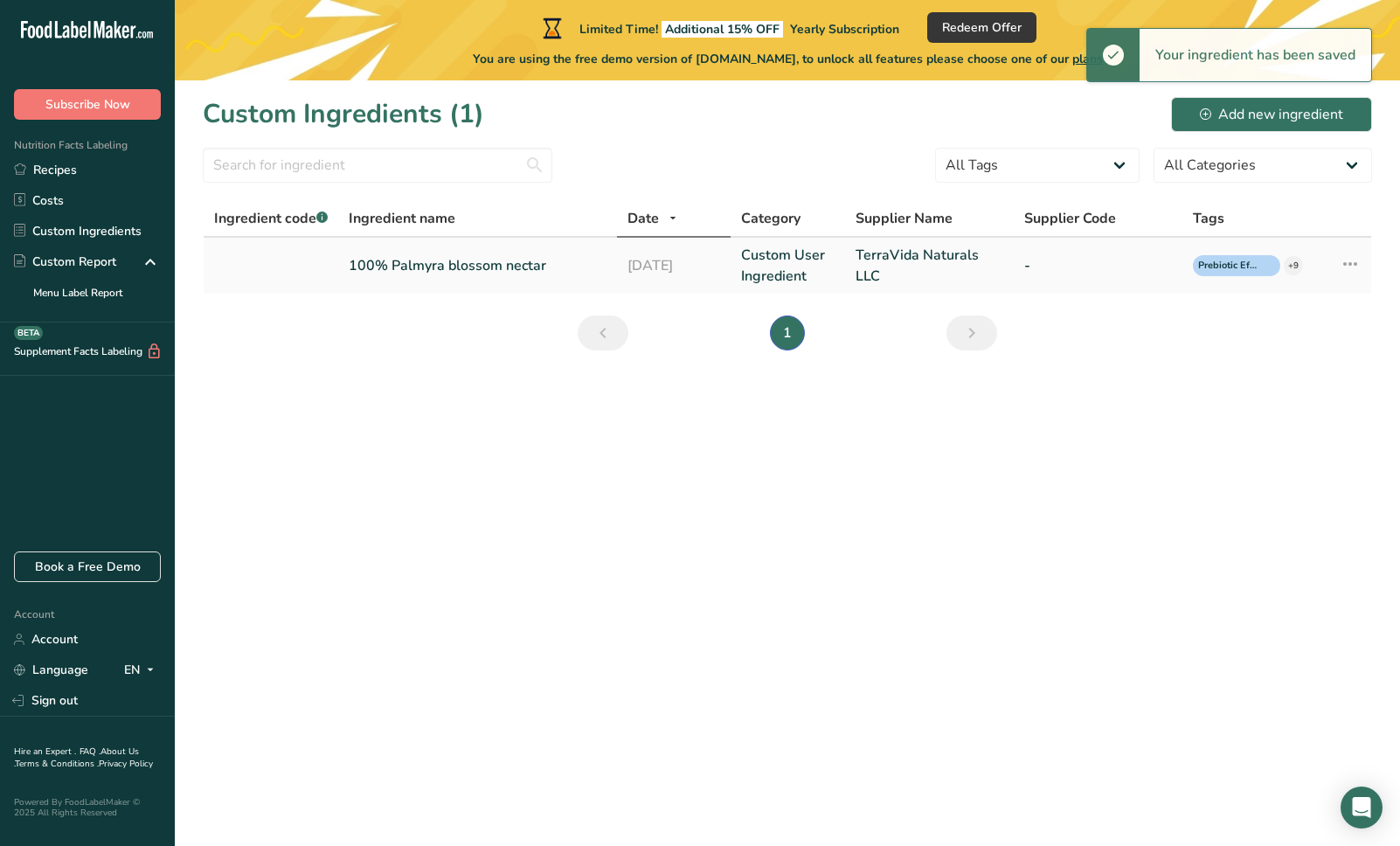
click at [1351, 252] on icon at bounding box center [1350, 263] width 21 height 31
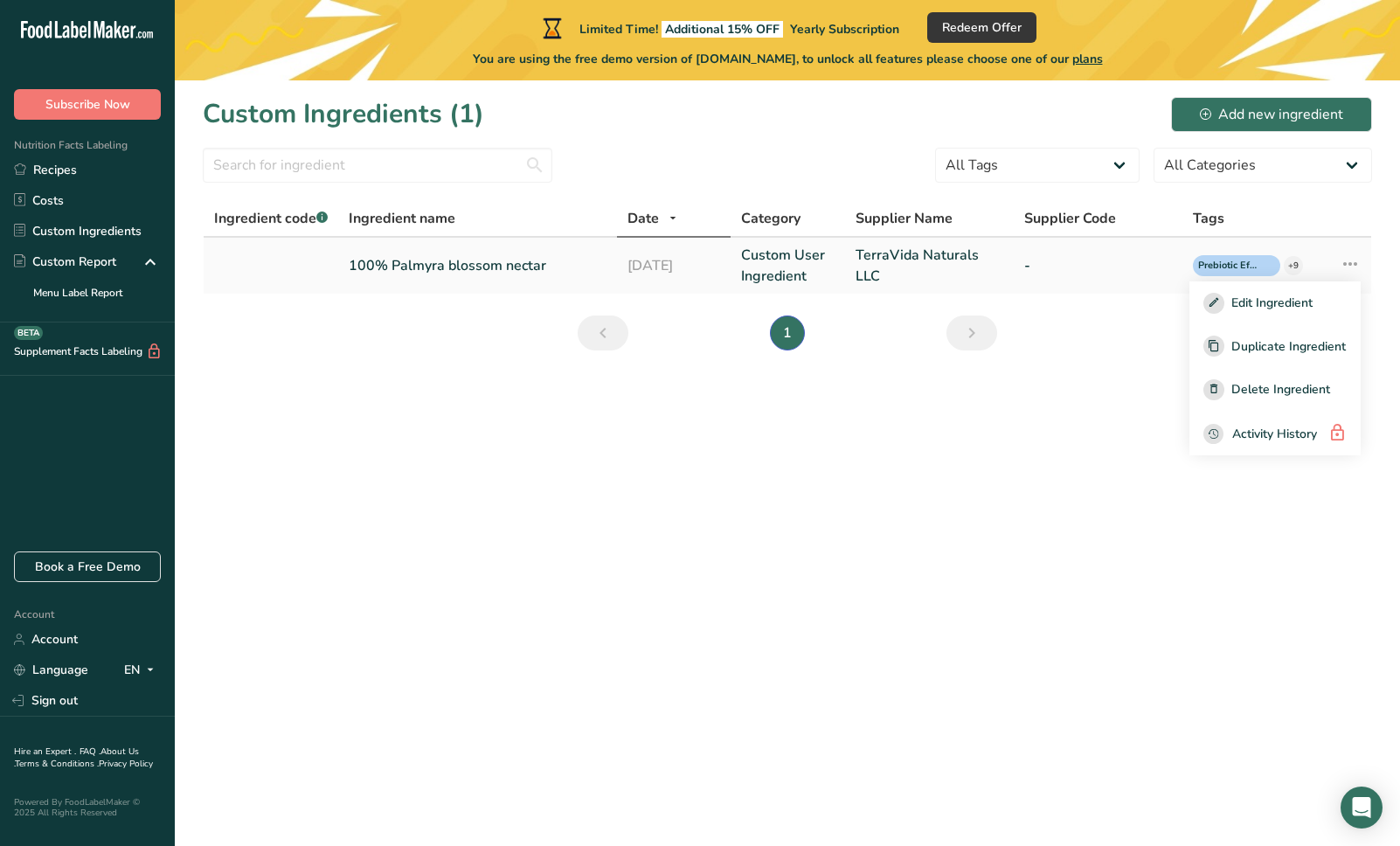
click at [1073, 267] on link "-" at bounding box center [1097, 265] width 147 height 21
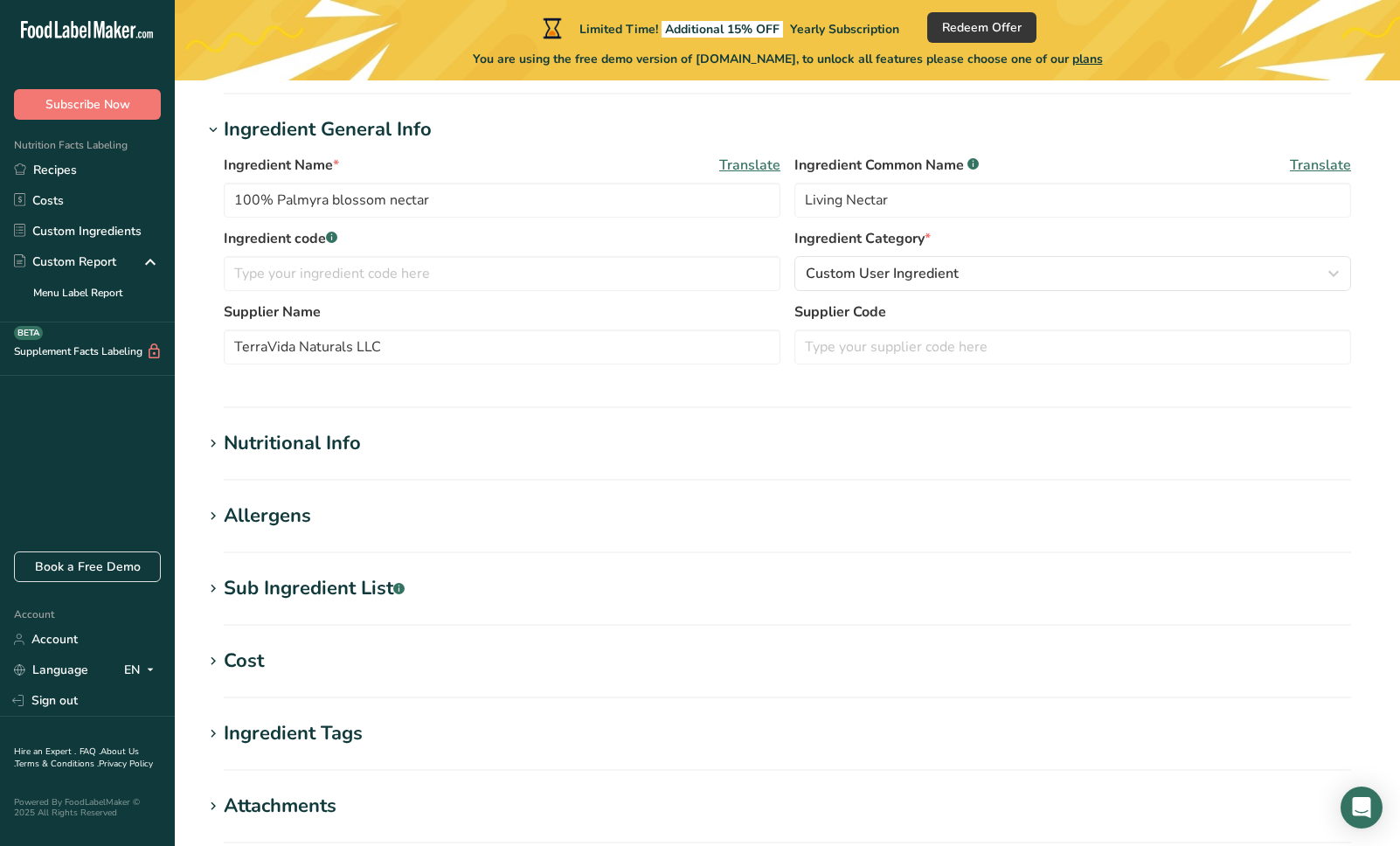
scroll to position [574, 0]
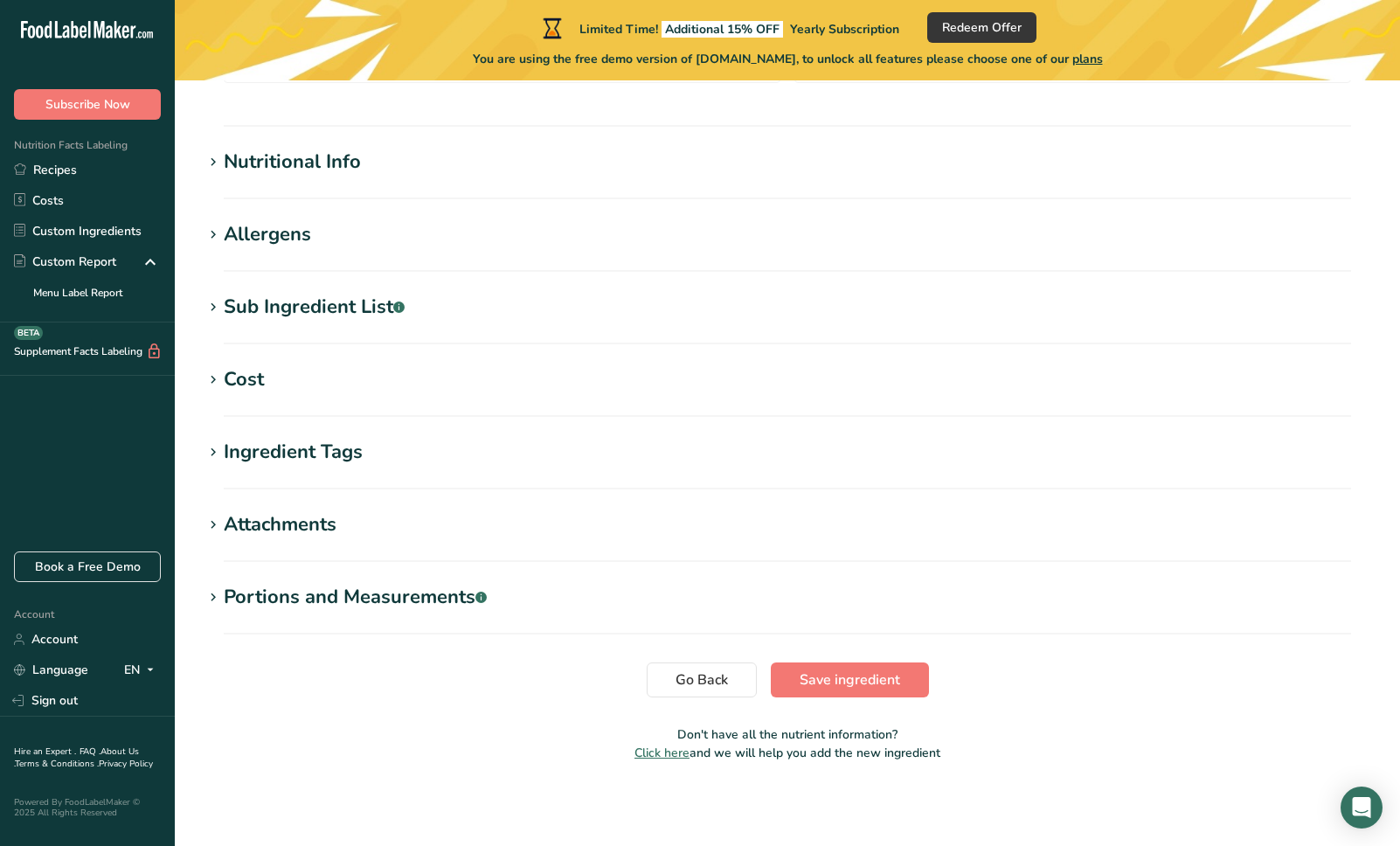
click at [229, 162] on div "Nutritional Info" at bounding box center [293, 162] width 137 height 29
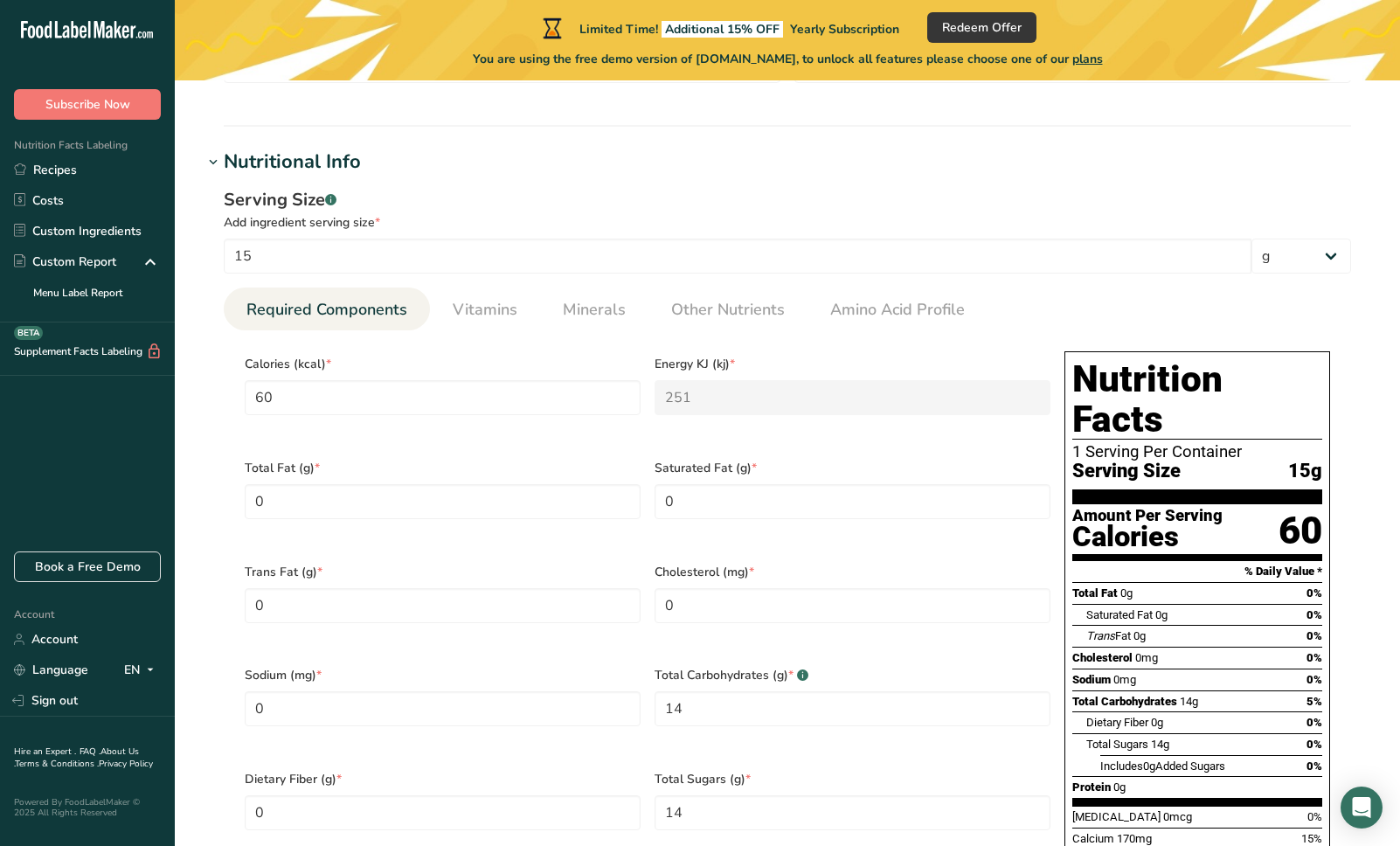
click at [1165, 524] on div "Calories" at bounding box center [1147, 537] width 150 height 26
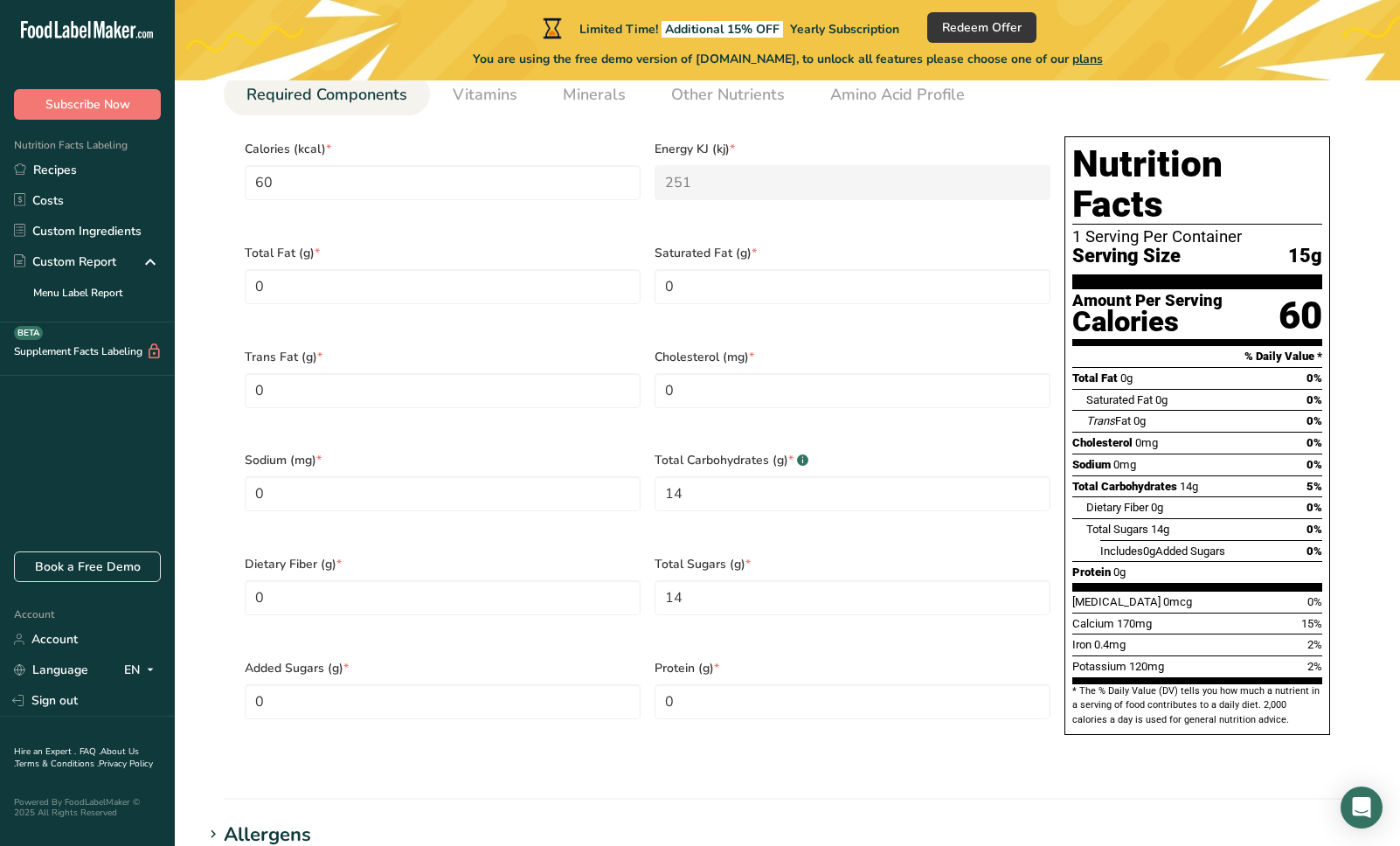
scroll to position [225, 0]
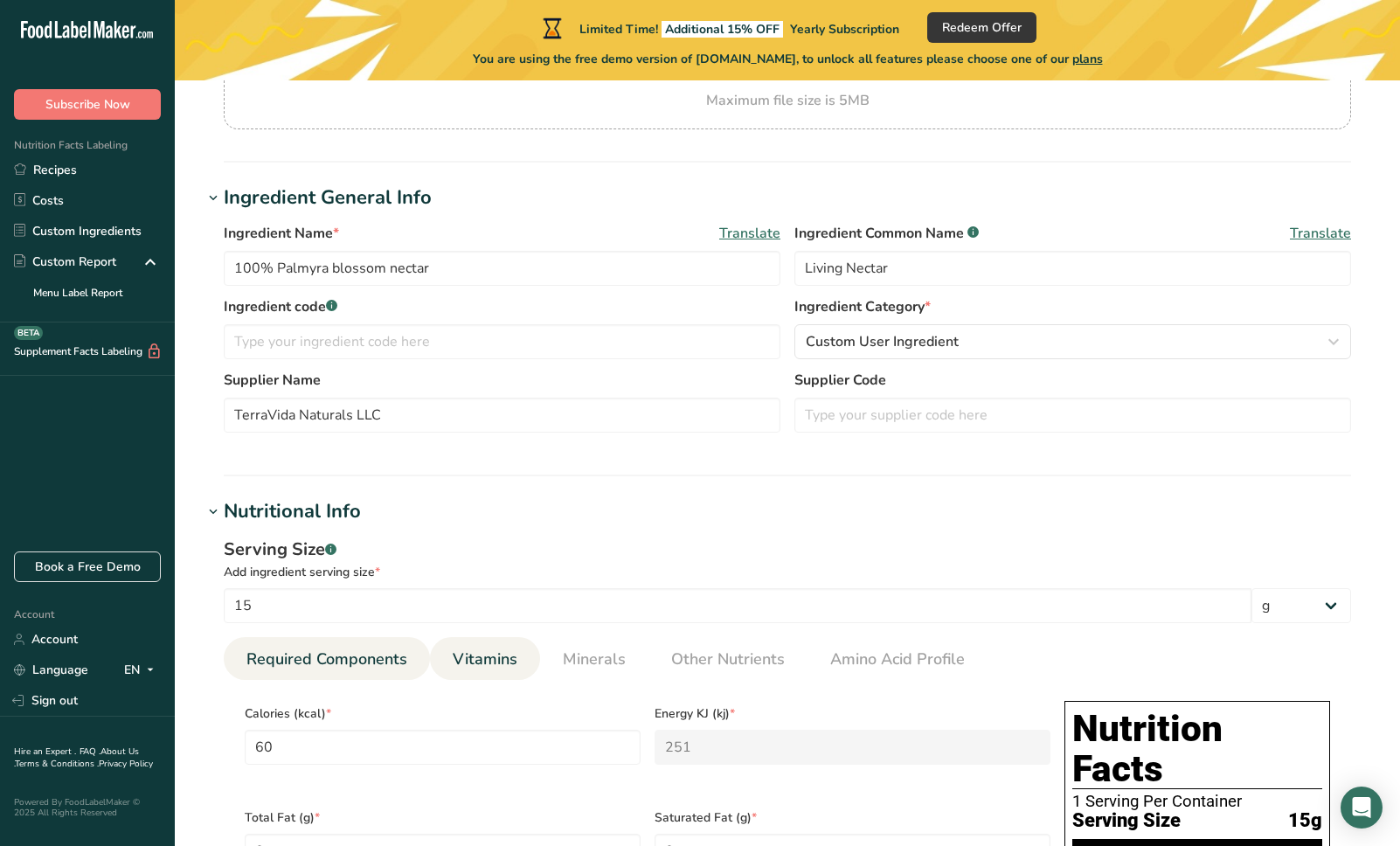
click at [483, 664] on span "Vitamins" at bounding box center [485, 659] width 65 height 24
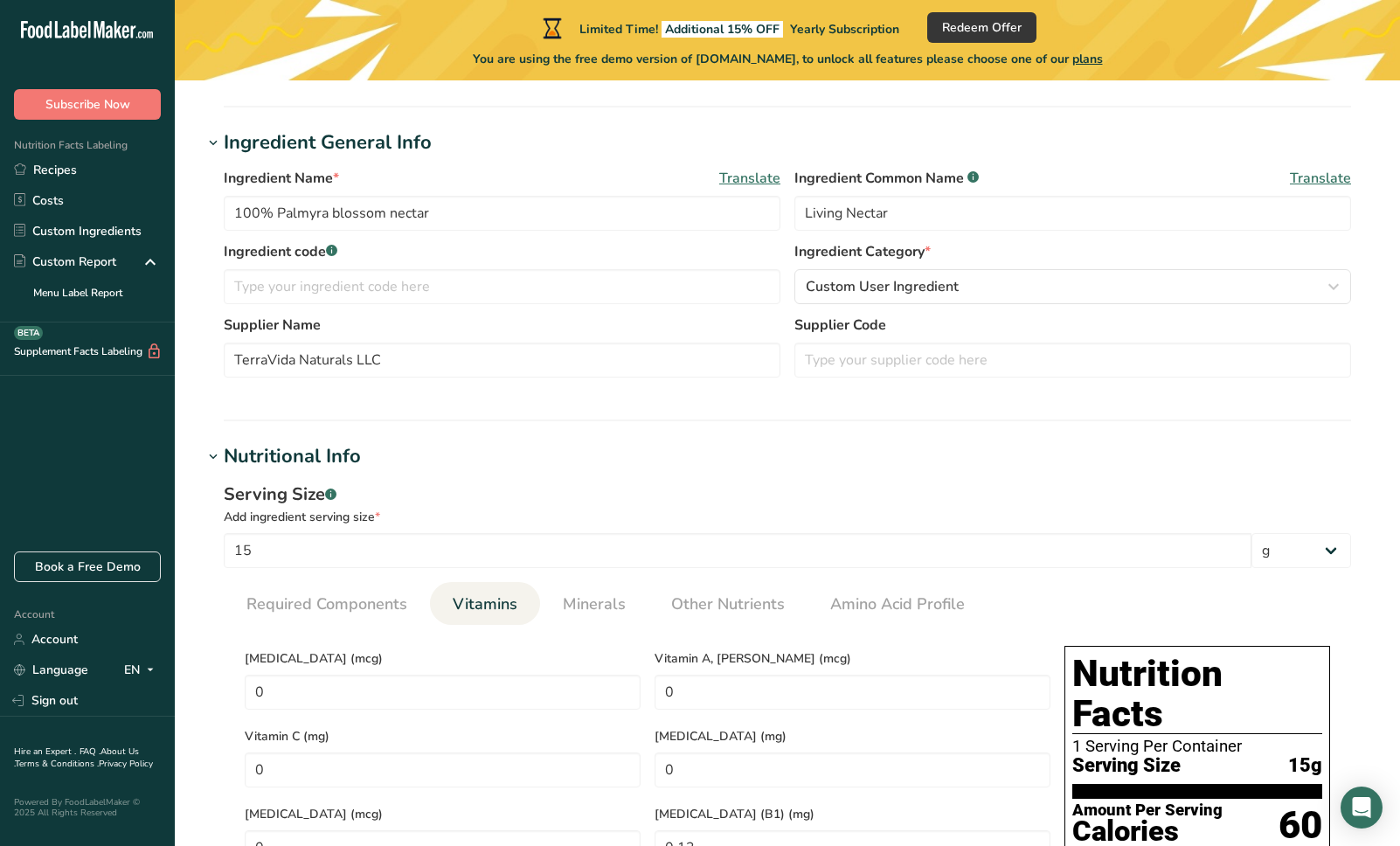
scroll to position [672, 0]
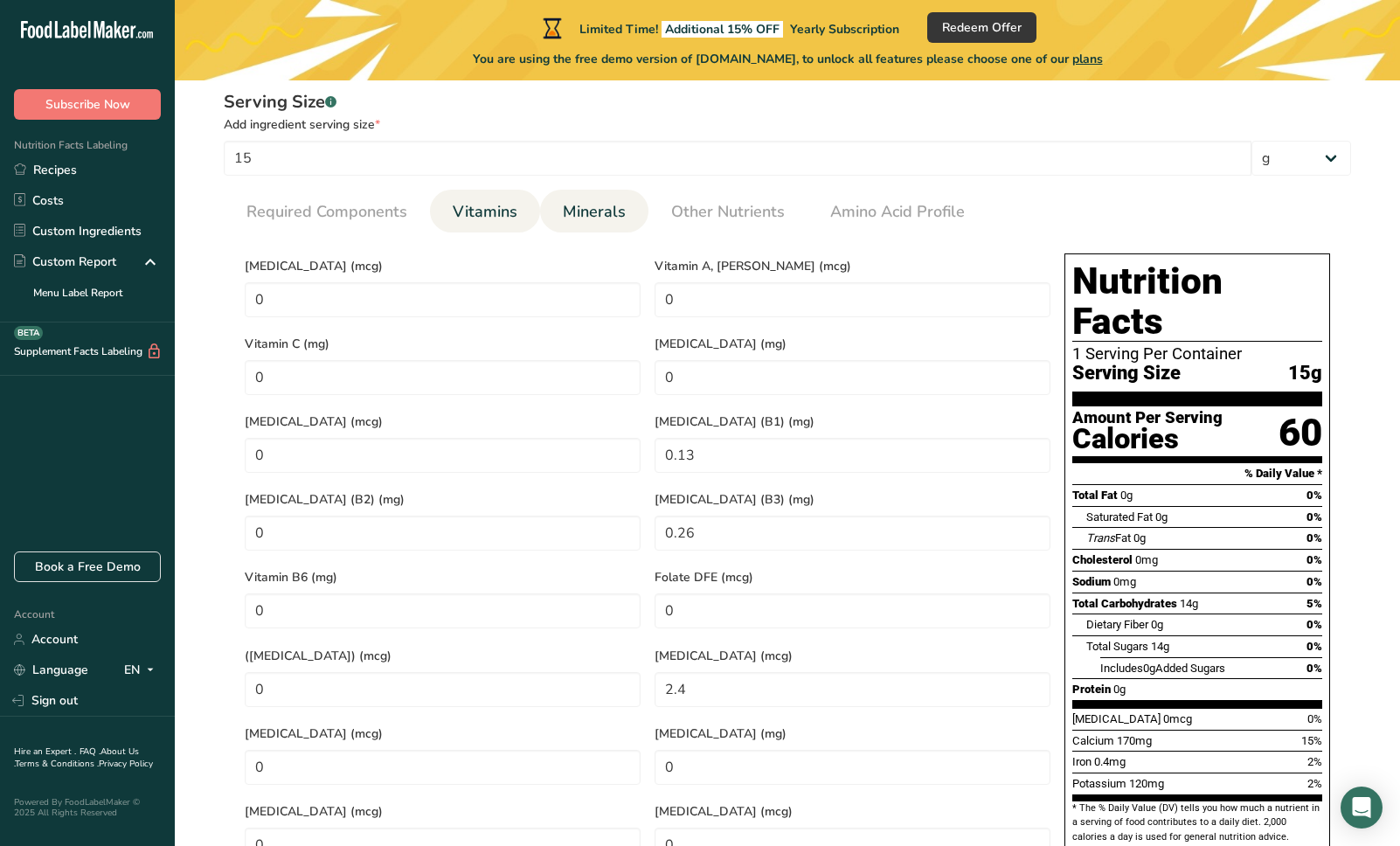
click at [566, 202] on span "Minerals" at bounding box center [593, 212] width 63 height 24
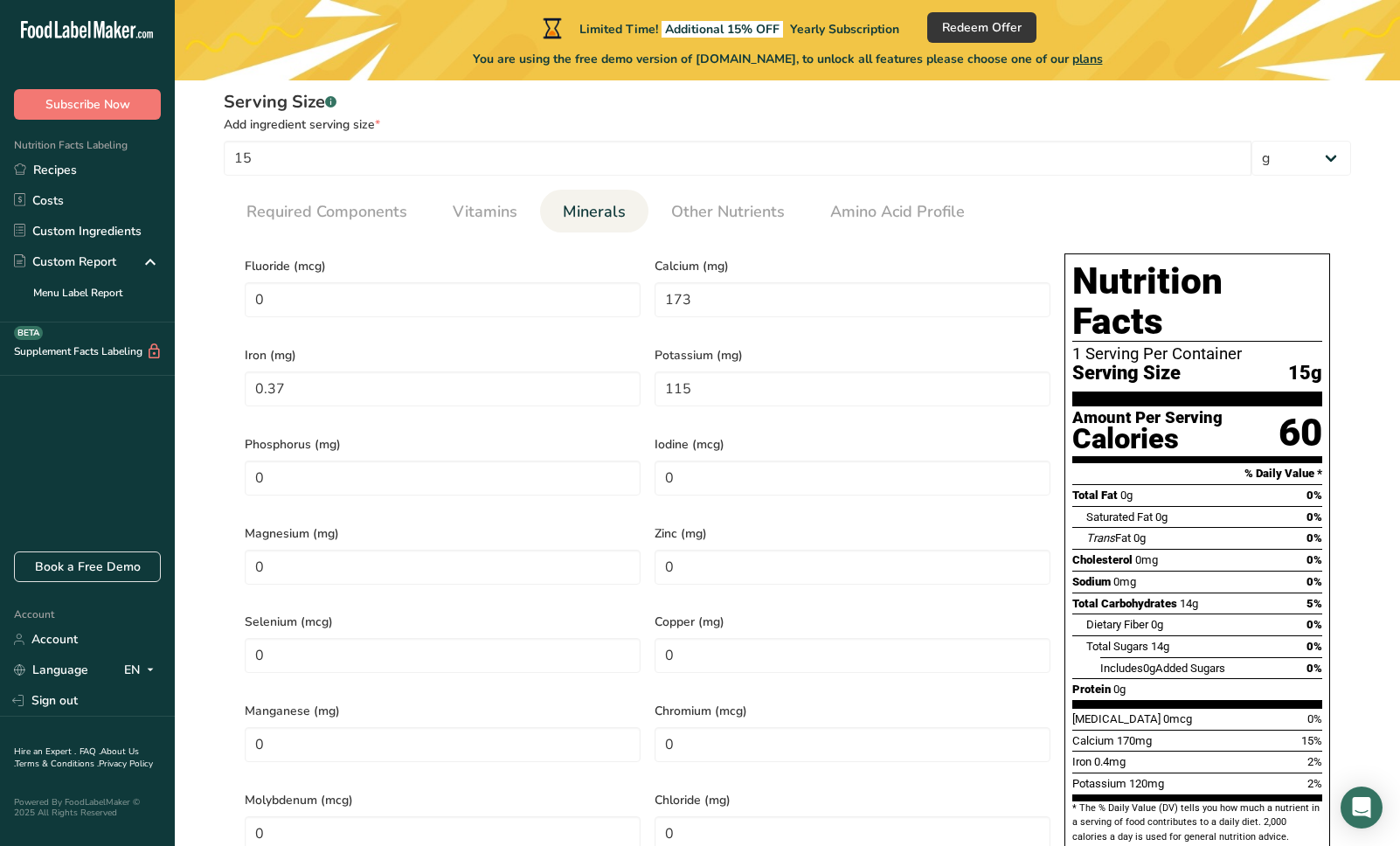
click at [1239, 549] on div "Cholesterol 0mg 0%" at bounding box center [1196, 560] width 250 height 22
click at [1236, 549] on div "Cholesterol 0mg 0%" at bounding box center [1196, 560] width 250 height 22
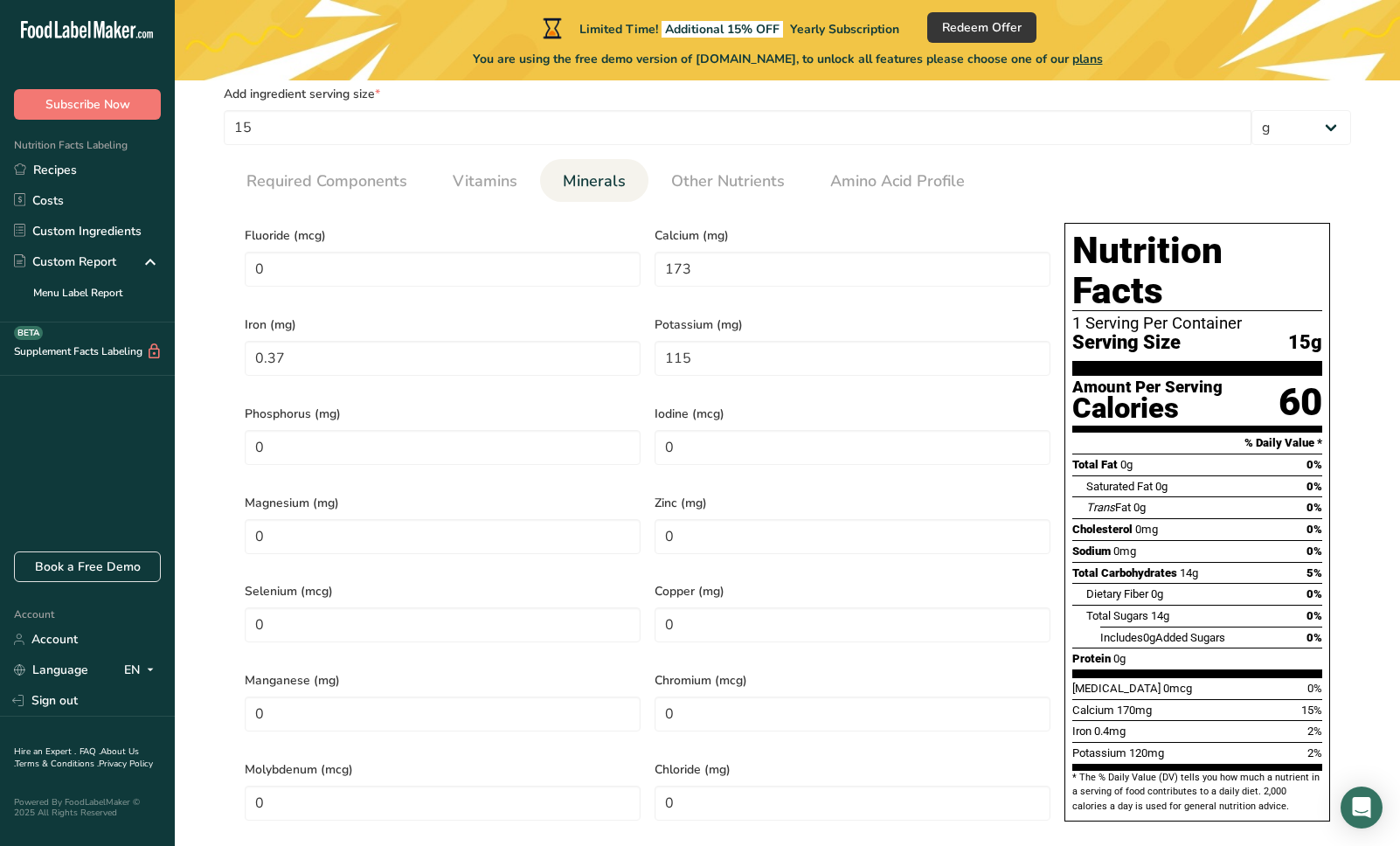
scroll to position [717, 0]
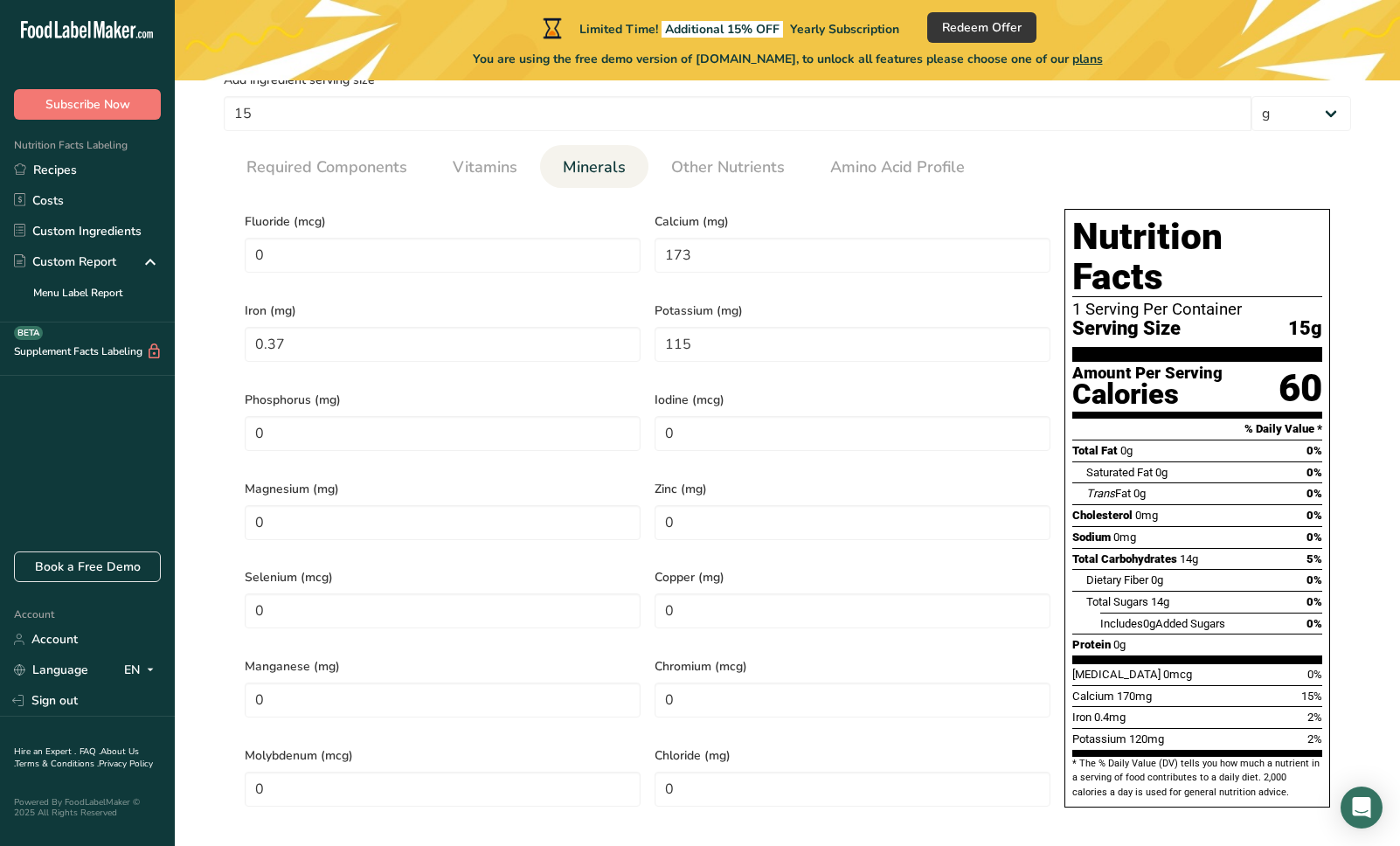
click at [1077, 239] on h1 "Nutrition Facts" at bounding box center [1196, 257] width 250 height 80
drag, startPoint x: 1073, startPoint y: 230, endPoint x: 1256, endPoint y: 474, distance: 305.0
click at [1256, 474] on div "Nutrition Facts 1 Serving Per Container Serving Size 15g Amount Per Serving Cal…" at bounding box center [1197, 508] width 265 height 599
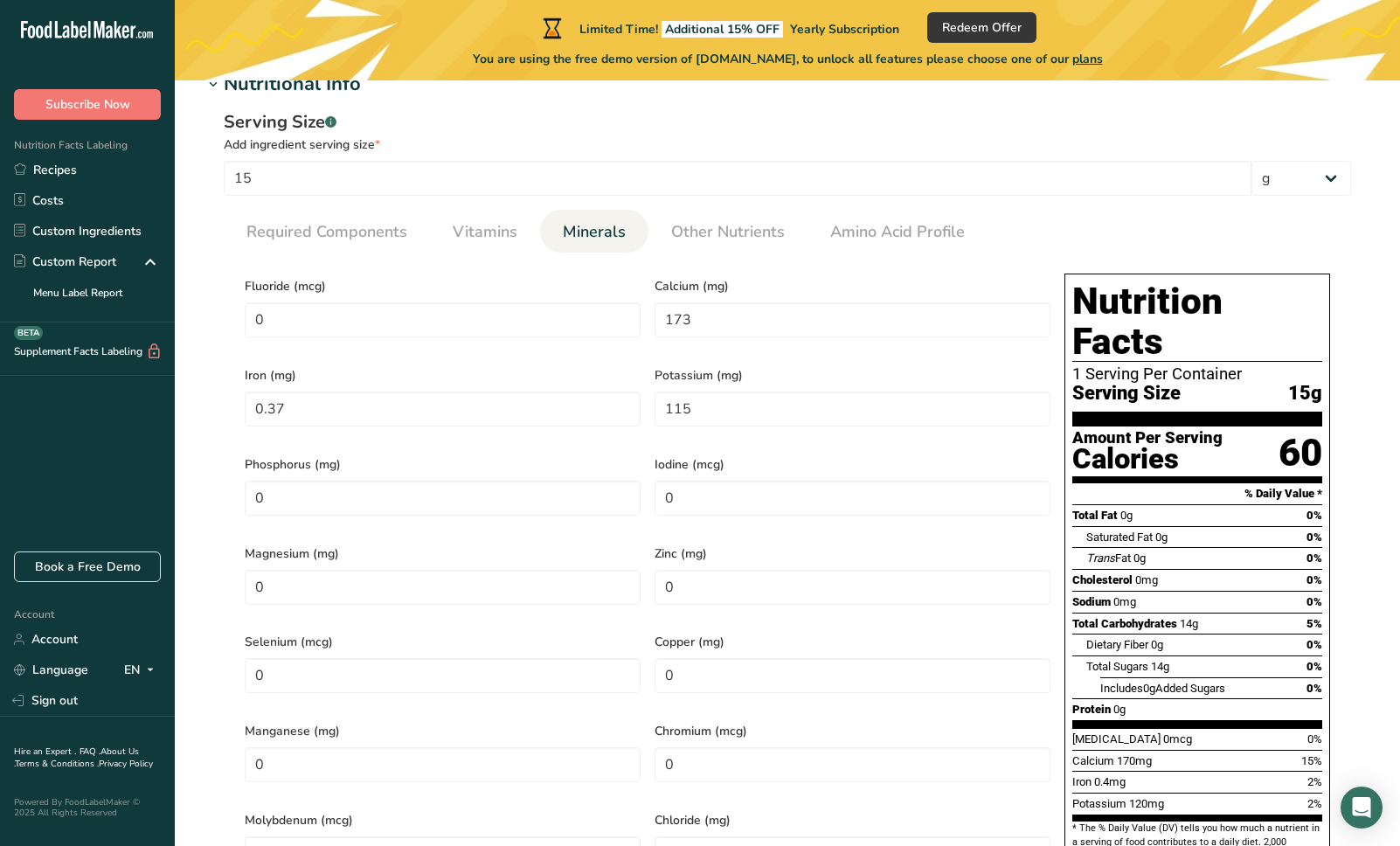
scroll to position [620, 0]
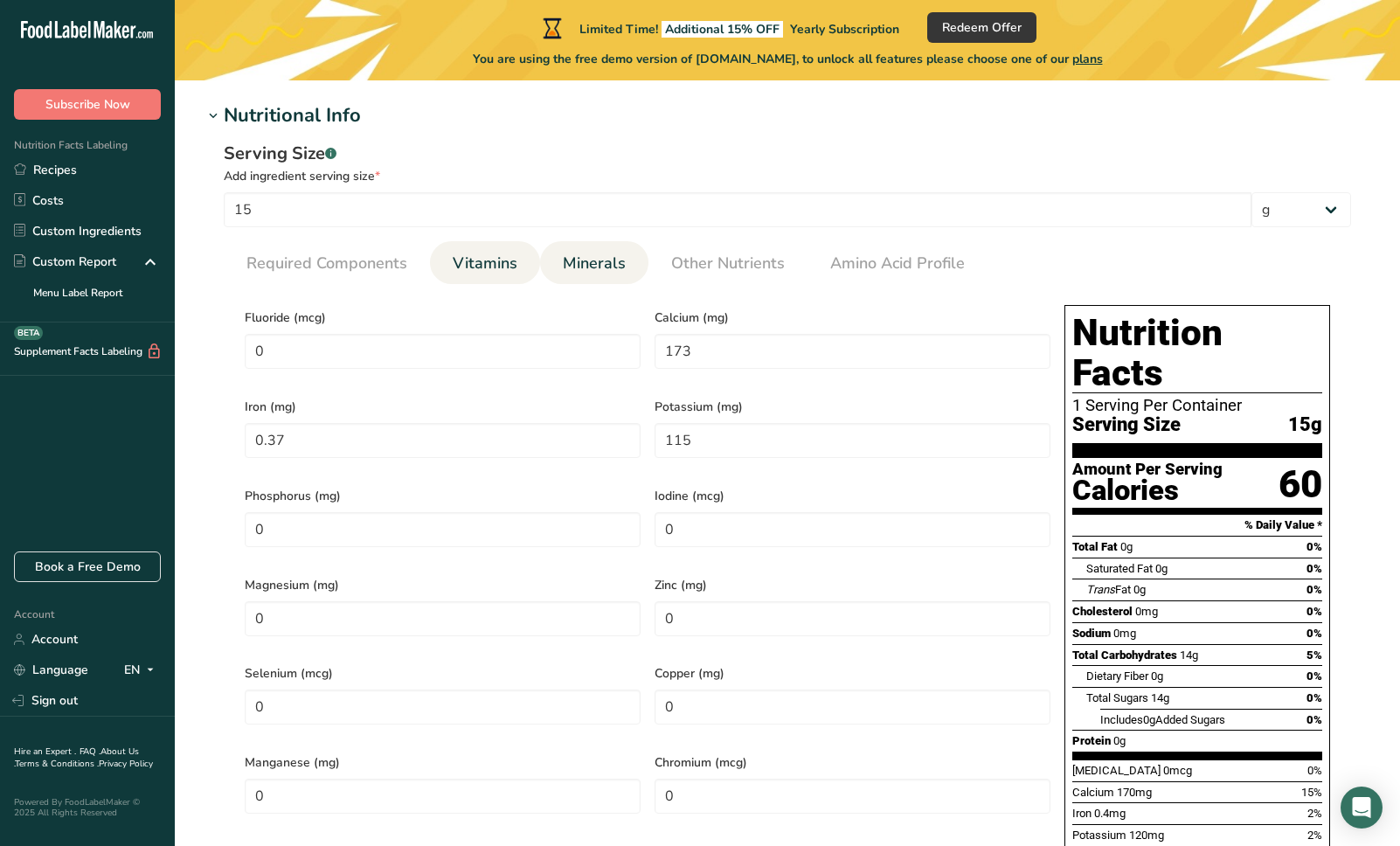
click at [489, 273] on span "Vitamins" at bounding box center [485, 263] width 65 height 24
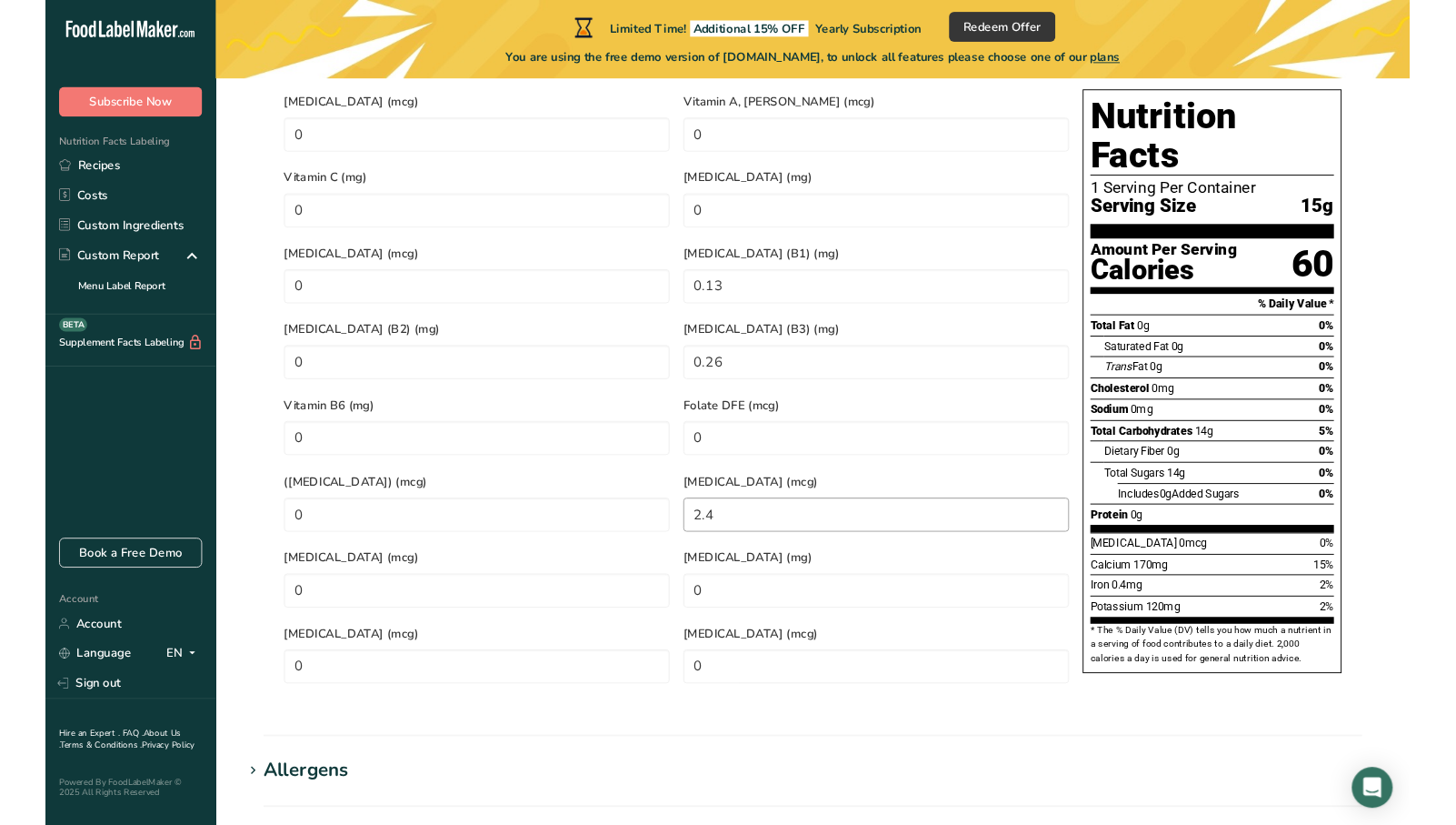
scroll to position [865, 0]
